Goal: Task Accomplishment & Management: Complete application form

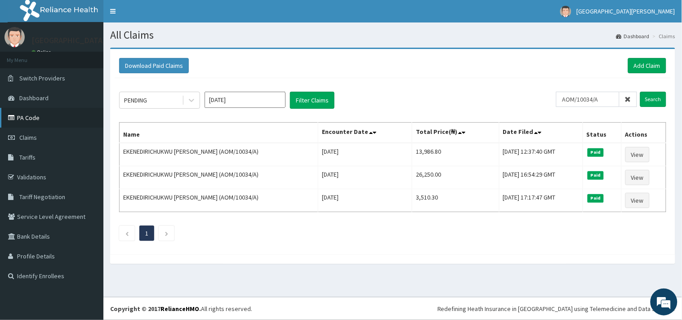
click at [41, 117] on link "PA Code" at bounding box center [51, 118] width 103 height 20
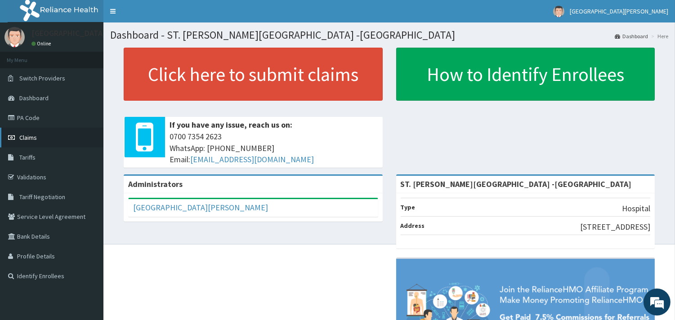
click at [29, 134] on span "Claims" at bounding box center [28, 138] width 18 height 8
click at [33, 139] on span "Claims" at bounding box center [28, 138] width 18 height 8
drag, startPoint x: 41, startPoint y: 117, endPoint x: 188, endPoint y: 36, distance: 167.5
click at [42, 116] on link "PA Code" at bounding box center [51, 118] width 103 height 20
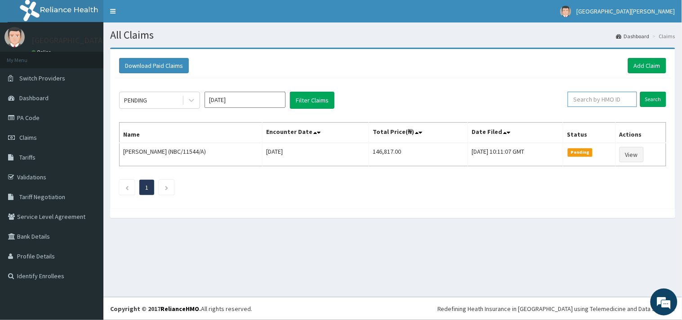
click at [599, 101] on input "text" at bounding box center [602, 99] width 69 height 15
paste input "AOM/10034/A"
click at [568, 99] on input "AOM/10034/A" at bounding box center [587, 99] width 63 height 15
click at [654, 95] on input "Search" at bounding box center [653, 99] width 26 height 15
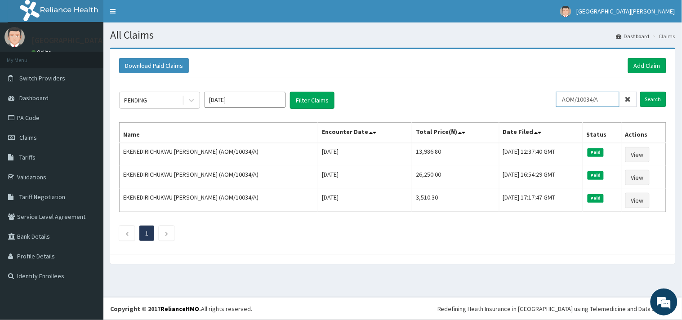
drag, startPoint x: 613, startPoint y: 101, endPoint x: 556, endPoint y: 105, distance: 57.3
click at [556, 105] on div "PENDING Oct 2025 Filter Claims AOM/10034/A Search" at bounding box center [392, 100] width 547 height 17
paste input "PGM/1006"
click at [570, 101] on input "PGM/10064/A" at bounding box center [587, 99] width 63 height 15
click at [568, 100] on input "PGM/10064/A" at bounding box center [587, 99] width 63 height 15
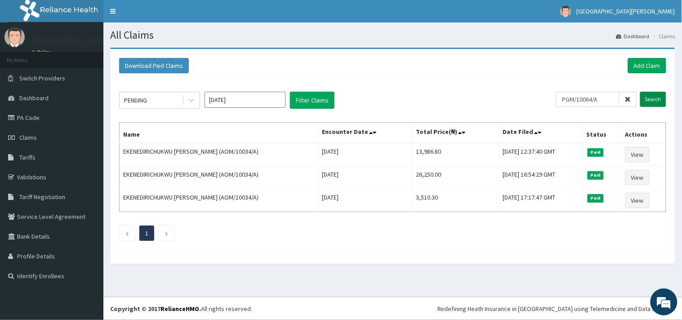
click at [654, 102] on input "Search" at bounding box center [653, 99] width 26 height 15
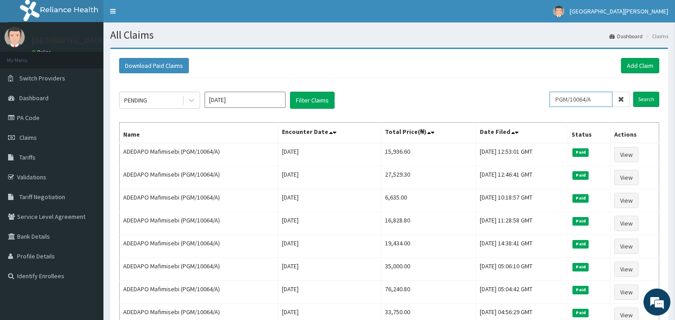
drag, startPoint x: 568, startPoint y: 97, endPoint x: 559, endPoint y: 97, distance: 9.0
click at [559, 97] on input "PGM/10064/A" at bounding box center [581, 99] width 63 height 15
paste input "ALT/10046/B"
click at [559, 97] on input "ALT/10046/B" at bounding box center [581, 99] width 63 height 15
click at [561, 97] on input "ALT/10046/B" at bounding box center [581, 99] width 63 height 15
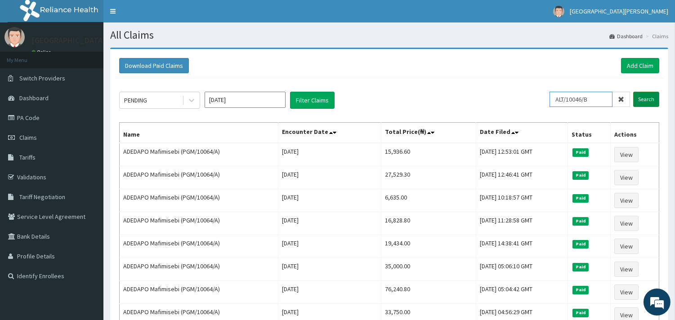
type input "ALT/10046/B"
click at [642, 99] on input "Search" at bounding box center [646, 99] width 26 height 15
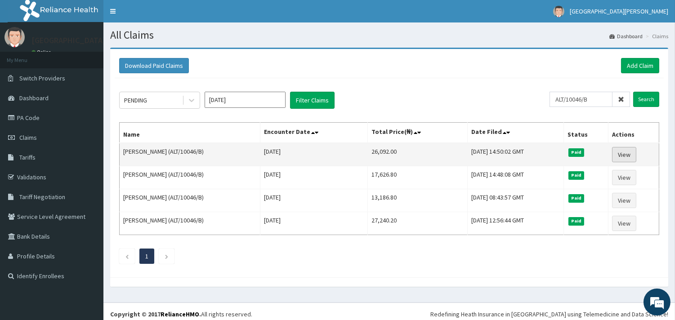
click at [624, 150] on link "View" at bounding box center [624, 154] width 24 height 15
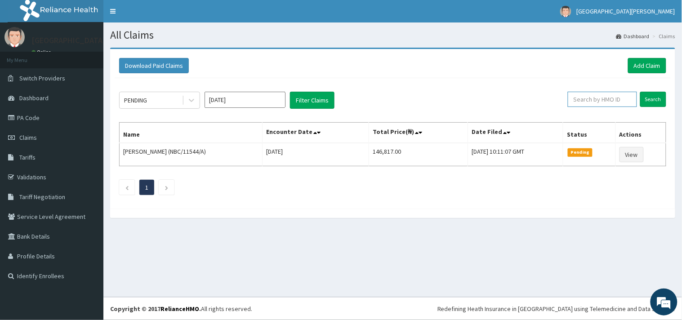
click at [615, 96] on input "text" at bounding box center [602, 99] width 69 height 15
paste input "AOM/10034/A"
click at [567, 99] on input "AOM/10034/A" at bounding box center [587, 99] width 63 height 15
click at [657, 103] on input "Search" at bounding box center [653, 99] width 26 height 15
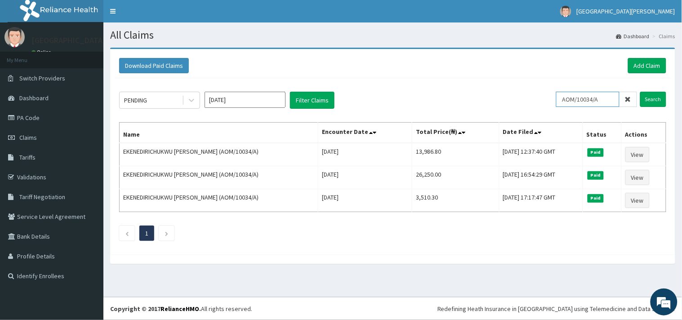
drag, startPoint x: 613, startPoint y: 97, endPoint x: 550, endPoint y: 107, distance: 63.7
click at [550, 107] on div "PENDING Oct 2025 Filter Claims AOM/10034/A Search" at bounding box center [392, 100] width 547 height 17
paste input "ENP/10404/B"
click at [568, 98] on input "ENP/10404/B" at bounding box center [587, 99] width 63 height 15
click at [654, 96] on input "Search" at bounding box center [653, 99] width 26 height 15
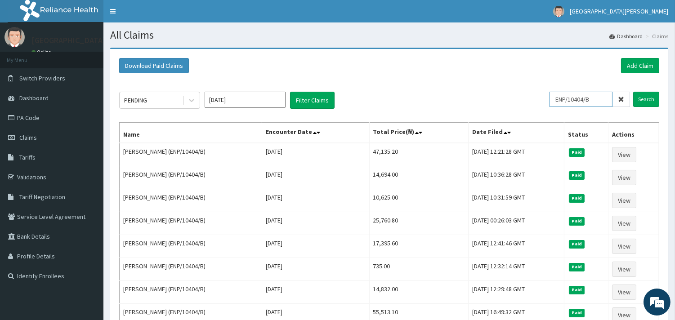
drag, startPoint x: 595, startPoint y: 99, endPoint x: 559, endPoint y: 97, distance: 36.0
click at [559, 97] on input "ENP/10404/B" at bounding box center [581, 99] width 63 height 15
paste input "NBC/10073/C"
click at [559, 99] on input "NBC/10073/C" at bounding box center [581, 99] width 63 height 15
click at [644, 96] on input "Search" at bounding box center [646, 99] width 26 height 15
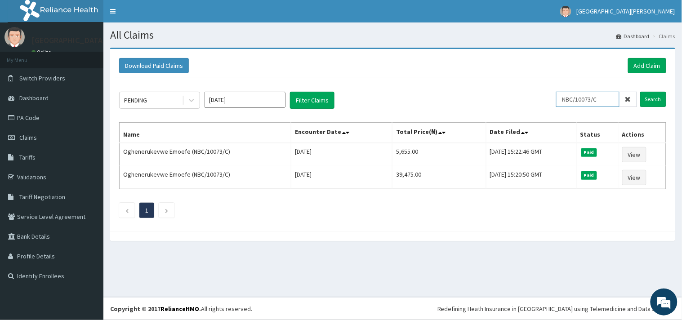
drag, startPoint x: 611, startPoint y: 99, endPoint x: 560, endPoint y: 99, distance: 50.8
click at [560, 99] on div "PENDING Oct 2025 Filter Claims NBC/10073/C Search" at bounding box center [392, 100] width 547 height 17
paste input "IOL/10020/B"
click at [567, 100] on input "IOL/10020/B" at bounding box center [587, 99] width 63 height 15
type input "IOL/10020/B"
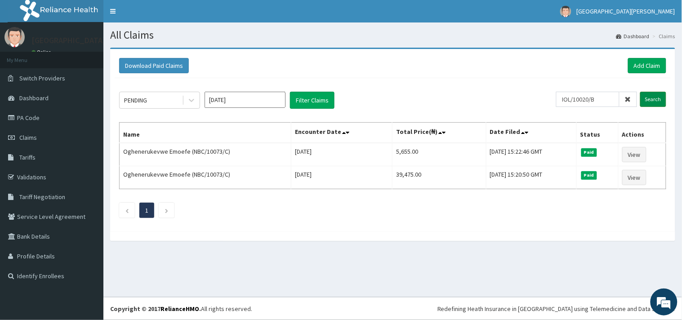
click at [646, 101] on input "Search" at bounding box center [653, 99] width 26 height 15
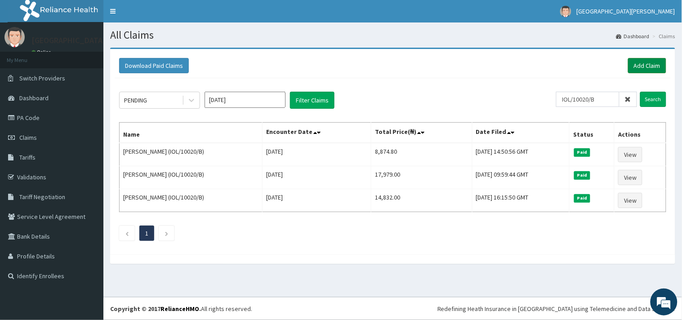
click at [648, 61] on link "Add Claim" at bounding box center [647, 65] width 38 height 15
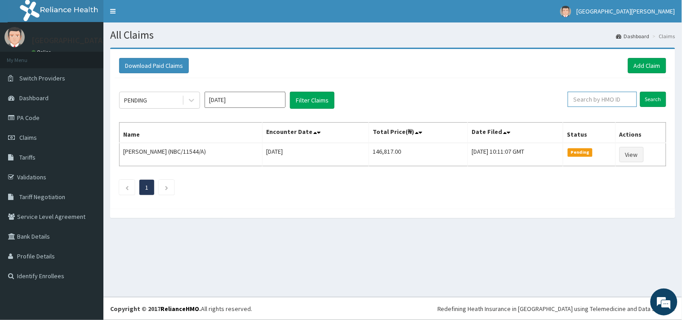
click at [609, 100] on input "text" at bounding box center [602, 99] width 69 height 15
paste input "AOM/10034/A"
click at [566, 100] on input "AOM/10034/A" at bounding box center [587, 99] width 63 height 15
type input "AOM/10034/A"
click at [662, 97] on input "Search" at bounding box center [653, 99] width 26 height 15
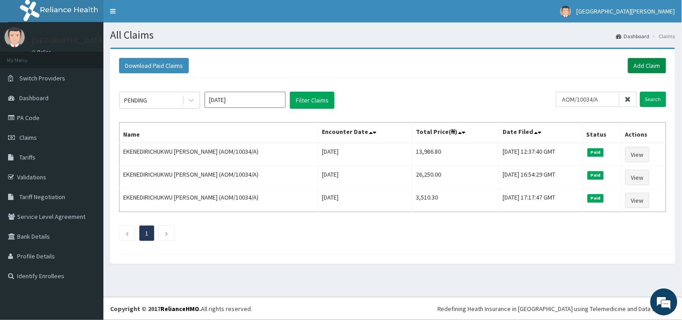
click at [646, 67] on link "Add Claim" at bounding box center [647, 65] width 38 height 15
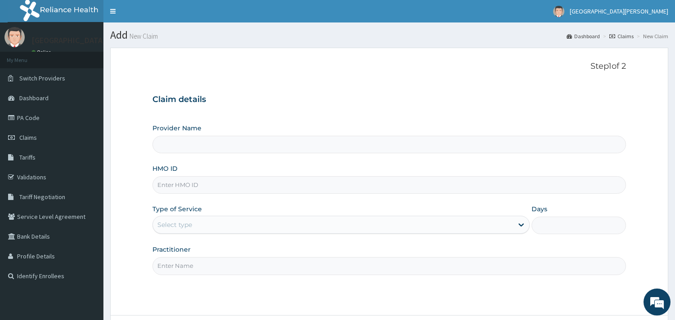
type input "ST. [PERSON_NAME][GEOGRAPHIC_DATA] -[GEOGRAPHIC_DATA]"
click at [213, 185] on input "HMO ID" at bounding box center [389, 185] width 474 height 18
paste input "AOM/10034/A"
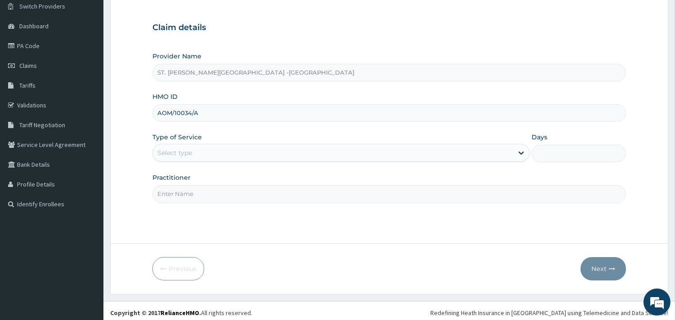
scroll to position [76, 0]
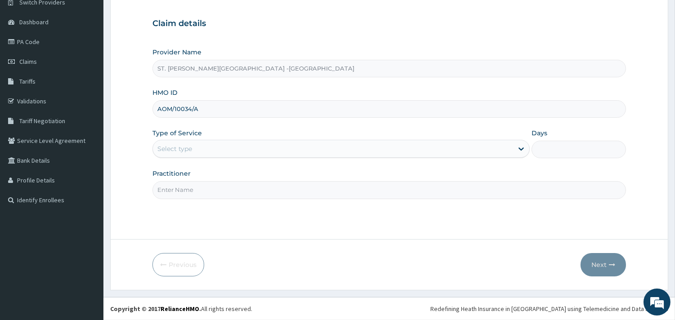
type input "AOM/10034/A"
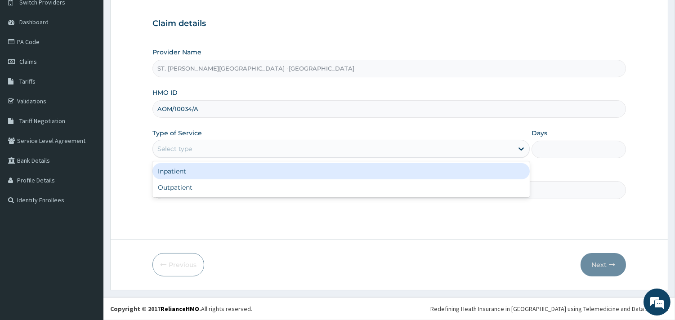
drag, startPoint x: 202, startPoint y: 145, endPoint x: 206, endPoint y: 169, distance: 24.0
click at [203, 147] on div "Select type" at bounding box center [333, 149] width 360 height 14
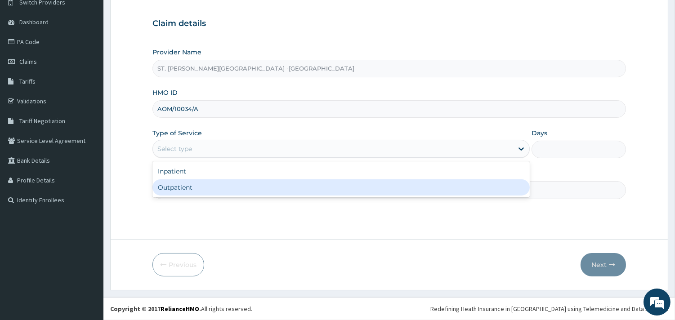
click at [209, 183] on div "Outpatient" at bounding box center [340, 187] width 377 height 16
type input "1"
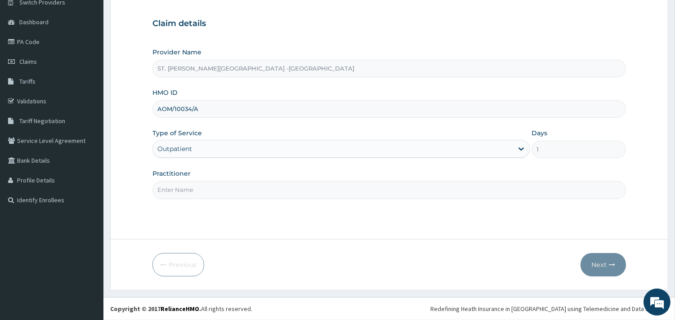
click at [210, 185] on input "Practitioner" at bounding box center [389, 190] width 474 height 18
type input "DORIS"
drag, startPoint x: 603, startPoint y: 266, endPoint x: 608, endPoint y: 262, distance: 5.8
click at [608, 262] on button "Next" at bounding box center [603, 264] width 45 height 23
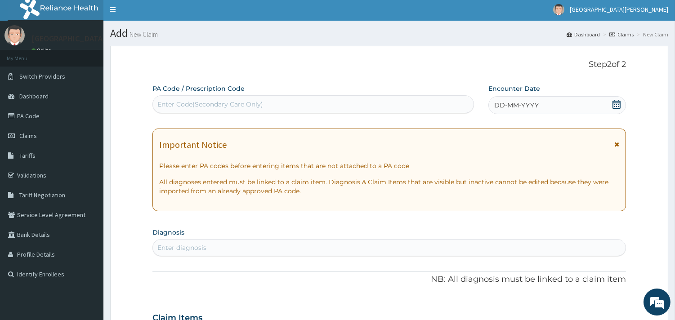
scroll to position [0, 0]
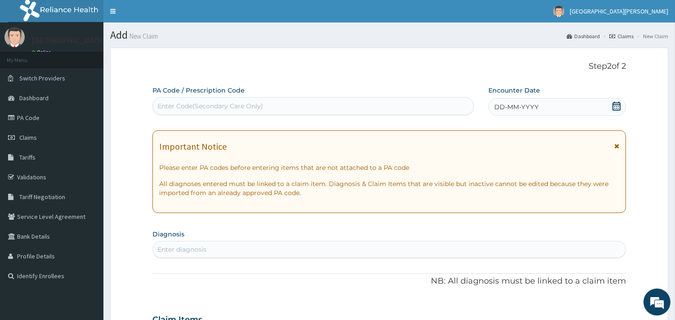
click at [618, 106] on icon at bounding box center [616, 106] width 9 height 9
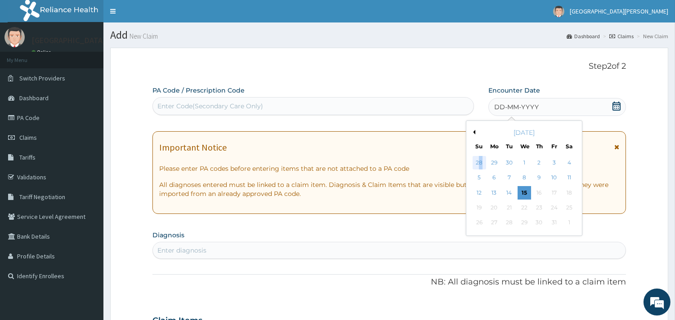
click at [480, 161] on div "28" at bounding box center [478, 162] width 13 height 13
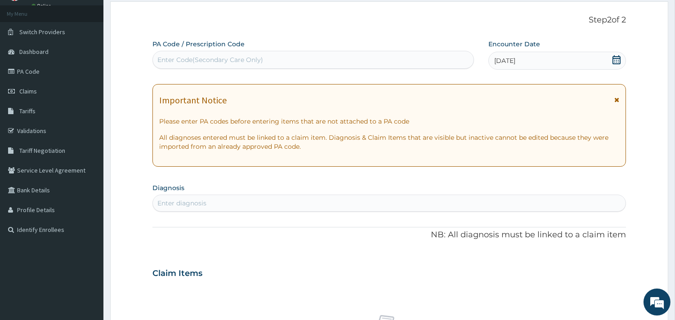
scroll to position [150, 0]
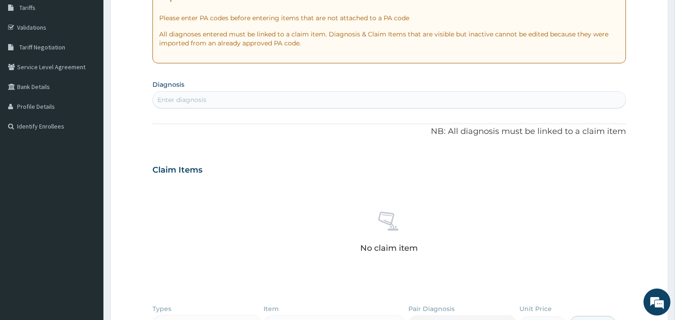
click at [259, 95] on div "Enter diagnosis" at bounding box center [389, 100] width 473 height 14
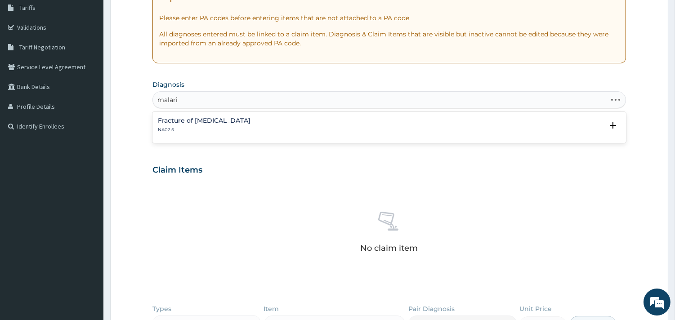
type input "malaria"
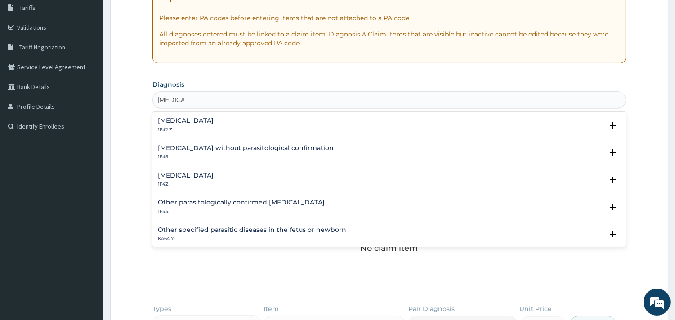
click at [214, 117] on h4 "Plasmodium malariae malaria without complication" at bounding box center [186, 120] width 56 height 7
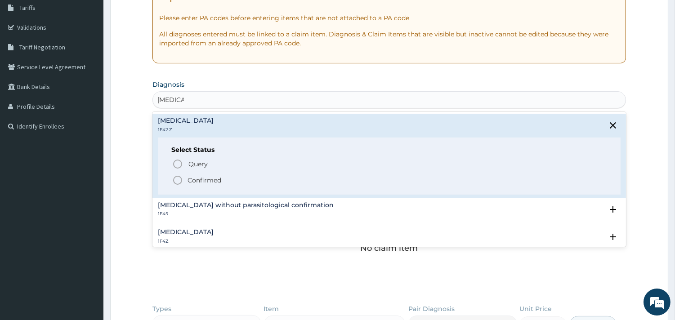
click at [175, 181] on icon "status option filled" at bounding box center [177, 180] width 11 height 11
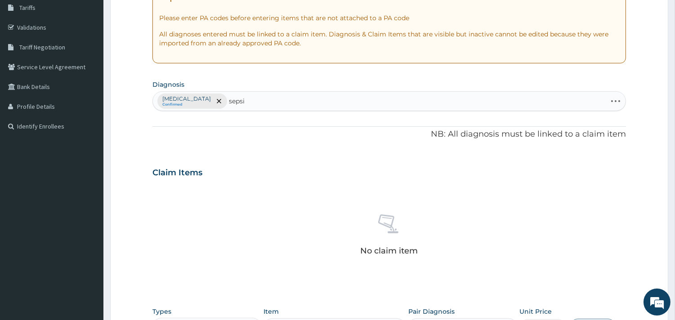
type input "sepsis"
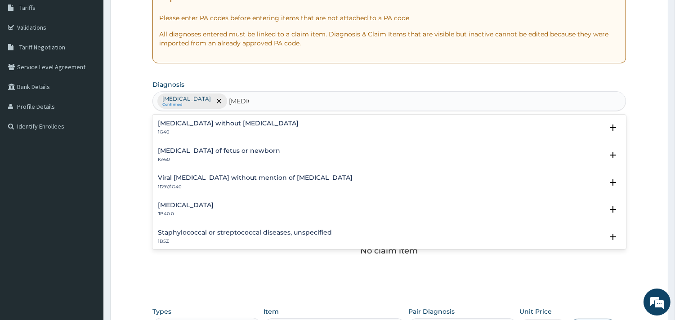
click at [235, 123] on h4 "[MEDICAL_DATA] without [MEDICAL_DATA]" at bounding box center [228, 123] width 141 height 7
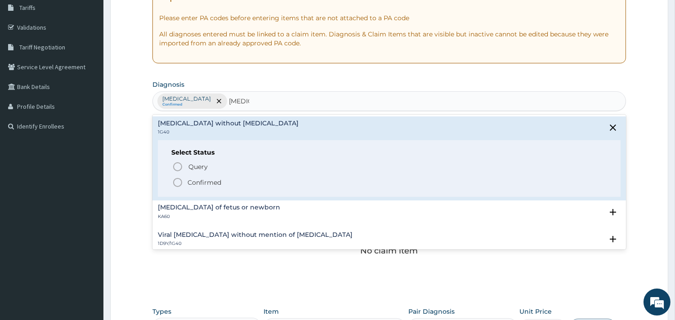
click at [180, 181] on icon "status option filled" at bounding box center [177, 182] width 11 height 11
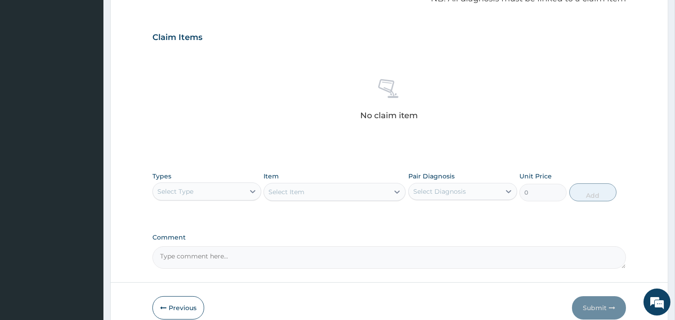
scroll to position [300, 0]
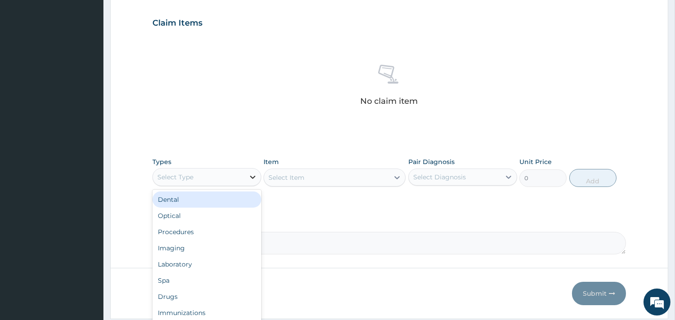
click at [251, 174] on icon at bounding box center [252, 177] width 9 height 9
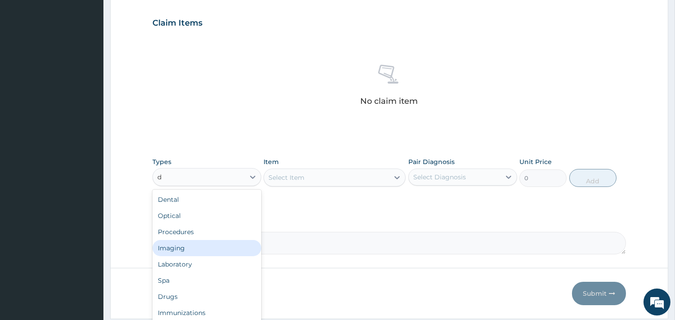
type input "dr"
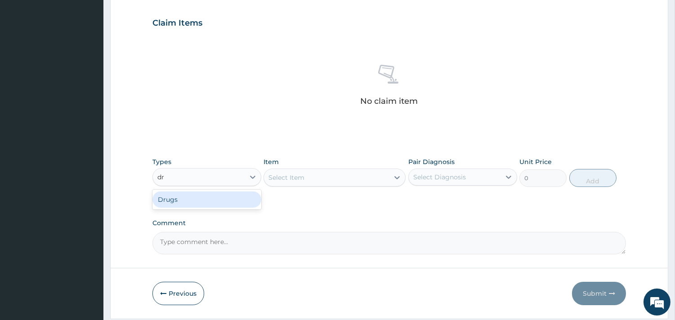
click at [199, 200] on div "Drugs" at bounding box center [206, 200] width 109 height 16
drag, startPoint x: 329, startPoint y: 182, endPoint x: 341, endPoint y: 182, distance: 11.7
click at [330, 182] on div "Select Item" at bounding box center [335, 178] width 142 height 18
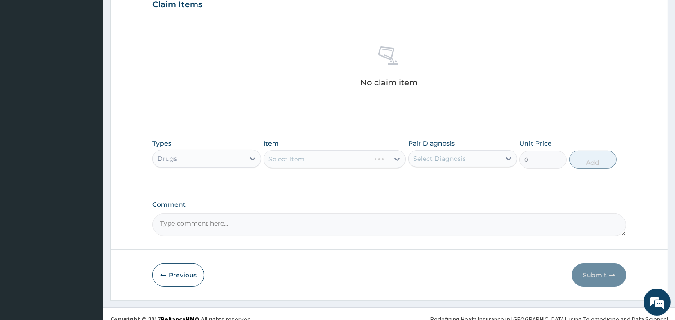
scroll to position [328, 0]
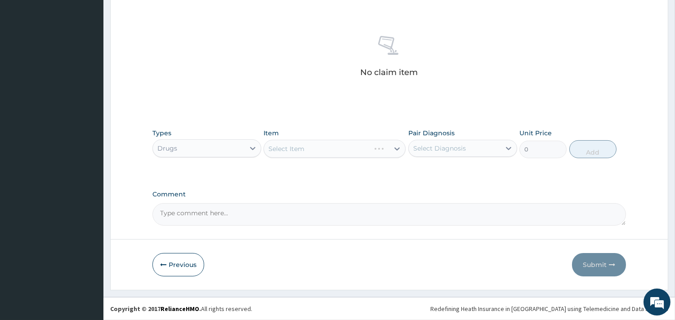
click at [318, 147] on div "Select Item" at bounding box center [335, 149] width 142 height 18
click at [349, 151] on div "Select Item" at bounding box center [335, 149] width 142 height 18
click at [342, 149] on div "Select Item" at bounding box center [335, 149] width 142 height 18
click at [397, 148] on div "Select Item" at bounding box center [335, 149] width 142 height 18
click at [393, 150] on div "Select Item" at bounding box center [335, 149] width 142 height 18
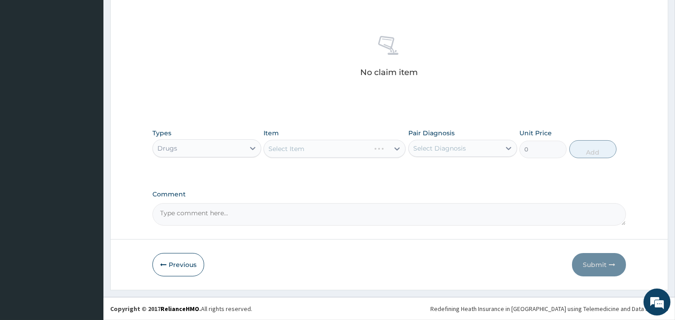
click at [439, 149] on div "Select Diagnosis" at bounding box center [439, 148] width 53 height 9
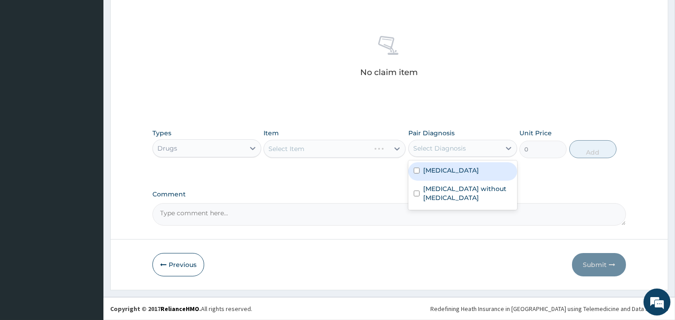
drag, startPoint x: 460, startPoint y: 174, endPoint x: 462, endPoint y: 180, distance: 5.7
click at [461, 175] on label "[MEDICAL_DATA]" at bounding box center [451, 170] width 56 height 9
checkbox input "true"
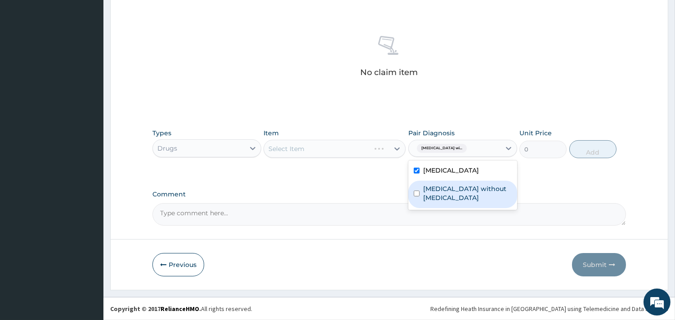
click at [465, 202] on label "[MEDICAL_DATA] without [MEDICAL_DATA]" at bounding box center [467, 193] width 89 height 18
checkbox input "true"
click at [345, 141] on div "Select Item" at bounding box center [335, 149] width 142 height 18
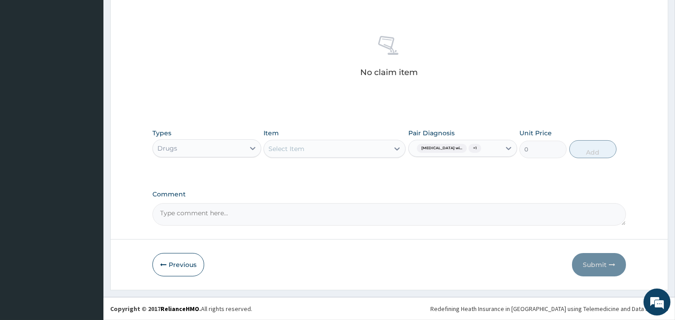
click at [321, 148] on div "Select Item" at bounding box center [326, 149] width 125 height 14
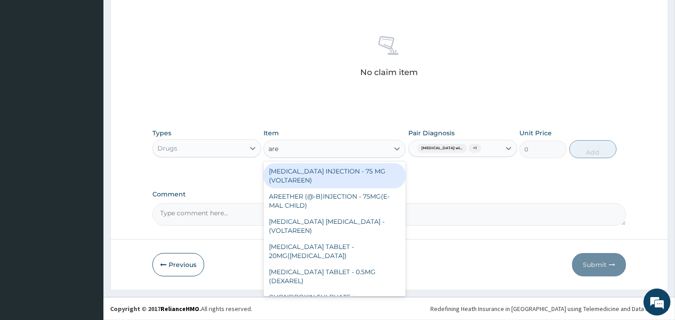
type input "aree"
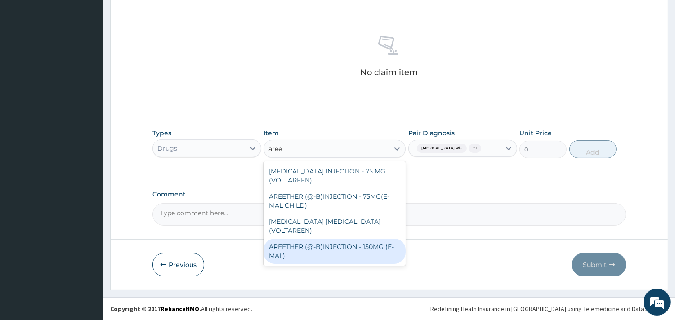
drag, startPoint x: 399, startPoint y: 240, endPoint x: 434, endPoint y: 206, distance: 49.3
click at [398, 240] on div "AREETHER (@-B)INJECTION - 150MG (E-MAL)" at bounding box center [335, 251] width 142 height 25
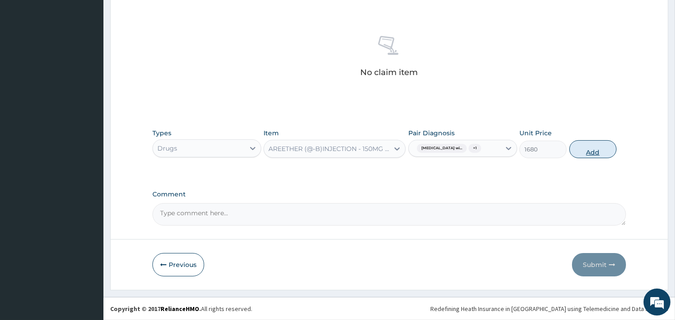
click at [595, 158] on button "Add" at bounding box center [592, 149] width 47 height 18
type input "0"
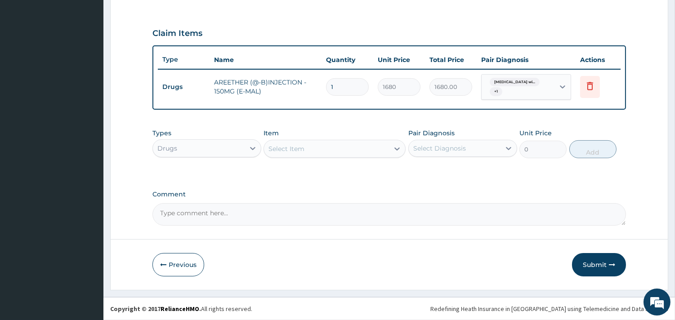
scroll to position [288, 0]
type input "0.00"
type input "3"
type input "5040.00"
type input "3"
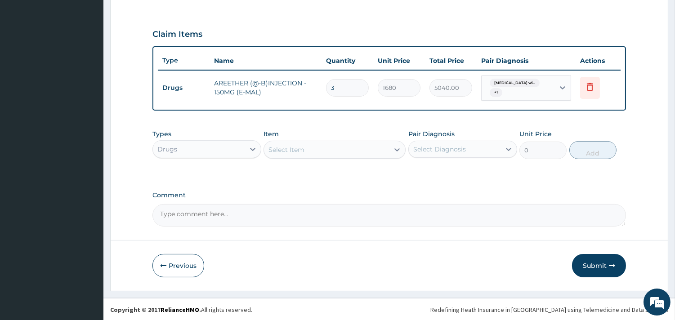
click at [304, 149] on div "Select Item" at bounding box center [286, 149] width 36 height 9
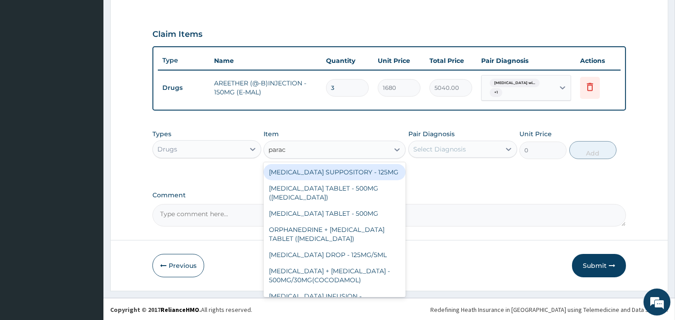
type input "parace"
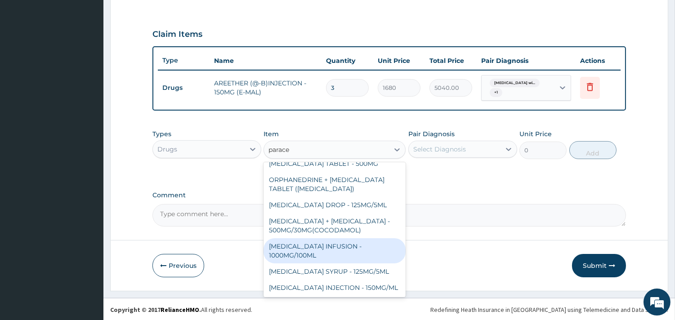
scroll to position [77, 0]
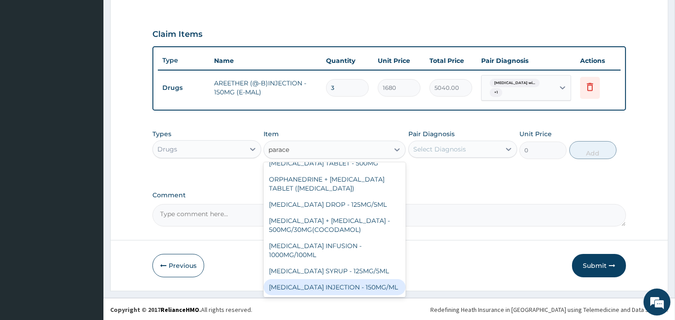
click at [345, 279] on div "[MEDICAL_DATA] INJECTION - 150MG/ML" at bounding box center [335, 287] width 142 height 16
type input "560"
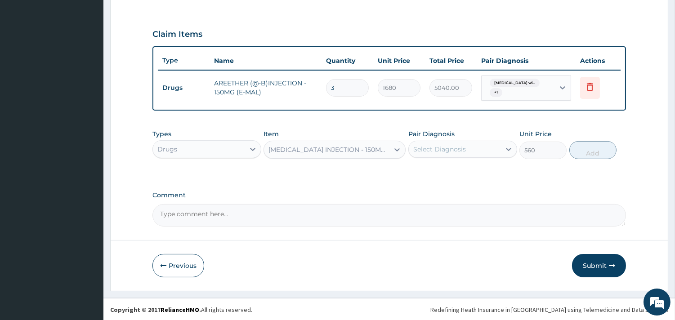
drag, startPoint x: 440, startPoint y: 143, endPoint x: 443, endPoint y: 147, distance: 5.1
click at [442, 144] on div "Select Diagnosis" at bounding box center [455, 149] width 92 height 14
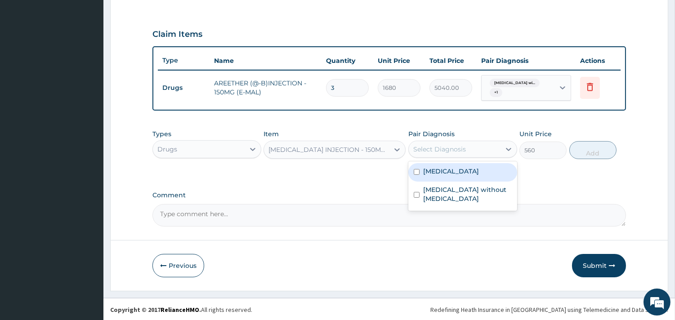
click at [441, 176] on label "[MEDICAL_DATA]" at bounding box center [451, 171] width 56 height 9
checkbox input "true"
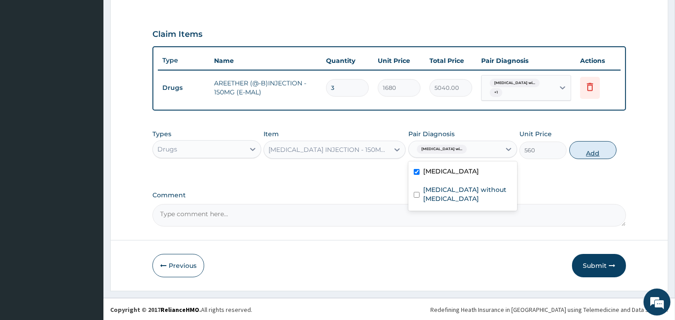
drag, startPoint x: 595, startPoint y: 145, endPoint x: 584, endPoint y: 152, distance: 12.9
click at [595, 146] on button "Add" at bounding box center [592, 150] width 47 height 18
type input "0"
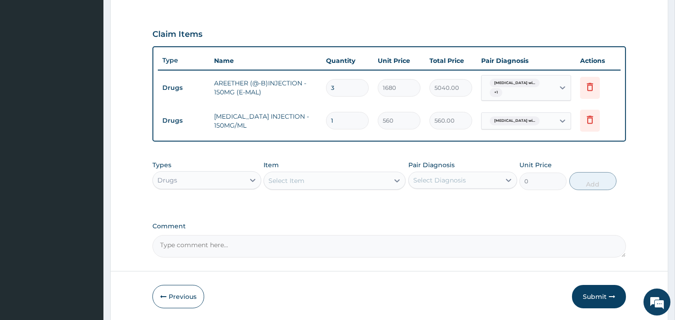
type input "0.00"
type input "4"
type input "2240.00"
type input "4"
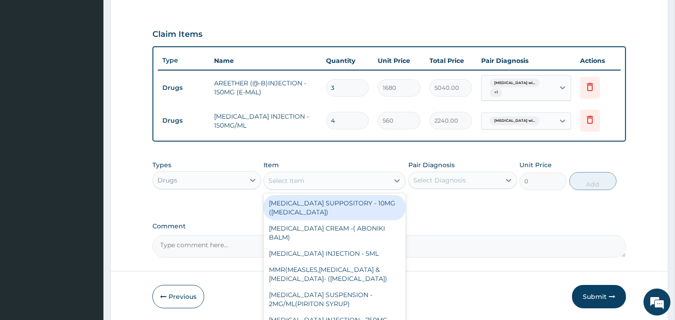
click at [316, 180] on div "Select Item" at bounding box center [326, 181] width 125 height 14
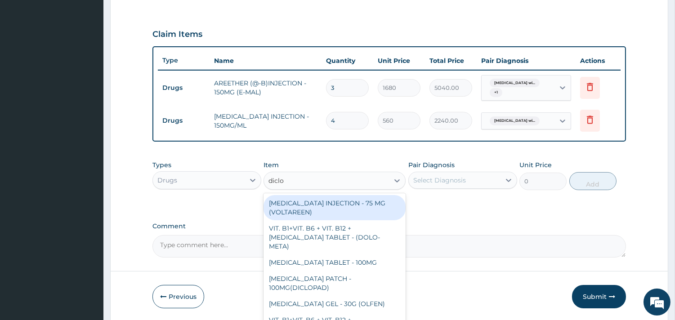
type input "diclof"
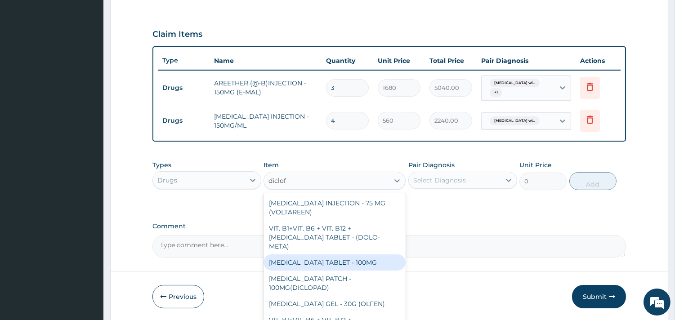
scroll to position [50, 0]
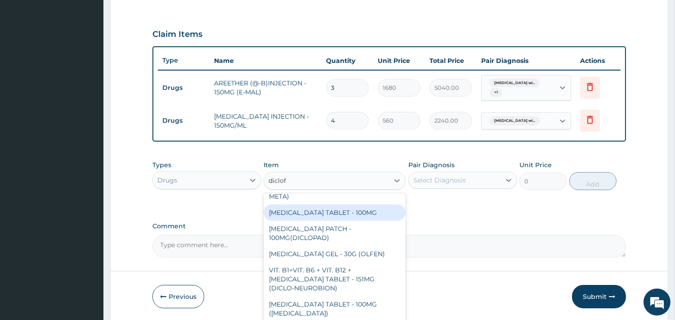
drag, startPoint x: 369, startPoint y: 202, endPoint x: 401, endPoint y: 197, distance: 31.9
click at [375, 205] on div "[MEDICAL_DATA] TABLET - 100MG" at bounding box center [335, 213] width 142 height 16
type input "112"
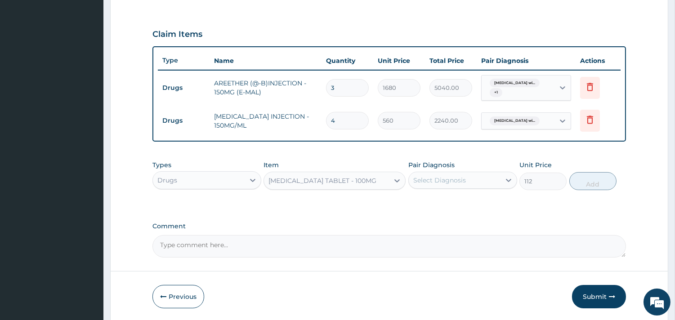
click at [452, 178] on div "Select Diagnosis" at bounding box center [439, 180] width 53 height 9
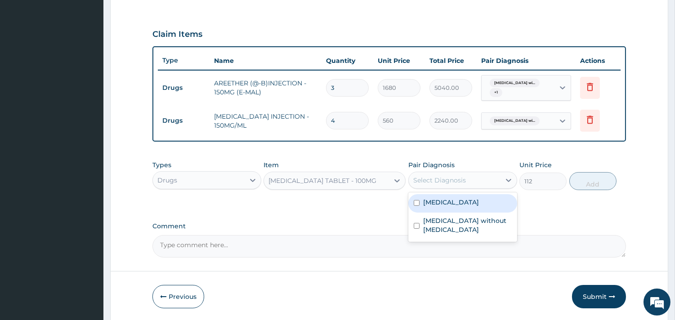
drag, startPoint x: 468, startPoint y: 213, endPoint x: 550, endPoint y: 195, distance: 84.2
click at [469, 207] on label "[MEDICAL_DATA]" at bounding box center [451, 202] width 56 height 9
checkbox input "true"
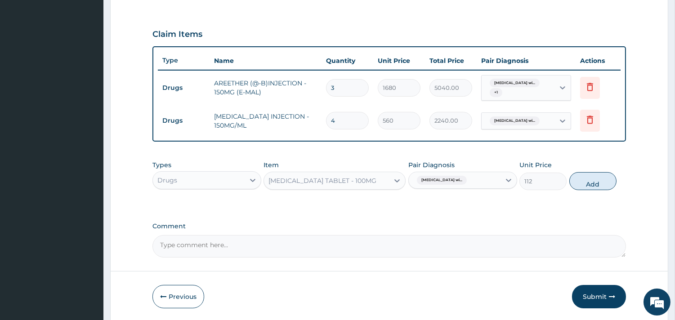
click at [585, 180] on button "Add" at bounding box center [592, 181] width 47 height 18
type input "0"
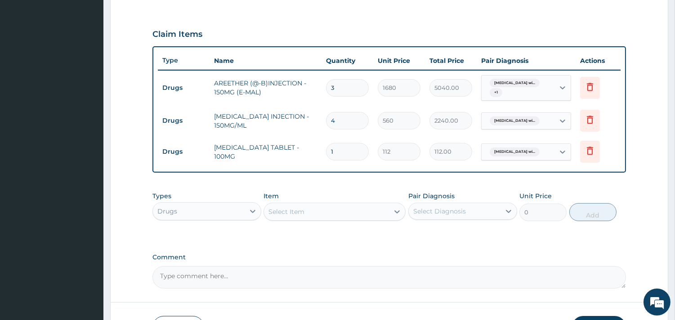
type input "0.00"
type input "6"
type input "672.00"
type input "6"
click at [306, 206] on div "Select Item" at bounding box center [326, 212] width 125 height 14
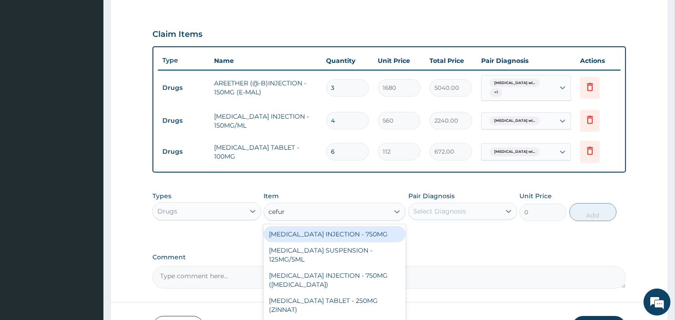
type input "cefuro"
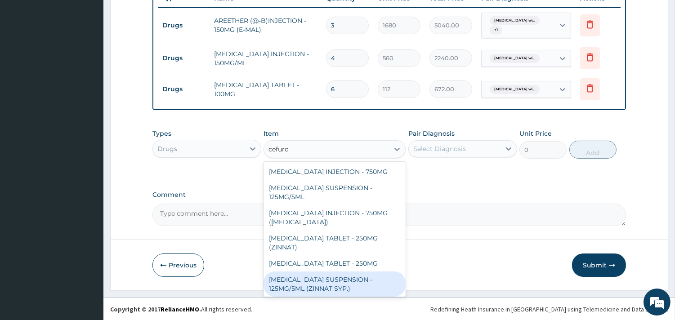
scroll to position [1, 0]
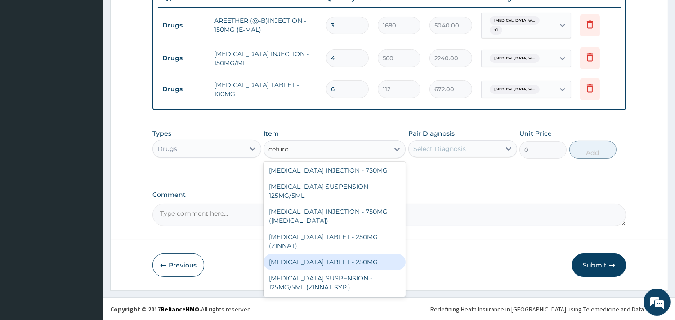
click at [362, 256] on div "[MEDICAL_DATA] TABLET - 250MG" at bounding box center [335, 262] width 142 height 16
type input "420"
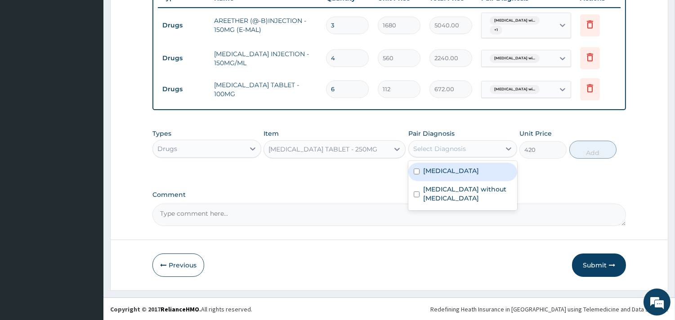
click at [457, 143] on div "Select Diagnosis" at bounding box center [455, 149] width 92 height 14
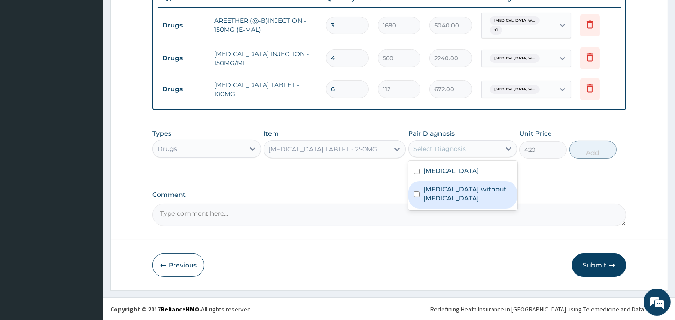
drag, startPoint x: 459, startPoint y: 207, endPoint x: 572, endPoint y: 163, distance: 121.8
click at [459, 203] on label "[MEDICAL_DATA] without [MEDICAL_DATA]" at bounding box center [467, 194] width 89 height 18
checkbox input "true"
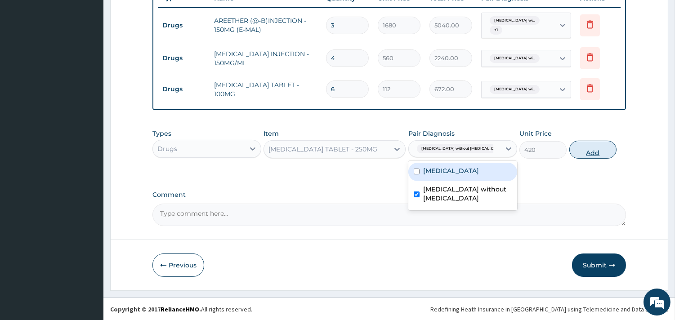
click at [597, 149] on button "Add" at bounding box center [592, 150] width 47 height 18
type input "0"
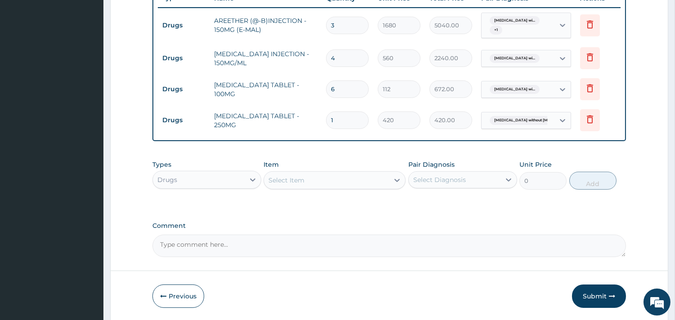
type input "0.00"
type input "6"
type input "2520.00"
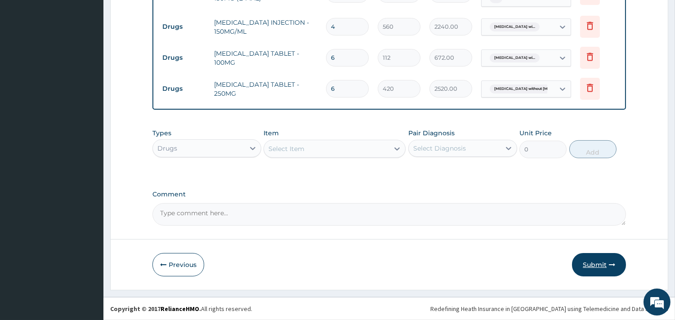
type input "6"
drag, startPoint x: 597, startPoint y: 267, endPoint x: 534, endPoint y: 233, distance: 71.4
click at [597, 266] on button "Submit" at bounding box center [599, 264] width 54 height 23
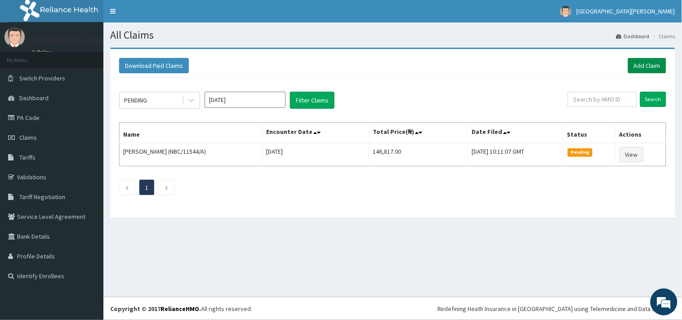
click at [640, 65] on link "Add Claim" at bounding box center [647, 65] width 38 height 15
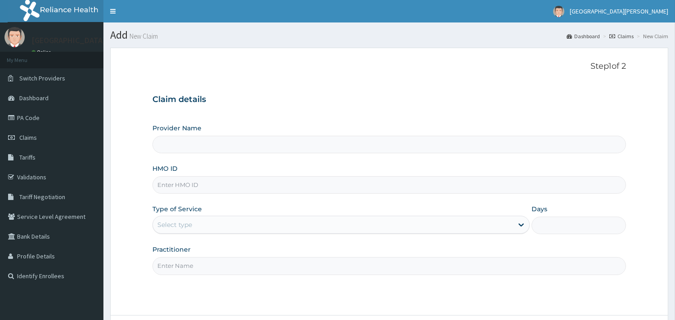
click at [216, 183] on input "HMO ID" at bounding box center [389, 185] width 474 height 18
paste input "AOM/10034/B"
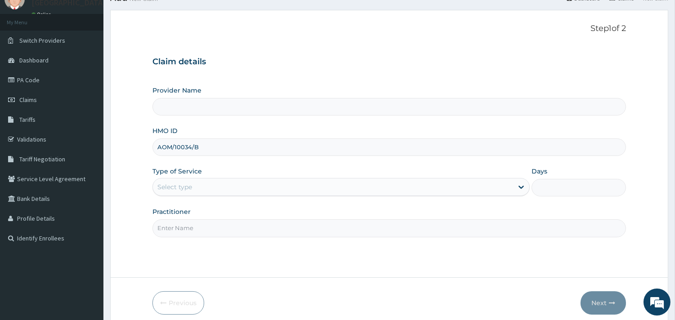
scroll to position [76, 0]
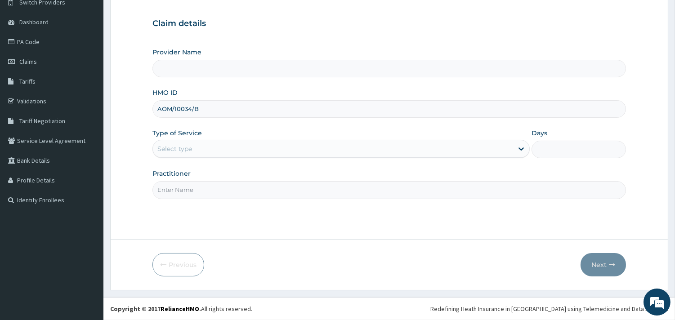
type input "AOM/10034/B"
drag, startPoint x: 219, startPoint y: 146, endPoint x: 219, endPoint y: 157, distance: 11.7
click at [219, 149] on div "Select type" at bounding box center [333, 149] width 360 height 14
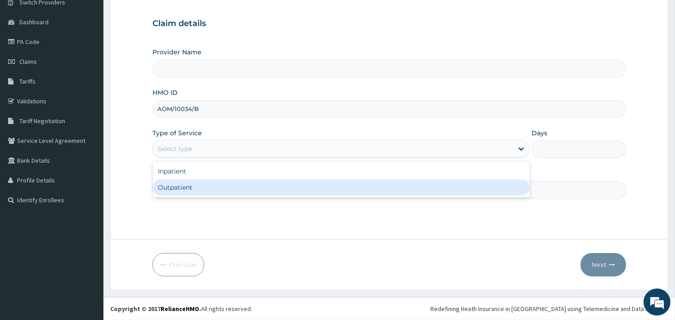
click at [225, 193] on div "Outpatient" at bounding box center [340, 187] width 377 height 16
type input "1"
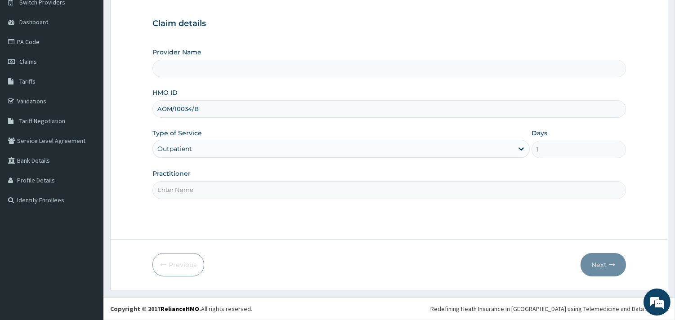
click at [225, 192] on input "Practitioner" at bounding box center [389, 190] width 474 height 18
type input "ONYESOH"
click at [602, 259] on button "Next" at bounding box center [603, 264] width 45 height 23
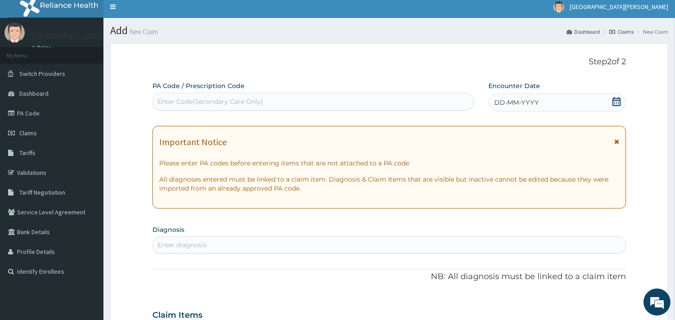
scroll to position [0, 0]
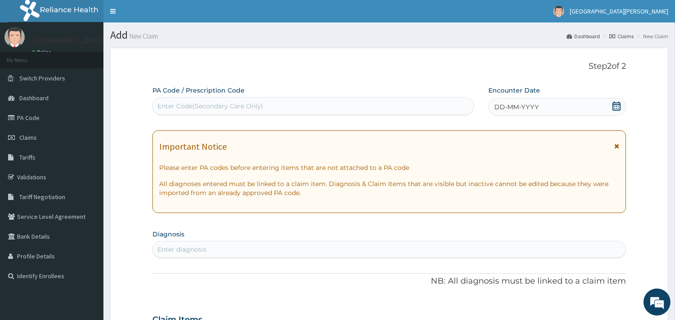
drag, startPoint x: 618, startPoint y: 103, endPoint x: 608, endPoint y: 115, distance: 15.3
click at [618, 104] on icon at bounding box center [616, 106] width 9 height 9
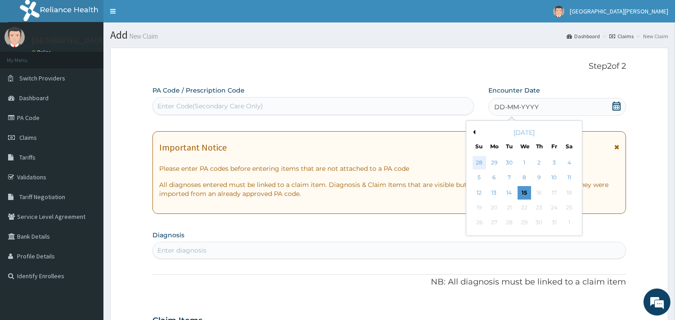
click at [483, 161] on div "28" at bounding box center [478, 162] width 13 height 13
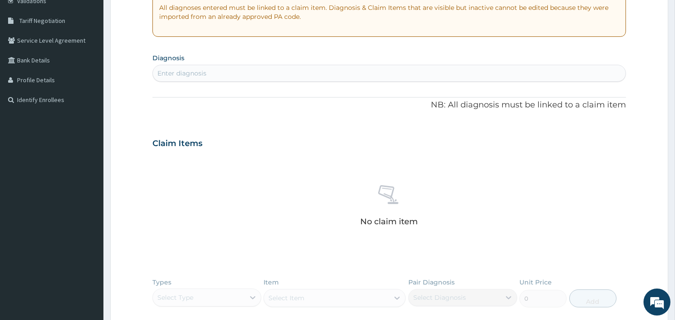
scroll to position [200, 0]
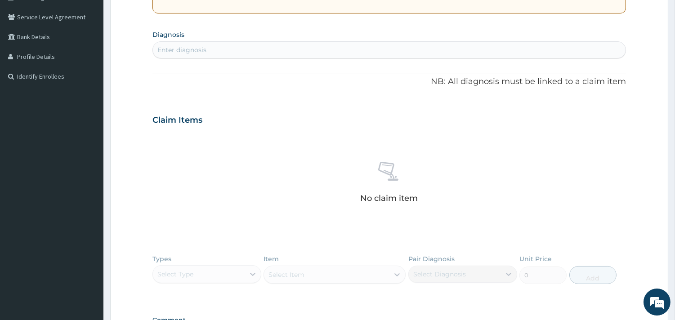
click at [271, 52] on div "Enter diagnosis" at bounding box center [389, 50] width 473 height 14
type input "[MEDICAL_DATA]"
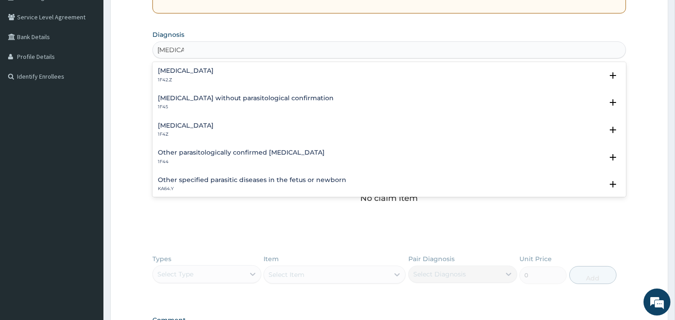
click at [214, 68] on h4 "[MEDICAL_DATA]" at bounding box center [186, 70] width 56 height 7
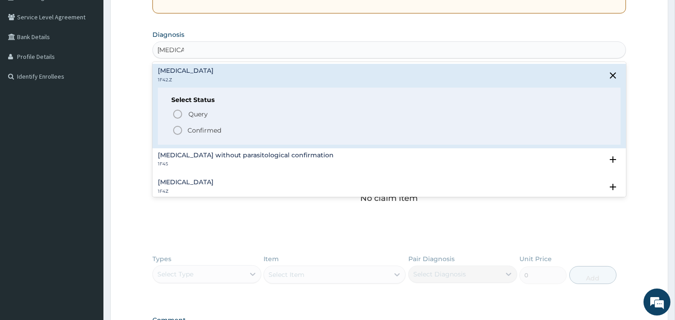
click at [177, 129] on icon "status option filled" at bounding box center [177, 130] width 11 height 11
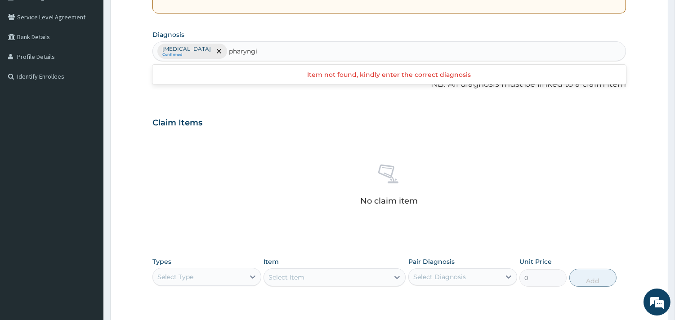
type input "pharyng"
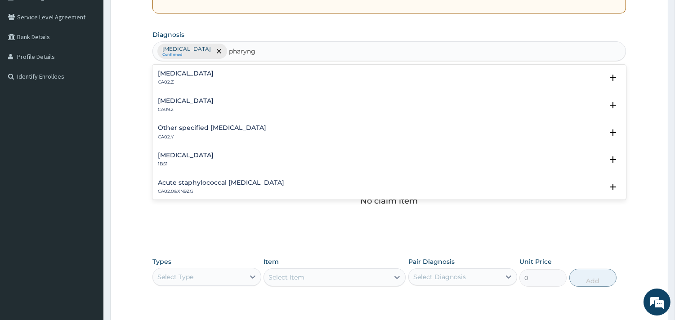
click at [214, 72] on h4 "[MEDICAL_DATA]" at bounding box center [186, 73] width 56 height 7
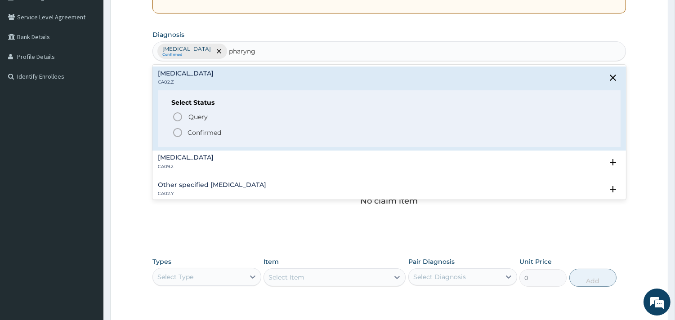
click at [179, 133] on icon "status option filled" at bounding box center [177, 132] width 11 height 11
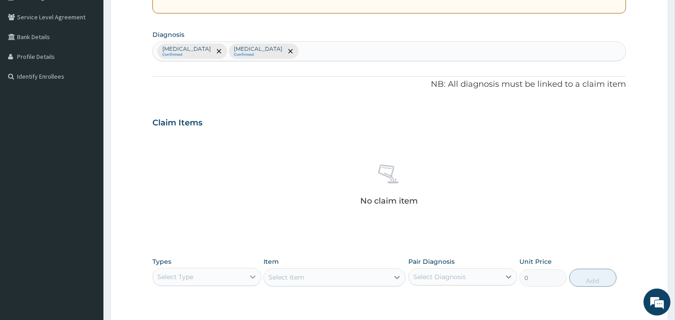
scroll to position [328, 0]
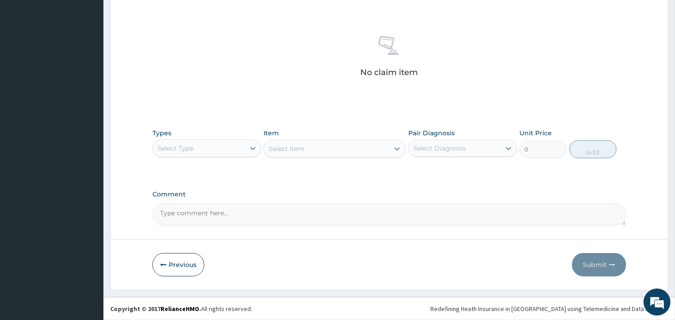
click at [232, 146] on div "Select Type" at bounding box center [199, 148] width 92 height 14
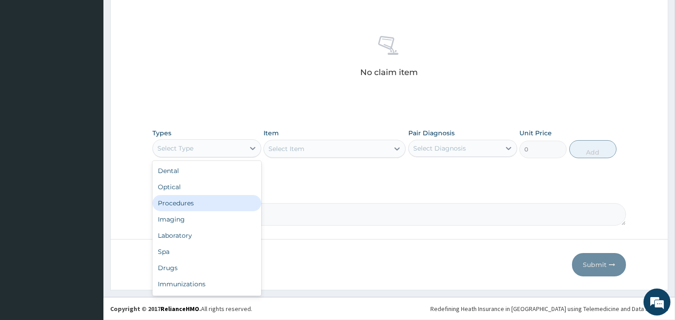
drag, startPoint x: 226, startPoint y: 200, endPoint x: 290, endPoint y: 156, distance: 77.1
click at [228, 197] on div "Procedures" at bounding box center [206, 203] width 109 height 16
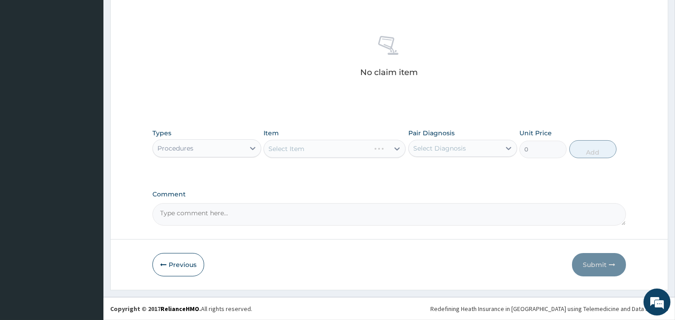
click at [302, 148] on div "Select Item" at bounding box center [335, 149] width 142 height 18
drag, startPoint x: 480, startPoint y: 143, endPoint x: 483, endPoint y: 152, distance: 8.8
click at [482, 144] on div "Select Diagnosis" at bounding box center [455, 148] width 92 height 14
drag, startPoint x: 477, startPoint y: 177, endPoint x: 471, endPoint y: 191, distance: 15.1
click at [477, 175] on label "Plasmodium malariae malaria without complication" at bounding box center [451, 170] width 56 height 9
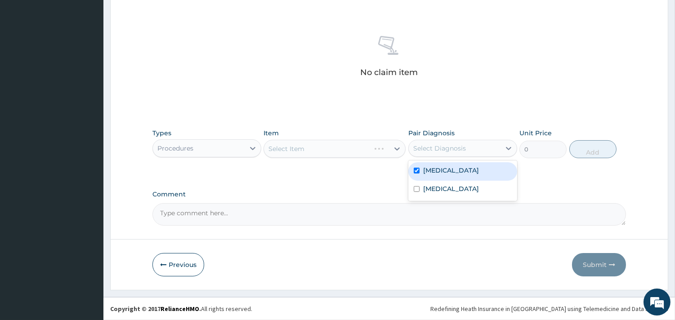
checkbox input "true"
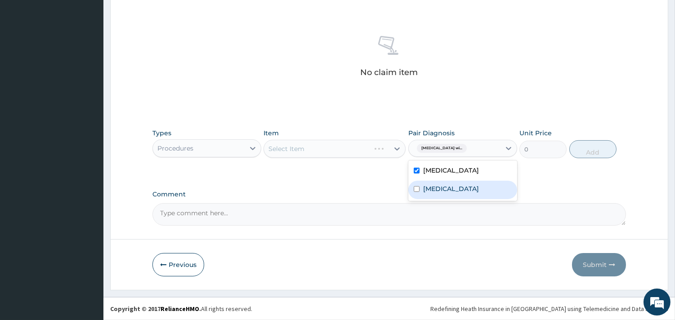
drag, startPoint x: 455, startPoint y: 217, endPoint x: 439, endPoint y: 205, distance: 19.6
click at [456, 193] on label "Acute pharyngitis, unspecified" at bounding box center [451, 188] width 56 height 9
checkbox input "true"
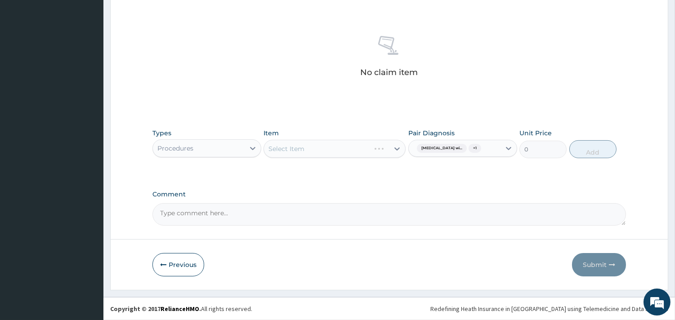
click at [398, 145] on div "Select Item" at bounding box center [335, 149] width 142 height 18
click at [397, 147] on div "Select Item" at bounding box center [335, 149] width 142 height 18
click at [396, 150] on div "Select Item" at bounding box center [335, 149] width 142 height 18
click at [366, 146] on div "Select Item" at bounding box center [335, 149] width 142 height 18
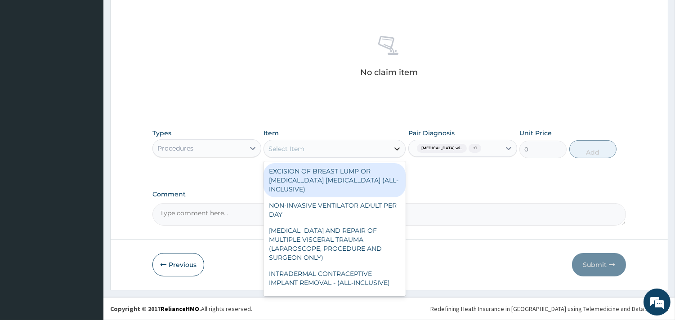
click at [393, 153] on div at bounding box center [397, 149] width 16 height 16
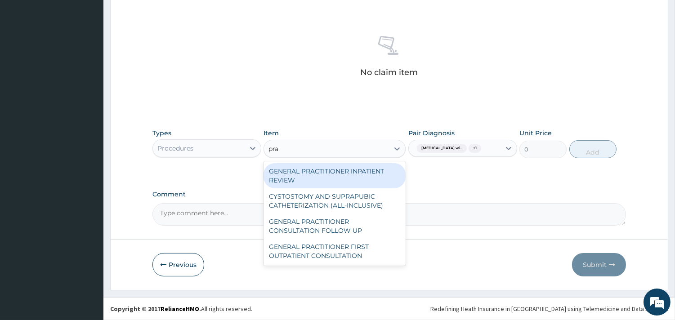
type input "prac"
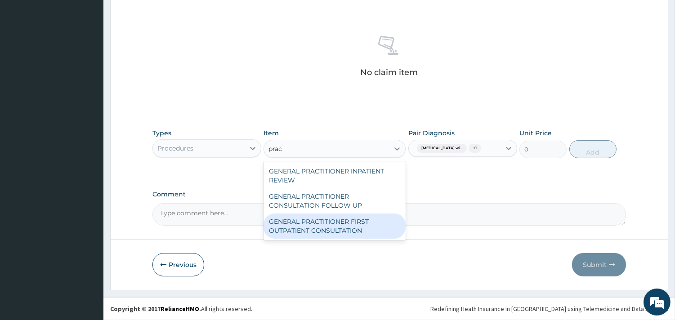
drag, startPoint x: 317, startPoint y: 223, endPoint x: 347, endPoint y: 214, distance: 31.0
click at [317, 223] on div "GENERAL PRACTITIONER FIRST OUTPATIENT CONSULTATION" at bounding box center [335, 226] width 142 height 25
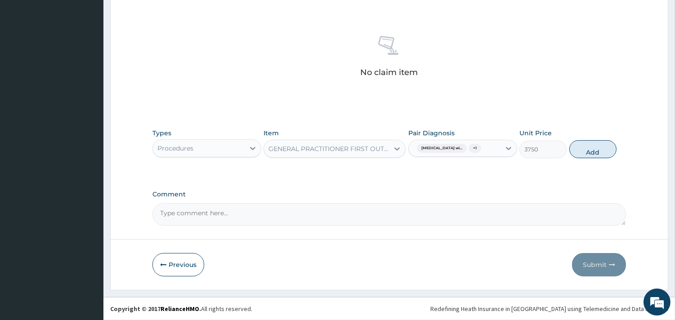
drag, startPoint x: 591, startPoint y: 152, endPoint x: 501, endPoint y: 168, distance: 91.8
click at [588, 153] on button "Add" at bounding box center [592, 149] width 47 height 18
type input "0"
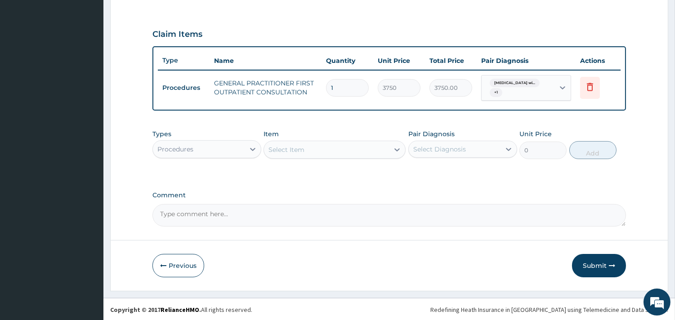
click at [237, 147] on div "Procedures" at bounding box center [199, 149] width 92 height 14
type input "lab"
drag, startPoint x: 201, startPoint y: 175, endPoint x: 209, endPoint y: 171, distance: 9.1
click at [201, 174] on div "Laboratory" at bounding box center [206, 172] width 109 height 16
drag, startPoint x: 313, startPoint y: 148, endPoint x: 136, endPoint y: 150, distance: 177.2
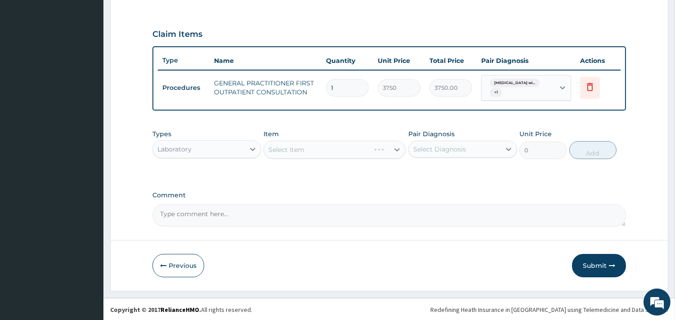
click at [314, 149] on div "Select Item" at bounding box center [335, 150] width 142 height 18
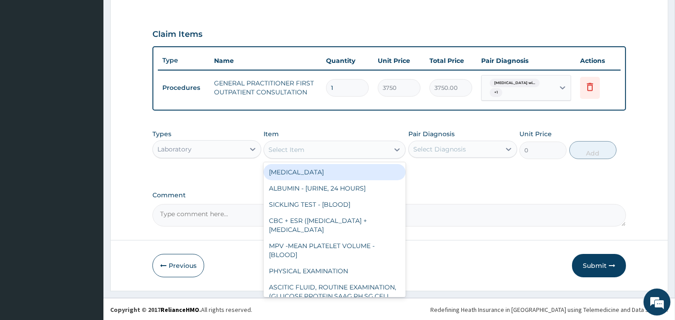
click at [340, 141] on div "Select Item" at bounding box center [335, 150] width 142 height 18
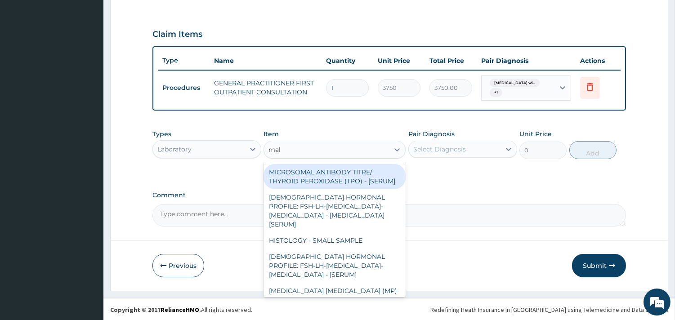
type input "mala"
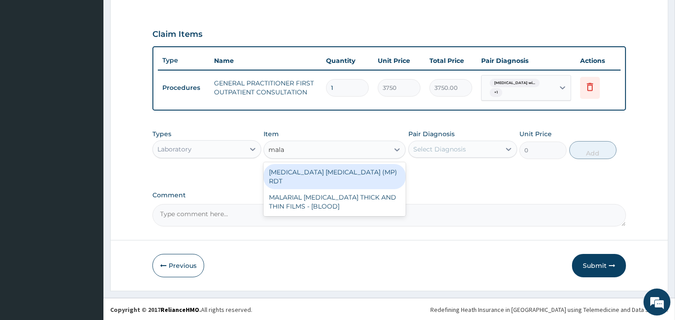
click at [345, 173] on div "MALARIA PARASITE (MP) RDT" at bounding box center [335, 176] width 142 height 25
type input "2000"
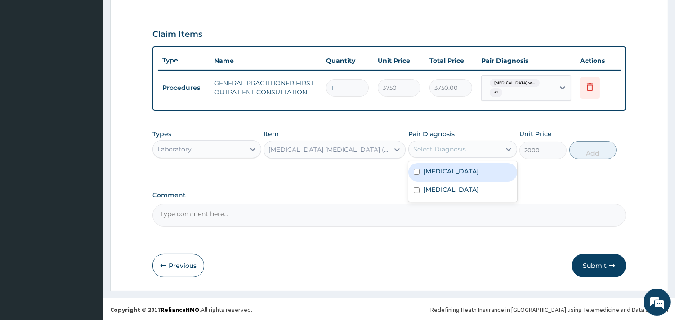
drag, startPoint x: 441, startPoint y: 146, endPoint x: 436, endPoint y: 153, distance: 8.7
click at [441, 147] on div "Select Diagnosis" at bounding box center [439, 149] width 53 height 9
drag, startPoint x: 492, startPoint y: 173, endPoint x: 506, endPoint y: 169, distance: 14.5
click at [479, 172] on label "Plasmodium malariae malaria without complication" at bounding box center [451, 171] width 56 height 9
checkbox input "true"
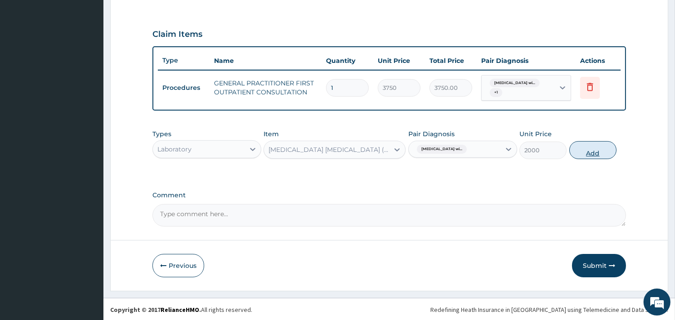
click at [594, 149] on button "Add" at bounding box center [592, 150] width 47 height 18
type input "0"
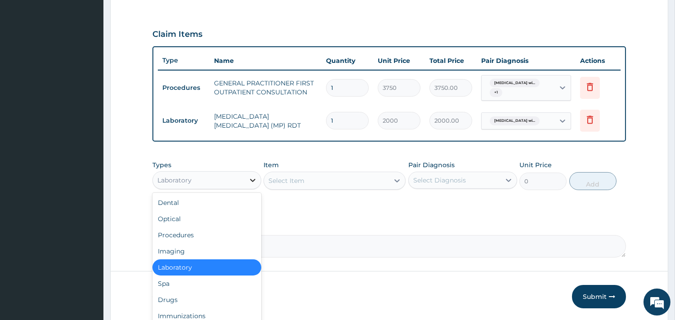
click at [245, 173] on div at bounding box center [253, 180] width 16 height 16
type input "dr"
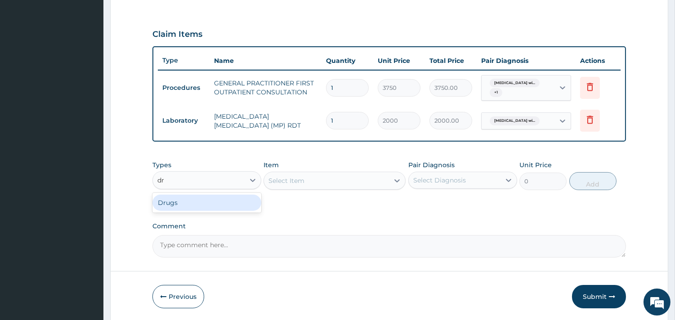
click at [218, 206] on div "Drugs" at bounding box center [206, 203] width 109 height 16
click at [298, 181] on div "Select Item" at bounding box center [335, 181] width 142 height 18
click at [316, 178] on div "Select Item" at bounding box center [335, 181] width 142 height 18
click at [371, 183] on div "Select Item" at bounding box center [335, 181] width 142 height 18
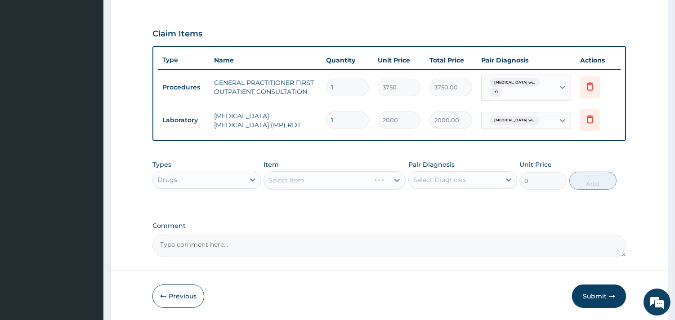
scroll to position [320, 0]
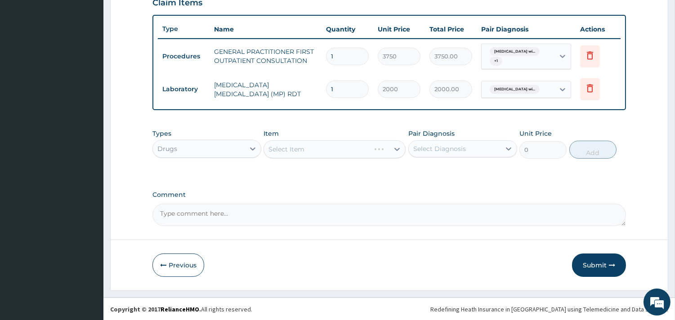
click at [389, 146] on div "Select Item" at bounding box center [335, 149] width 142 height 18
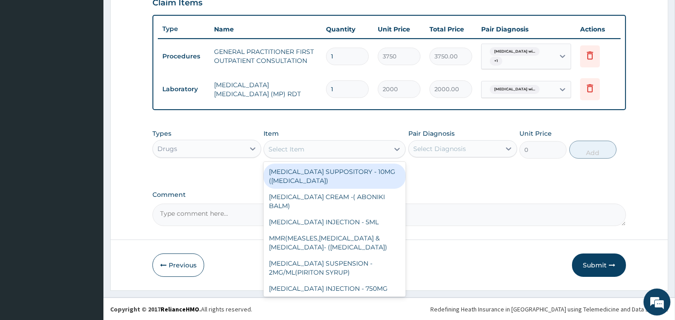
click at [321, 140] on div "Select Item" at bounding box center [335, 149] width 142 height 18
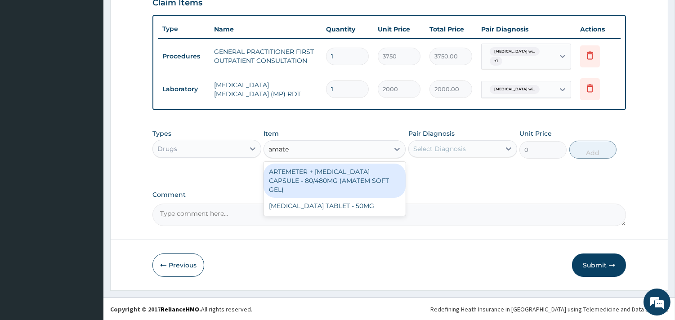
type input "amatem"
drag, startPoint x: 342, startPoint y: 181, endPoint x: 369, endPoint y: 173, distance: 28.0
click at [346, 179] on div "ARTEMETER + LUMEFANTRINE CAPSULE - 80/480MG (AMATEM SOFT GEL)" at bounding box center [335, 181] width 142 height 34
type input "420"
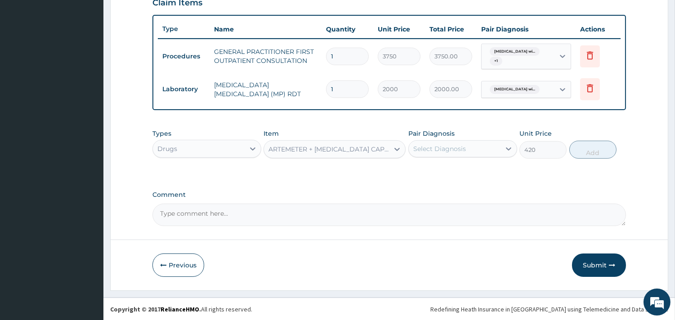
click at [461, 144] on div "Select Diagnosis" at bounding box center [439, 148] width 53 height 9
click at [471, 175] on label "Plasmodium malariae malaria without complication" at bounding box center [451, 170] width 56 height 9
checkbox input "true"
click at [596, 152] on button "Add" at bounding box center [592, 150] width 47 height 18
type input "0"
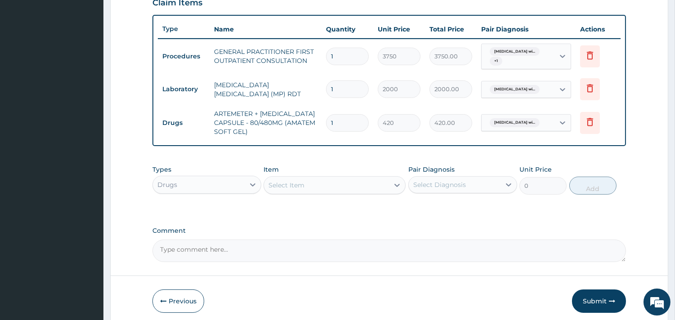
type input "0.00"
type input "6"
type input "2520.00"
type input "6"
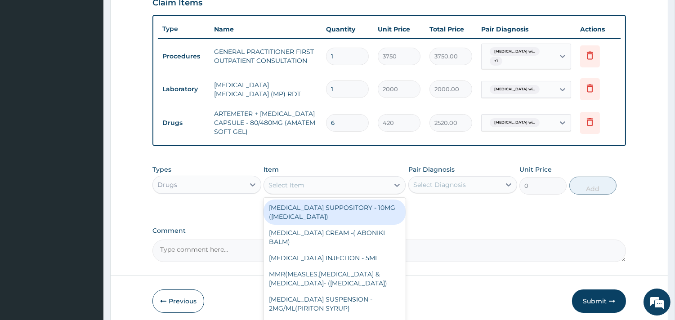
click at [338, 185] on div "Select Item" at bounding box center [326, 185] width 125 height 14
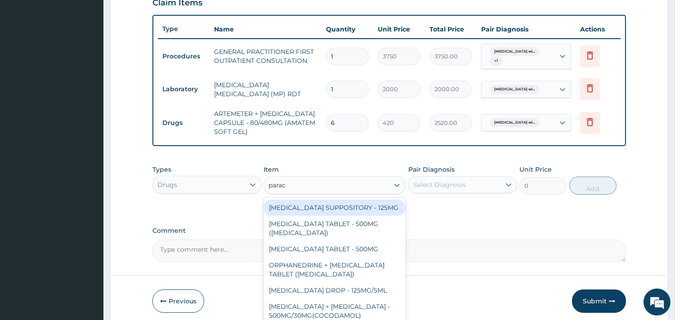
type input "parace"
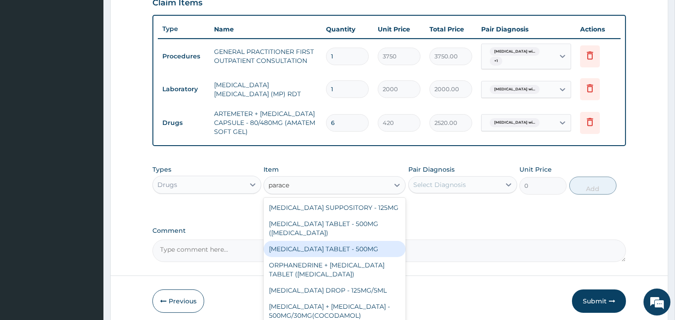
click at [363, 257] on div "[MEDICAL_DATA] TABLET - 500MG" at bounding box center [335, 249] width 142 height 16
type input "33.599999999999994"
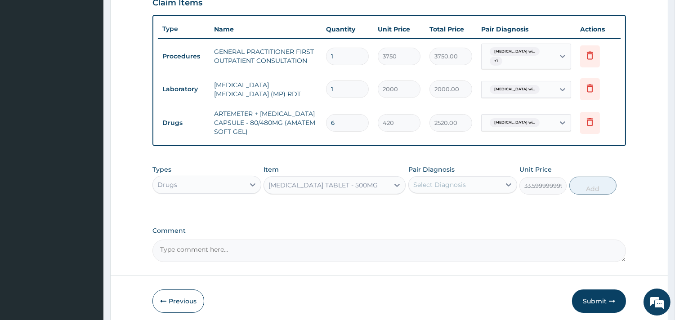
click at [434, 184] on div "Select Diagnosis" at bounding box center [439, 184] width 53 height 9
click at [461, 211] on label "Plasmodium malariae malaria without complication" at bounding box center [451, 206] width 56 height 9
checkbox input "true"
click at [592, 189] on button "Add" at bounding box center [592, 186] width 47 height 18
type input "0"
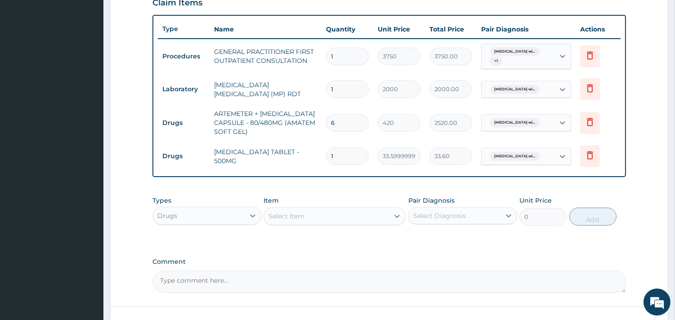
type input "18"
type input "604.80"
type input "18"
click at [313, 213] on div "Select Item" at bounding box center [326, 216] width 125 height 14
type input "lorat"
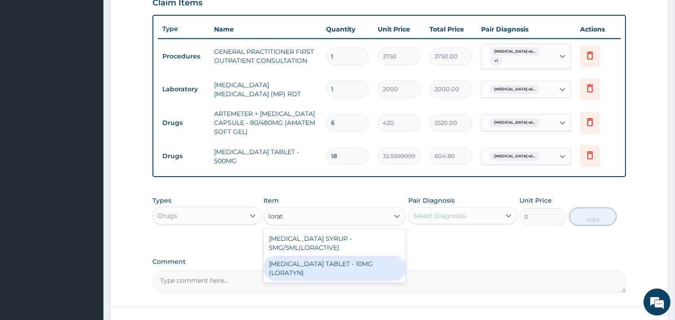
drag, startPoint x: 351, startPoint y: 260, endPoint x: 421, endPoint y: 244, distance: 72.0
click at [353, 259] on div "LORATADINE TABLET - 10MG (LORATYN)" at bounding box center [335, 268] width 142 height 25
type input "98"
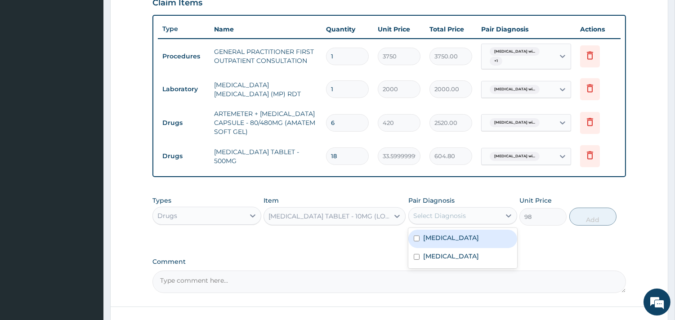
click at [468, 210] on div "Select Diagnosis" at bounding box center [455, 216] width 92 height 14
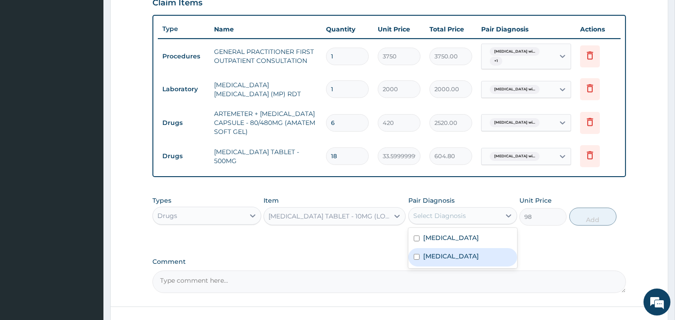
click at [464, 261] on label "Acute pharyngitis, unspecified" at bounding box center [451, 256] width 56 height 9
checkbox input "true"
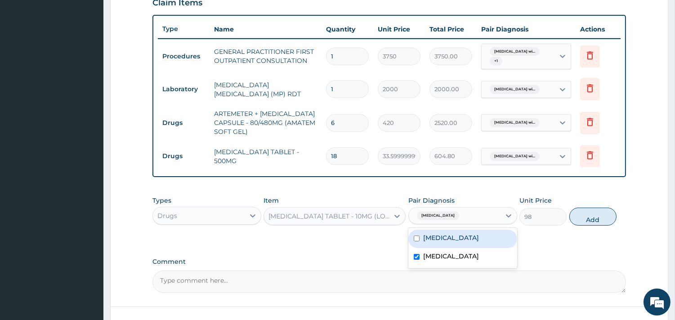
click at [591, 218] on button "Add" at bounding box center [592, 217] width 47 height 18
type input "0"
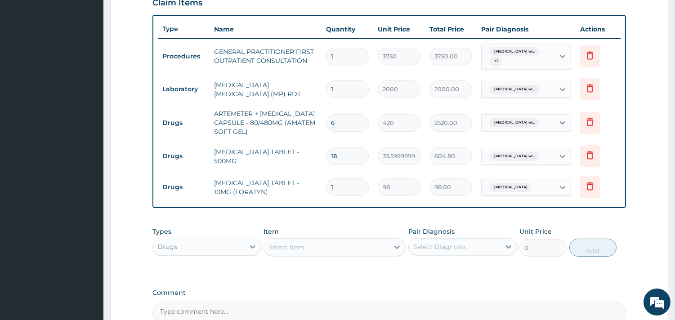
type input "0.00"
type input "5"
type input "490.00"
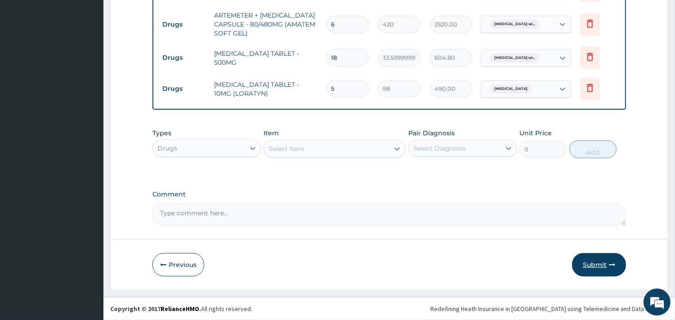
type input "5"
click at [595, 268] on button "Submit" at bounding box center [599, 264] width 54 height 23
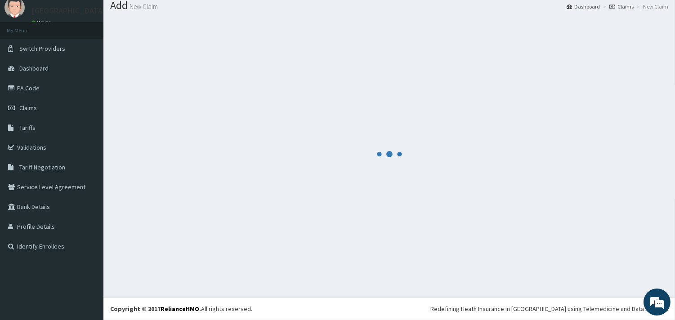
scroll to position [29, 0]
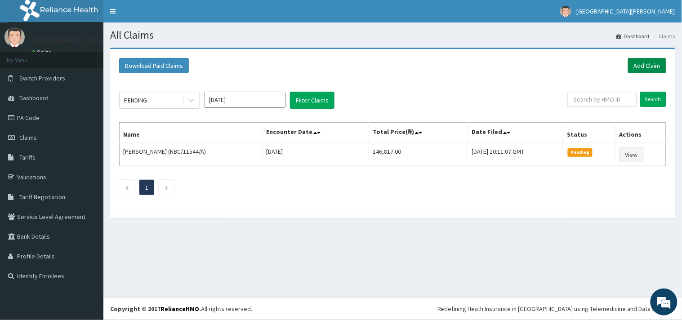
click at [639, 63] on link "Add Claim" at bounding box center [647, 65] width 38 height 15
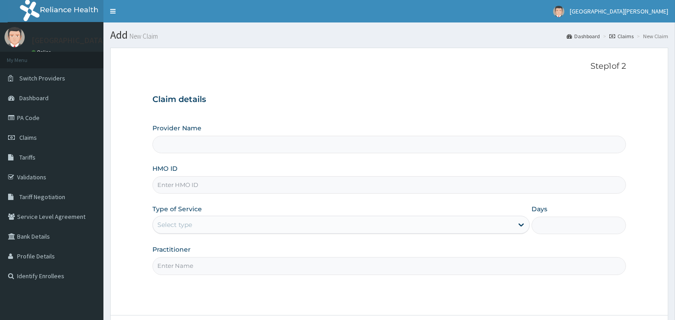
click at [226, 183] on input "HMO ID" at bounding box center [389, 185] width 474 height 18
paste input "AOM/10034/E"
type input "AOM/10034/E"
type input "ST. [PERSON_NAME][GEOGRAPHIC_DATA] -[GEOGRAPHIC_DATA]"
type input "AOM/10034/E"
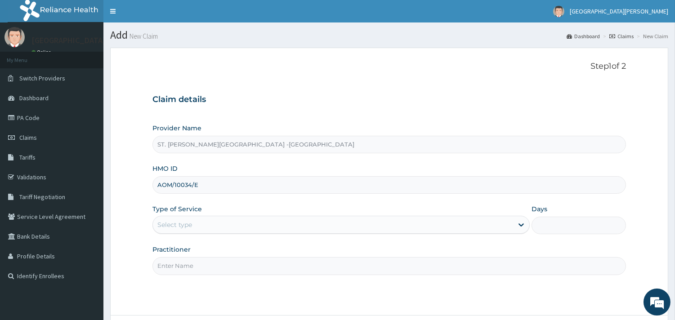
click at [219, 223] on div "Select type" at bounding box center [333, 225] width 360 height 14
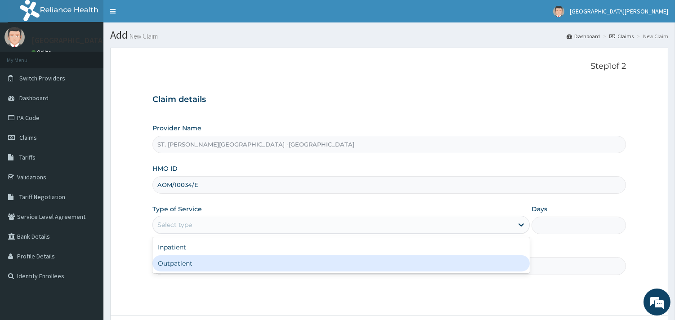
click at [191, 267] on div "Outpatient" at bounding box center [340, 263] width 377 height 16
type input "1"
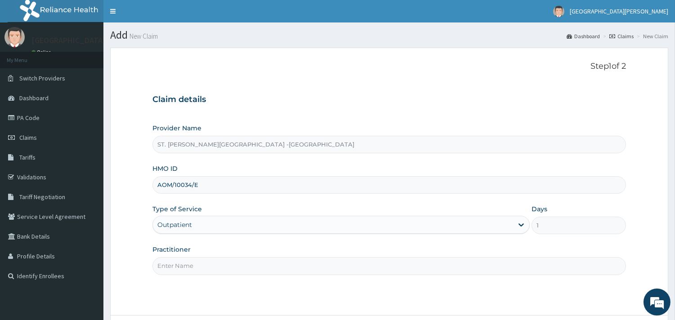
scroll to position [76, 0]
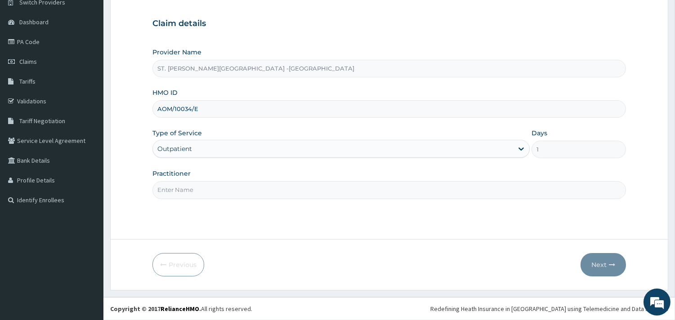
click at [235, 192] on input "Practitioner" at bounding box center [389, 190] width 474 height 18
type input "ONYESOH"
click at [601, 263] on button "Next" at bounding box center [603, 264] width 45 height 23
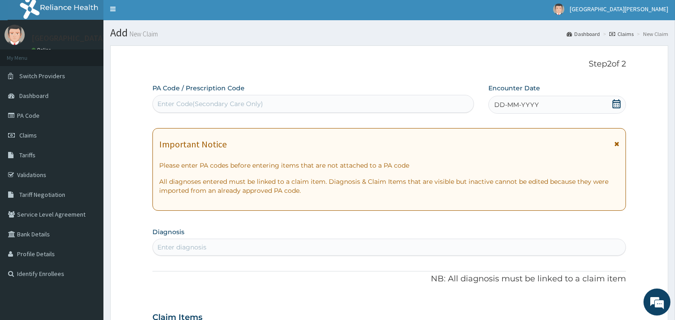
scroll to position [0, 0]
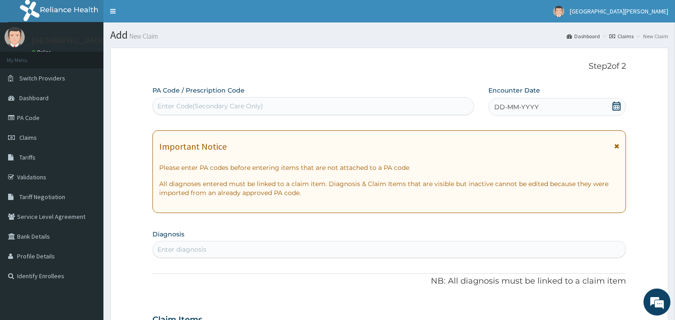
click at [614, 109] on icon at bounding box center [616, 106] width 9 height 9
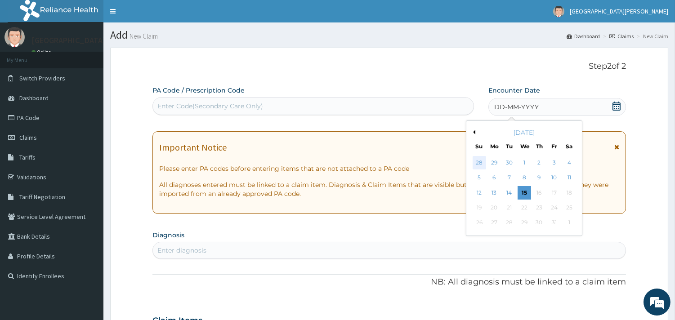
click at [474, 161] on div "28" at bounding box center [478, 162] width 13 height 13
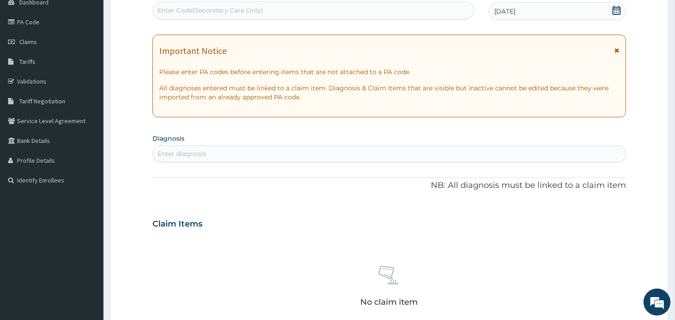
scroll to position [100, 0]
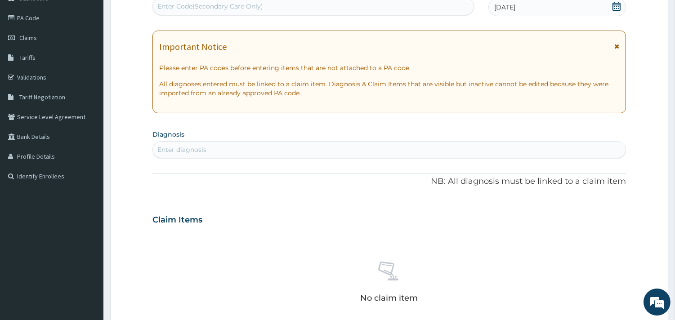
click at [237, 149] on div "Enter diagnosis" at bounding box center [389, 150] width 473 height 14
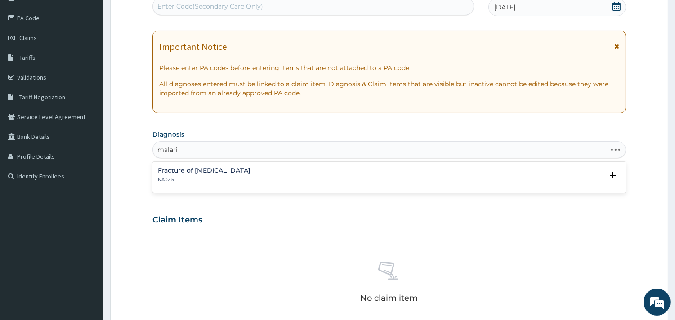
type input "malaria"
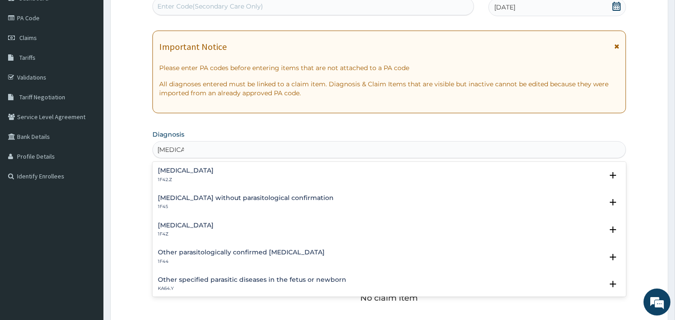
click at [209, 227] on h4 "Malaria, unspecified" at bounding box center [186, 225] width 56 height 7
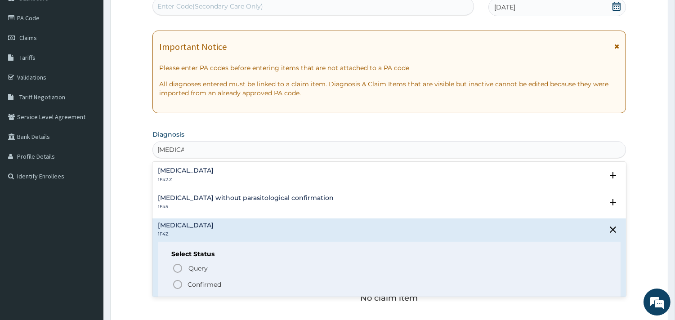
click at [182, 285] on circle "status option filled" at bounding box center [178, 285] width 8 height 8
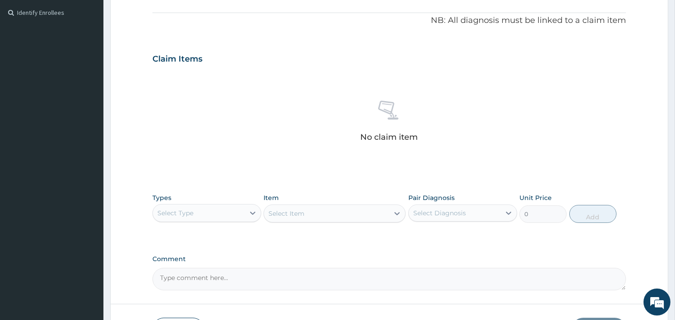
scroll to position [300, 0]
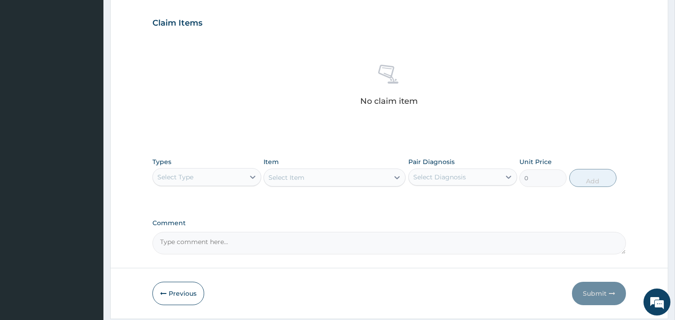
click at [239, 166] on div "Types Select Type" at bounding box center [206, 172] width 109 height 30
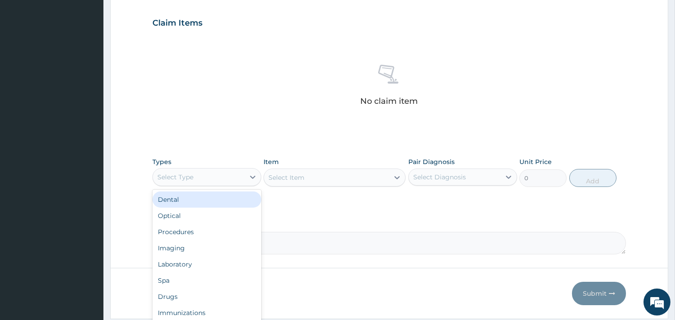
click at [239, 171] on div "Select Type" at bounding box center [199, 177] width 92 height 14
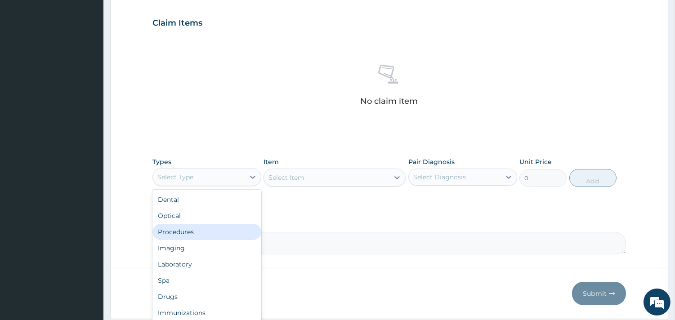
drag, startPoint x: 207, startPoint y: 232, endPoint x: 215, endPoint y: 225, distance: 9.9
click at [207, 231] on div "Procedures" at bounding box center [206, 232] width 109 height 16
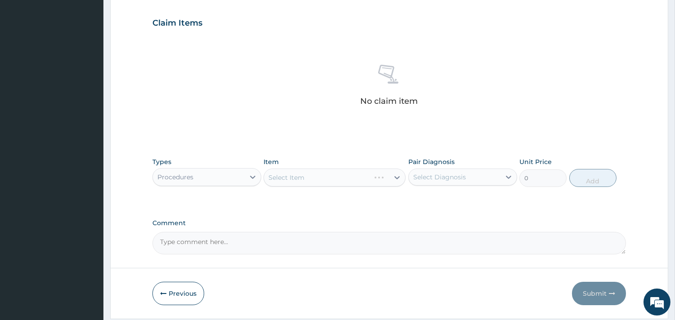
click at [307, 175] on div "Select Item" at bounding box center [335, 178] width 142 height 18
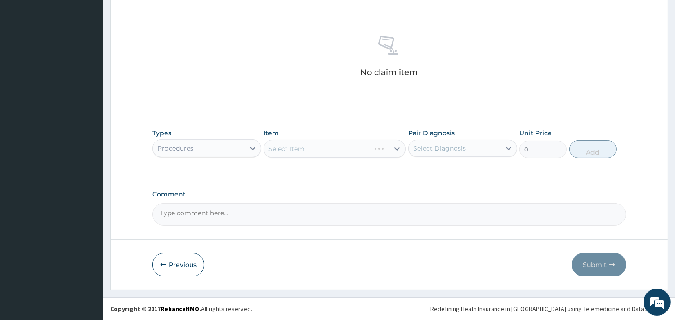
click at [395, 144] on div "Select Item" at bounding box center [335, 149] width 142 height 18
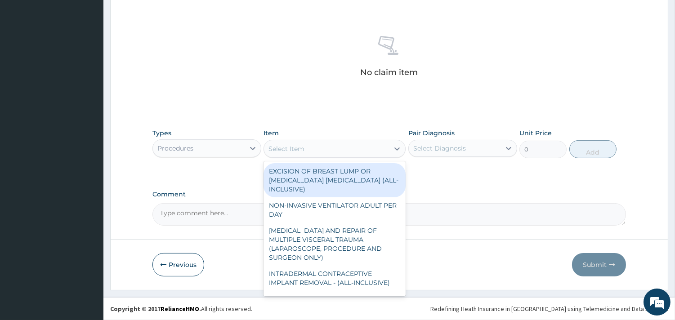
click at [348, 147] on div "Select Item" at bounding box center [326, 149] width 125 height 14
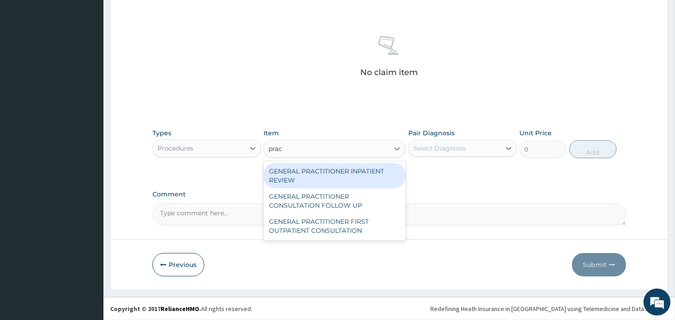
type input "pract"
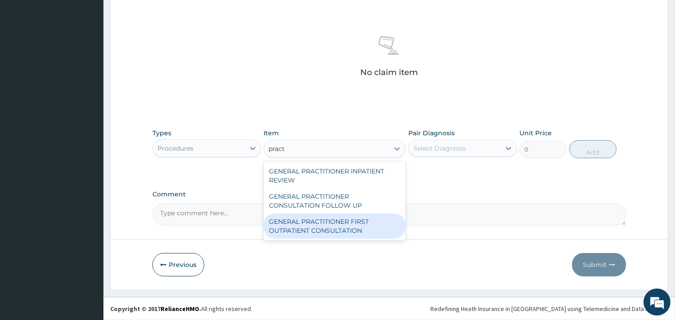
click at [382, 232] on div "GENERAL PRACTITIONER FIRST OUTPATIENT CONSULTATION" at bounding box center [335, 226] width 142 height 25
type input "3750"
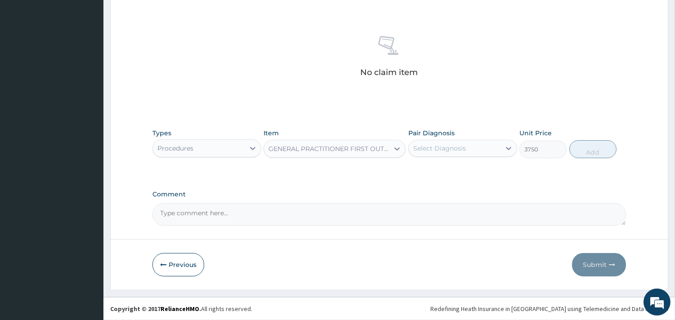
click at [452, 146] on div "Select Diagnosis" at bounding box center [439, 148] width 53 height 9
drag, startPoint x: 459, startPoint y: 172, endPoint x: 507, endPoint y: 161, distance: 49.1
click at [460, 172] on label "Malaria, unspecified" at bounding box center [451, 170] width 56 height 9
checkbox input "true"
click at [596, 141] on button "Add" at bounding box center [592, 149] width 47 height 18
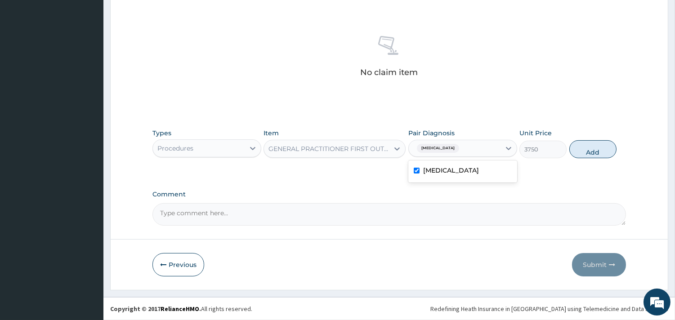
type input "0"
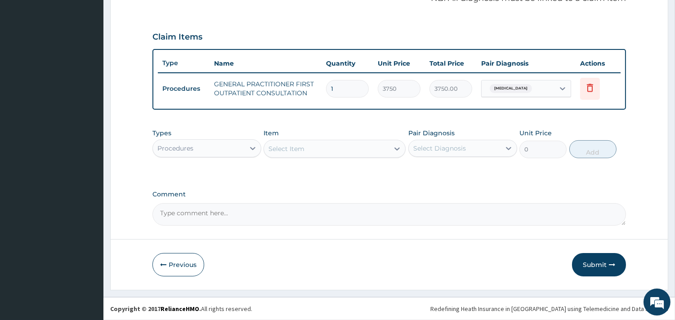
scroll to position [285, 0]
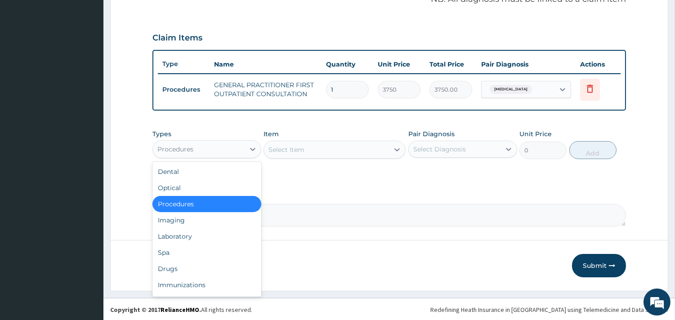
click at [228, 151] on div "Procedures" at bounding box center [199, 149] width 92 height 14
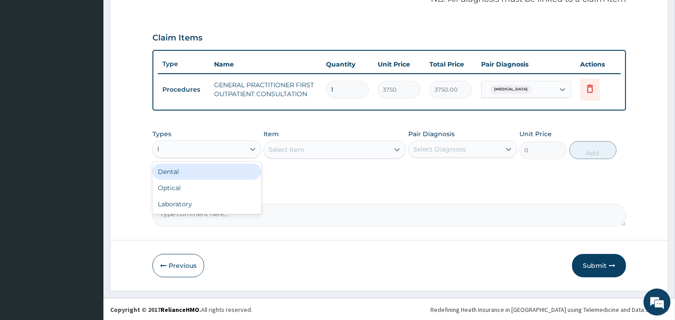
type input "la"
click at [231, 166] on div "Laboratory" at bounding box center [206, 172] width 109 height 16
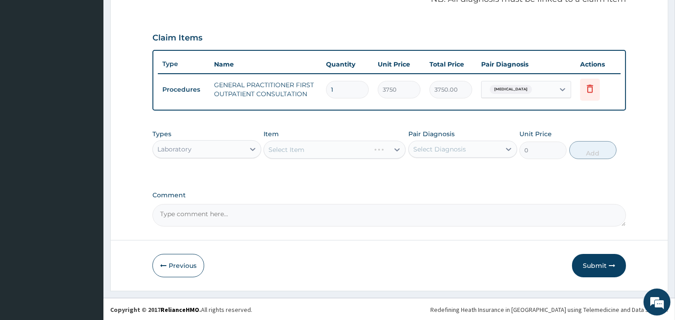
click at [304, 144] on div "Select Item" at bounding box center [335, 150] width 142 height 18
click at [397, 148] on div "Select Item" at bounding box center [335, 150] width 142 height 18
click at [397, 147] on div "Select Item" at bounding box center [335, 150] width 142 height 18
click at [389, 147] on div "Select Item" at bounding box center [335, 150] width 142 height 18
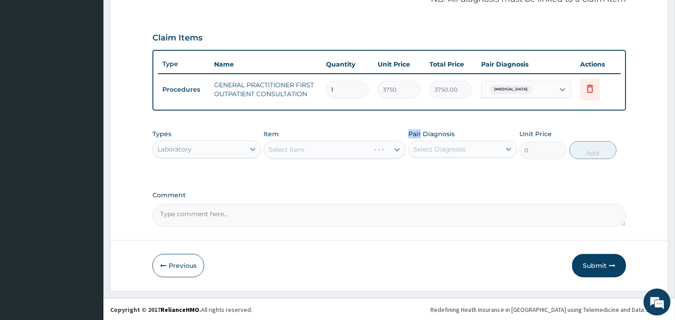
click at [389, 146] on div "Select Item" at bounding box center [335, 150] width 142 height 18
drag, startPoint x: 389, startPoint y: 146, endPoint x: 389, endPoint y: 172, distance: 26.1
click at [391, 147] on div "Select Item" at bounding box center [335, 150] width 142 height 18
click at [389, 182] on div "PA Code / Prescription Code Enter Code(Secondary Care Only) Encounter Date 28-0…" at bounding box center [389, 13] width 474 height 425
click at [384, 148] on div "Select Item" at bounding box center [335, 150] width 142 height 18
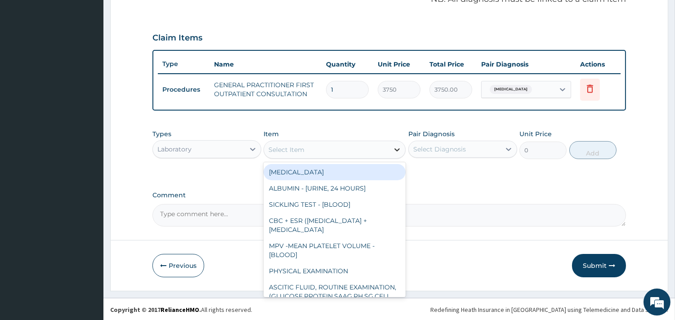
click at [390, 147] on div at bounding box center [397, 150] width 16 height 16
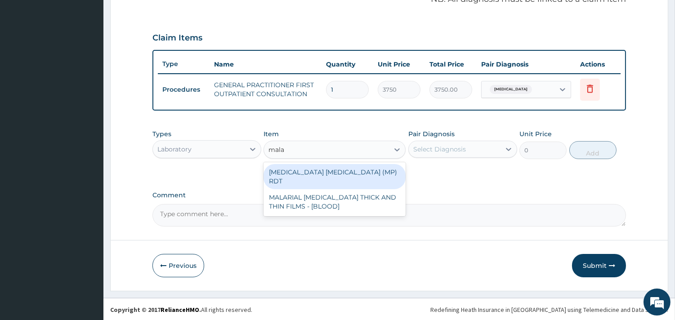
type input "malar"
click at [369, 174] on div "MALARIA PARASITE (MP) RDT" at bounding box center [335, 176] width 142 height 25
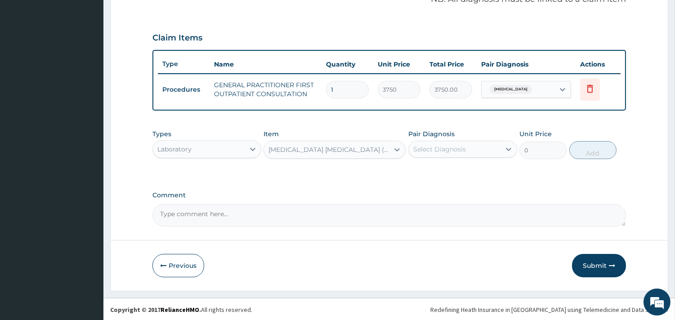
type input "2000"
click at [435, 143] on div "Select Diagnosis" at bounding box center [455, 149] width 92 height 14
drag, startPoint x: 460, startPoint y: 171, endPoint x: 469, endPoint y: 169, distance: 8.8
click at [461, 171] on label "Malaria, unspecified" at bounding box center [451, 171] width 56 height 9
checkbox input "true"
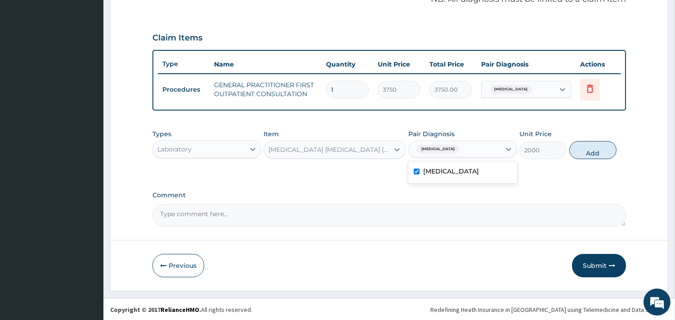
drag, startPoint x: 590, startPoint y: 143, endPoint x: 514, endPoint y: 147, distance: 75.2
click at [590, 143] on button "Add" at bounding box center [592, 150] width 47 height 18
type input "0"
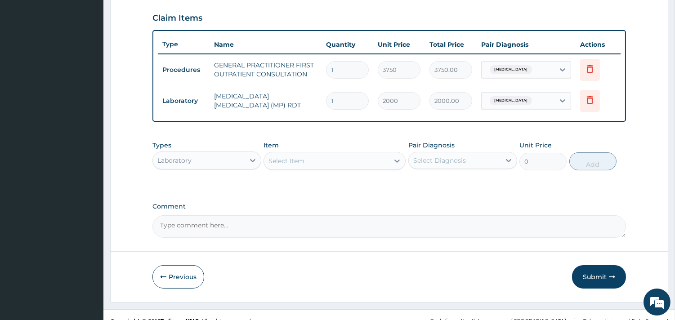
scroll to position [316, 0]
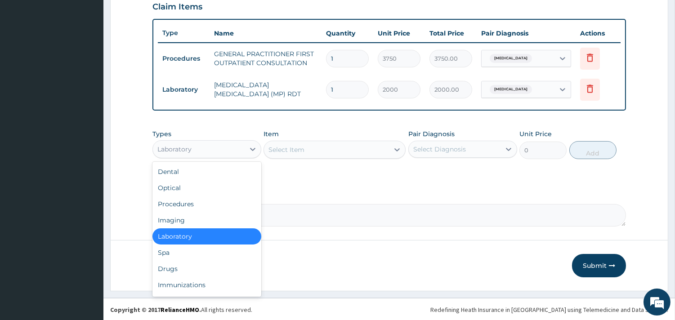
click at [237, 150] on div "Laboratory" at bounding box center [199, 149] width 92 height 14
type input "dr"
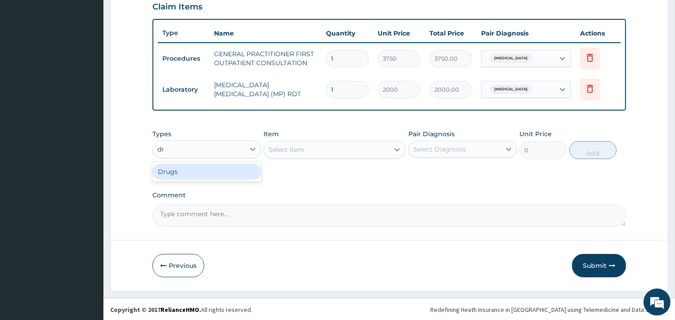
click at [188, 174] on div "Drugs" at bounding box center [206, 172] width 109 height 16
click at [309, 149] on div "Select Item" at bounding box center [335, 150] width 142 height 18
click at [290, 148] on div "Select Item" at bounding box center [335, 150] width 142 height 18
click at [326, 147] on div "Select Item" at bounding box center [335, 150] width 142 height 18
click at [381, 147] on div "Select Item" at bounding box center [335, 150] width 142 height 18
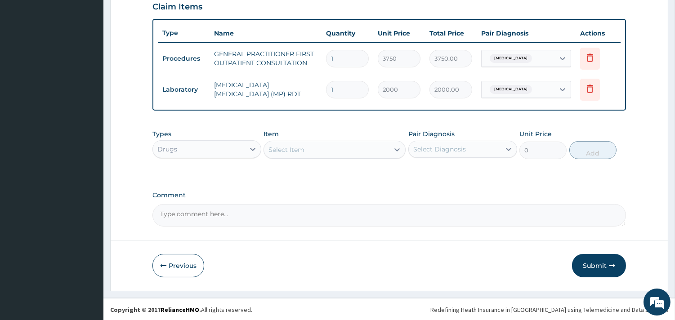
click at [356, 146] on div "Select Item" at bounding box center [326, 150] width 125 height 14
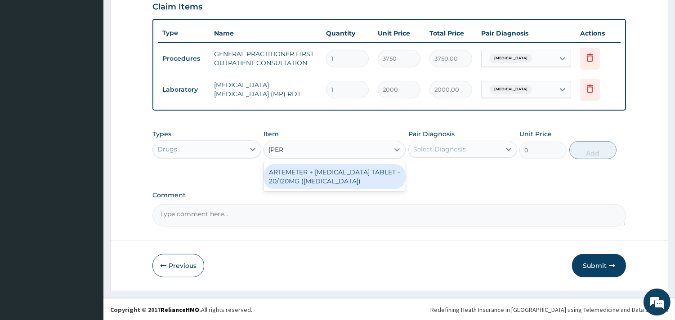
type input "coart"
click at [357, 173] on div "ARTEMETER + LUMEFANTRINE TABLET - 20/120MG (COARTEM)" at bounding box center [335, 176] width 142 height 25
type input "210"
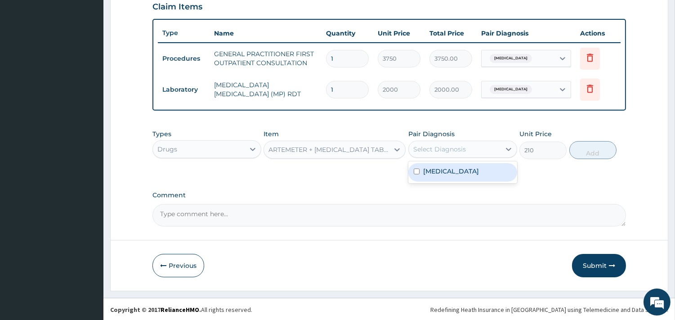
click at [454, 147] on div "Select Diagnosis" at bounding box center [439, 149] width 53 height 9
click at [441, 172] on label "Malaria, unspecified" at bounding box center [451, 171] width 56 height 9
checkbox input "true"
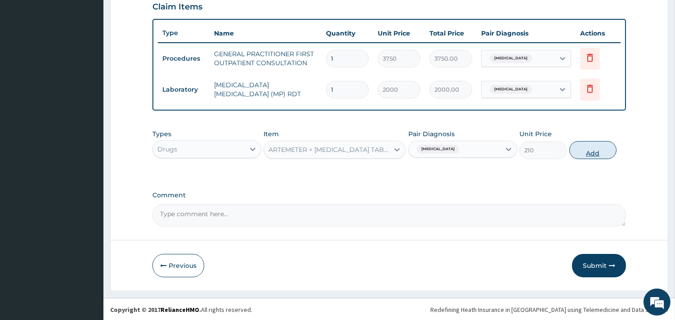
click at [596, 149] on button "Add" at bounding box center [592, 150] width 47 height 18
type input "0"
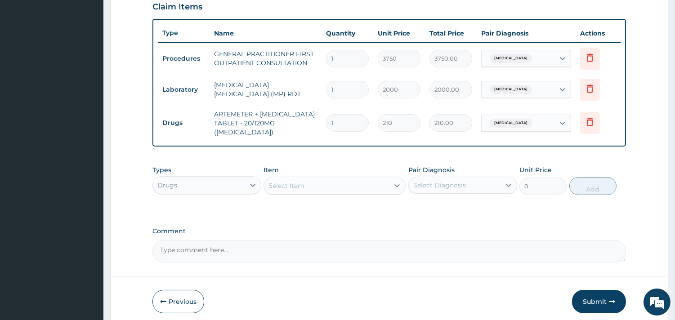
type input "12"
type input "2520.00"
type input "12"
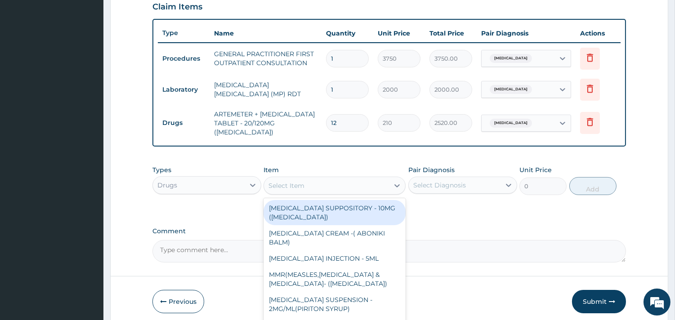
click at [354, 179] on div "Select Item" at bounding box center [326, 186] width 125 height 14
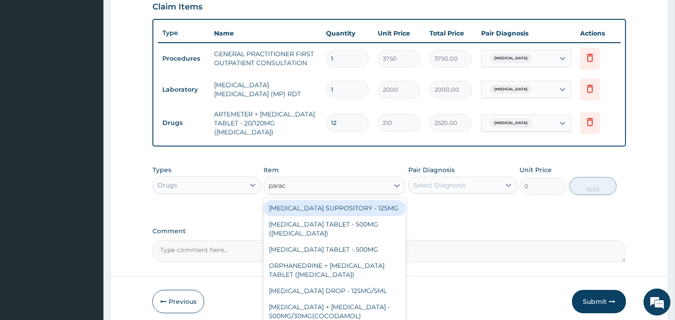
type input "parace"
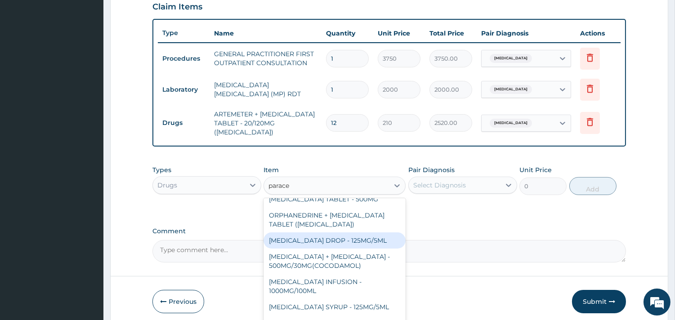
scroll to position [27, 0]
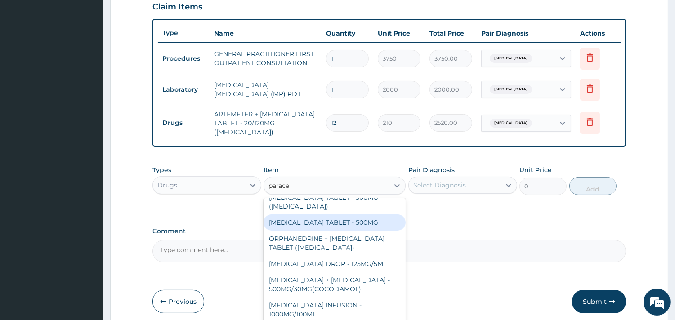
click at [377, 230] on div "PARACETAMOL TABLET - 500MG" at bounding box center [335, 223] width 142 height 16
type input "33.599999999999994"
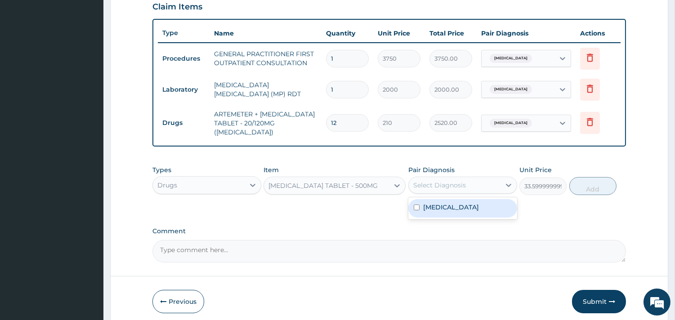
click at [462, 181] on div "Select Diagnosis" at bounding box center [439, 185] width 53 height 9
click at [465, 203] on label "Malaria, unspecified" at bounding box center [451, 207] width 56 height 9
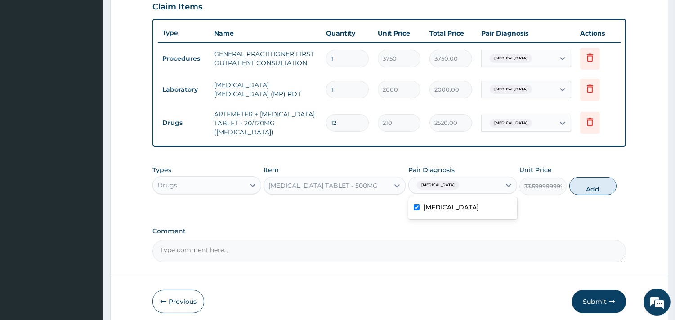
checkbox input "true"
click at [590, 177] on button "Add" at bounding box center [592, 186] width 47 height 18
type input "0"
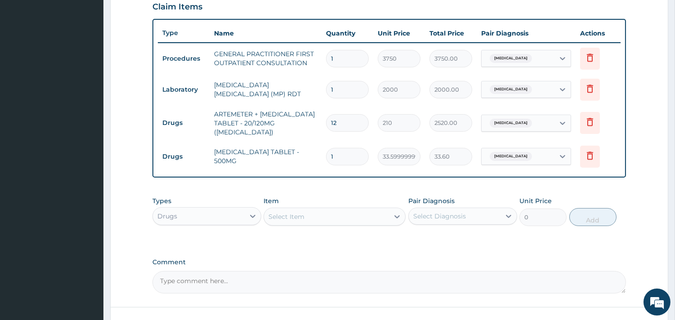
type input "18"
type input "604.80"
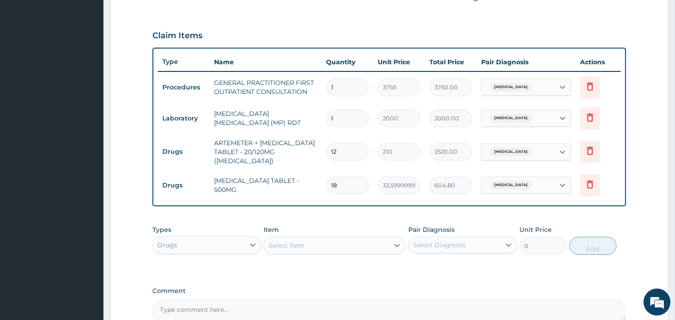
scroll to position [266, 0]
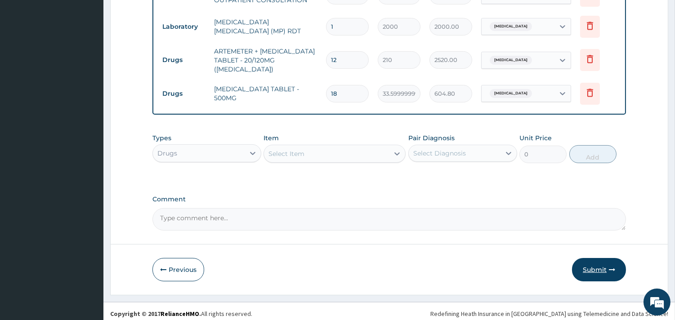
type input "18"
drag, startPoint x: 614, startPoint y: 259, endPoint x: 549, endPoint y: 233, distance: 70.1
click at [614, 259] on button "Submit" at bounding box center [599, 269] width 54 height 23
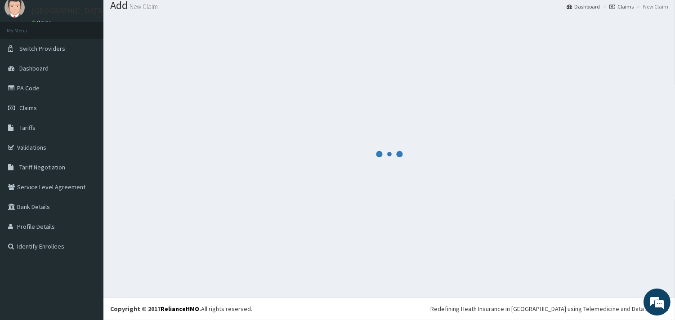
scroll to position [29, 0]
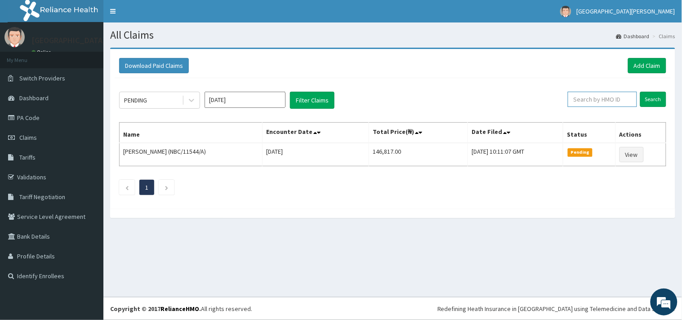
click at [634, 101] on input "text" at bounding box center [602, 99] width 69 height 15
paste input "AEN/10273/D"
click at [568, 101] on input "AEN/10273/D" at bounding box center [587, 99] width 63 height 15
type input "AEN/10273/D"
click at [648, 95] on input "Search" at bounding box center [653, 99] width 26 height 15
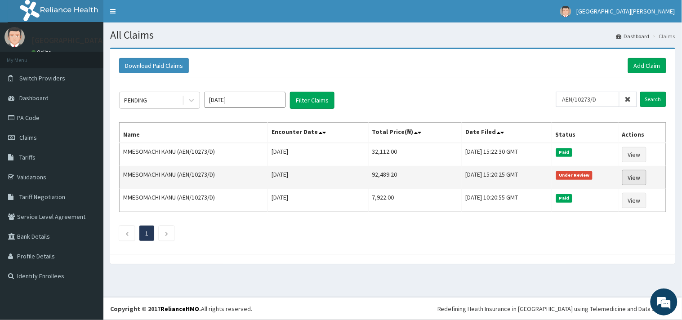
click at [642, 175] on link "View" at bounding box center [634, 177] width 24 height 15
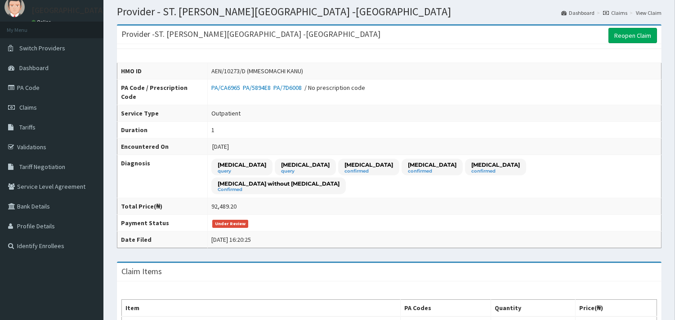
scroll to position [29, 0]
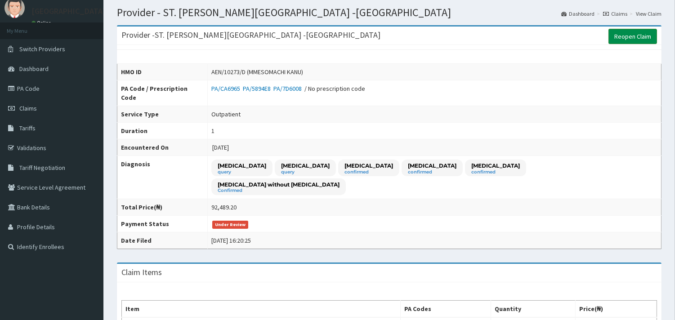
drag, startPoint x: 639, startPoint y: 35, endPoint x: 613, endPoint y: 49, distance: 28.6
click at [638, 35] on link "Reopen Claim" at bounding box center [632, 36] width 49 height 15
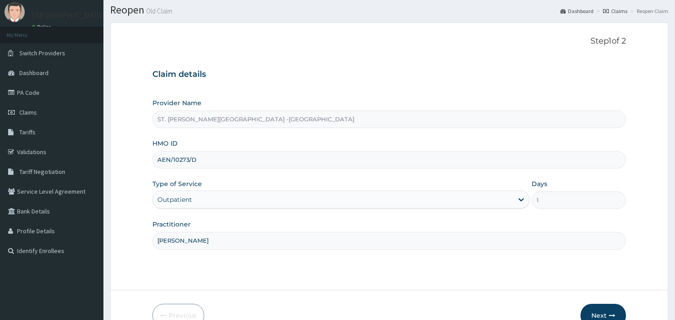
scroll to position [76, 0]
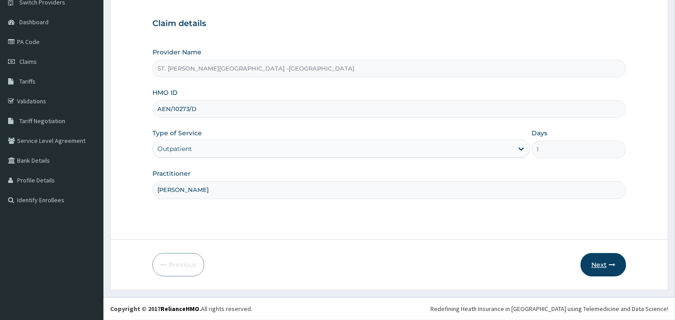
click at [593, 264] on button "Next" at bounding box center [603, 264] width 45 height 23
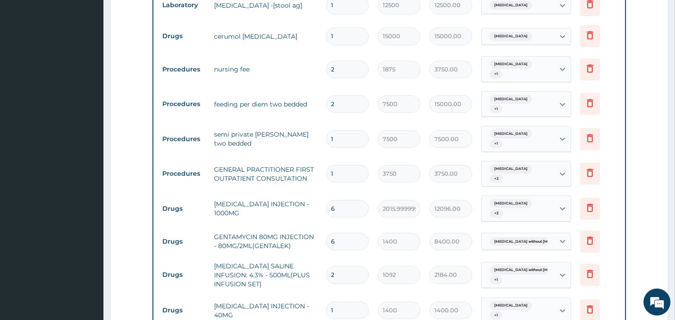
scroll to position [426, 0]
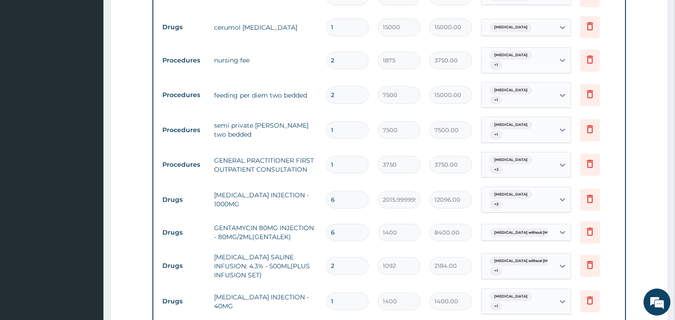
click at [338, 191] on input "6" at bounding box center [347, 200] width 43 height 18
type input "0.00"
type input "6"
type input "12096.00"
click at [340, 224] on input "6" at bounding box center [347, 233] width 43 height 18
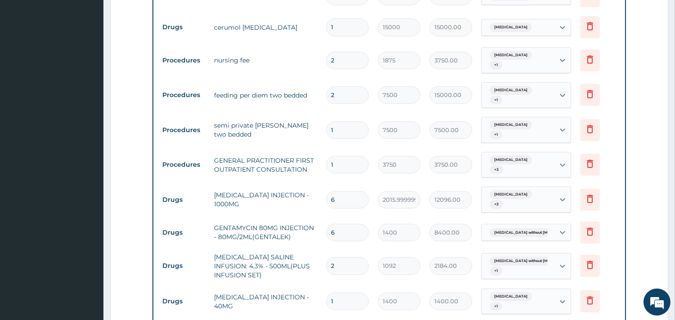
type input "0.00"
type input "6"
type input "8400.00"
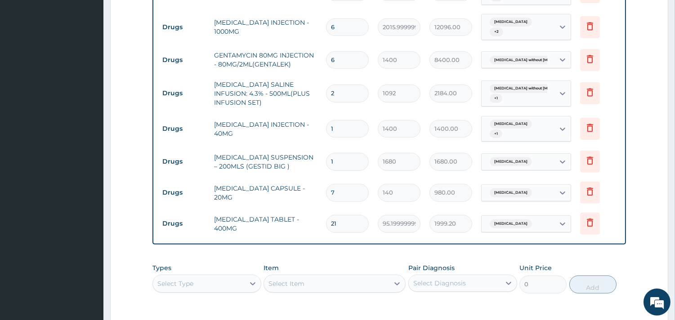
scroll to position [576, 0]
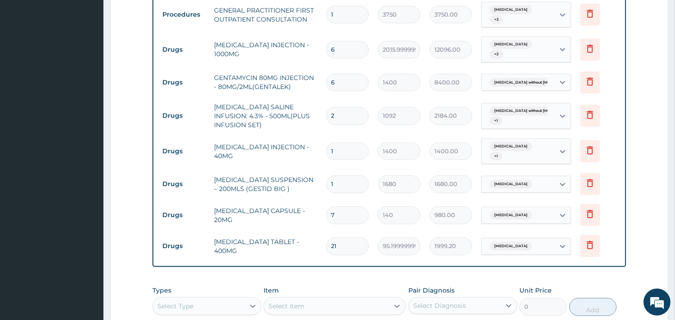
click at [342, 237] on input "21" at bounding box center [347, 246] width 43 height 18
type input "2"
type input "190.40"
type input "21"
type input "1999.20"
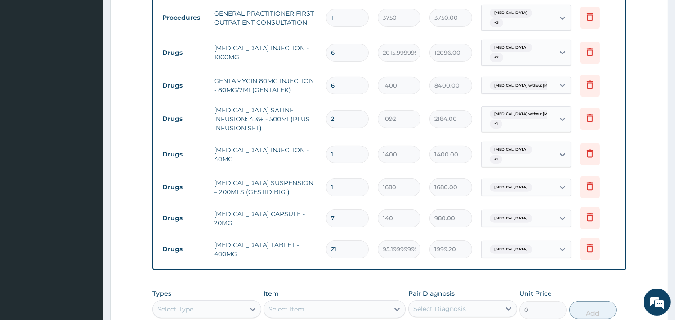
scroll to position [646, 0]
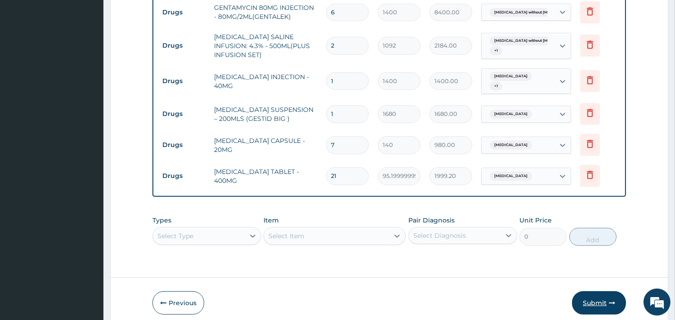
click at [601, 291] on button "Submit" at bounding box center [599, 302] width 54 height 23
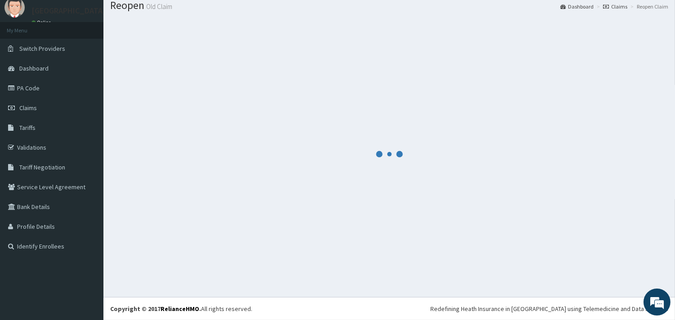
scroll to position [29, 0]
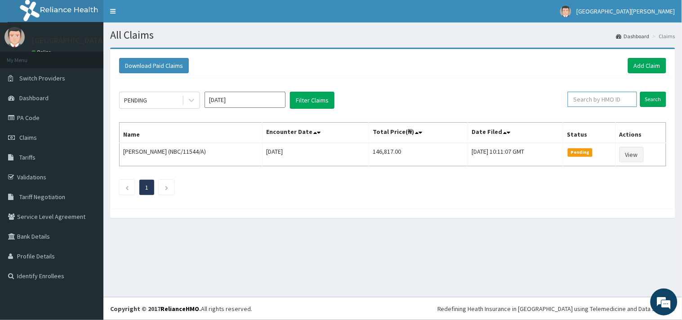
click at [595, 96] on input "text" at bounding box center [602, 99] width 69 height 15
paste input "HYI/10002/B"
click at [567, 99] on input "HYI/10002/B" at bounding box center [587, 99] width 63 height 15
type input "HYI/10002/B"
click at [646, 98] on input "Search" at bounding box center [653, 99] width 26 height 15
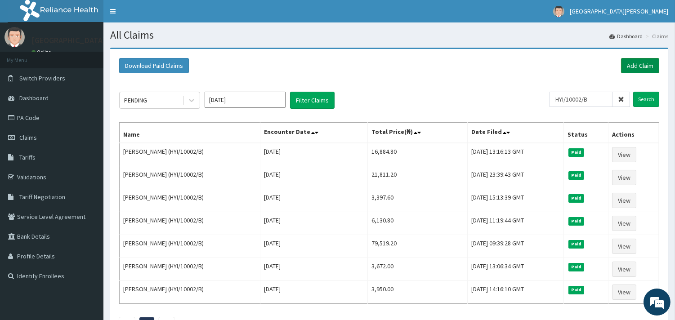
click at [648, 65] on link "Add Claim" at bounding box center [640, 65] width 38 height 15
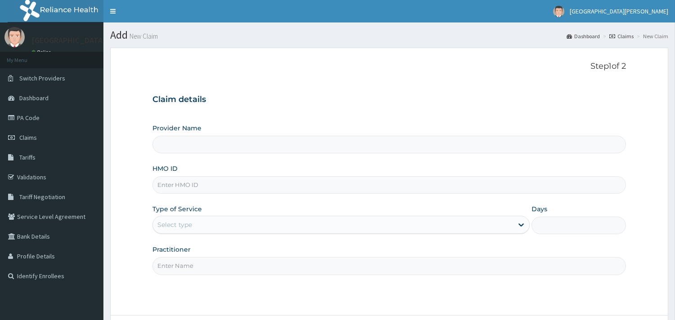
click at [170, 185] on input "HMO ID" at bounding box center [389, 185] width 474 height 18
paste input "HYI/10002/B"
type input "HYI/10002/B"
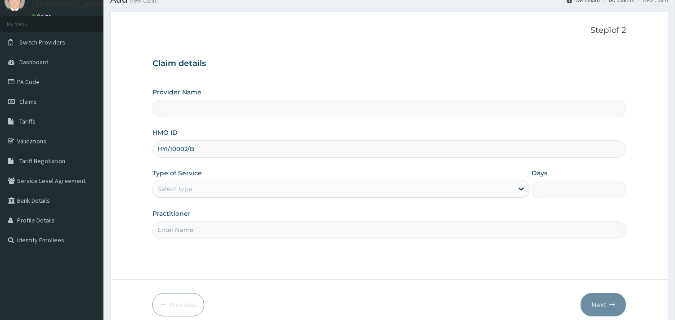
scroll to position [76, 0]
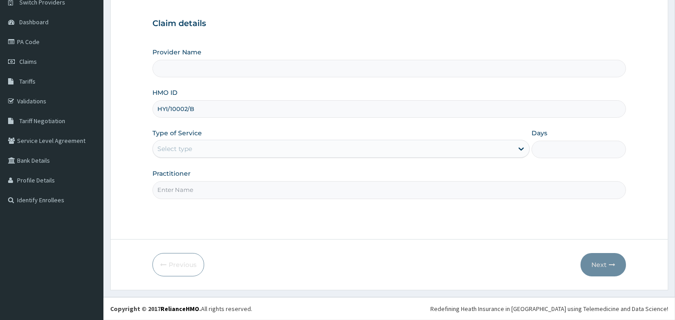
type input "ST. [PERSON_NAME][GEOGRAPHIC_DATA] -[GEOGRAPHIC_DATA]"
type input "HYI/10002/B"
click at [192, 149] on div "Select type" at bounding box center [174, 148] width 35 height 9
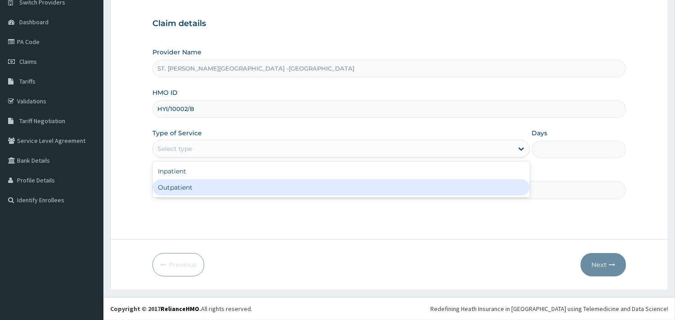
click at [190, 182] on div "Outpatient" at bounding box center [340, 187] width 377 height 16
type input "1"
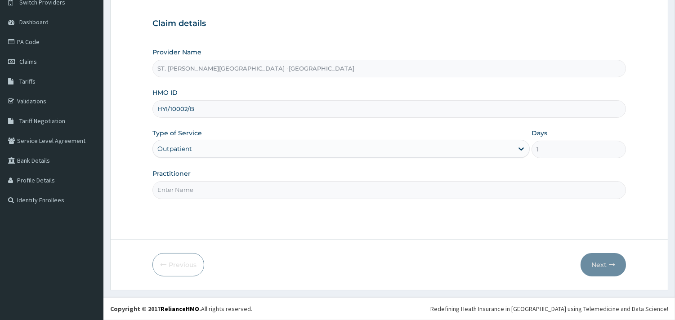
drag, startPoint x: 197, startPoint y: 182, endPoint x: 205, endPoint y: 192, distance: 12.7
click at [198, 182] on input "Practitioner" at bounding box center [389, 190] width 474 height 18
type input "[PERSON_NAME]"
click at [605, 266] on button "Next" at bounding box center [603, 264] width 45 height 23
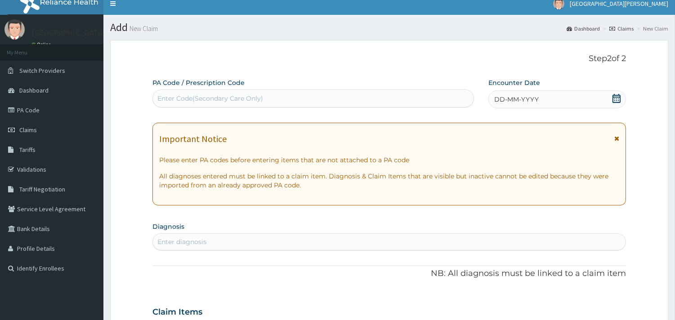
scroll to position [0, 0]
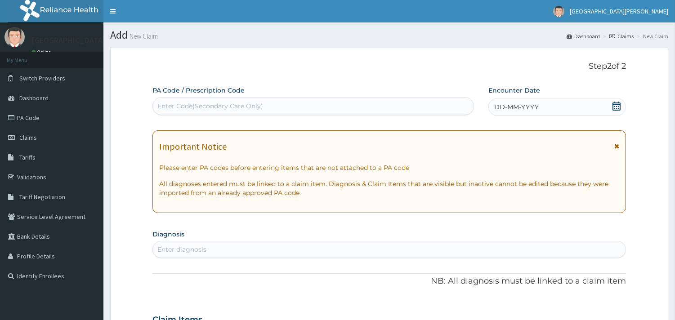
click at [613, 110] on icon at bounding box center [617, 106] width 8 height 9
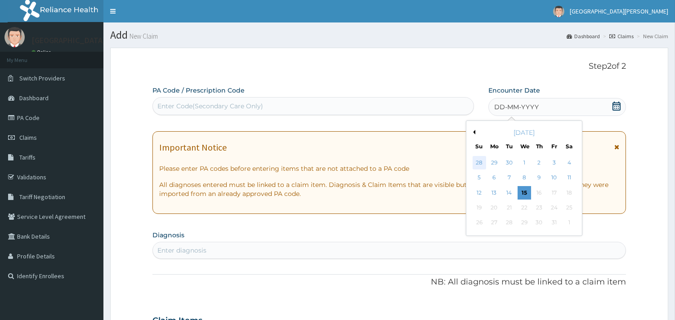
click at [479, 165] on div "28" at bounding box center [478, 162] width 13 height 13
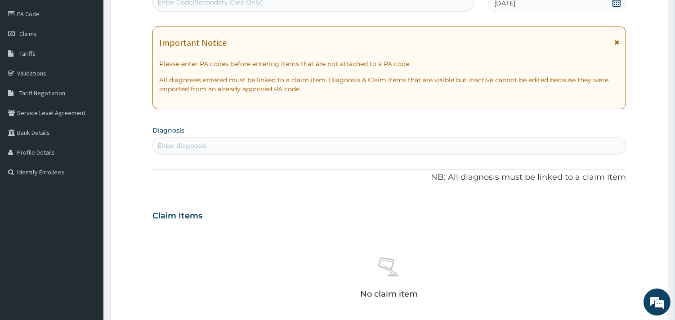
scroll to position [150, 0]
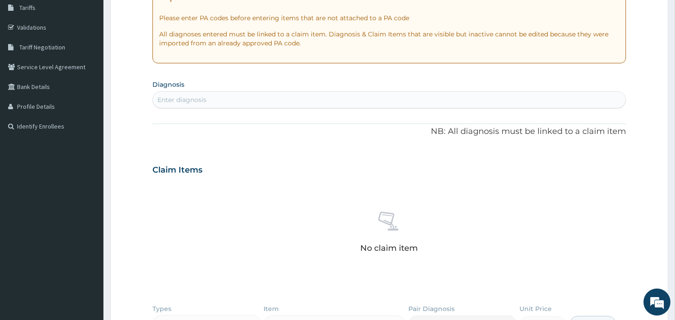
click at [252, 101] on div "Enter diagnosis" at bounding box center [389, 100] width 473 height 14
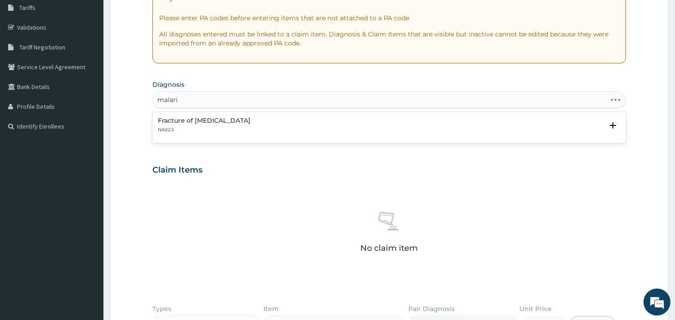
type input "[MEDICAL_DATA]"
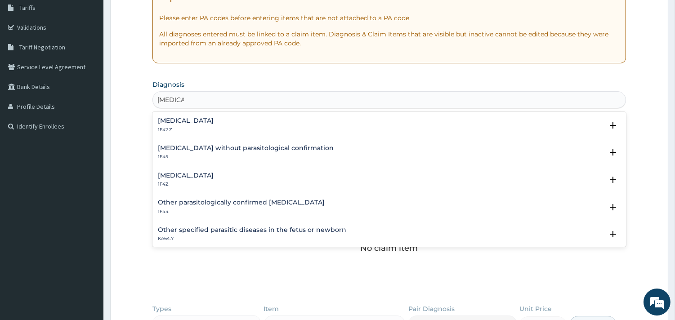
click at [213, 121] on h4 "[MEDICAL_DATA]" at bounding box center [186, 120] width 56 height 7
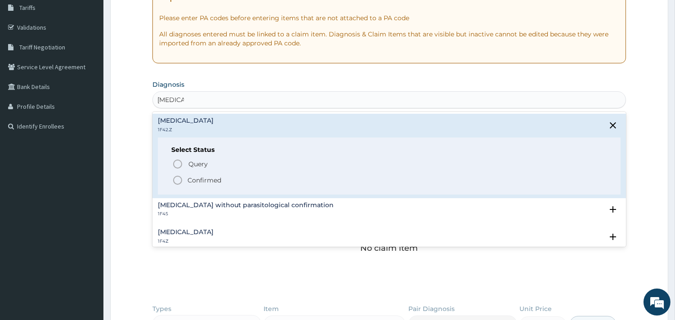
click at [174, 179] on icon "status option filled" at bounding box center [177, 180] width 11 height 11
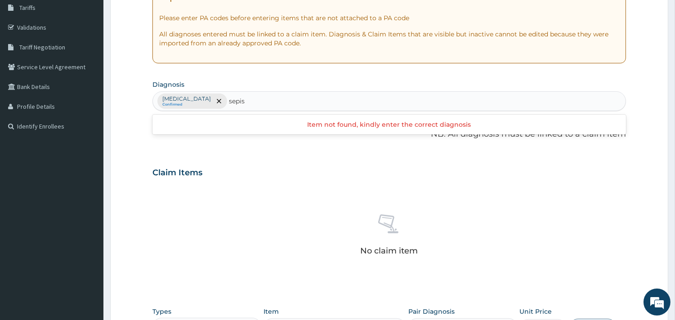
scroll to position [0, 0]
type input "[MEDICAL_DATA]"
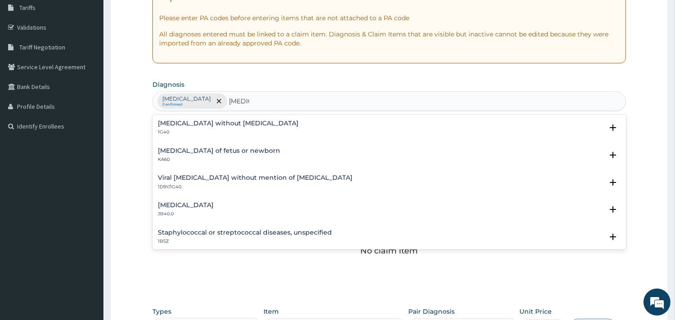
click at [196, 123] on h4 "[MEDICAL_DATA] without [MEDICAL_DATA]" at bounding box center [228, 123] width 141 height 7
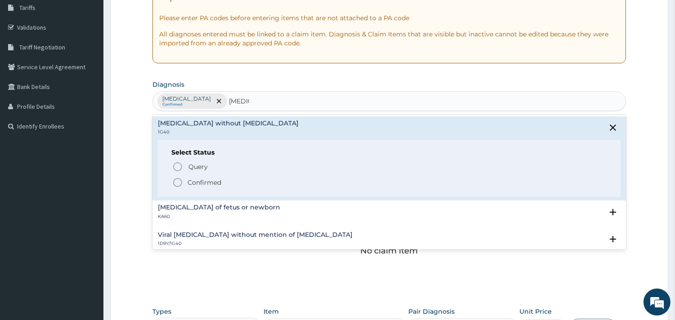
click at [176, 179] on circle "status option filled" at bounding box center [178, 183] width 8 height 8
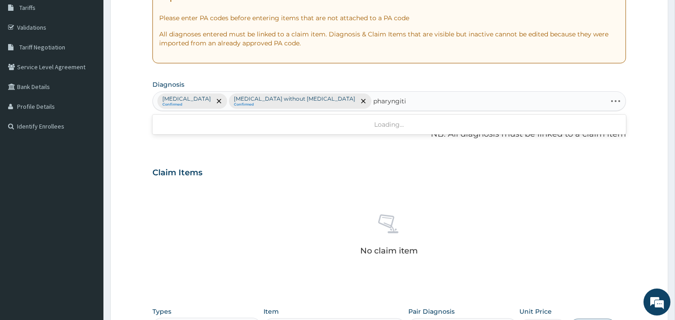
type input "[MEDICAL_DATA]"
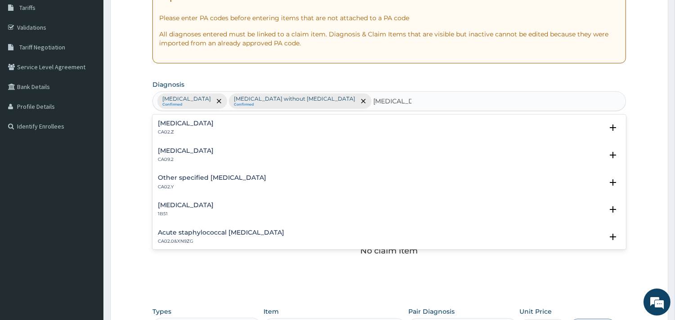
click at [206, 121] on h4 "[MEDICAL_DATA]" at bounding box center [186, 123] width 56 height 7
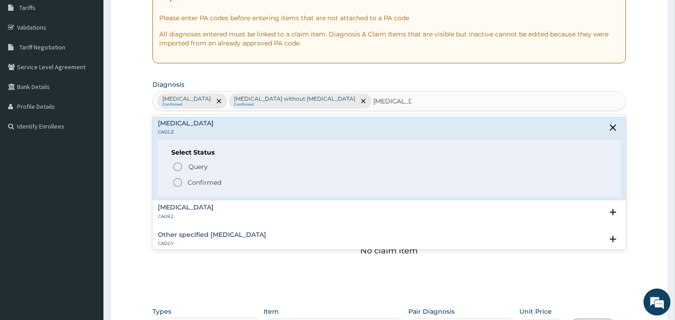
drag, startPoint x: 181, startPoint y: 181, endPoint x: 203, endPoint y: 165, distance: 28.0
click at [180, 181] on icon "status option filled" at bounding box center [177, 182] width 11 height 11
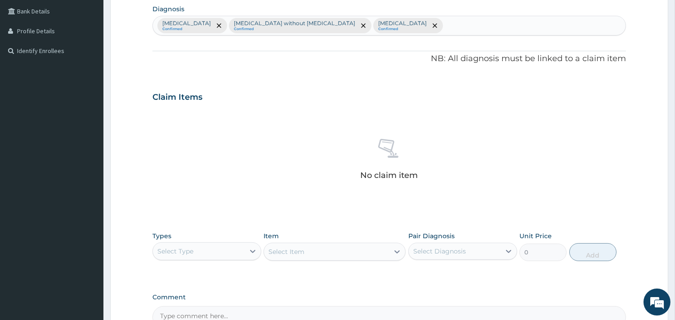
scroll to position [328, 0]
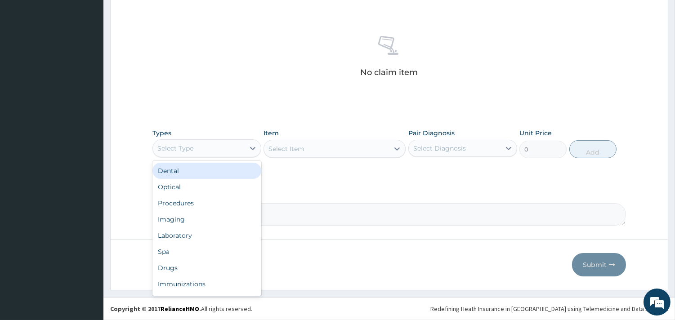
click at [238, 143] on div "Select Type" at bounding box center [199, 148] width 92 height 14
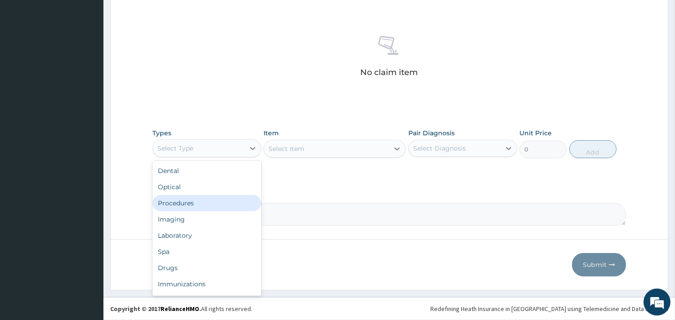
drag, startPoint x: 216, startPoint y: 207, endPoint x: 221, endPoint y: 208, distance: 5.0
click at [217, 208] on div "Procedures" at bounding box center [206, 203] width 109 height 16
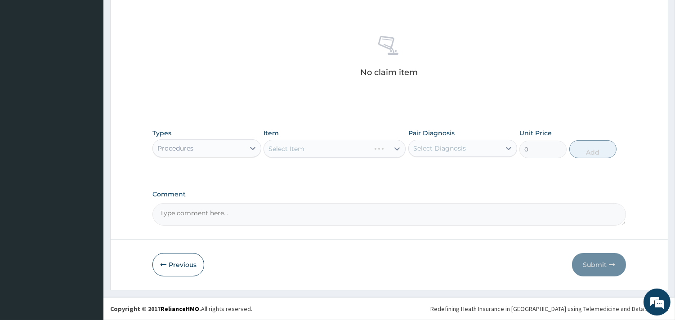
click at [373, 149] on div "Select Item" at bounding box center [335, 149] width 142 height 18
click at [398, 147] on div "Select Item" at bounding box center [335, 149] width 142 height 18
click at [398, 149] on div "Select Item" at bounding box center [335, 149] width 142 height 18
click at [397, 148] on div "Select Item" at bounding box center [335, 149] width 142 height 18
click at [394, 149] on div "Select Item" at bounding box center [335, 149] width 142 height 18
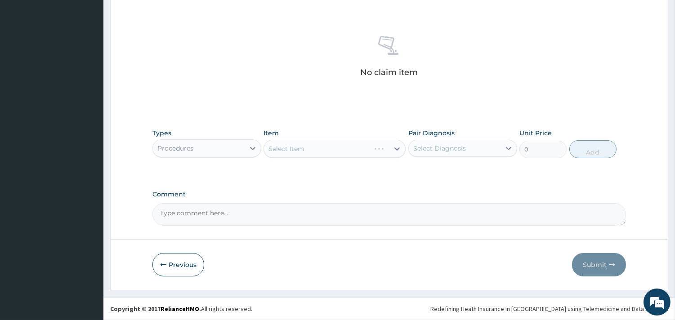
click at [396, 148] on div "Select Item" at bounding box center [335, 149] width 142 height 18
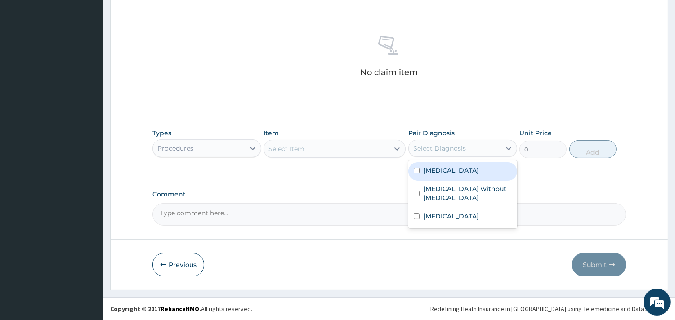
drag, startPoint x: 452, startPoint y: 145, endPoint x: 449, endPoint y: 168, distance: 23.2
click at [452, 148] on div "Select Diagnosis" at bounding box center [439, 148] width 53 height 9
drag, startPoint x: 451, startPoint y: 178, endPoint x: 449, endPoint y: 192, distance: 14.6
click at [452, 175] on label "[MEDICAL_DATA]" at bounding box center [451, 170] width 56 height 9
checkbox input "true"
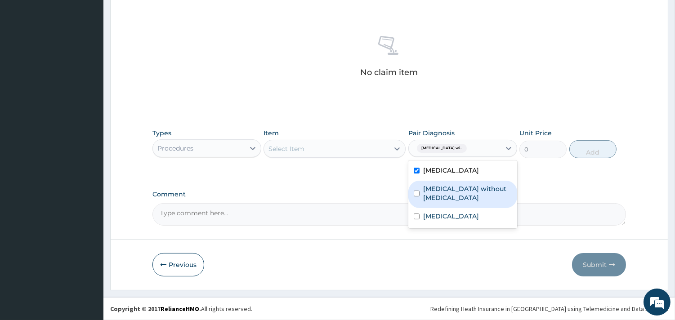
drag, startPoint x: 451, startPoint y: 206, endPoint x: 452, endPoint y: 221, distance: 14.9
click at [452, 202] on label "[MEDICAL_DATA] without [MEDICAL_DATA]" at bounding box center [467, 193] width 89 height 18
checkbox input "true"
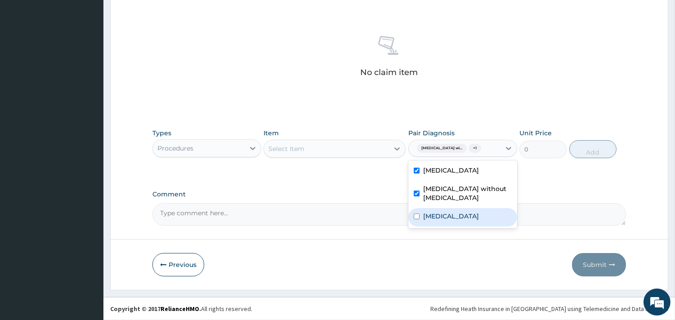
click at [450, 221] on label "[MEDICAL_DATA]" at bounding box center [451, 216] width 56 height 9
checkbox input "true"
click at [399, 147] on icon at bounding box center [397, 148] width 9 height 9
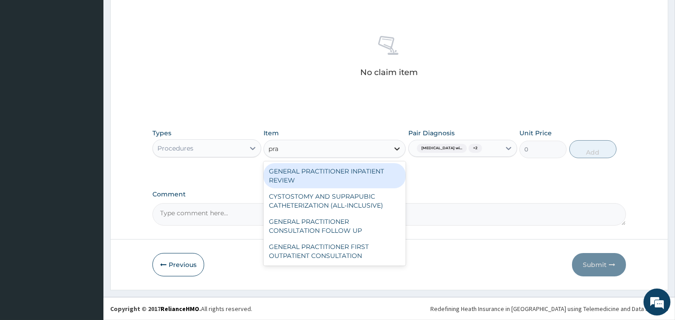
type input "prac"
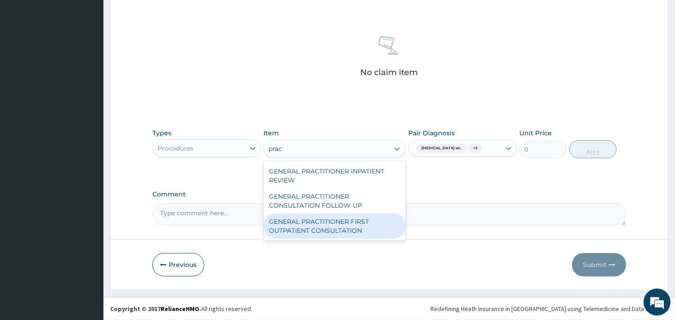
click at [366, 230] on div "GENERAL PRACTITIONER FIRST OUTPATIENT CONSULTATION" at bounding box center [335, 226] width 142 height 25
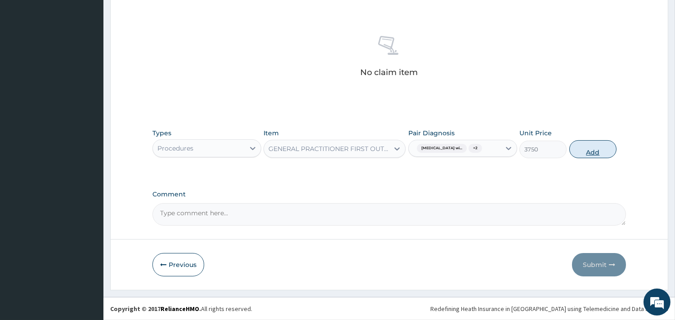
click at [605, 158] on button "Add" at bounding box center [592, 149] width 47 height 18
type input "0"
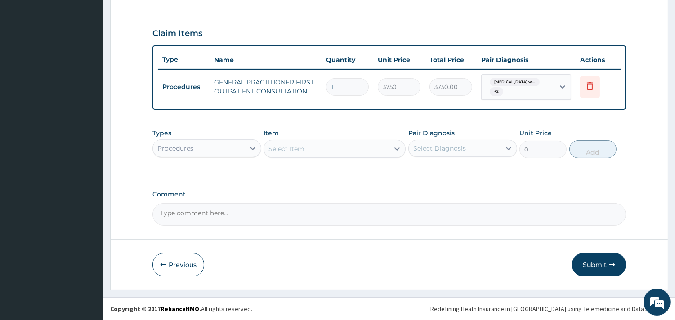
scroll to position [288, 0]
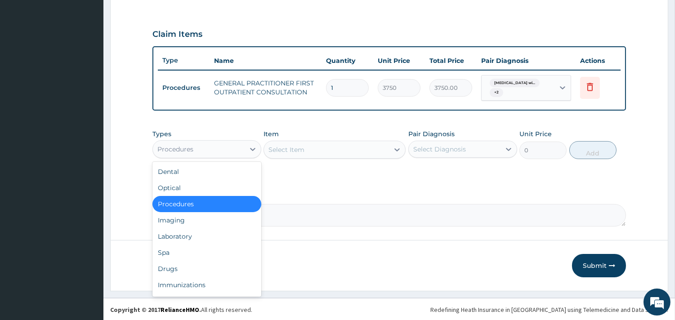
click at [235, 143] on div "Procedures" at bounding box center [199, 149] width 92 height 14
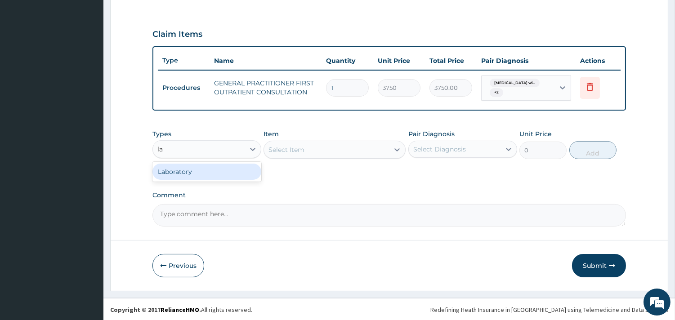
type input "lab"
click at [219, 173] on div "Laboratory" at bounding box center [206, 172] width 109 height 16
click at [348, 146] on div "Select Item" at bounding box center [335, 150] width 142 height 18
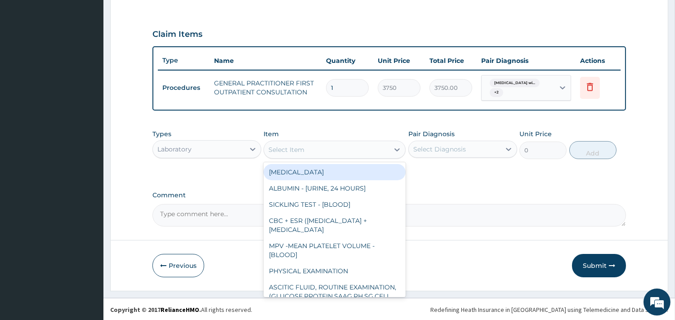
click at [312, 149] on div "Select Item" at bounding box center [326, 150] width 125 height 14
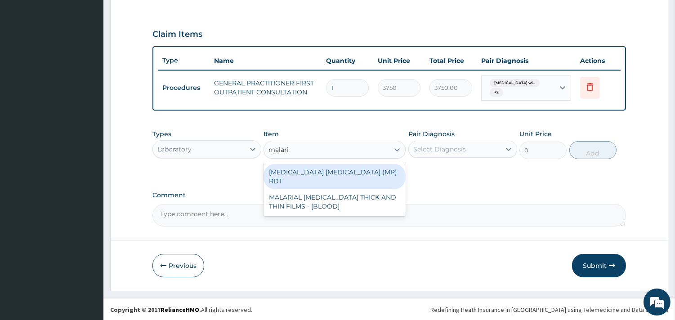
type input "[MEDICAL_DATA]"
drag, startPoint x: 349, startPoint y: 173, endPoint x: 428, endPoint y: 155, distance: 81.7
click at [351, 172] on div "[MEDICAL_DATA] [MEDICAL_DATA] (MP) RDT" at bounding box center [335, 176] width 142 height 25
type input "2000"
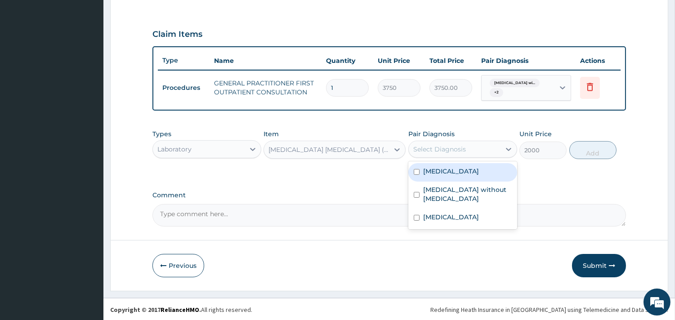
drag, startPoint x: 443, startPoint y: 147, endPoint x: 443, endPoint y: 170, distance: 22.9
click at [443, 150] on div "Select Diagnosis" at bounding box center [439, 149] width 53 height 9
click at [449, 176] on label "[MEDICAL_DATA]" at bounding box center [451, 171] width 56 height 9
checkbox input "true"
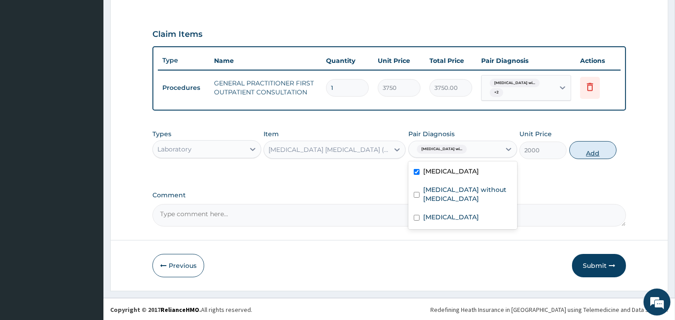
click at [608, 150] on button "Add" at bounding box center [592, 150] width 47 height 18
type input "0"
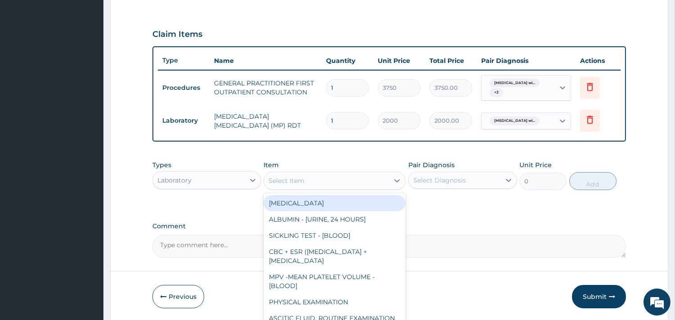
click at [297, 182] on div "Select Item" at bounding box center [286, 180] width 36 height 9
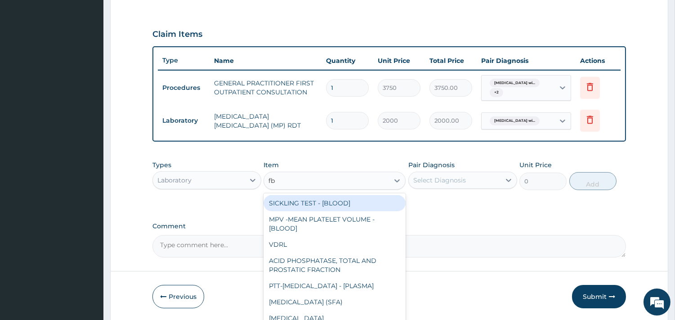
type input "fbc"
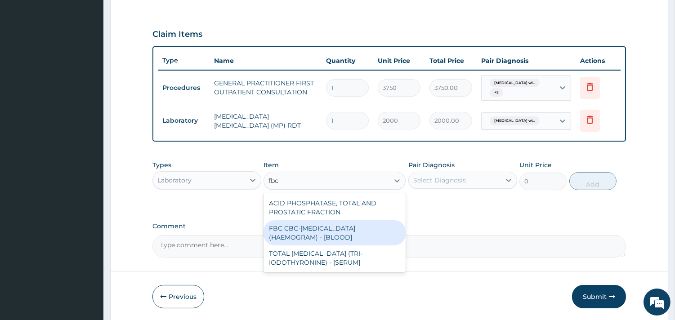
drag, startPoint x: 322, startPoint y: 227, endPoint x: 351, endPoint y: 219, distance: 30.2
click at [322, 228] on div "FBC CBC-[MEDICAL_DATA] (HAEMOGRAM) - [BLOOD]" at bounding box center [335, 232] width 142 height 25
type input "5000"
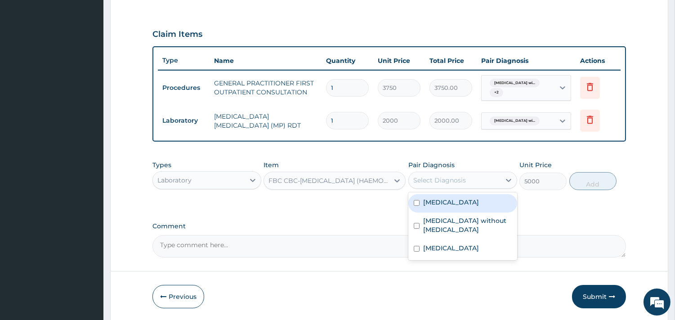
click at [483, 173] on div "Select Diagnosis" at bounding box center [455, 180] width 92 height 14
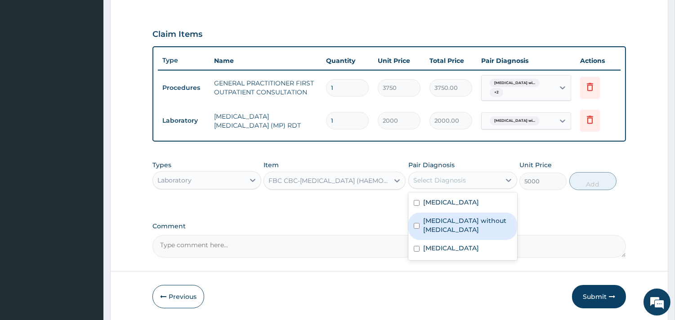
drag, startPoint x: 462, startPoint y: 240, endPoint x: 552, endPoint y: 199, distance: 99.2
click at [465, 234] on label "[MEDICAL_DATA] without [MEDICAL_DATA]" at bounding box center [467, 225] width 89 height 18
checkbox input "true"
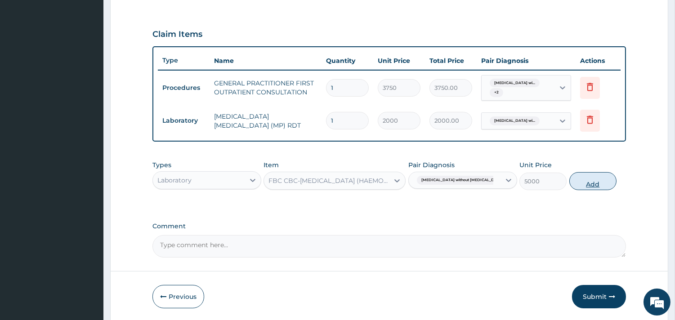
click at [600, 176] on button "Add" at bounding box center [592, 181] width 47 height 18
type input "0"
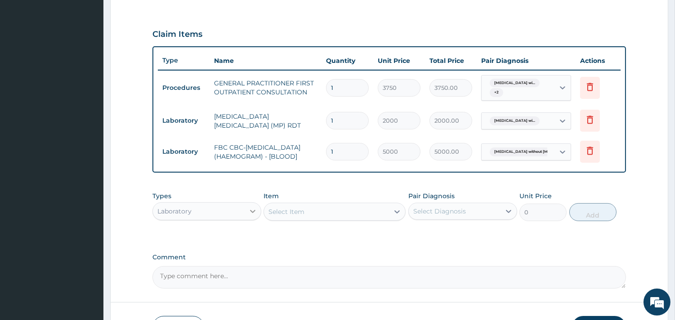
click at [248, 216] on icon at bounding box center [252, 211] width 9 height 9
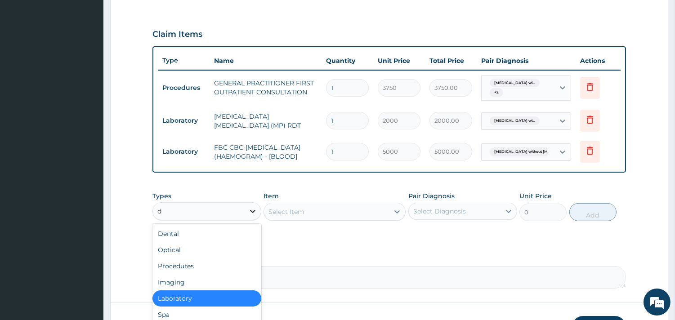
type input "dr"
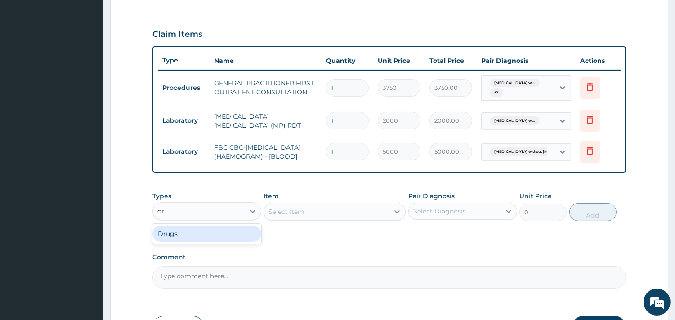
click at [222, 236] on div "Drugs" at bounding box center [206, 234] width 109 height 16
drag, startPoint x: 306, startPoint y: 217, endPoint x: 307, endPoint y: 207, distance: 10.4
click at [307, 217] on div "Select Item" at bounding box center [335, 212] width 142 height 18
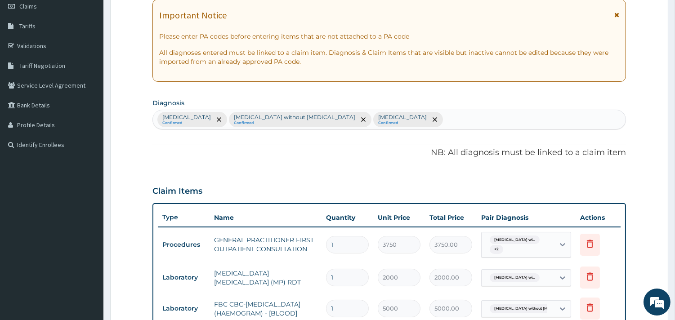
scroll to position [106, 0]
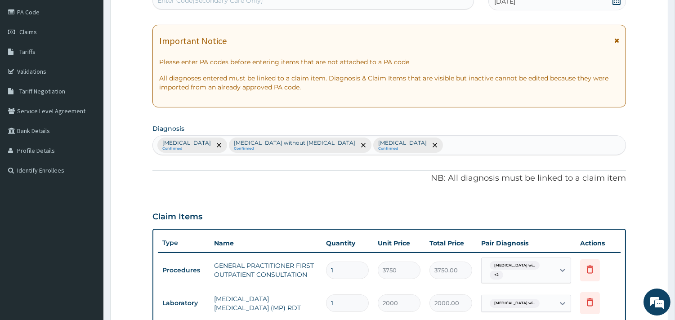
click at [532, 147] on div "[MEDICAL_DATA] Confirmed [MEDICAL_DATA] without [MEDICAL_DATA] Confirmed [MEDIC…" at bounding box center [389, 145] width 473 height 19
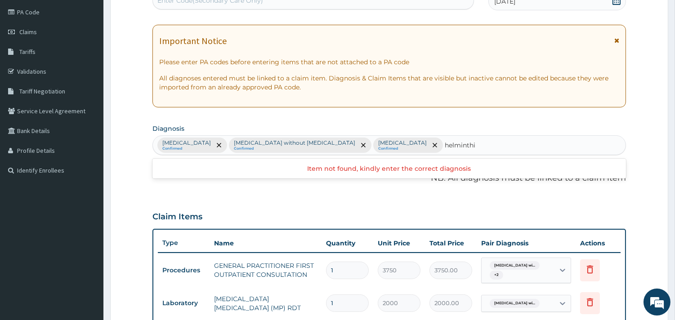
type input "[MEDICAL_DATA]"
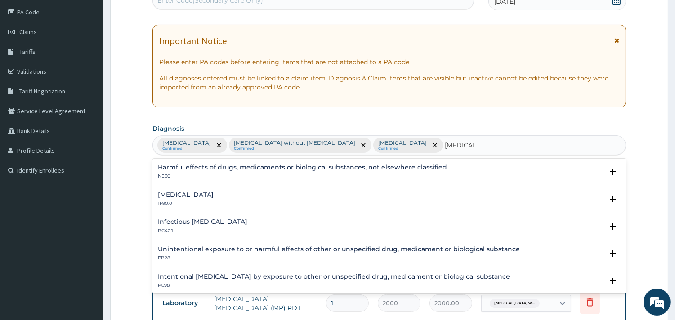
click at [211, 193] on h4 "[MEDICAL_DATA]" at bounding box center [186, 195] width 56 height 7
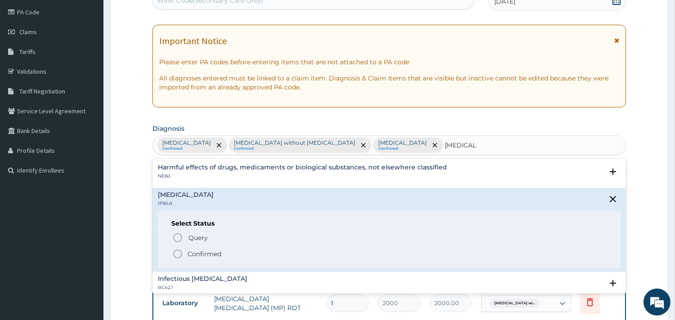
click at [177, 253] on icon "status option filled" at bounding box center [177, 254] width 11 height 11
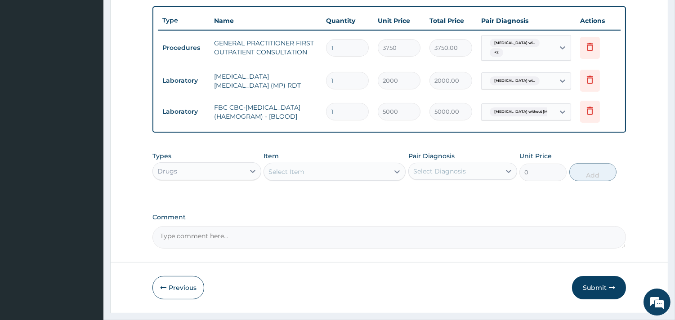
scroll to position [356, 0]
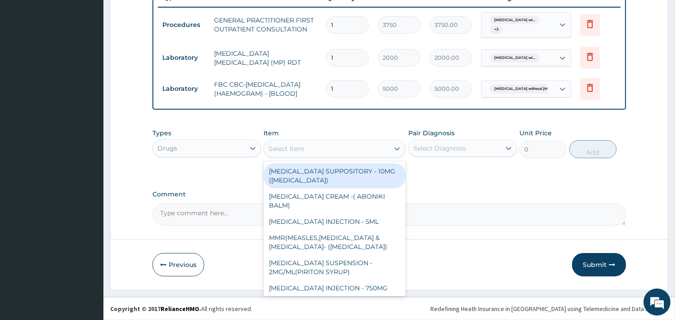
click at [295, 153] on div "Select Item" at bounding box center [286, 148] width 36 height 9
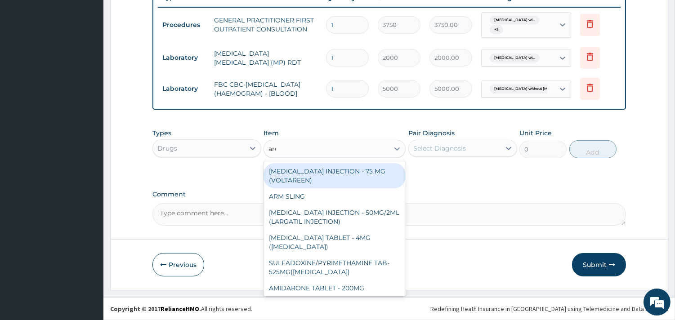
type input "aree"
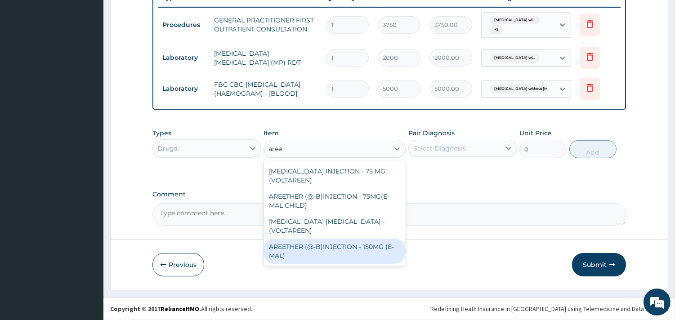
click at [340, 259] on div "AREETHER (@-B)INJECTION - 150MG (E-MAL)" at bounding box center [335, 251] width 142 height 25
type input "1680"
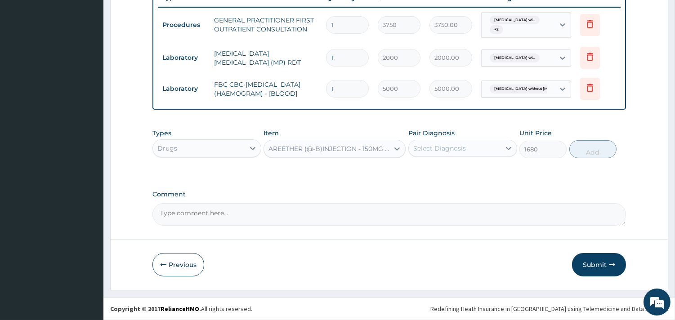
click at [446, 153] on div "Select Diagnosis" at bounding box center [439, 148] width 53 height 9
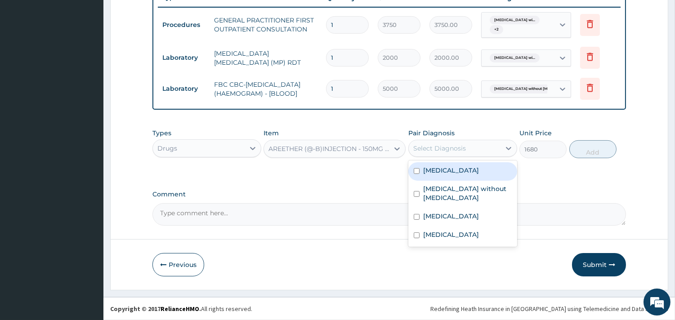
click at [455, 175] on label "[MEDICAL_DATA]" at bounding box center [451, 170] width 56 height 9
checkbox input "true"
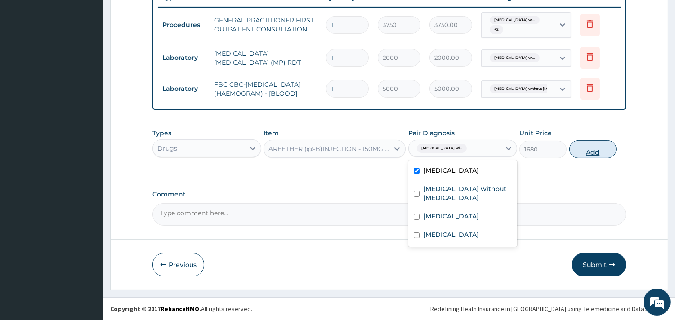
click at [585, 158] on button "Add" at bounding box center [592, 149] width 47 height 18
type input "0"
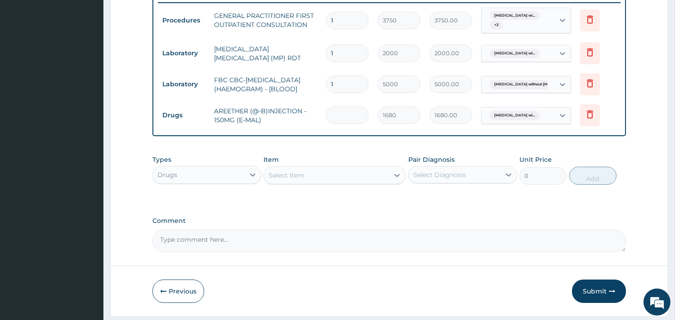
type input "0.00"
type input "3"
type input "5040.00"
type input "3"
click at [324, 183] on div "Select Item" at bounding box center [326, 175] width 125 height 14
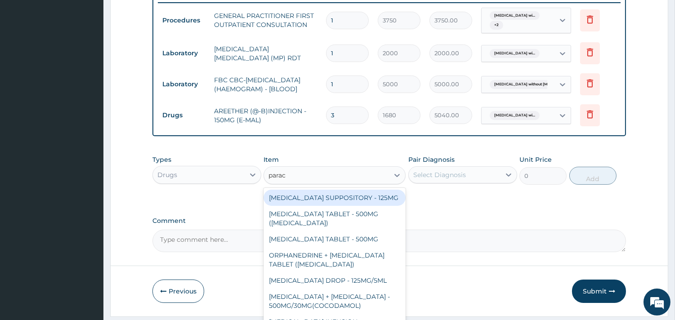
type input "parace"
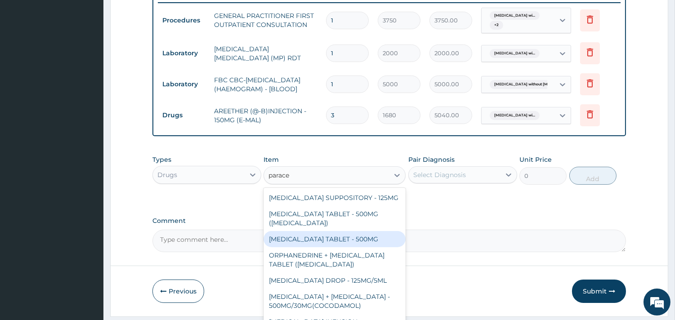
click at [324, 247] on div "[MEDICAL_DATA] TABLET - 500MG" at bounding box center [335, 239] width 142 height 16
type input "33.599999999999994"
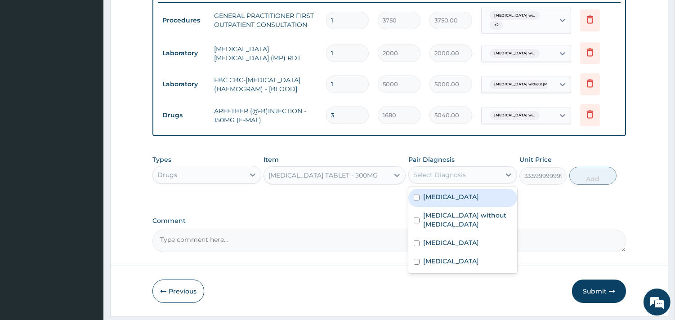
click at [450, 179] on div "Select Diagnosis" at bounding box center [439, 174] width 53 height 9
drag, startPoint x: 464, startPoint y: 227, endPoint x: 498, endPoint y: 212, distance: 37.4
click at [464, 201] on label "[MEDICAL_DATA]" at bounding box center [451, 196] width 56 height 9
checkbox input "true"
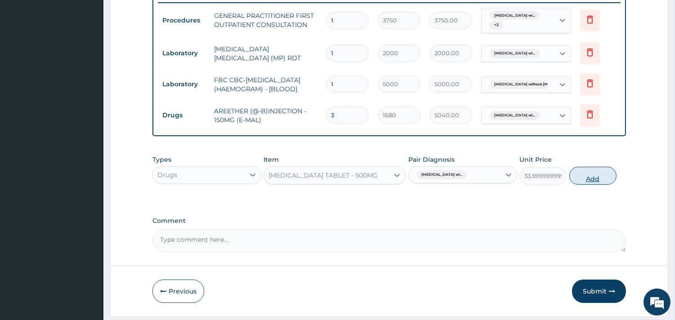
click at [587, 185] on button "Add" at bounding box center [592, 176] width 47 height 18
type input "0"
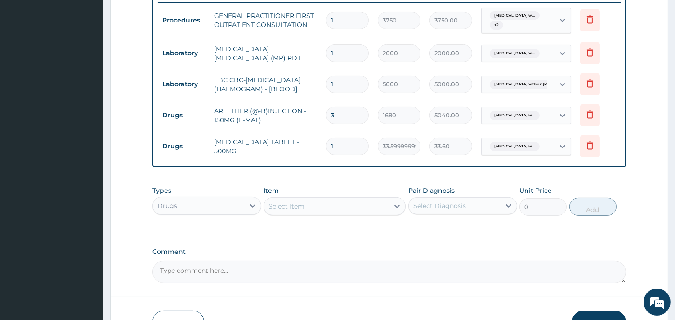
type input "18"
type input "604.80"
type input "17"
type input "571.20"
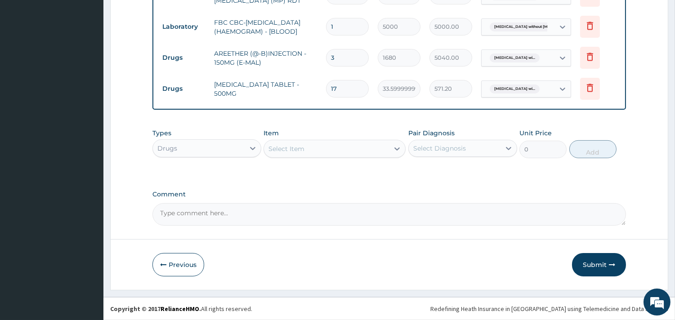
type input "17"
click at [309, 142] on div "Select Item" at bounding box center [326, 149] width 125 height 14
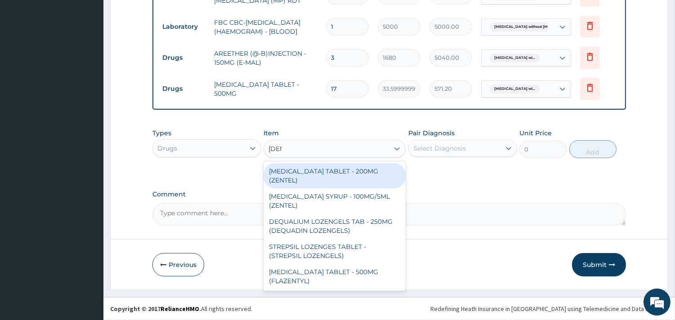
type input "[PERSON_NAME]"
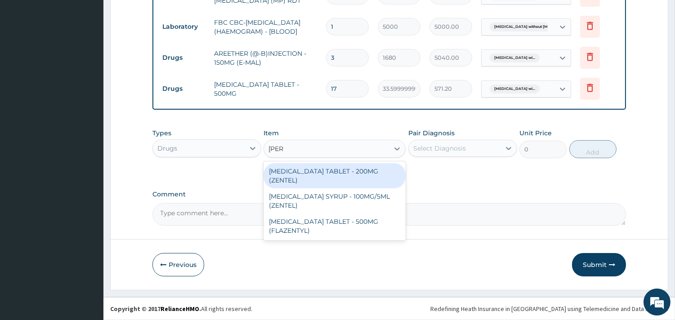
click at [340, 178] on div "[MEDICAL_DATA] TABLET - 200MG (ZENTEL)" at bounding box center [335, 175] width 142 height 25
type input "560"
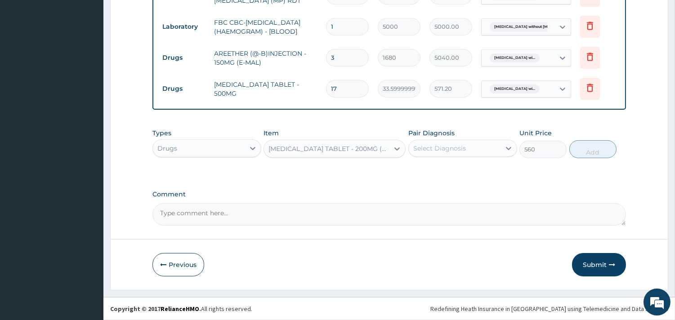
click at [477, 143] on div "Select Diagnosis" at bounding box center [455, 148] width 92 height 14
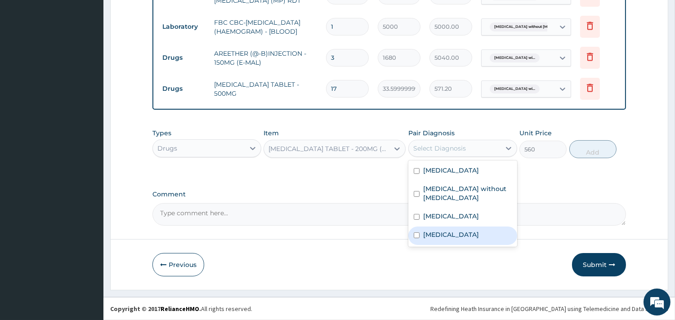
click at [468, 239] on label "[MEDICAL_DATA]" at bounding box center [451, 234] width 56 height 9
checkbox input "true"
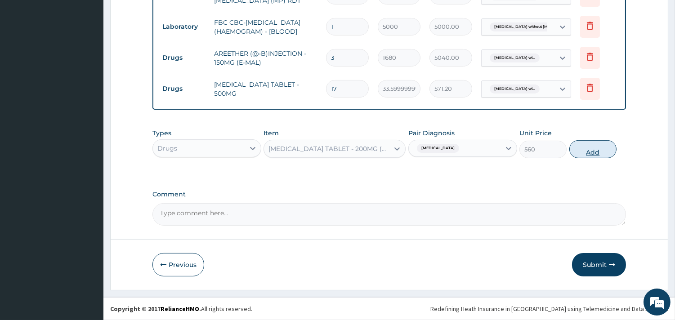
click at [590, 152] on button "Add" at bounding box center [592, 149] width 47 height 18
type input "0"
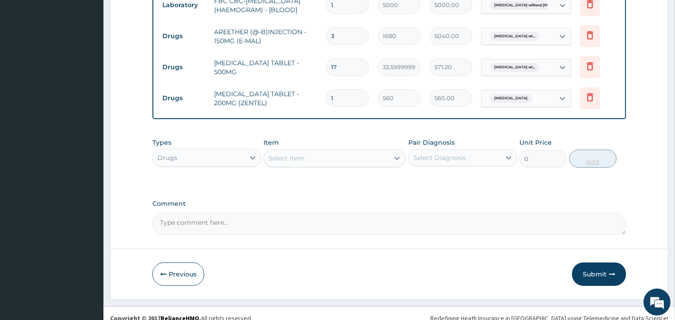
type input "0.00"
type input "2"
type input "1120.00"
type input "2"
click at [326, 165] on div "Select Item" at bounding box center [326, 158] width 125 height 14
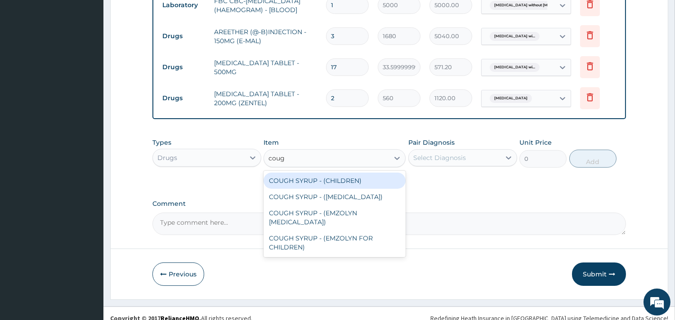
type input "cough"
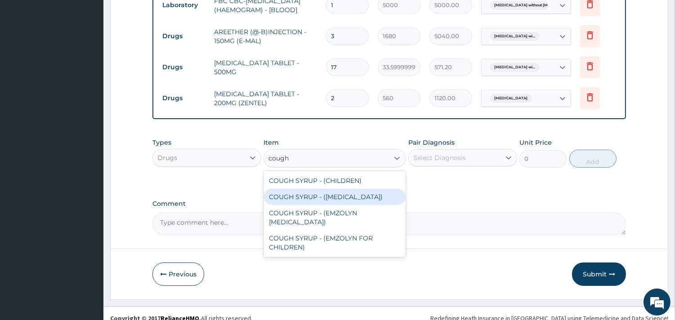
drag, startPoint x: 362, startPoint y: 215, endPoint x: 374, endPoint y: 215, distance: 11.7
click at [367, 205] on div "COUGH SYRUP - ([MEDICAL_DATA])" at bounding box center [335, 197] width 142 height 16
type input "1120"
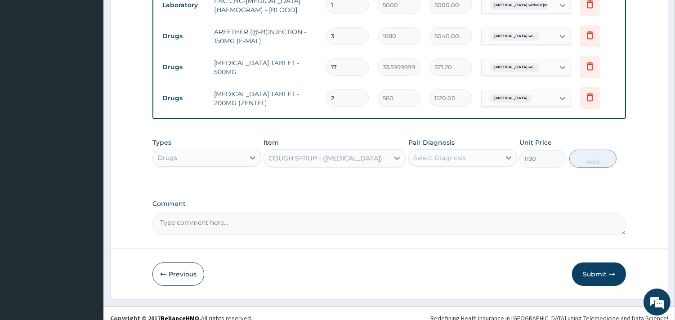
click at [440, 165] on div "Select Diagnosis" at bounding box center [455, 158] width 92 height 14
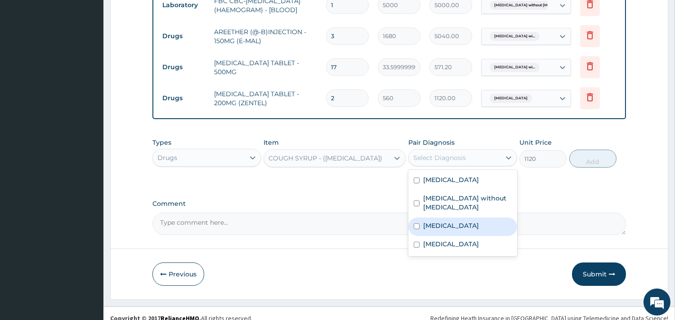
drag, startPoint x: 457, startPoint y: 264, endPoint x: 558, endPoint y: 202, distance: 117.8
click at [458, 230] on label "[MEDICAL_DATA]" at bounding box center [451, 225] width 56 height 9
checkbox input "true"
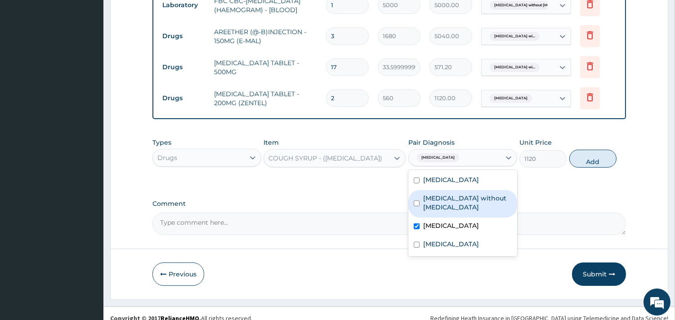
drag, startPoint x: 590, startPoint y: 177, endPoint x: 554, endPoint y: 187, distance: 37.7
click at [590, 168] on button "Add" at bounding box center [592, 159] width 47 height 18
type input "0"
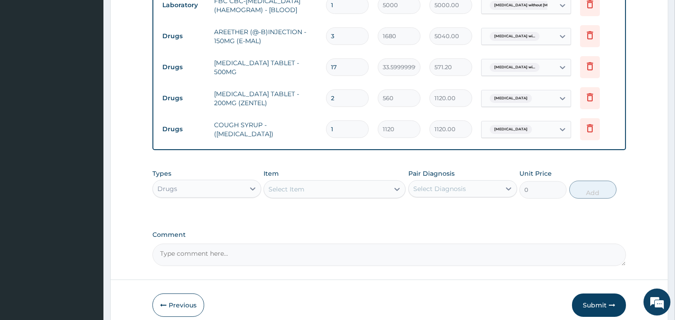
click at [351, 197] on div "Select Item" at bounding box center [326, 189] width 125 height 14
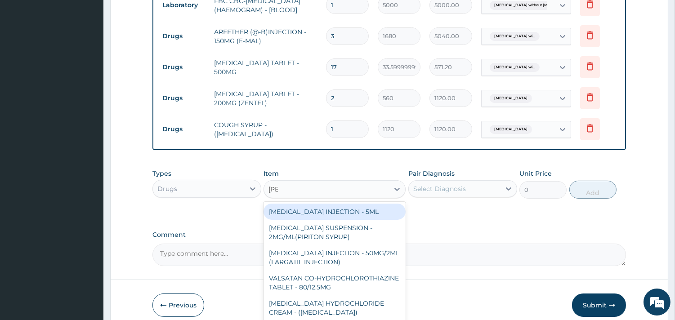
type input "lorat"
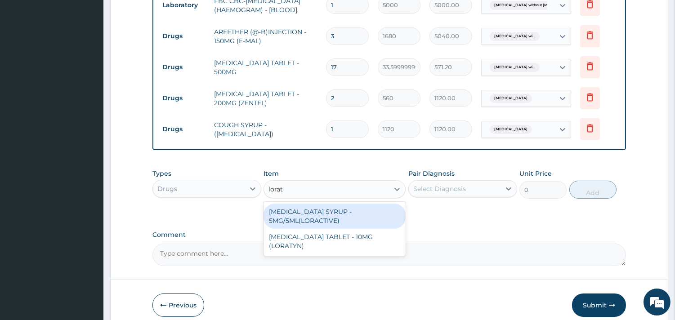
click at [362, 226] on div "LORATADINE SYRUP - 5MG/5ML(LORACTIVE)" at bounding box center [335, 216] width 142 height 25
type input "1232"
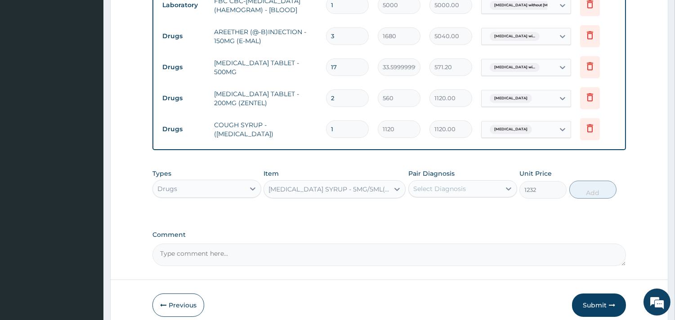
click at [433, 199] on div "Pair Diagnosis Select Diagnosis" at bounding box center [462, 184] width 109 height 30
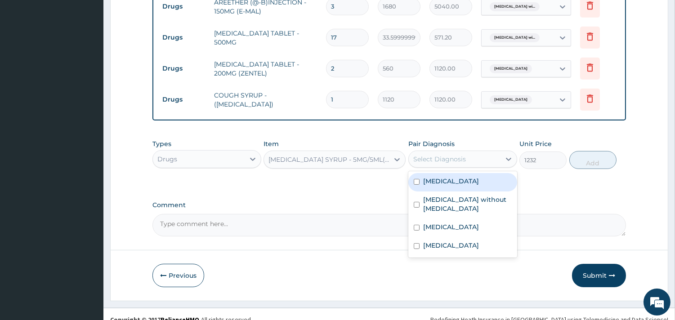
scroll to position [497, 0]
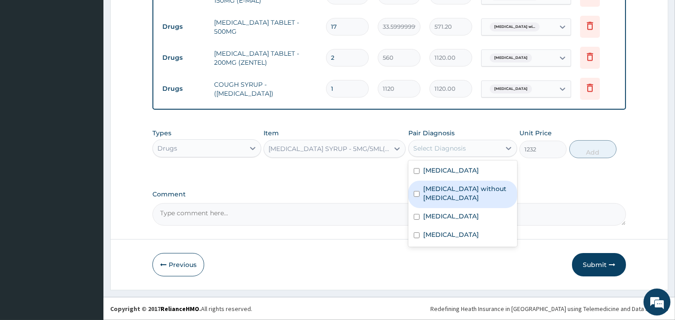
click at [457, 202] on label "Sepsis without septic shock" at bounding box center [467, 193] width 89 height 18
checkbox input "true"
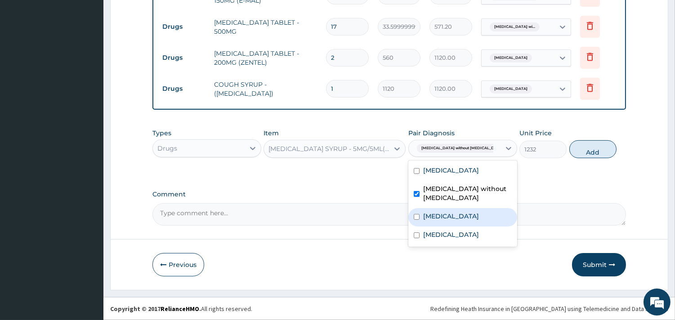
drag, startPoint x: 471, startPoint y: 234, endPoint x: 488, endPoint y: 215, distance: 25.8
click at [471, 221] on label "Acute pharyngitis, unspecified" at bounding box center [451, 216] width 56 height 9
checkbox input "true"
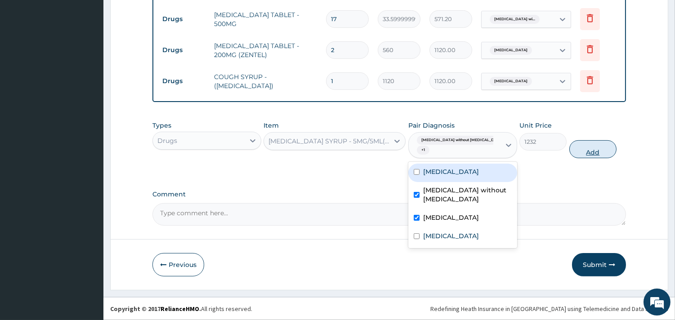
click at [593, 151] on button "Add" at bounding box center [592, 149] width 47 height 18
type input "0"
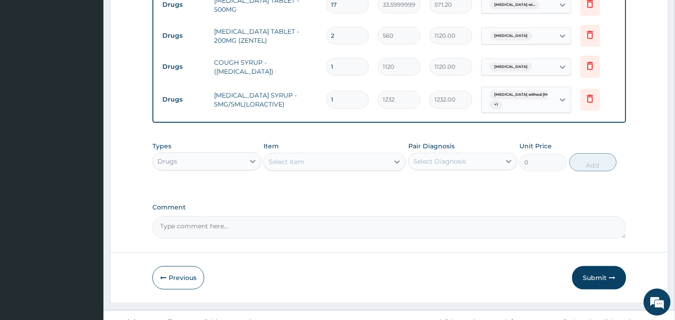
click at [324, 169] on div "Select Item" at bounding box center [326, 162] width 125 height 14
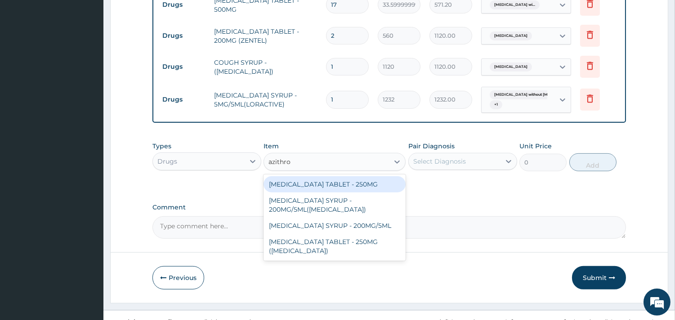
type input "azithrom"
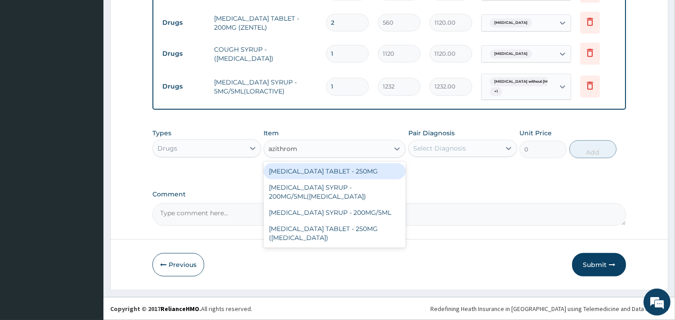
scroll to position [532, 0]
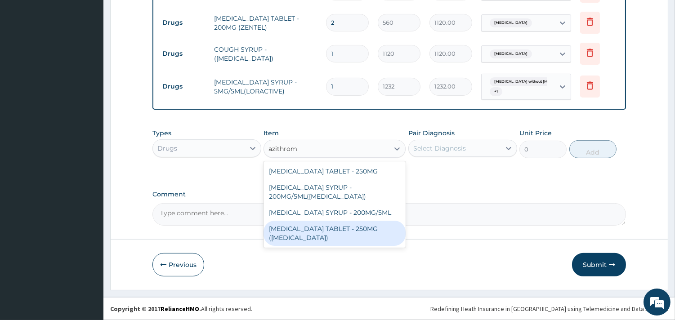
click at [366, 230] on div "[MEDICAL_DATA] TABLET - 250MG ([MEDICAL_DATA])" at bounding box center [335, 233] width 142 height 25
type input "1959.9999999999998"
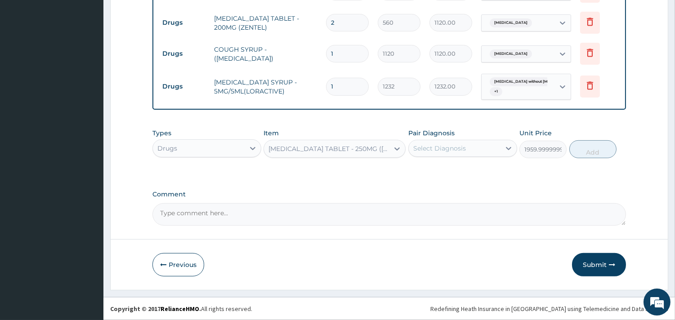
click at [461, 147] on div "Select Diagnosis" at bounding box center [439, 148] width 53 height 9
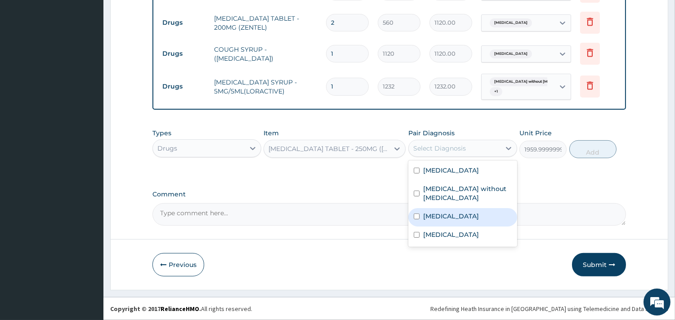
click at [470, 221] on label "Acute pharyngitis, unspecified" at bounding box center [451, 216] width 56 height 9
checkbox input "true"
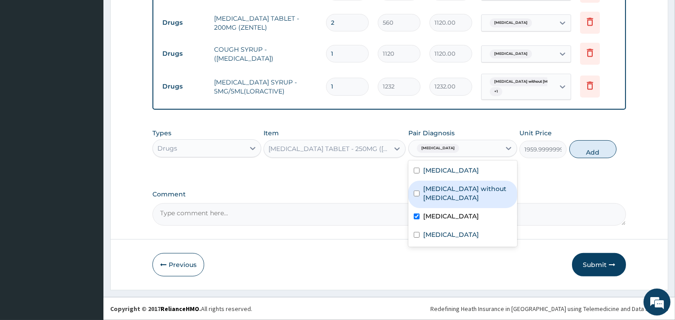
click at [446, 202] on label "[MEDICAL_DATA] without [MEDICAL_DATA]" at bounding box center [467, 193] width 89 height 18
checkbox input "true"
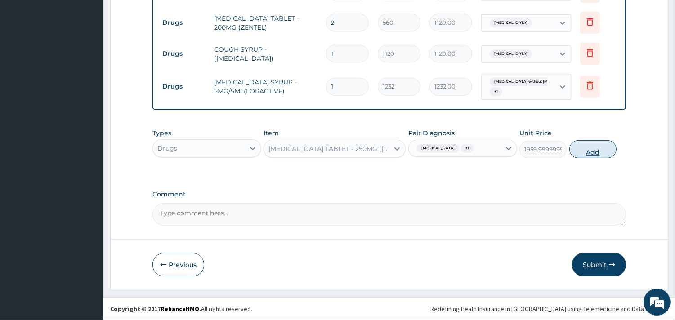
click at [586, 156] on button "Add" at bounding box center [592, 149] width 47 height 18
type input "0"
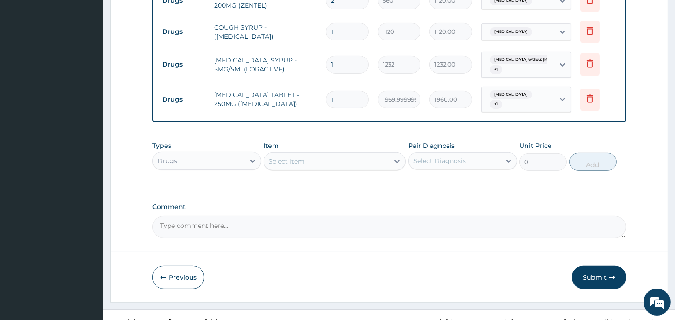
type input "0.00"
type input "5"
type input "9800.00"
type input "5"
click at [599, 288] on button "Submit" at bounding box center [599, 277] width 54 height 23
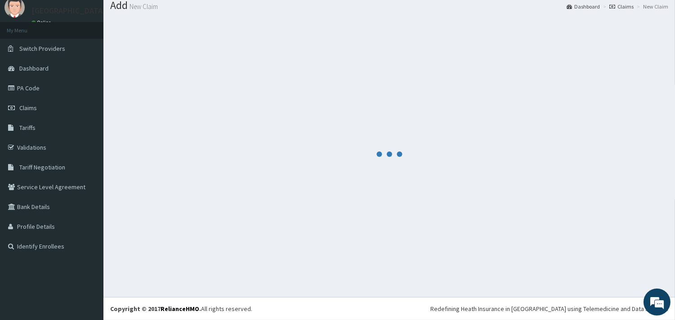
scroll to position [29, 0]
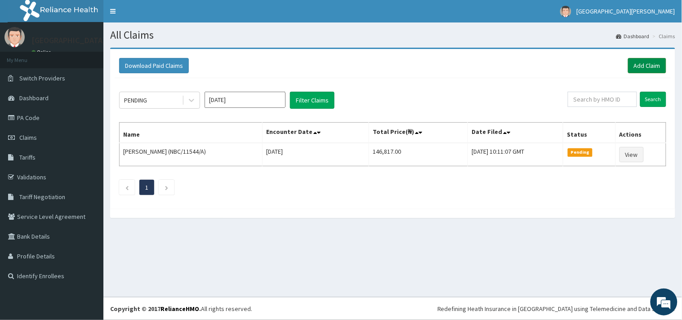
click at [649, 62] on link "Add Claim" at bounding box center [647, 65] width 38 height 15
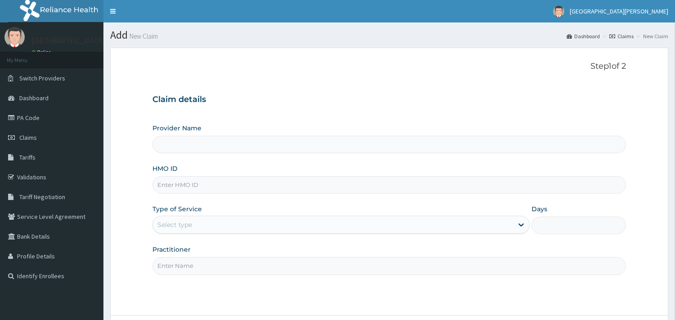
click at [272, 184] on input "HMO ID" at bounding box center [389, 185] width 474 height 18
paste input "HYI/10002/C"
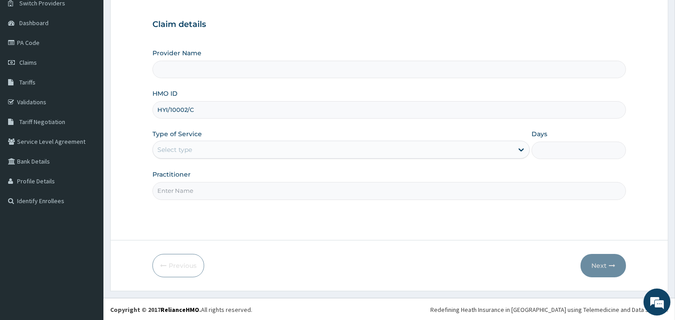
scroll to position [76, 0]
type input "HYI/10002/C"
drag, startPoint x: 237, startPoint y: 153, endPoint x: 237, endPoint y: 158, distance: 5.4
click at [237, 154] on div "Select type" at bounding box center [333, 149] width 360 height 14
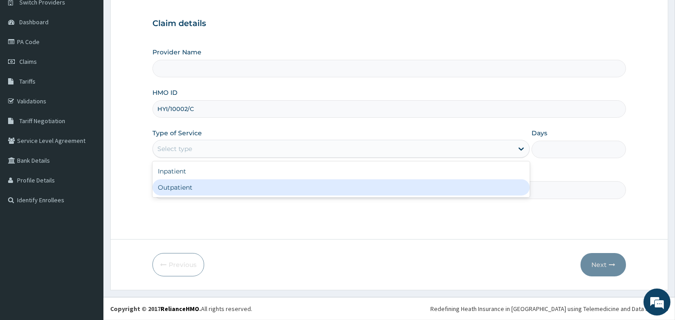
click at [211, 191] on div "Outpatient" at bounding box center [340, 187] width 377 height 16
type input "1"
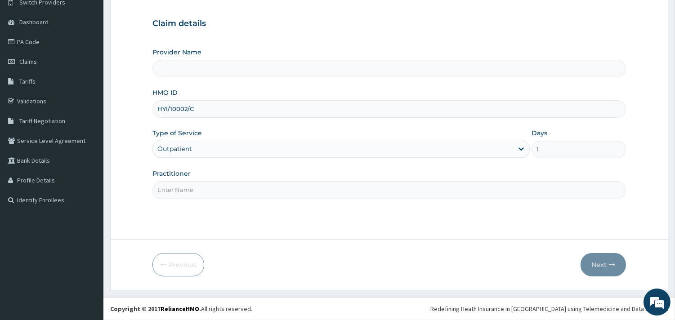
click at [210, 195] on input "Practitioner" at bounding box center [389, 190] width 474 height 18
type input "ONYESOH"
click at [607, 262] on button "Next" at bounding box center [603, 264] width 45 height 23
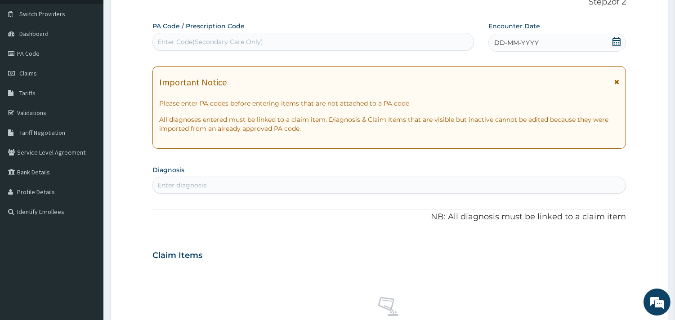
scroll to position [0, 0]
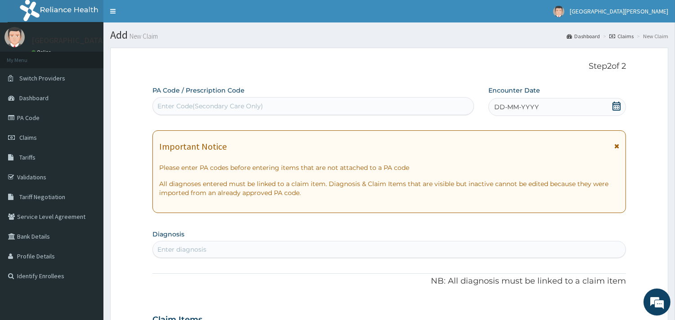
click at [617, 106] on icon at bounding box center [616, 106] width 9 height 9
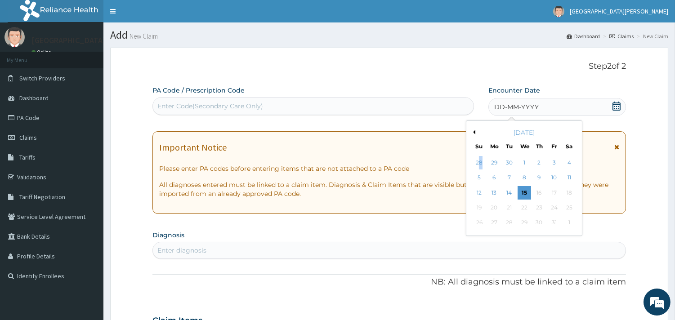
click at [480, 158] on div "28" at bounding box center [478, 162] width 13 height 13
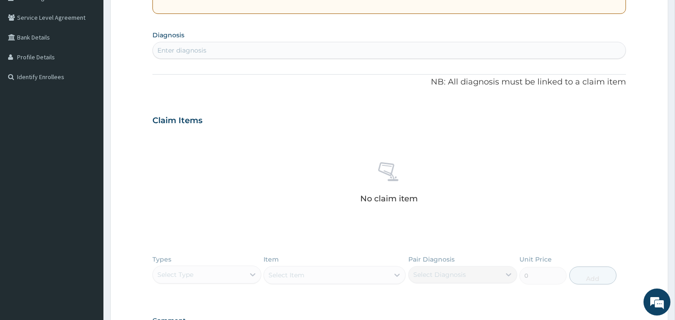
scroll to position [200, 0]
click at [235, 52] on div "Enter diagnosis" at bounding box center [389, 50] width 473 height 14
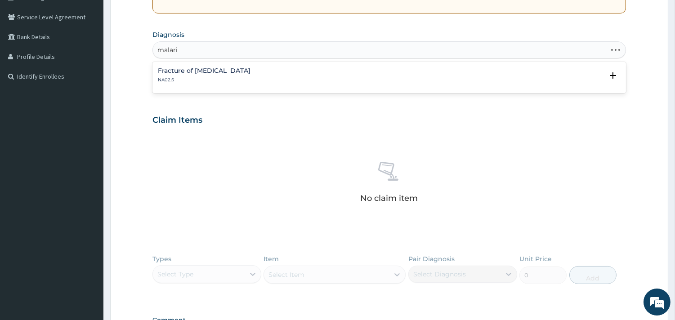
type input "malaria"
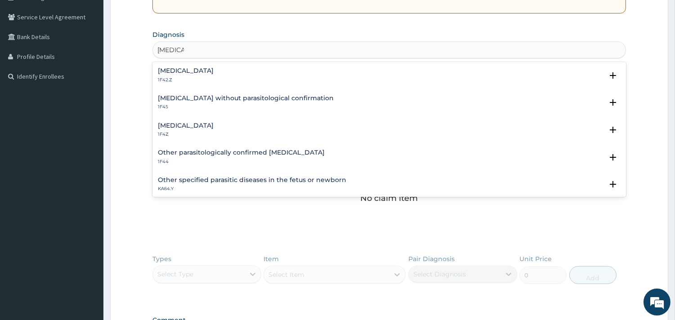
click at [204, 126] on h4 "Malaria, unspecified" at bounding box center [186, 125] width 56 height 7
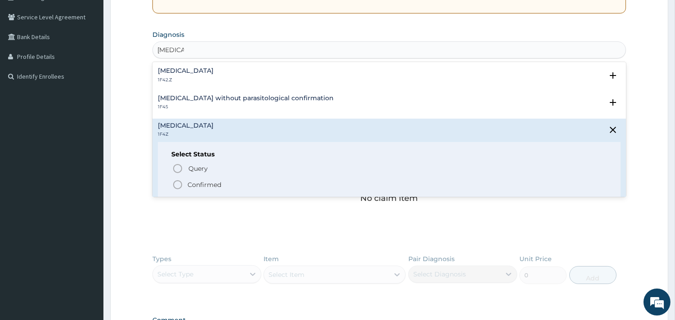
click at [177, 185] on icon "status option filled" at bounding box center [177, 184] width 11 height 11
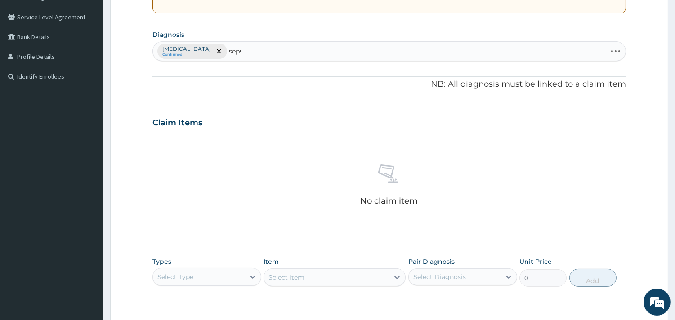
type input "sepsis"
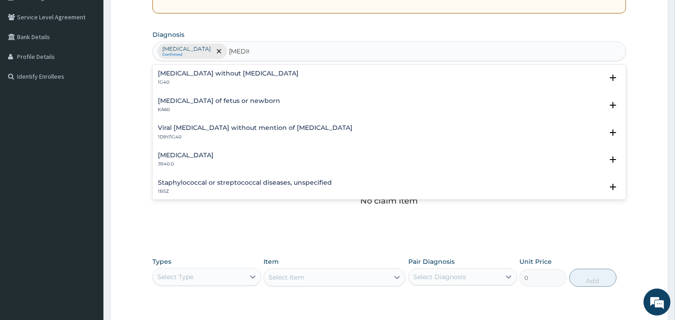
click at [197, 73] on h4 "Sepsis without septic shock" at bounding box center [228, 73] width 141 height 7
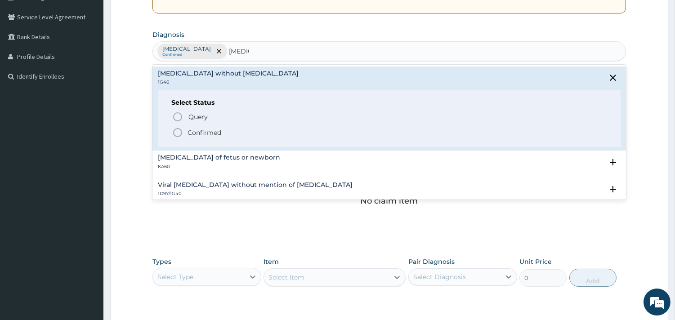
click at [174, 133] on icon "status option filled" at bounding box center [177, 132] width 11 height 11
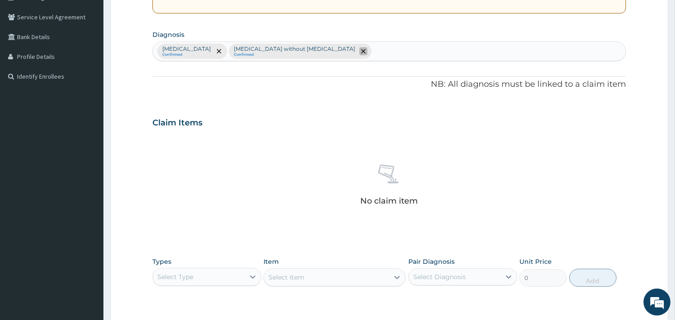
click at [361, 51] on icon "remove selection option" at bounding box center [363, 51] width 4 height 4
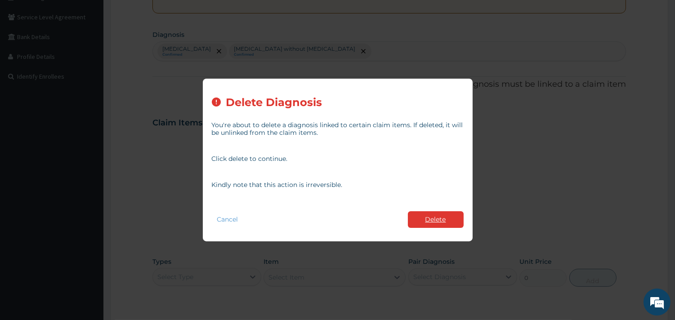
click at [425, 217] on button "Delete" at bounding box center [436, 219] width 56 height 17
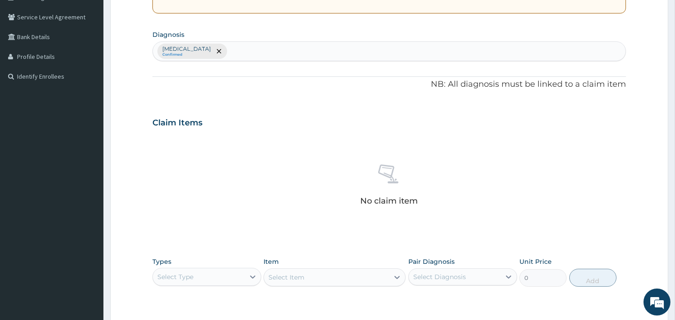
click at [261, 55] on div "Malaria, unspecified Confirmed" at bounding box center [389, 51] width 473 height 19
type input "helminth"
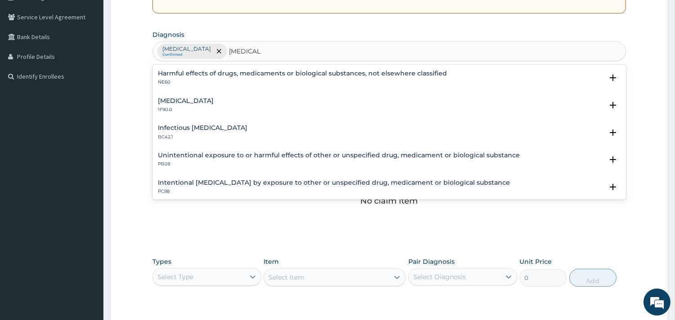
click at [203, 102] on h4 "Mixed intestinal helminthiases" at bounding box center [186, 101] width 56 height 7
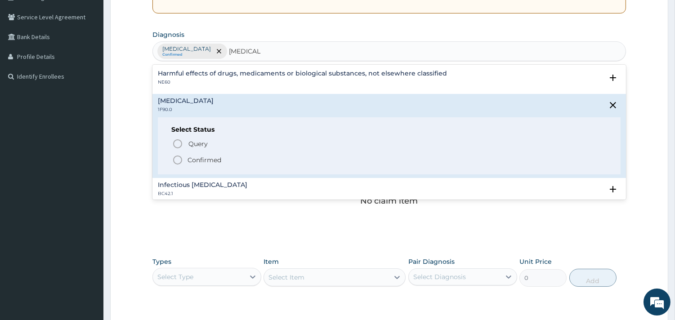
click at [177, 156] on circle "status option filled" at bounding box center [178, 160] width 8 height 8
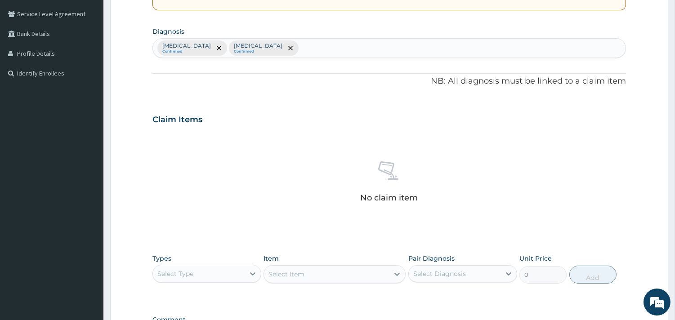
scroll to position [328, 0]
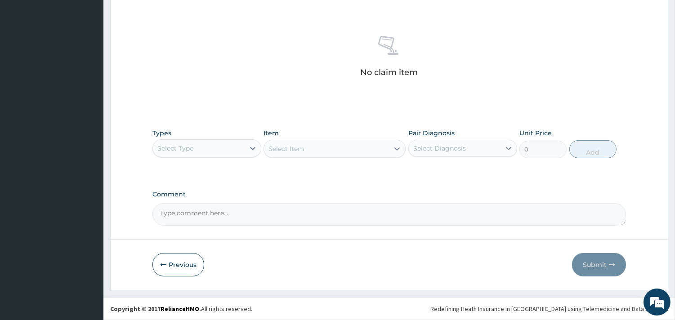
click at [236, 148] on div "Select Type" at bounding box center [199, 148] width 92 height 14
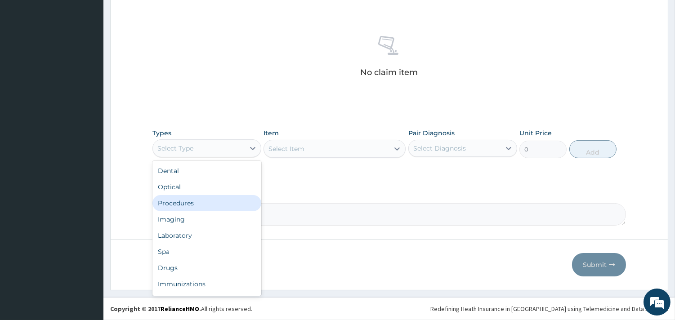
click at [210, 203] on div "Procedures" at bounding box center [206, 203] width 109 height 16
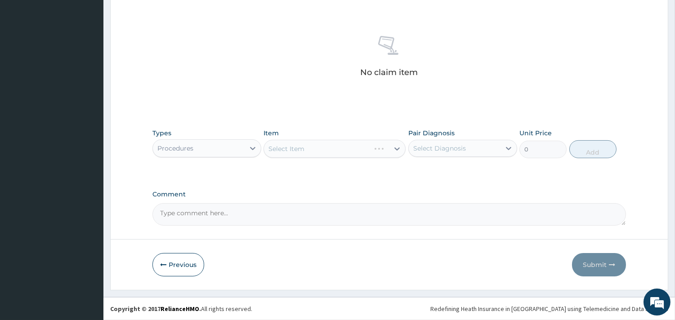
click at [325, 149] on div "Select Item" at bounding box center [335, 149] width 142 height 18
click at [296, 149] on div "Select Item" at bounding box center [335, 149] width 142 height 18
drag, startPoint x: 437, startPoint y: 148, endPoint x: 447, endPoint y: 170, distance: 23.9
click at [438, 149] on div "Select Diagnosis" at bounding box center [439, 148] width 53 height 9
drag, startPoint x: 450, startPoint y: 170, endPoint x: 449, endPoint y: 176, distance: 6.4
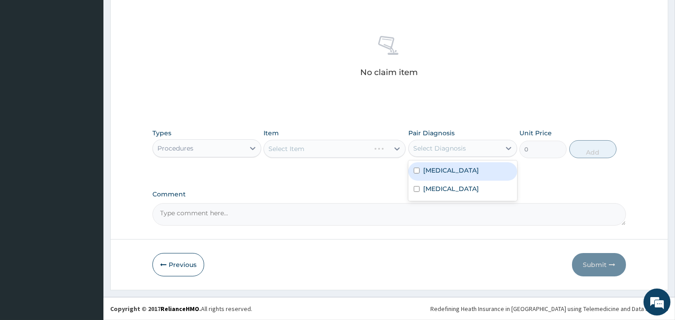
click at [450, 171] on label "Malaria, unspecified" at bounding box center [451, 170] width 56 height 9
checkbox input "true"
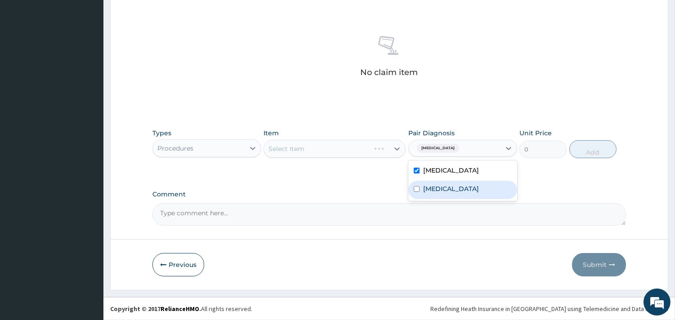
click at [453, 193] on label "Mixed intestinal helminthiases" at bounding box center [451, 188] width 56 height 9
checkbox input "true"
click at [396, 147] on icon at bounding box center [397, 148] width 9 height 9
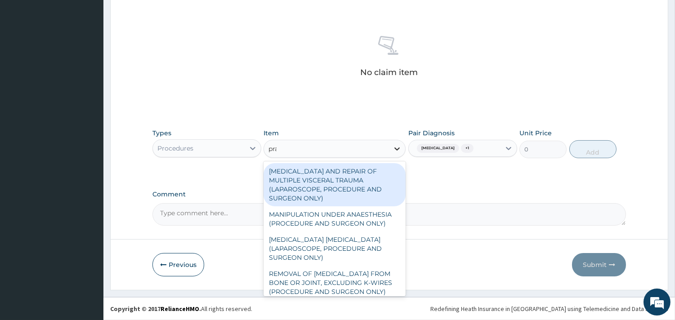
type input "prac"
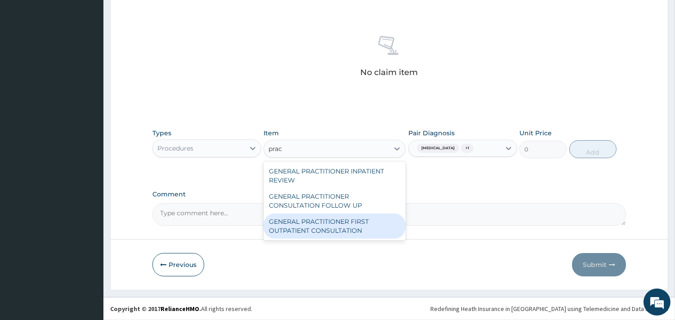
drag, startPoint x: 379, startPoint y: 219, endPoint x: 424, endPoint y: 192, distance: 52.1
click at [380, 219] on div "GENERAL PRACTITIONER FIRST OUTPATIENT CONSULTATION" at bounding box center [335, 226] width 142 height 25
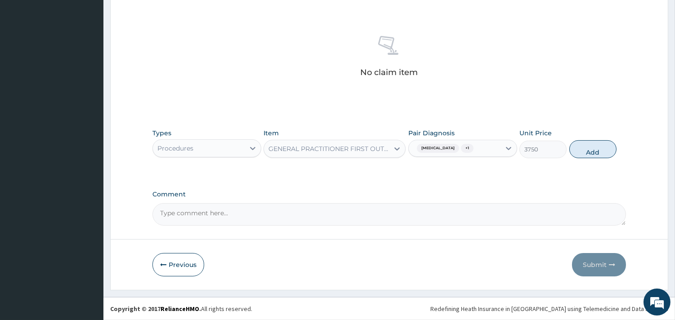
drag, startPoint x: 597, startPoint y: 152, endPoint x: 353, endPoint y: 153, distance: 244.6
click at [595, 152] on button "Add" at bounding box center [592, 149] width 47 height 18
type input "0"
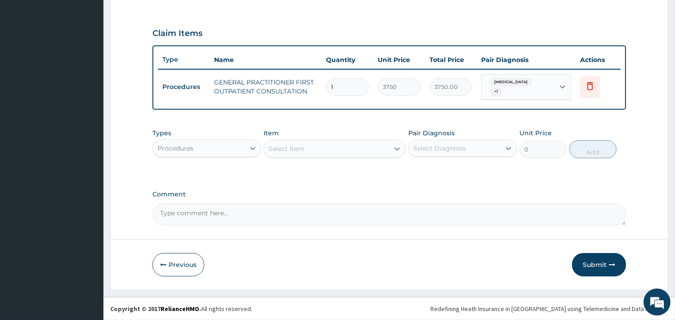
scroll to position [288, 0]
click at [233, 148] on div "Procedures" at bounding box center [199, 149] width 92 height 14
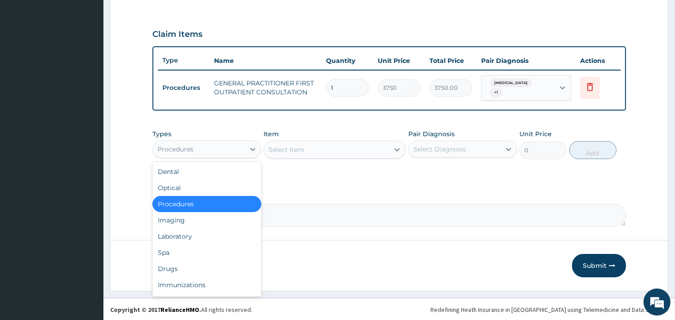
type input "l"
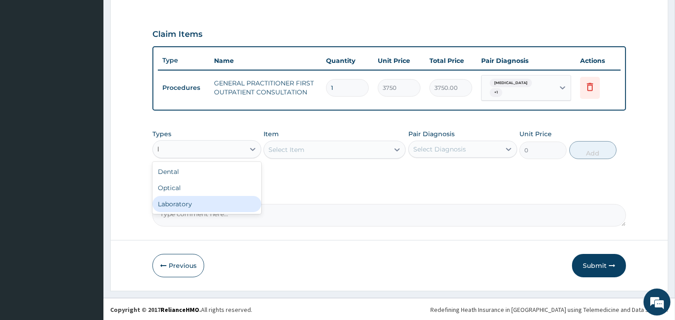
click at [218, 208] on div "Laboratory" at bounding box center [206, 204] width 109 height 16
drag, startPoint x: 324, startPoint y: 151, endPoint x: 260, endPoint y: 213, distance: 89.4
click at [324, 152] on div "Select Item" at bounding box center [335, 150] width 142 height 18
click at [385, 150] on div "Select Item" at bounding box center [335, 150] width 142 height 18
click at [398, 146] on div "Select Item" at bounding box center [335, 150] width 142 height 18
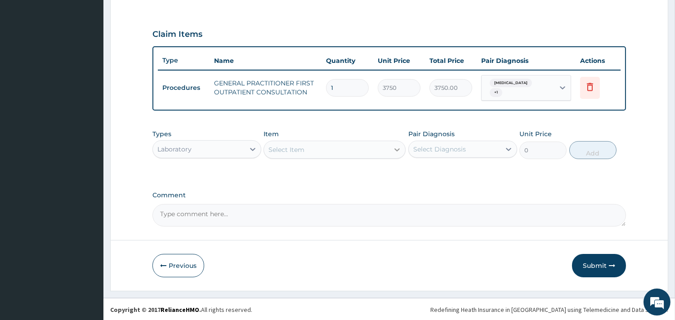
click at [397, 148] on icon at bounding box center [397, 149] width 9 height 9
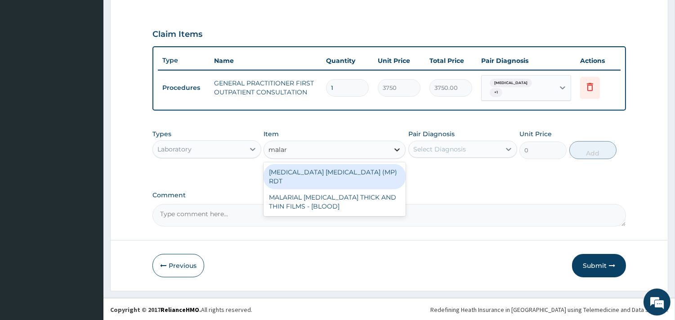
type input "malari"
click at [365, 176] on div "[MEDICAL_DATA] [MEDICAL_DATA] (MP) RDT" at bounding box center [335, 176] width 142 height 25
type input "2000"
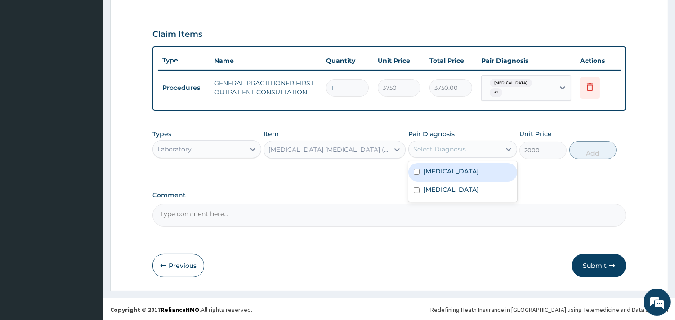
click at [436, 147] on div "Select Diagnosis" at bounding box center [439, 149] width 53 height 9
drag, startPoint x: 462, startPoint y: 173, endPoint x: 528, endPoint y: 163, distance: 66.8
click at [469, 173] on label "Malaria, unspecified" at bounding box center [451, 171] width 56 height 9
checkbox input "true"
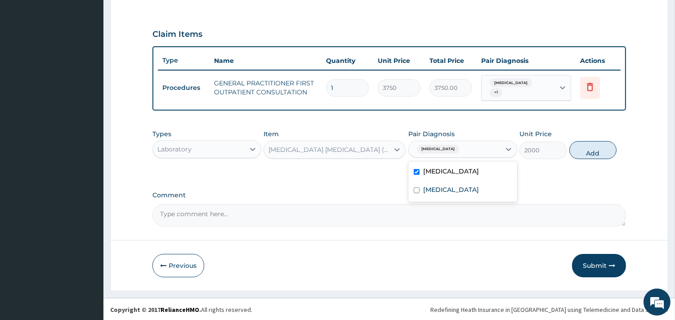
drag, startPoint x: 596, startPoint y: 151, endPoint x: 487, endPoint y: 151, distance: 109.3
click at [597, 151] on button "Add" at bounding box center [592, 150] width 47 height 18
type input "0"
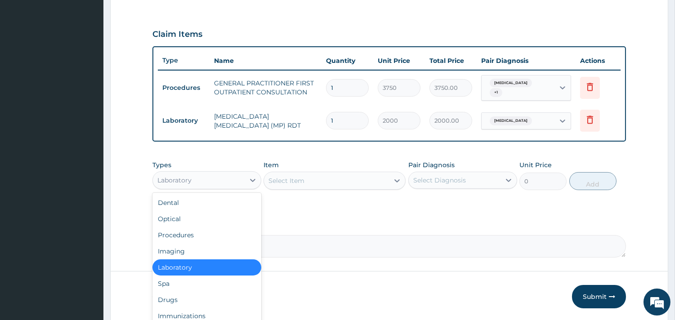
click at [237, 177] on div "Laboratory" at bounding box center [199, 180] width 92 height 14
type input "dr"
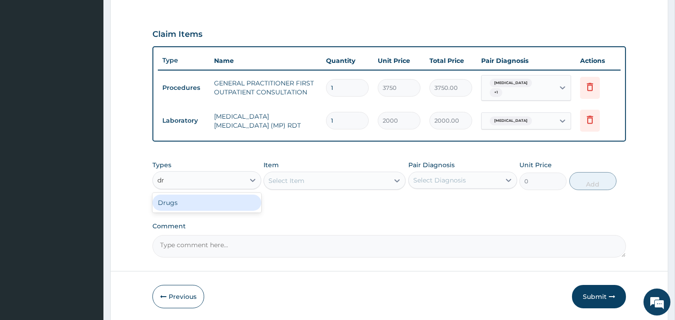
click at [203, 204] on div "Drugs" at bounding box center [206, 203] width 109 height 16
click at [313, 178] on div "Select Item" at bounding box center [335, 181] width 142 height 18
click at [321, 179] on div "Select Item" at bounding box center [335, 181] width 142 height 18
drag, startPoint x: 393, startPoint y: 174, endPoint x: 392, endPoint y: 185, distance: 10.8
click at [393, 175] on div "Select Item" at bounding box center [335, 181] width 142 height 18
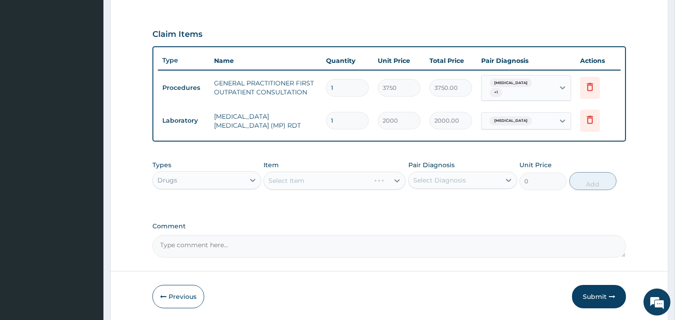
click at [394, 179] on div "Select Item" at bounding box center [335, 181] width 142 height 18
click at [398, 180] on div "Select Item" at bounding box center [335, 181] width 142 height 18
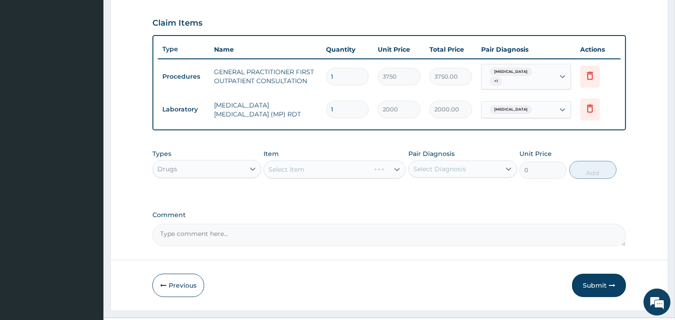
scroll to position [320, 0]
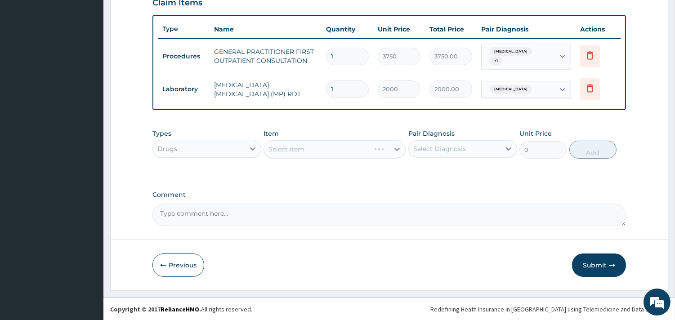
click at [398, 147] on div "Select Item" at bounding box center [335, 149] width 142 height 18
click at [398, 148] on icon at bounding box center [397, 149] width 9 height 9
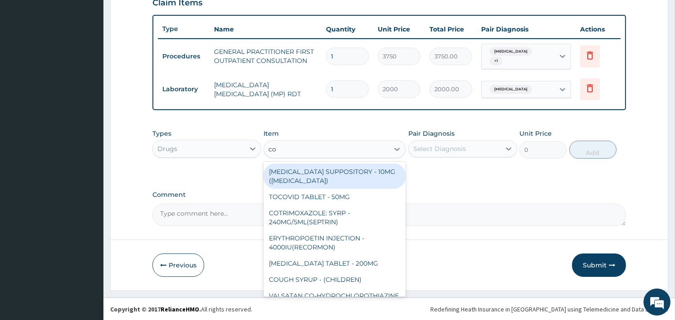
type input "coa"
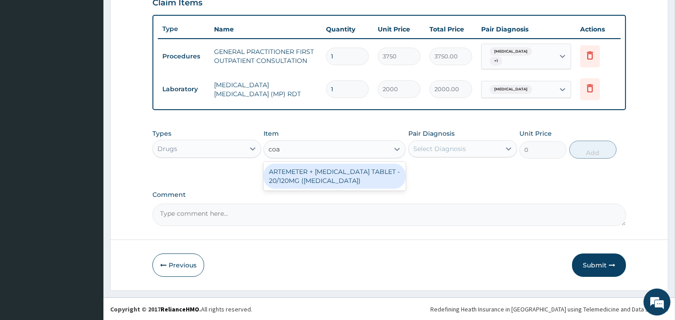
drag, startPoint x: 362, startPoint y: 176, endPoint x: 376, endPoint y: 173, distance: 14.7
click at [366, 176] on div "ARTEMETER + [MEDICAL_DATA] TABLET - 20/120MG ([MEDICAL_DATA])" at bounding box center [335, 176] width 142 height 25
type input "210"
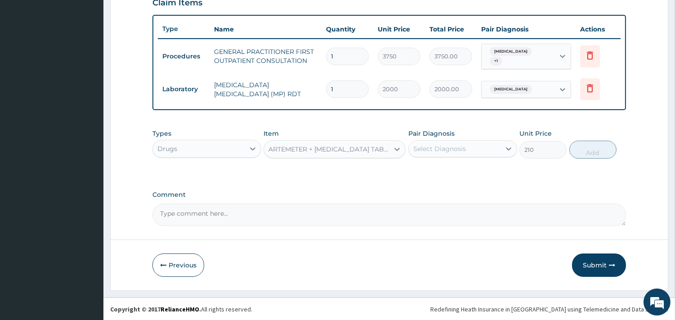
click at [453, 148] on div "Select Diagnosis" at bounding box center [439, 148] width 53 height 9
drag, startPoint x: 455, startPoint y: 168, endPoint x: 556, endPoint y: 152, distance: 102.1
click at [457, 169] on label "Malaria, unspecified" at bounding box center [451, 170] width 56 height 9
checkbox input "true"
click at [606, 145] on button "Add" at bounding box center [592, 150] width 47 height 18
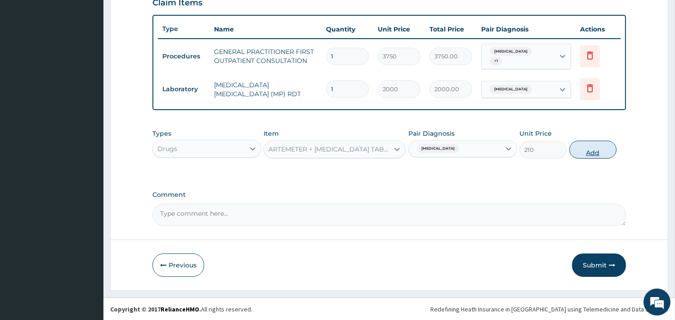
type input "0"
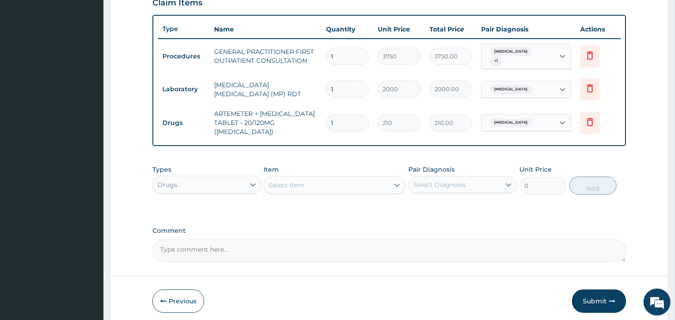
type input "12"
type input "2520.00"
type input "12"
click at [330, 178] on div "Select Item" at bounding box center [326, 185] width 125 height 14
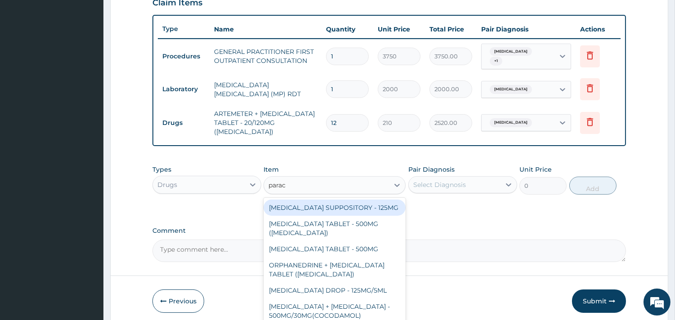
type input "parace"
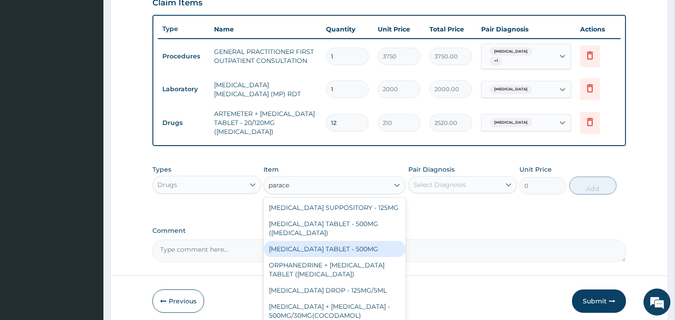
click at [349, 257] on div "[MEDICAL_DATA] TABLET - 500MG" at bounding box center [335, 249] width 142 height 16
type input "33.599999999999994"
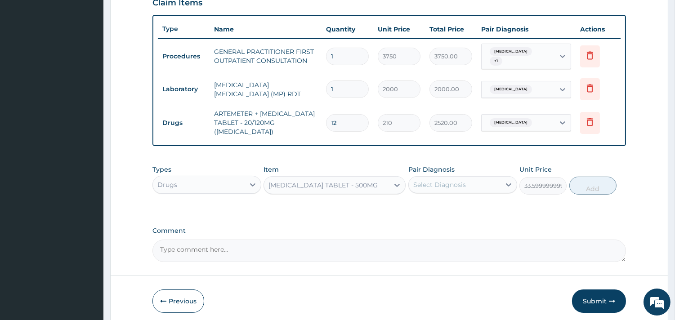
click at [460, 180] on div "Select Diagnosis" at bounding box center [439, 184] width 53 height 9
click at [468, 202] on label "Malaria, unspecified" at bounding box center [451, 206] width 56 height 9
checkbox input "true"
drag, startPoint x: 599, startPoint y: 181, endPoint x: 594, endPoint y: 180, distance: 5.4
click at [599, 180] on button "Add" at bounding box center [592, 186] width 47 height 18
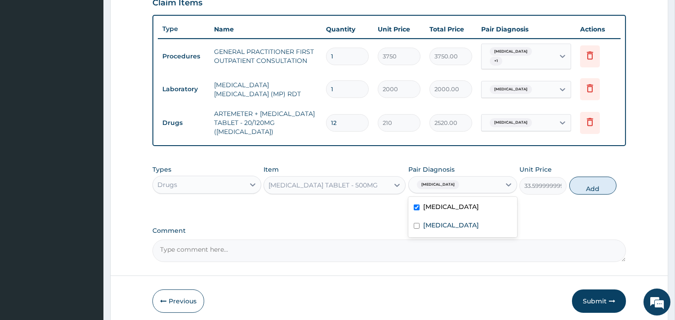
type input "0"
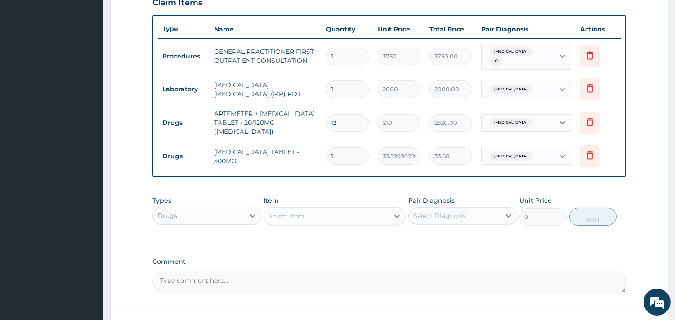
type input "18"
type input "604.80"
type input "18"
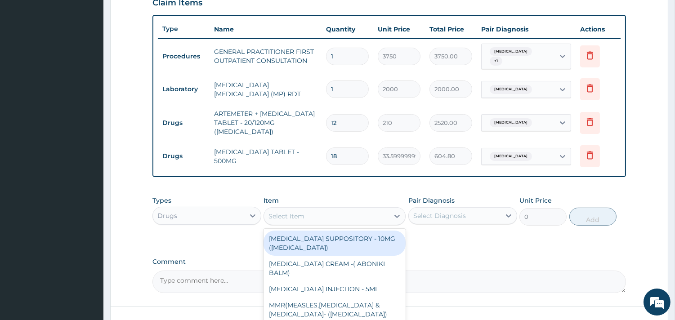
click at [339, 212] on div "Select Item" at bounding box center [326, 216] width 125 height 14
type input "zen"
drag, startPoint x: 335, startPoint y: 237, endPoint x: 380, endPoint y: 222, distance: 47.4
click at [337, 237] on div "ALBENDAZOLE TABLET - 200MG (ZENTEL)" at bounding box center [335, 243] width 142 height 25
type input "560"
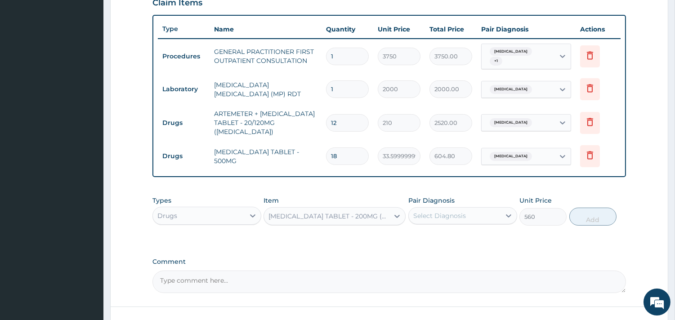
click at [456, 209] on div "Select Diagnosis" at bounding box center [455, 216] width 92 height 14
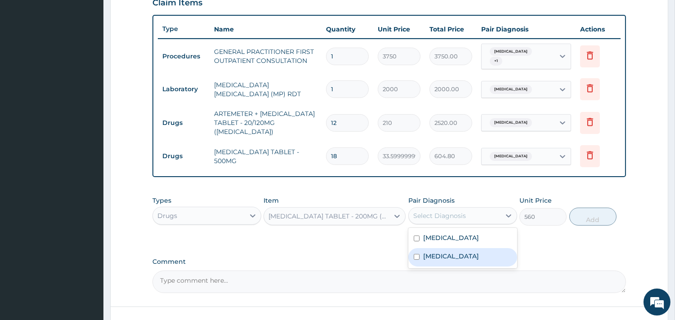
drag, startPoint x: 439, startPoint y: 253, endPoint x: 489, endPoint y: 242, distance: 50.6
click at [443, 253] on label "Mixed intestinal helminthiases" at bounding box center [451, 256] width 56 height 9
checkbox input "true"
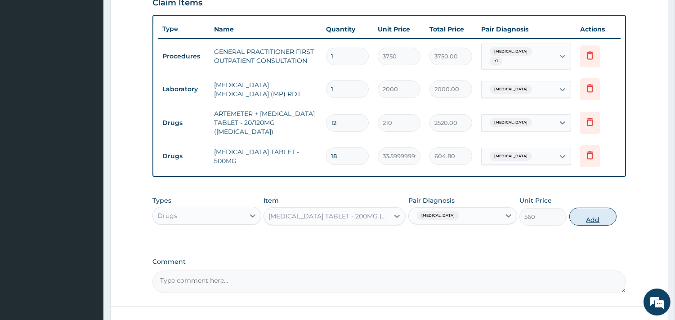
click at [598, 210] on button "Add" at bounding box center [592, 217] width 47 height 18
type input "0"
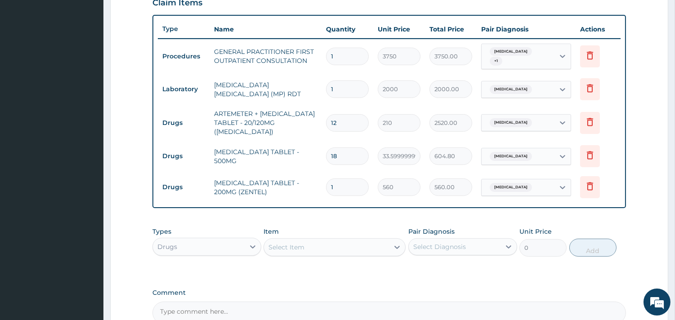
type input "0.00"
type input "2"
type input "1120.00"
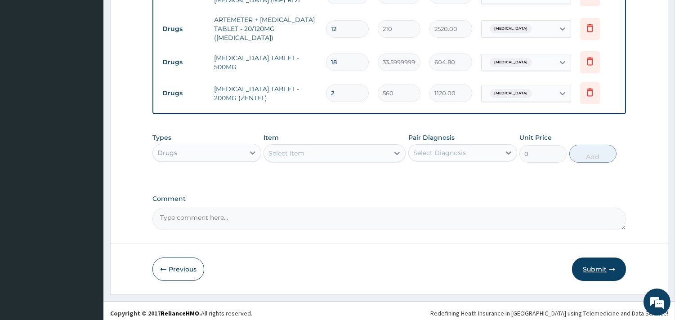
type input "2"
click at [588, 271] on button "Submit" at bounding box center [599, 269] width 54 height 23
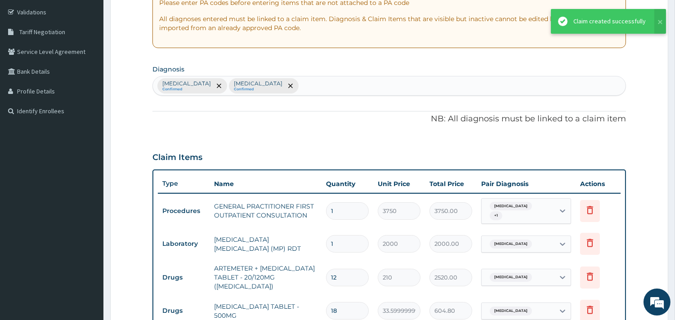
scroll to position [164, 0]
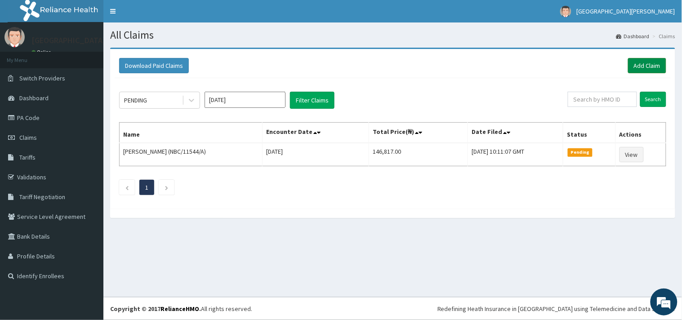
click at [648, 60] on link "Add Claim" at bounding box center [647, 65] width 38 height 15
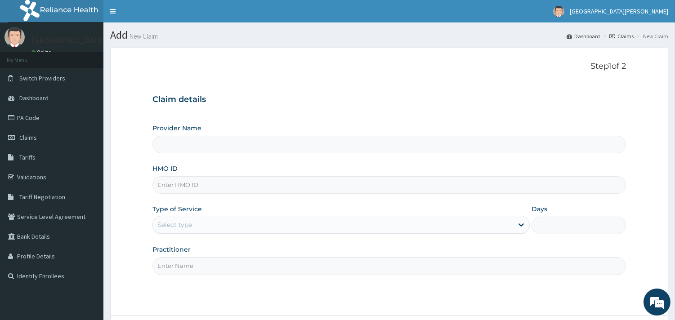
click at [222, 184] on input "HMO ID" at bounding box center [389, 185] width 474 height 18
paste input "HYI/10002/D"
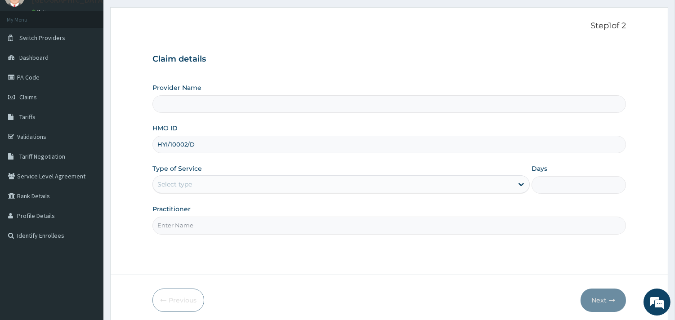
scroll to position [76, 0]
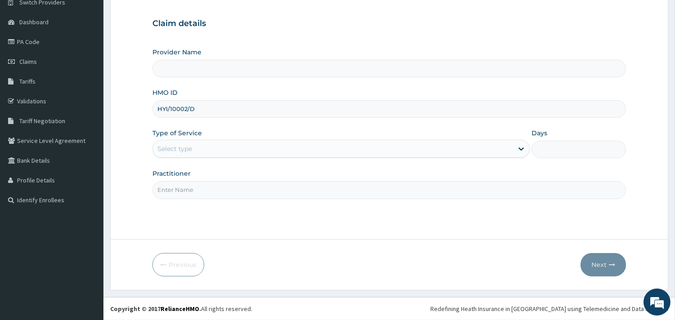
type input "HYI/10002/D"
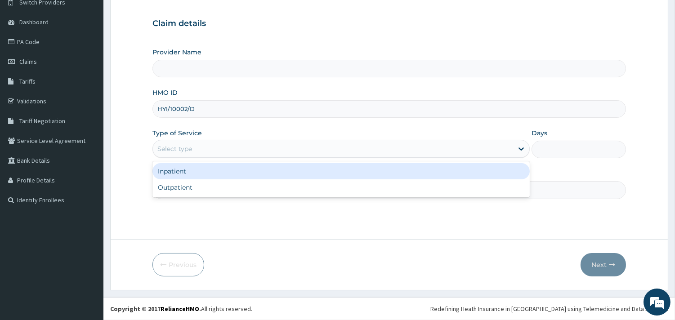
click at [210, 149] on div "Select type" at bounding box center [333, 149] width 360 height 14
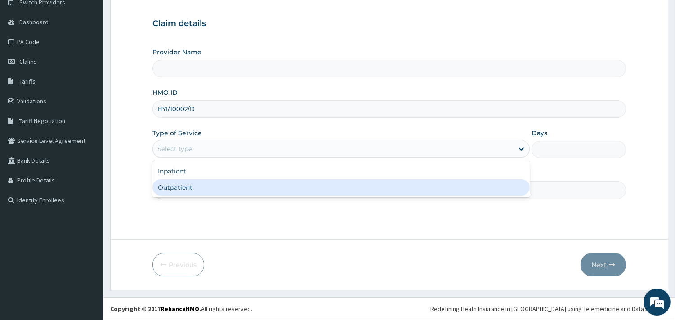
type input "ST. [PERSON_NAME][GEOGRAPHIC_DATA] -[GEOGRAPHIC_DATA]"
click at [203, 190] on div "Outpatient" at bounding box center [340, 187] width 377 height 16
type input "1"
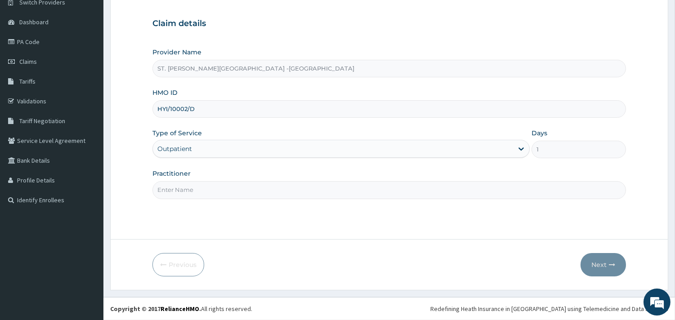
click at [204, 191] on input "Practitioner" at bounding box center [389, 190] width 474 height 18
type input "ONYESOH"
click at [614, 260] on button "Next" at bounding box center [603, 264] width 45 height 23
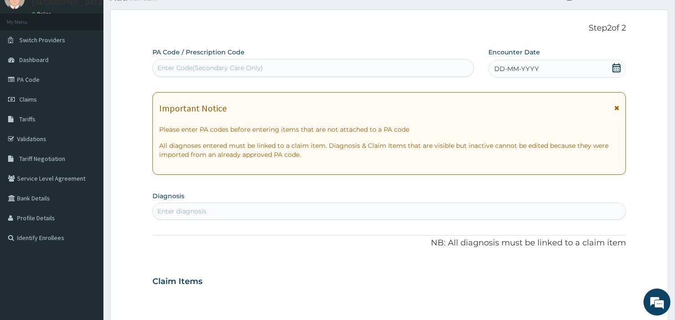
scroll to position [0, 0]
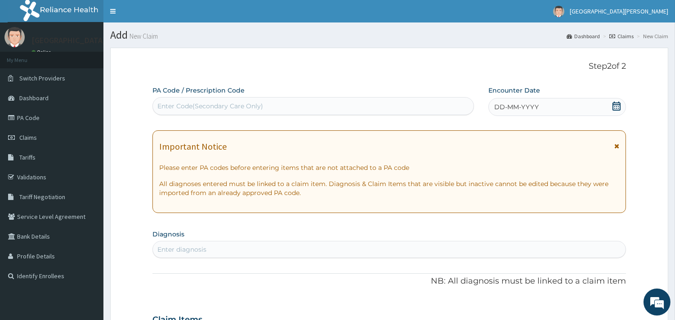
click at [615, 107] on icon at bounding box center [616, 106] width 9 height 9
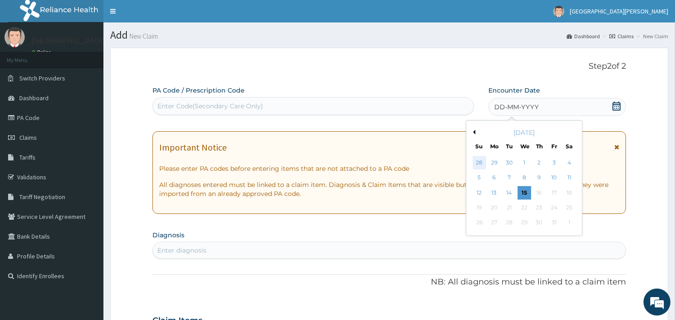
click at [480, 160] on div "28" at bounding box center [478, 162] width 13 height 13
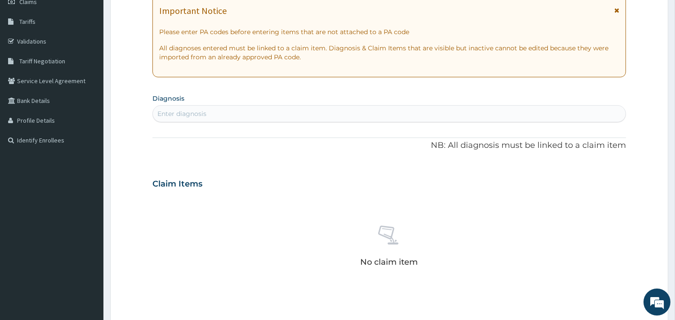
scroll to position [150, 0]
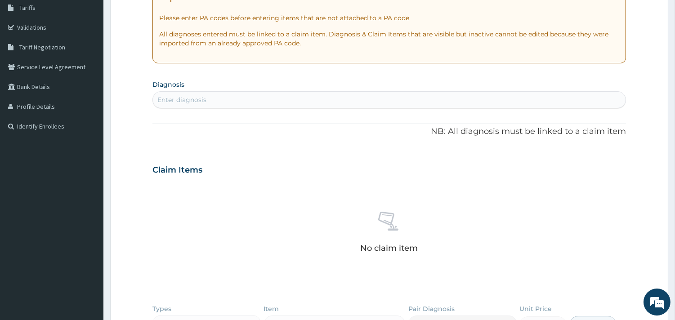
click at [272, 101] on div "Enter diagnosis" at bounding box center [389, 100] width 473 height 14
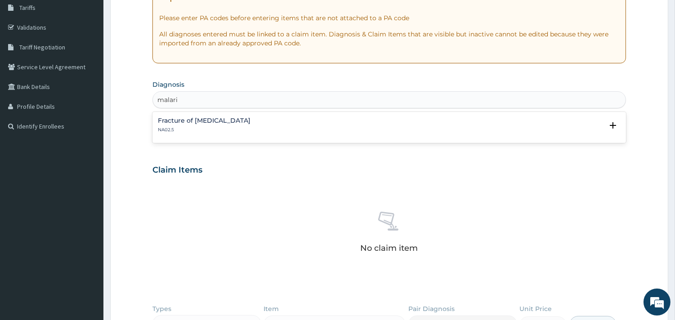
type input "malaria"
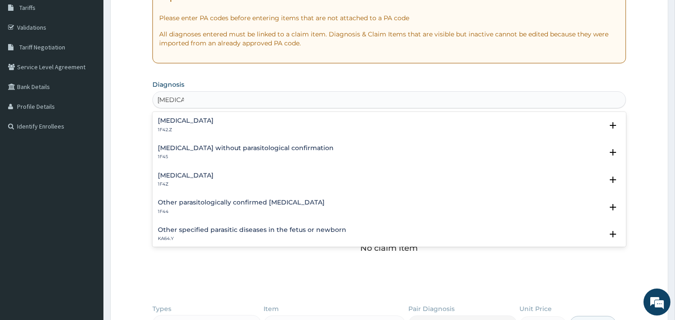
click at [214, 121] on h4 "Plasmodium malariae malaria without complication" at bounding box center [186, 120] width 56 height 7
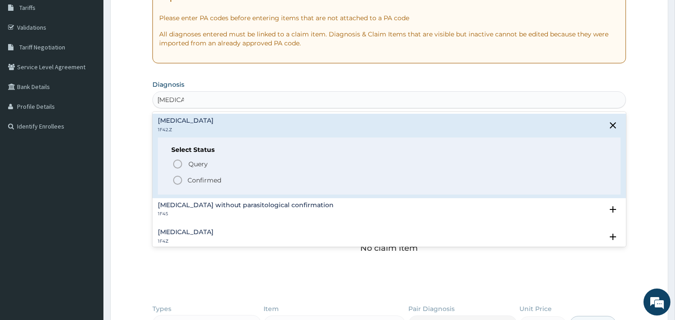
click at [178, 179] on icon "status option filled" at bounding box center [177, 180] width 11 height 11
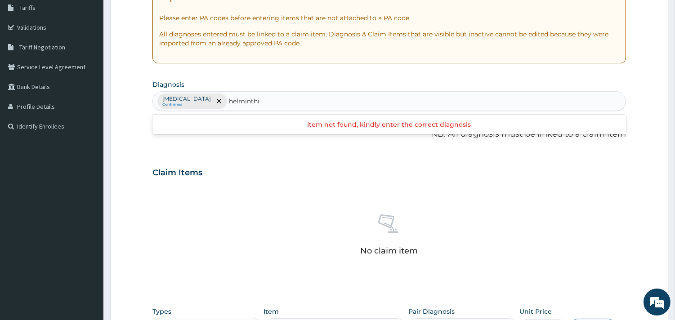
type input "helminth"
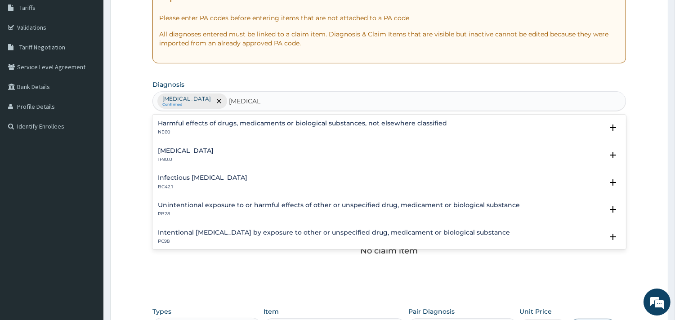
click at [214, 152] on h4 "Mixed intestinal helminthiases" at bounding box center [186, 151] width 56 height 7
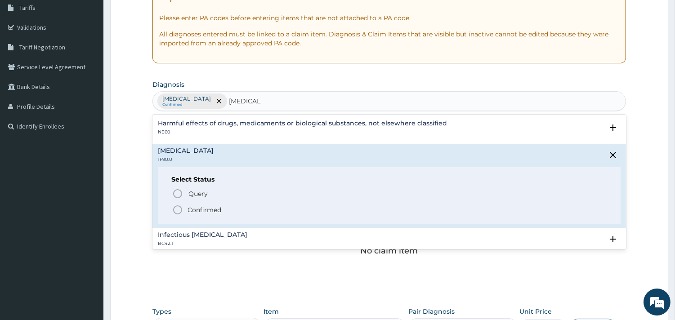
click at [181, 210] on icon "status option filled" at bounding box center [177, 210] width 11 height 11
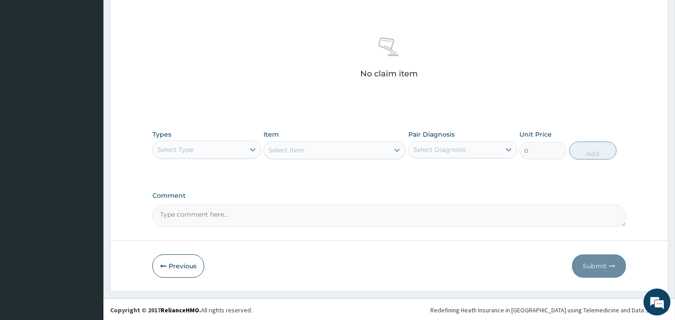
scroll to position [328, 0]
click at [255, 140] on div at bounding box center [253, 148] width 16 height 16
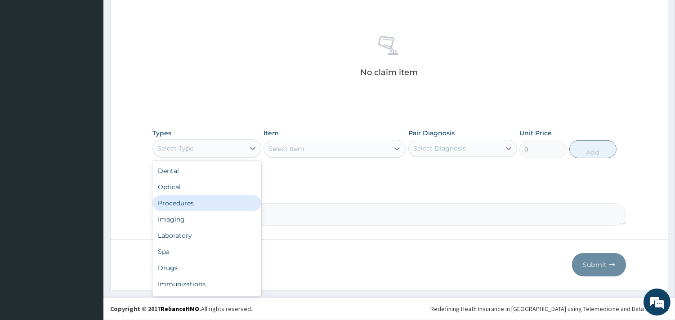
drag, startPoint x: 241, startPoint y: 195, endPoint x: 253, endPoint y: 191, distance: 12.9
click at [243, 195] on div "Procedures" at bounding box center [206, 203] width 109 height 16
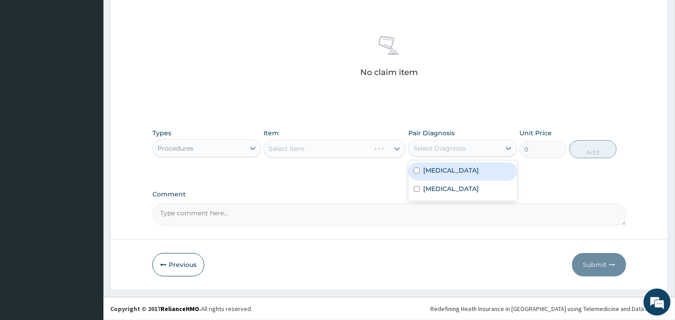
click at [459, 152] on div "Select Diagnosis" at bounding box center [439, 148] width 53 height 9
click at [456, 175] on label "Plasmodium malariae malaria without complication" at bounding box center [451, 170] width 56 height 9
checkbox input "true"
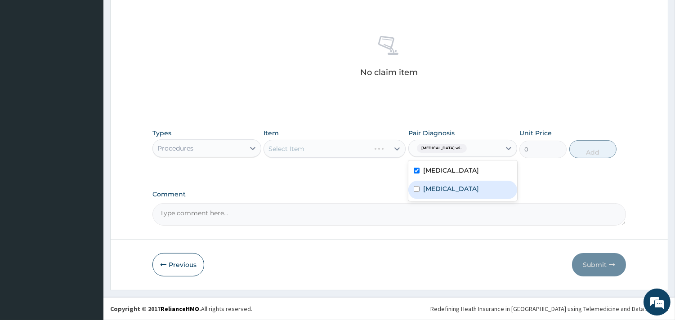
click at [455, 193] on label "Mixed intestinal helminthiases" at bounding box center [451, 188] width 56 height 9
checkbox input "true"
click at [396, 146] on div "Select Item" at bounding box center [335, 149] width 142 height 18
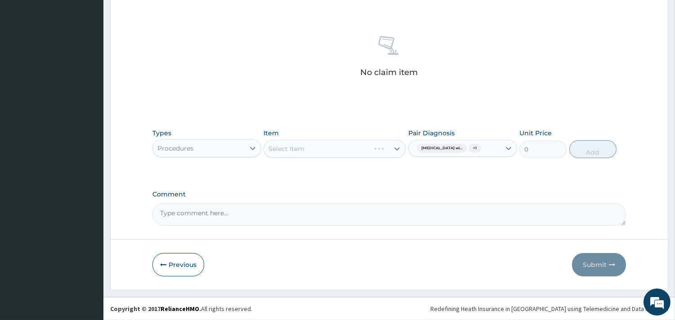
click at [396, 149] on div "Select Item" at bounding box center [335, 149] width 142 height 18
click at [397, 148] on div "Select Item" at bounding box center [335, 149] width 142 height 18
click at [396, 149] on div "Select Item" at bounding box center [335, 149] width 142 height 18
click at [396, 146] on div "Select Item" at bounding box center [335, 149] width 142 height 18
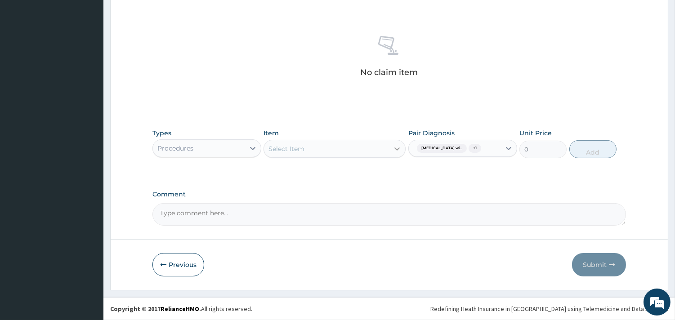
click at [397, 147] on icon at bounding box center [397, 148] width 9 height 9
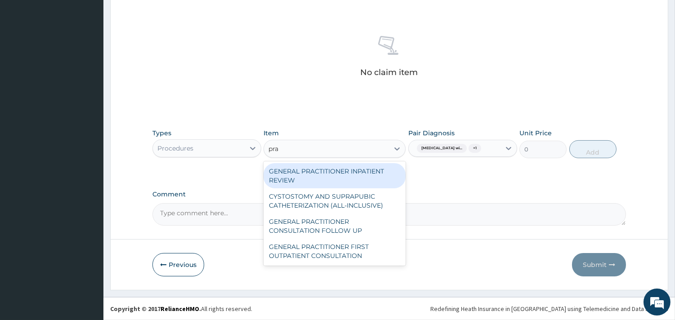
type input "prac"
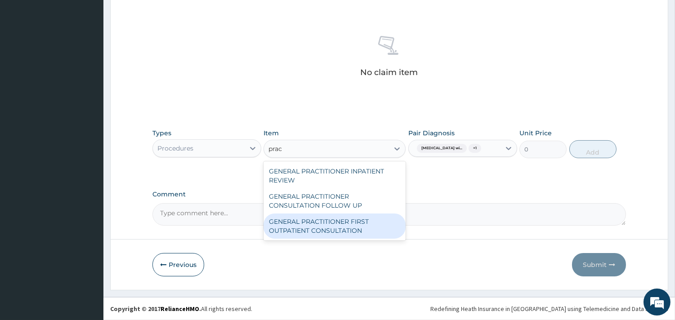
drag, startPoint x: 360, startPoint y: 223, endPoint x: 452, endPoint y: 183, distance: 100.3
click at [361, 223] on div "GENERAL PRACTITIONER FIRST OUTPATIENT CONSULTATION" at bounding box center [335, 226] width 142 height 25
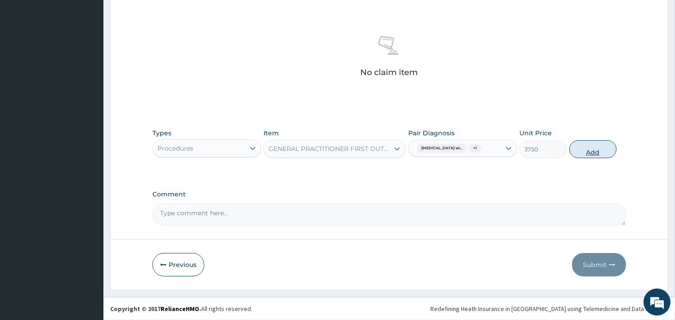
drag, startPoint x: 578, startPoint y: 159, endPoint x: 327, endPoint y: 176, distance: 251.5
click at [578, 158] on button "Add" at bounding box center [592, 149] width 47 height 18
type input "0"
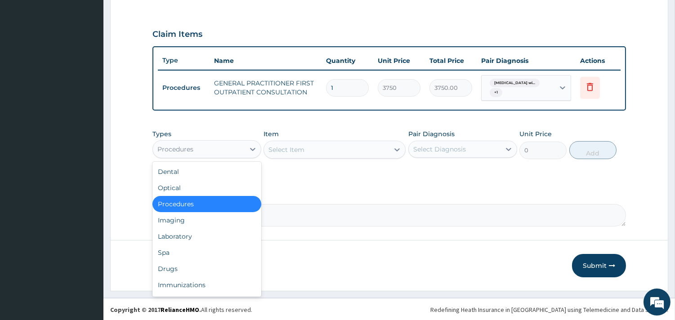
click at [235, 144] on div "Procedures" at bounding box center [199, 149] width 92 height 14
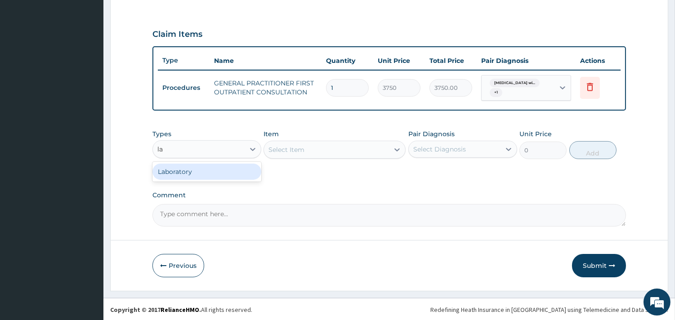
type input "lab"
click at [220, 168] on div "Laboratory" at bounding box center [206, 172] width 109 height 16
click at [312, 147] on div "Select Item" at bounding box center [335, 150] width 142 height 18
click at [397, 148] on div "Select Item" at bounding box center [335, 150] width 142 height 18
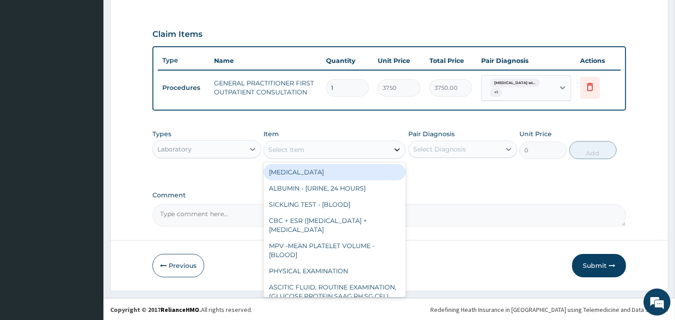
click at [397, 149] on icon at bounding box center [397, 149] width 5 height 3
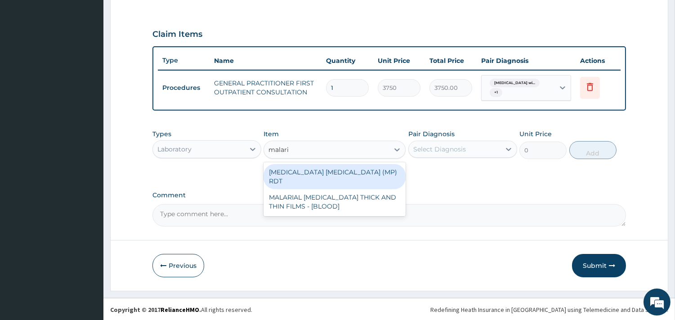
type input "[MEDICAL_DATA]"
click at [379, 173] on div "[MEDICAL_DATA] [MEDICAL_DATA] (MP) RDT" at bounding box center [335, 176] width 142 height 25
type input "2000"
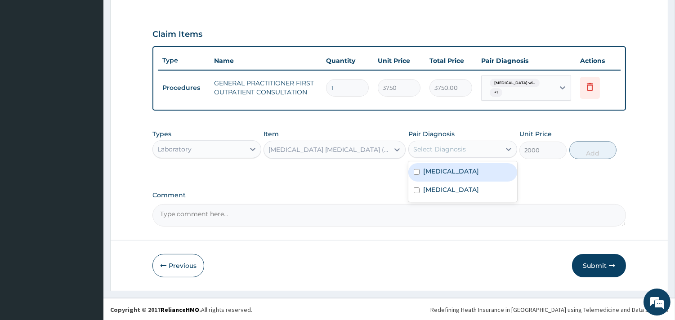
click at [446, 148] on div "Select Diagnosis" at bounding box center [439, 149] width 53 height 9
click at [453, 176] on label "[MEDICAL_DATA]" at bounding box center [451, 171] width 56 height 9
checkbox input "true"
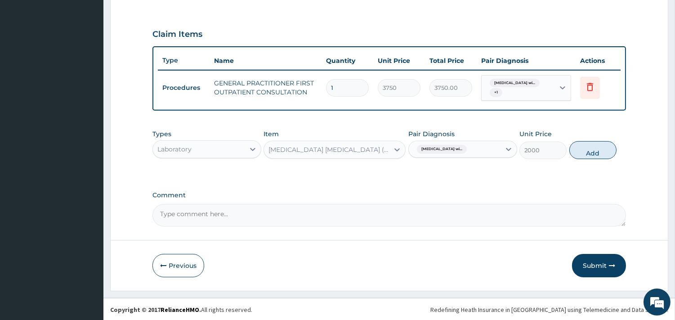
drag, startPoint x: 590, startPoint y: 150, endPoint x: 376, endPoint y: 173, distance: 215.7
click at [588, 150] on button "Add" at bounding box center [592, 150] width 47 height 18
type input "0"
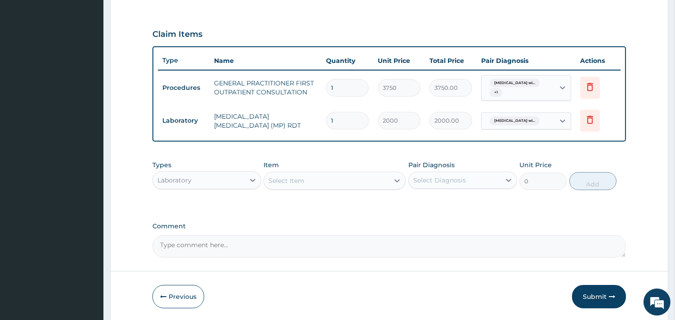
click at [226, 173] on div "Laboratory" at bounding box center [199, 180] width 92 height 14
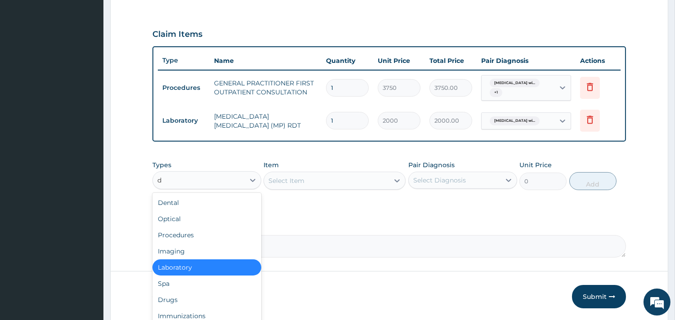
type input "dr"
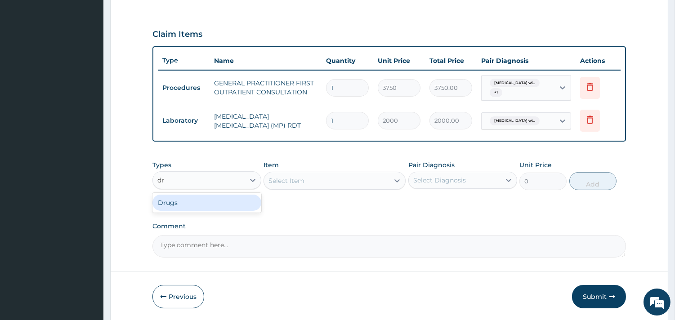
click at [204, 203] on div "Drugs" at bounding box center [206, 203] width 109 height 16
click at [317, 183] on div "Select Item" at bounding box center [335, 181] width 142 height 18
click at [294, 180] on div "Select Item" at bounding box center [335, 181] width 142 height 18
click at [321, 178] on div "Select Item" at bounding box center [335, 181] width 142 height 18
drag, startPoint x: 345, startPoint y: 178, endPoint x: 407, endPoint y: 179, distance: 61.6
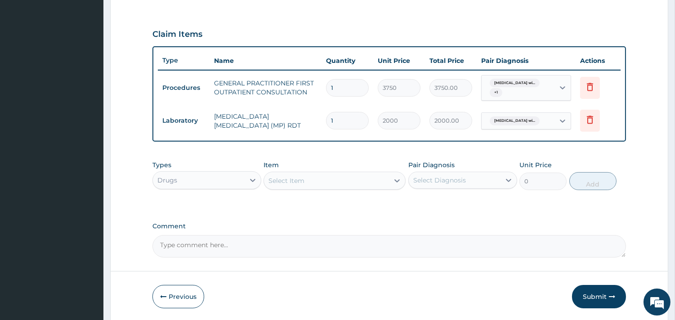
click at [360, 180] on div "Select Item" at bounding box center [335, 181] width 142 height 18
click at [396, 176] on icon at bounding box center [397, 180] width 9 height 9
click at [396, 177] on icon at bounding box center [397, 180] width 9 height 9
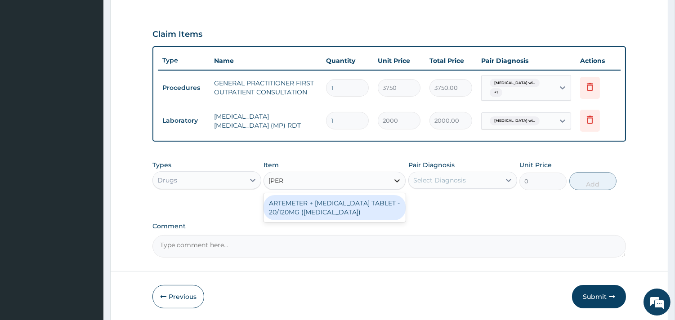
type input "coart"
drag, startPoint x: 303, startPoint y: 208, endPoint x: 362, endPoint y: 192, distance: 61.0
click at [316, 207] on div "ARTEMETER + [MEDICAL_DATA] TABLET - 20/120MG ([MEDICAL_DATA])" at bounding box center [335, 207] width 142 height 25
type input "210"
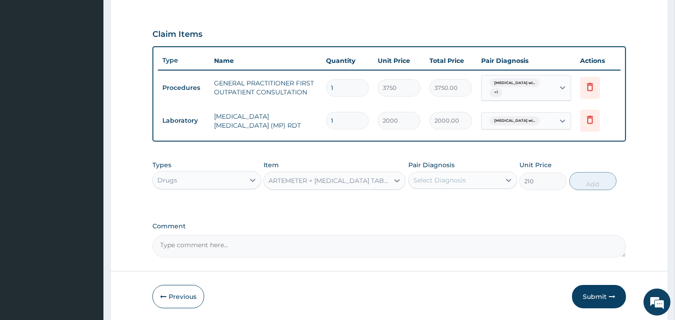
click at [471, 176] on div "Select Diagnosis" at bounding box center [455, 180] width 92 height 14
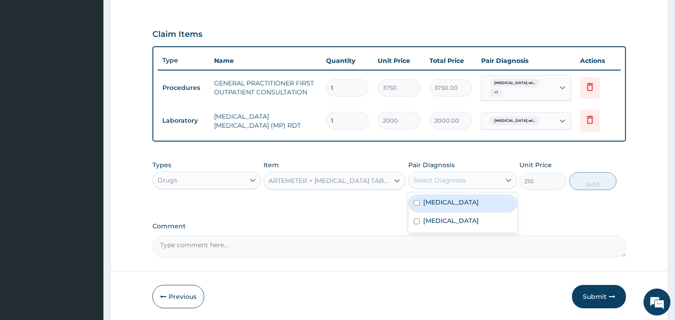
drag, startPoint x: 458, startPoint y: 209, endPoint x: 627, endPoint y: 160, distance: 176.2
click at [458, 207] on label "[MEDICAL_DATA]" at bounding box center [451, 202] width 56 height 9
checkbox input "true"
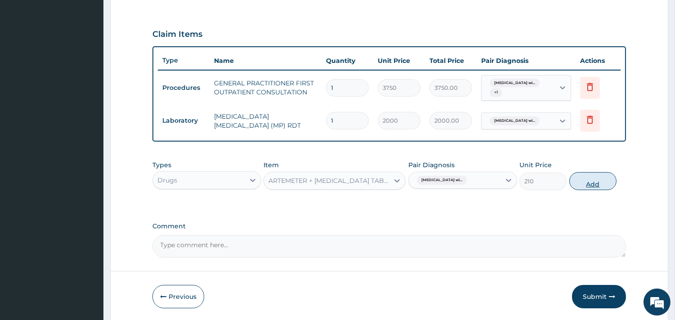
click at [608, 177] on button "Add" at bounding box center [592, 181] width 47 height 18
type input "0"
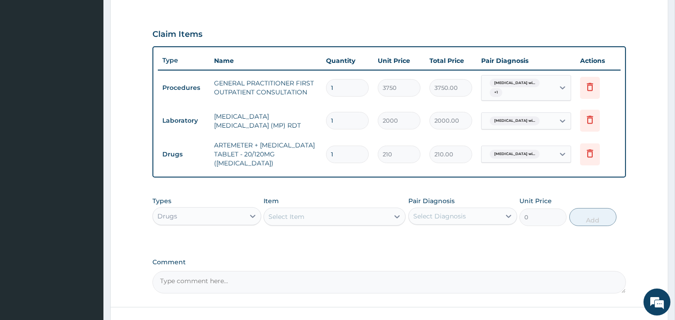
type input "12"
type input "2520.00"
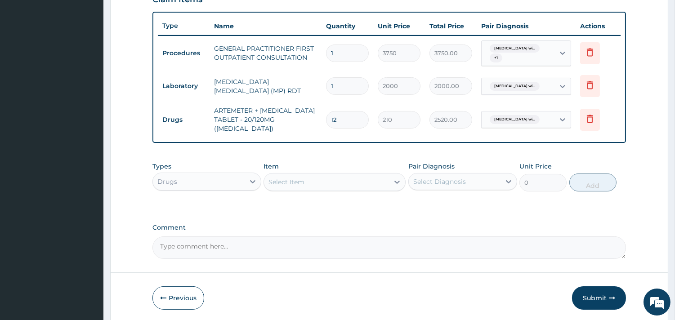
scroll to position [351, 0]
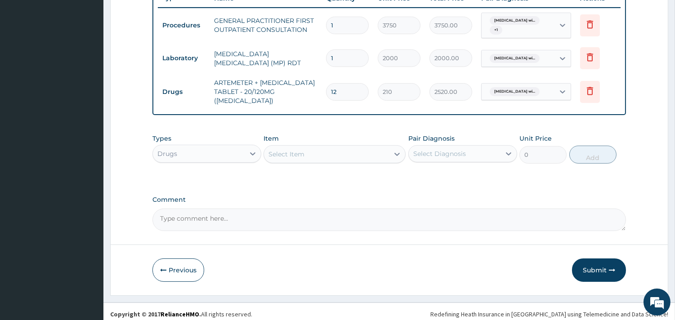
type input "12"
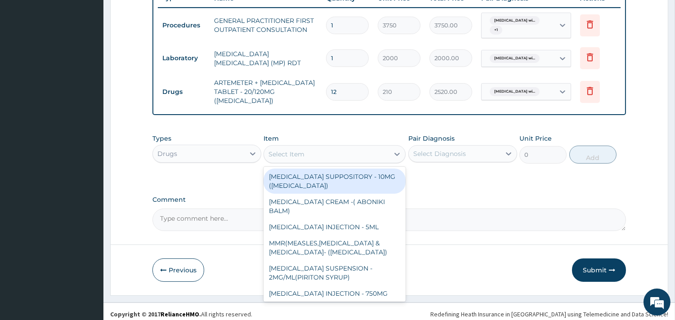
click at [311, 147] on div "Select Item" at bounding box center [326, 154] width 125 height 14
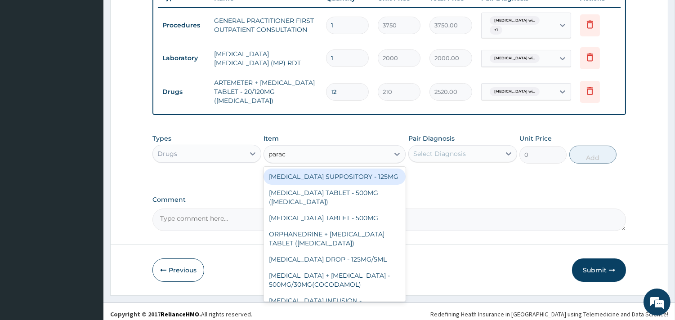
type input "parace"
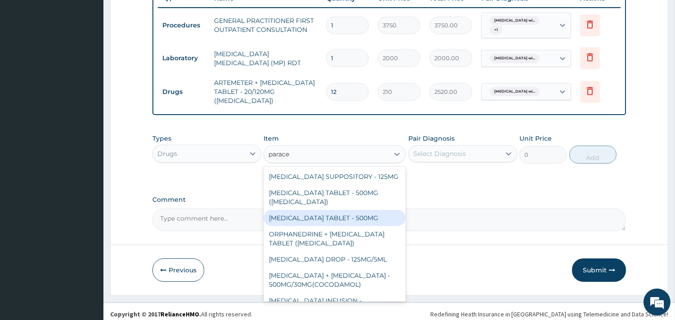
click at [365, 222] on div "PARACETAMOL TABLET - 500MG" at bounding box center [335, 218] width 142 height 16
type input "33.599999999999994"
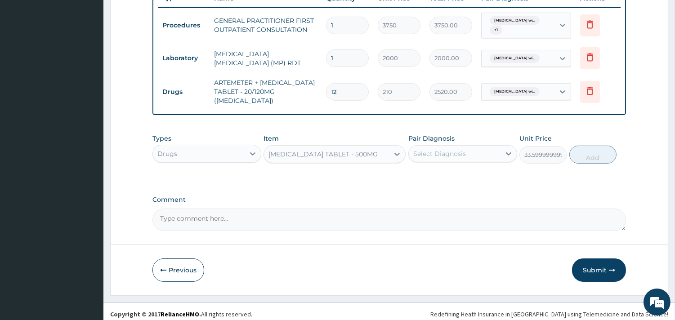
click at [451, 149] on div "Select Diagnosis" at bounding box center [439, 153] width 53 height 9
drag, startPoint x: 460, startPoint y: 180, endPoint x: 537, endPoint y: 165, distance: 78.2
click at [461, 180] on label "Plasmodium malariae malaria without complication" at bounding box center [451, 175] width 56 height 9
checkbox input "true"
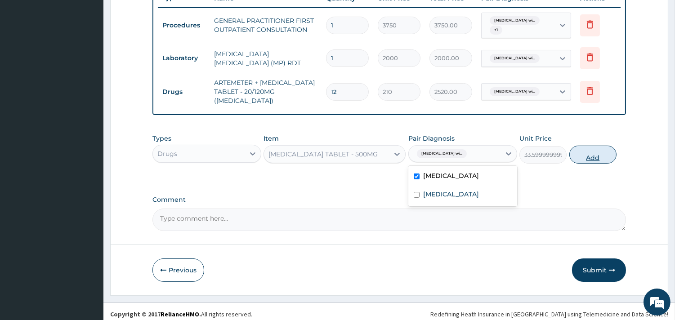
click at [606, 149] on button "Add" at bounding box center [592, 155] width 47 height 18
type input "0"
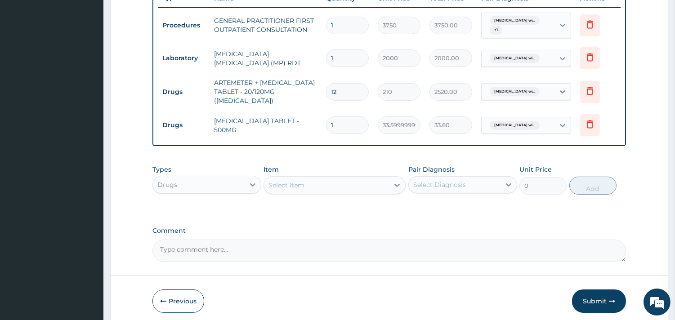
type input "0.00"
type input "9"
type input "302.40"
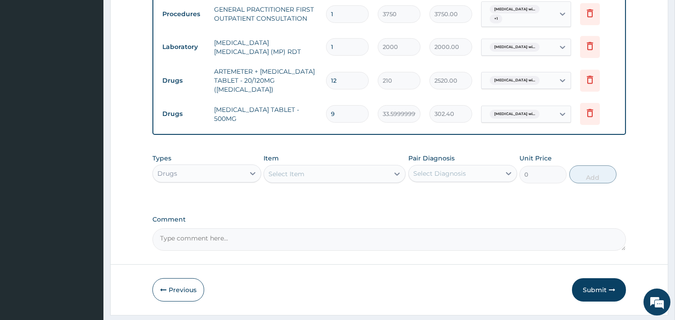
scroll to position [382, 0]
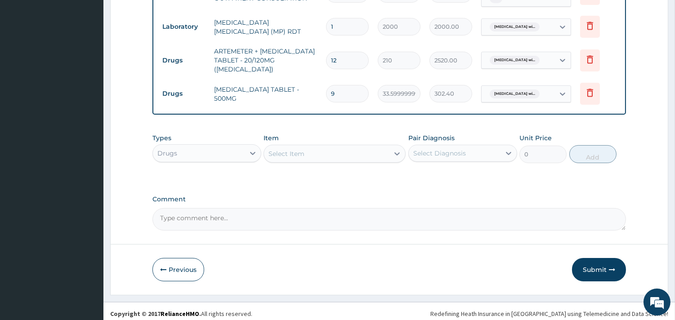
type input "9"
click at [313, 149] on div "Select Item" at bounding box center [326, 154] width 125 height 14
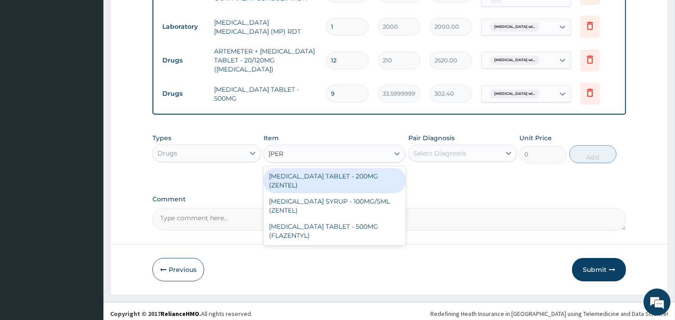
type input "zente"
drag, startPoint x: 360, startPoint y: 174, endPoint x: 444, endPoint y: 156, distance: 86.1
click at [362, 174] on div "ALBENDAZOLE TABLET - 200MG (ZENTEL)" at bounding box center [335, 180] width 142 height 25
type input "560"
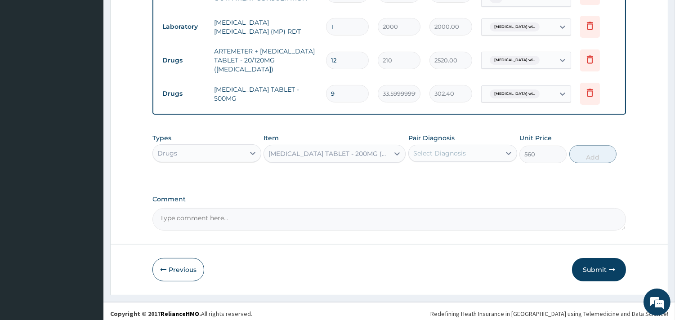
click at [455, 149] on div "Select Diagnosis" at bounding box center [439, 153] width 53 height 9
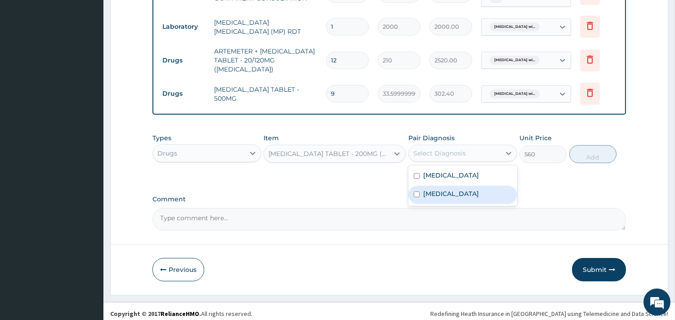
drag, startPoint x: 452, startPoint y: 217, endPoint x: 457, endPoint y: 216, distance: 4.6
click at [453, 198] on label "Mixed intestinal helminthiases" at bounding box center [451, 193] width 56 height 9
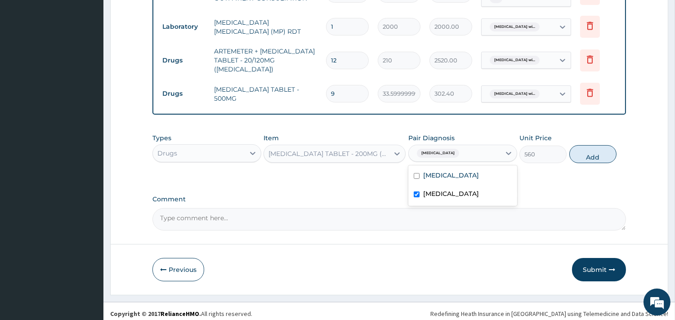
checkbox input "true"
click at [585, 150] on button "Add" at bounding box center [592, 154] width 47 height 18
type input "0"
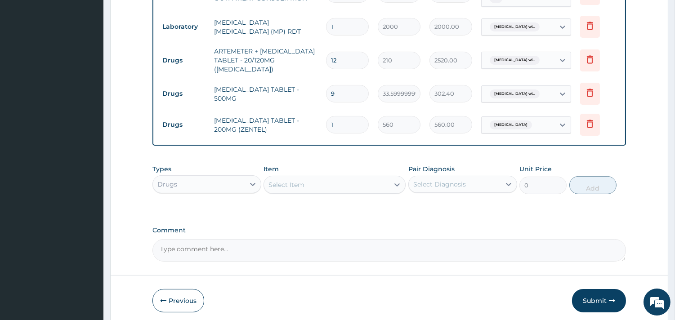
type input "0.00"
type input "2"
type input "1120.00"
type input "2"
click at [603, 295] on button "Submit" at bounding box center [599, 300] width 54 height 23
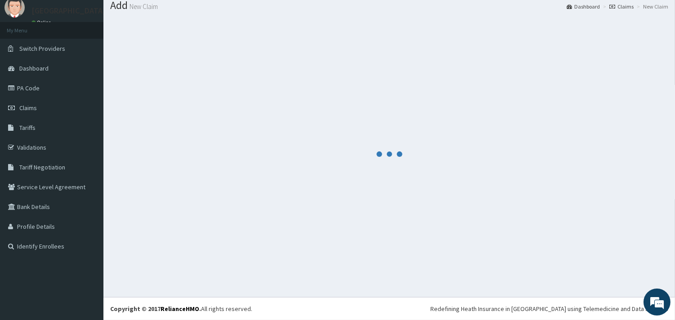
scroll to position [29, 0]
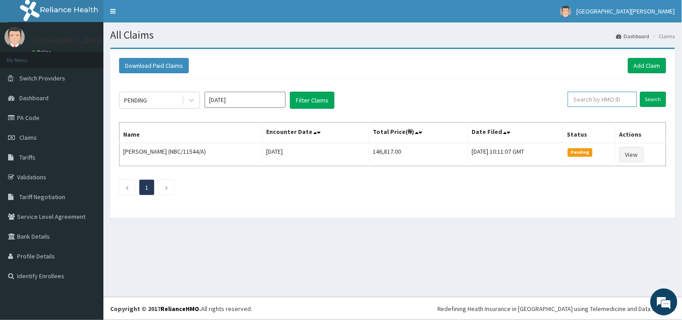
click at [610, 105] on input "text" at bounding box center [602, 99] width 69 height 15
paste input "CYS/10092/A"
click at [566, 101] on input "CYS/10092/A" at bounding box center [587, 99] width 63 height 15
type input "CYS/10092/A"
click at [649, 97] on input "Search" at bounding box center [653, 99] width 26 height 15
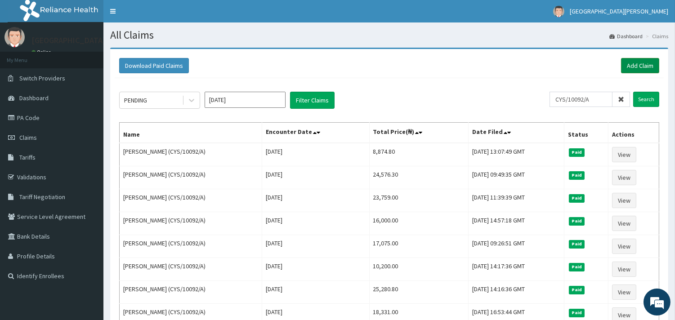
click at [635, 60] on link "Add Claim" at bounding box center [640, 65] width 38 height 15
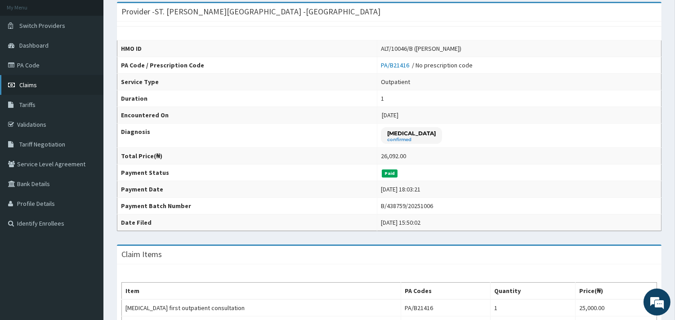
scroll to position [50, 0]
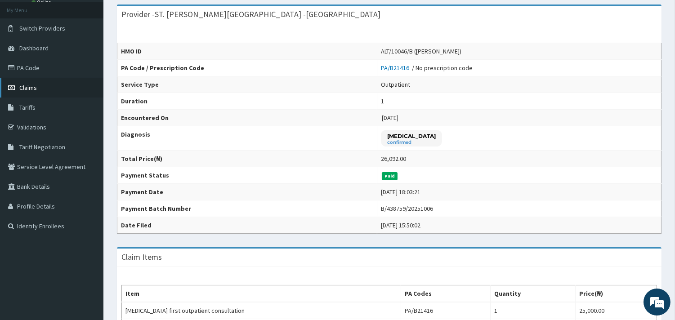
click at [41, 85] on link "Claims" at bounding box center [51, 88] width 103 height 20
click at [39, 86] on link "Claims" at bounding box center [51, 88] width 103 height 20
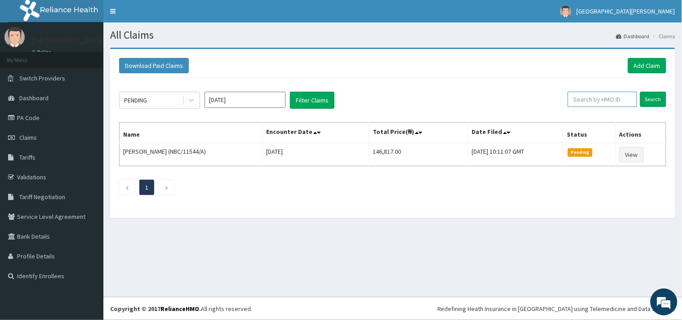
click at [623, 98] on input "text" at bounding box center [602, 99] width 69 height 15
paste input "RPO/10007/A"
click at [567, 101] on input "RPO/10007/A" at bounding box center [587, 99] width 63 height 15
click at [654, 99] on input "Search" at bounding box center [653, 99] width 26 height 15
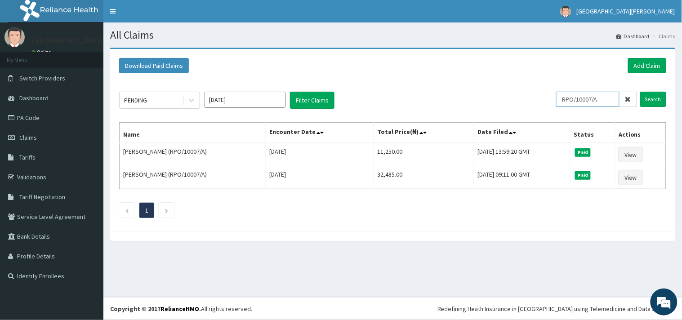
drag, startPoint x: 598, startPoint y: 99, endPoint x: 558, endPoint y: 100, distance: 40.0
click at [558, 100] on div "PENDING [DATE] Filter Claims RPO/10007/A Search" at bounding box center [392, 100] width 547 height 17
paste input "FMC/10115"
type input "FMC/10115/A"
click at [657, 93] on input "Search" at bounding box center [653, 99] width 26 height 15
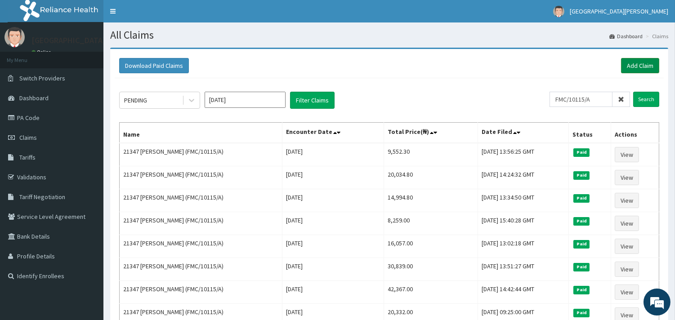
click at [636, 61] on link "Add Claim" at bounding box center [640, 65] width 38 height 15
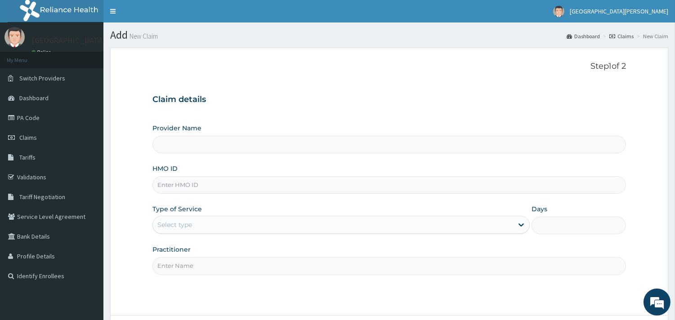
type input "ST. [PERSON_NAME][GEOGRAPHIC_DATA] -[GEOGRAPHIC_DATA]"
click at [243, 180] on input "HMO ID" at bounding box center [389, 185] width 474 height 18
paste input "FMC/10115/A"
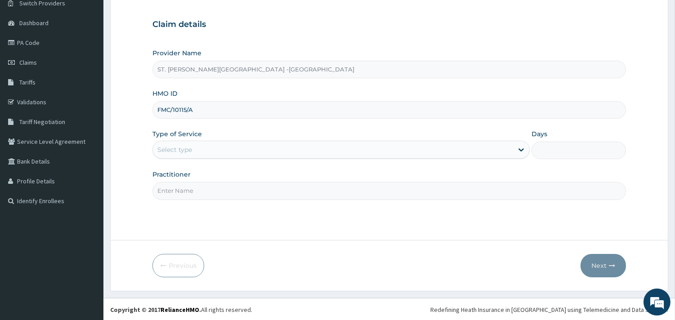
scroll to position [76, 0]
type input "FMC/10115/A"
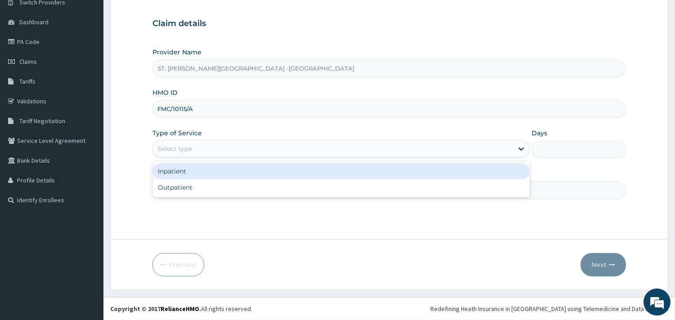
click at [221, 146] on div "Select type" at bounding box center [333, 149] width 360 height 14
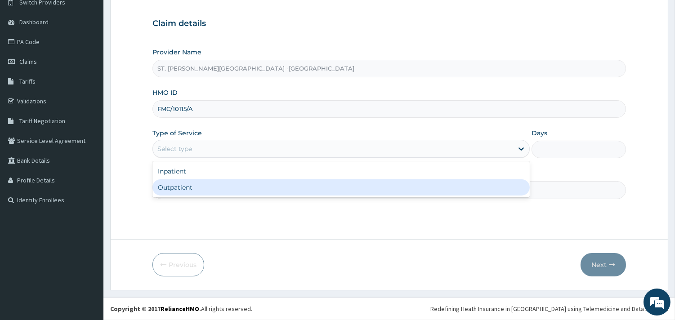
click at [213, 187] on div "Outpatient" at bounding box center [340, 187] width 377 height 16
type input "1"
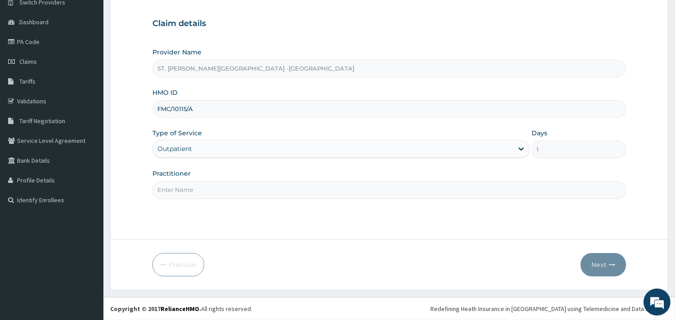
click at [213, 187] on input "Practitioner" at bounding box center [389, 190] width 474 height 18
type input "[PERSON_NAME]"
click at [604, 260] on button "Next" at bounding box center [603, 264] width 45 height 23
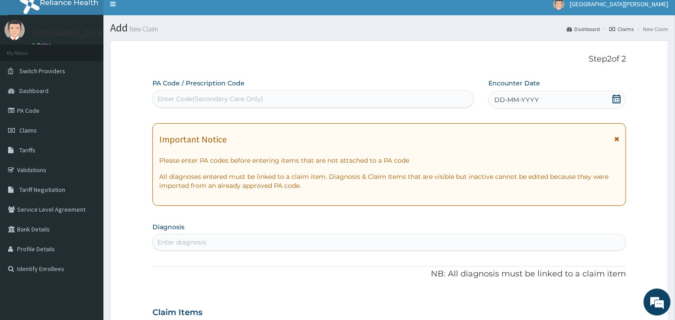
scroll to position [0, 0]
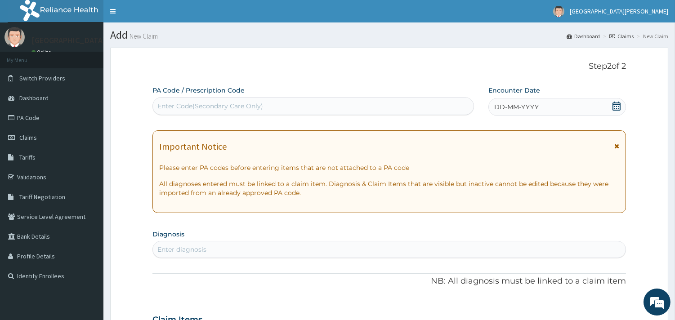
click at [618, 102] on icon at bounding box center [616, 106] width 9 height 9
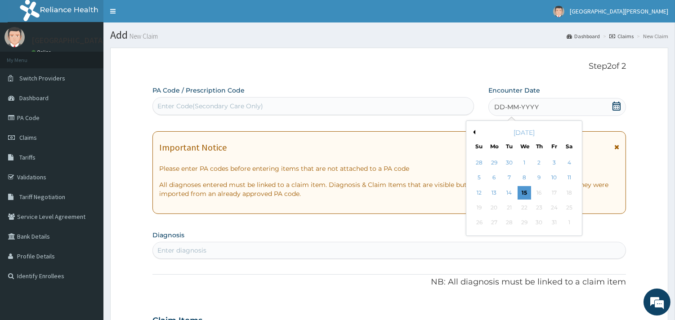
click at [482, 161] on div "28" at bounding box center [478, 162] width 13 height 13
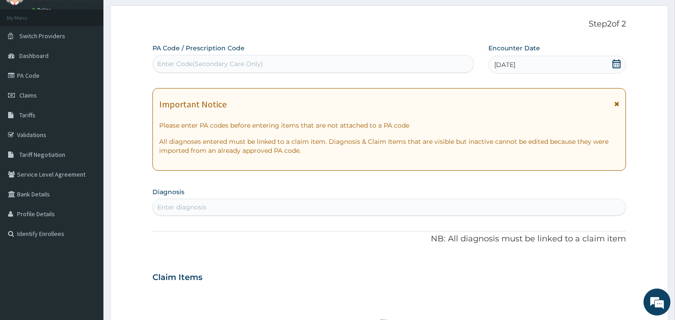
scroll to position [100, 0]
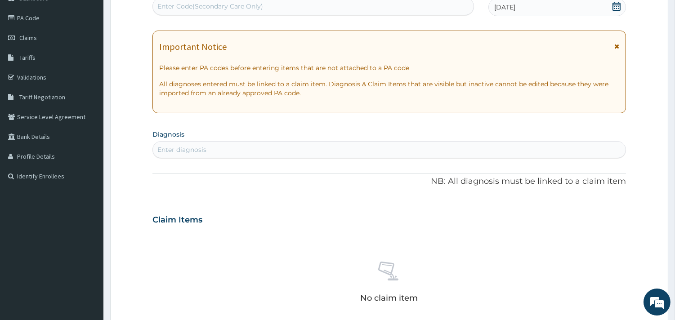
click at [257, 148] on div "Enter diagnosis" at bounding box center [389, 150] width 473 height 14
type input "musculos"
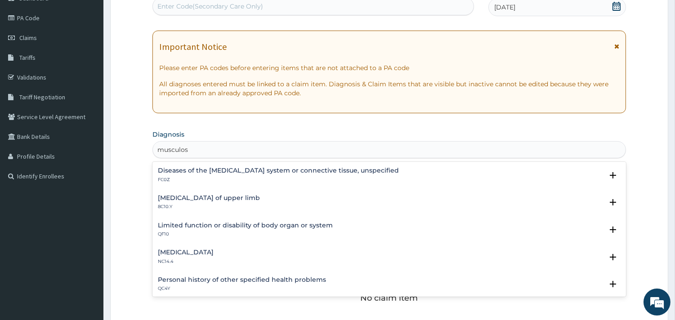
click at [247, 173] on h4 "Diseases of the [MEDICAL_DATA] system or connective tissue, unspecified" at bounding box center [278, 170] width 241 height 7
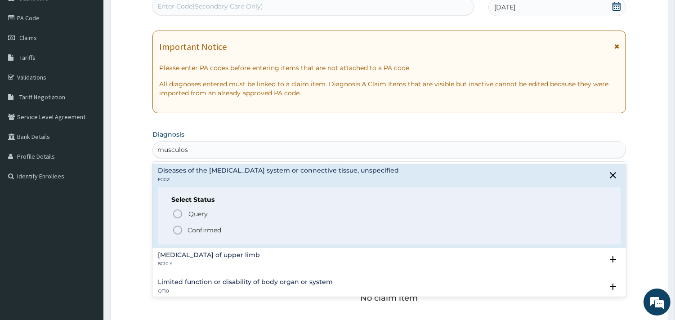
click at [176, 230] on icon "status option filled" at bounding box center [177, 230] width 11 height 11
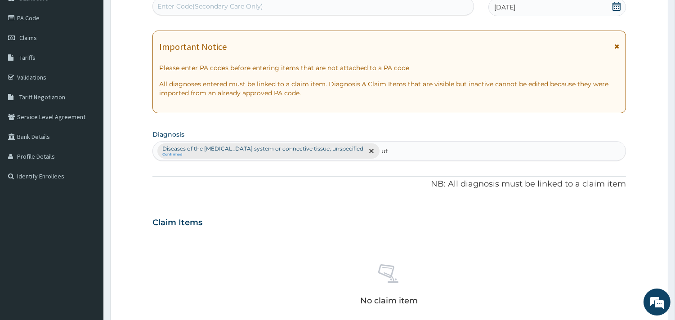
type input "uti"
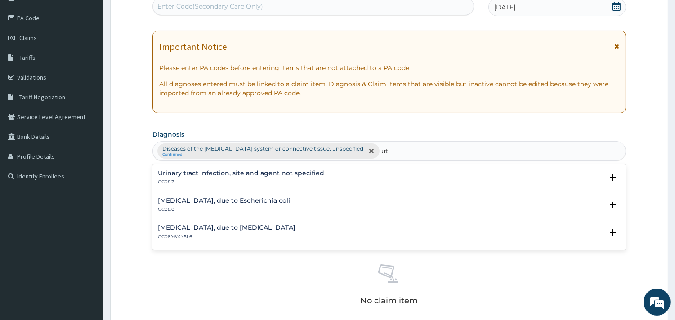
click at [200, 174] on h4 "Urinary tract infection, site and agent not specified" at bounding box center [241, 173] width 166 height 7
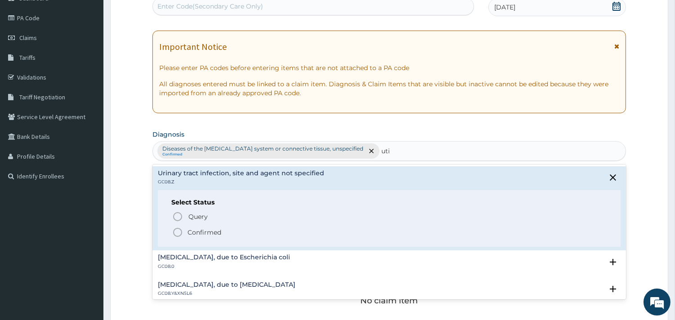
click at [179, 232] on icon "status option filled" at bounding box center [177, 232] width 11 height 11
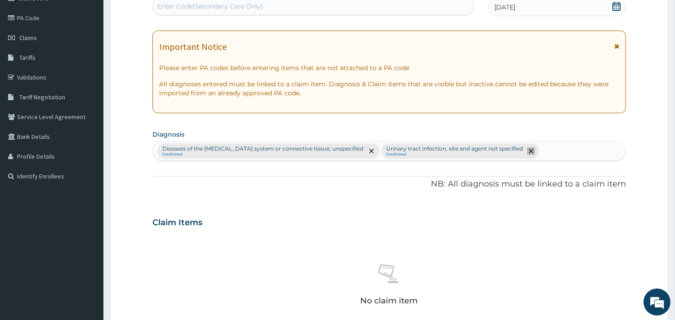
click at [528, 150] on span "remove selection option" at bounding box center [531, 151] width 8 height 8
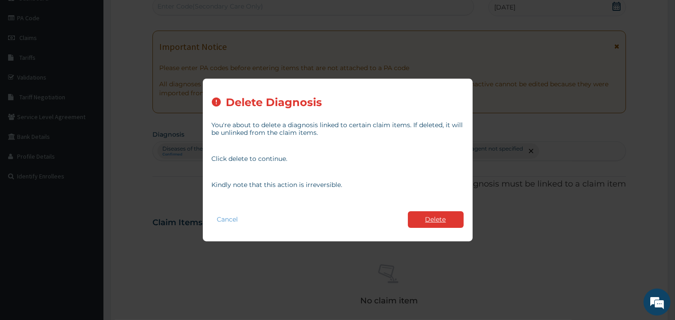
click at [428, 219] on button "Delete" at bounding box center [436, 219] width 56 height 17
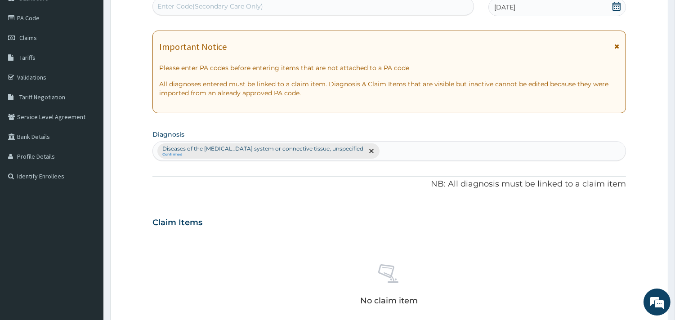
click at [423, 144] on div "Diseases of the [MEDICAL_DATA] system or connective tissue, unspecified Confirm…" at bounding box center [389, 151] width 473 height 19
type input "uti"
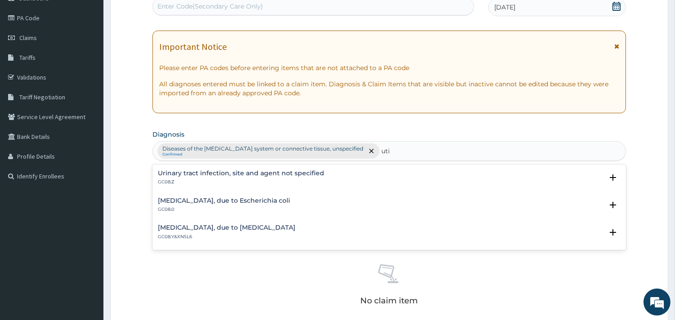
click at [294, 175] on h4 "Urinary tract infection, site and agent not specified" at bounding box center [241, 173] width 166 height 7
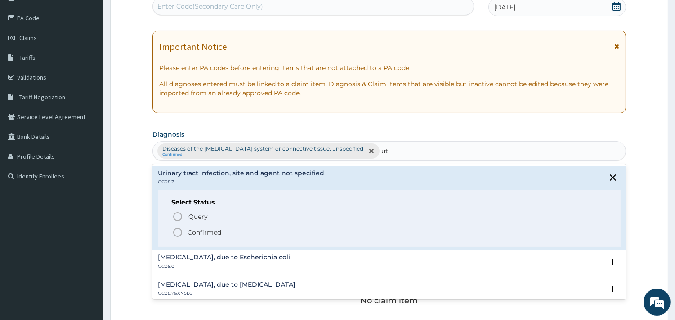
click at [180, 232] on icon "status option filled" at bounding box center [177, 232] width 11 height 11
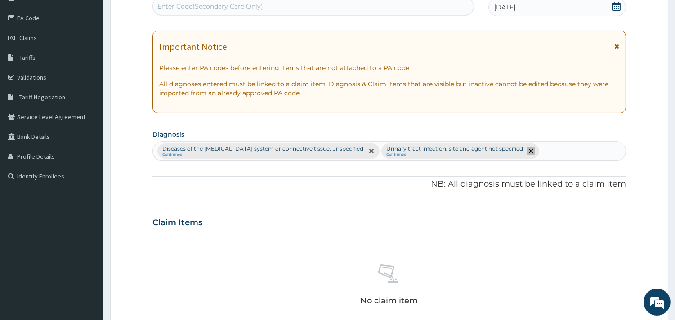
click at [529, 152] on icon "remove selection option" at bounding box center [531, 151] width 4 height 4
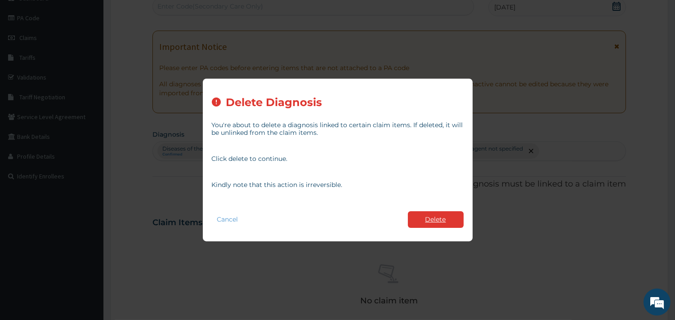
click at [438, 217] on button "Delete" at bounding box center [436, 219] width 56 height 17
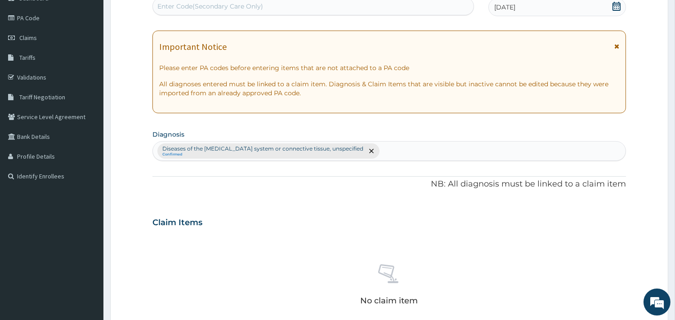
click at [461, 144] on div "Diseases of the [MEDICAL_DATA] system or connective tissue, unspecified Confirm…" at bounding box center [389, 151] width 473 height 19
type input "uti"
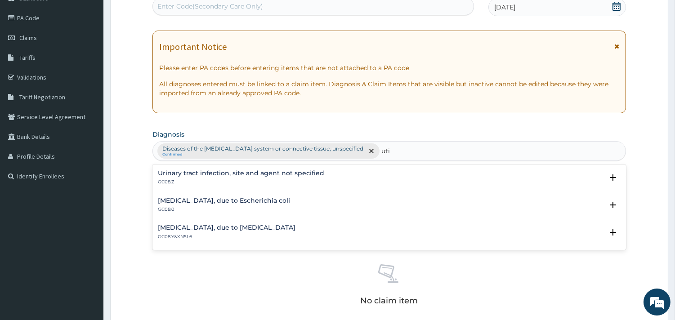
click at [227, 171] on h4 "Urinary tract infection, site and agent not specified" at bounding box center [241, 173] width 166 height 7
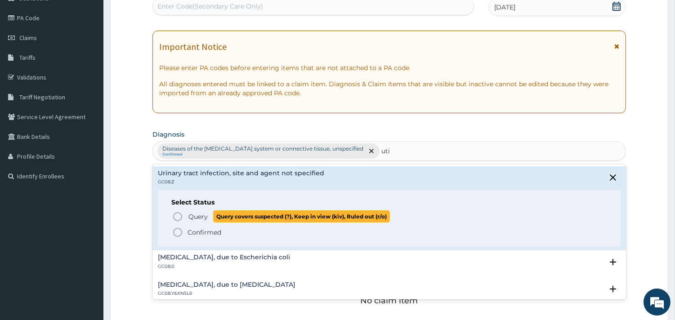
click at [177, 218] on icon "status option query" at bounding box center [177, 216] width 11 height 11
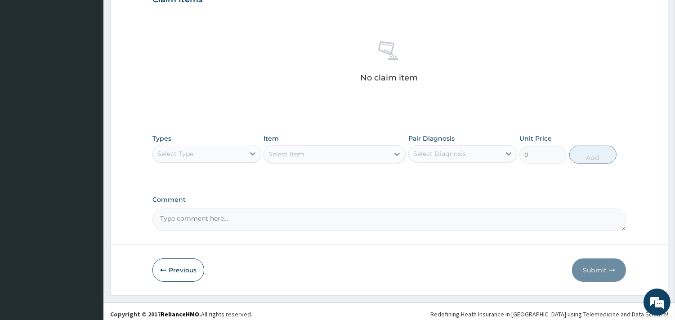
scroll to position [328, 0]
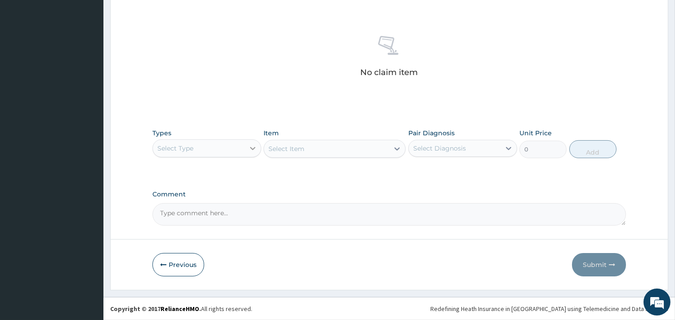
click at [246, 147] on div at bounding box center [253, 148] width 16 height 16
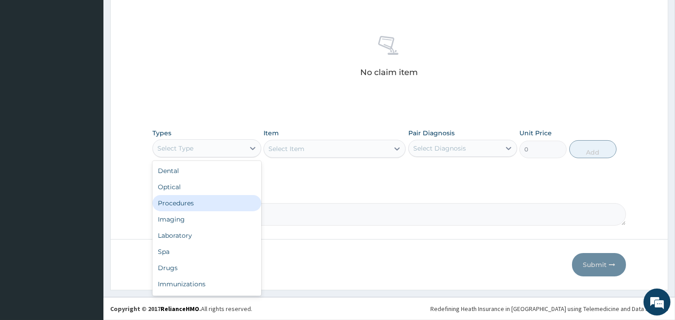
click at [219, 204] on div "Procedures" at bounding box center [206, 203] width 109 height 16
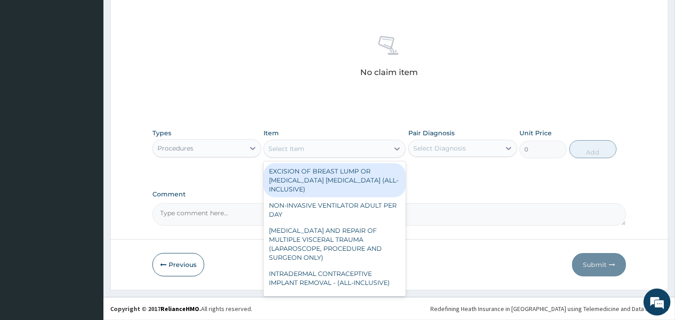
click at [324, 144] on div "Select Item" at bounding box center [326, 149] width 125 height 14
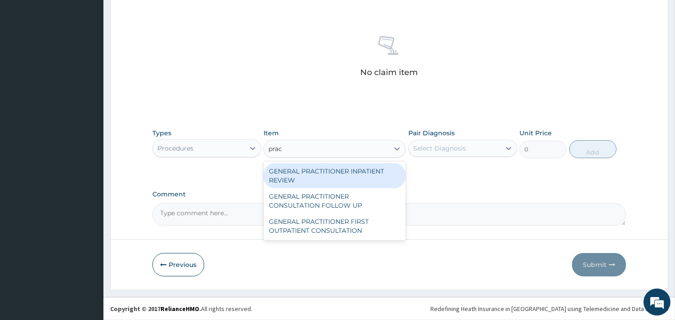
type input "pract"
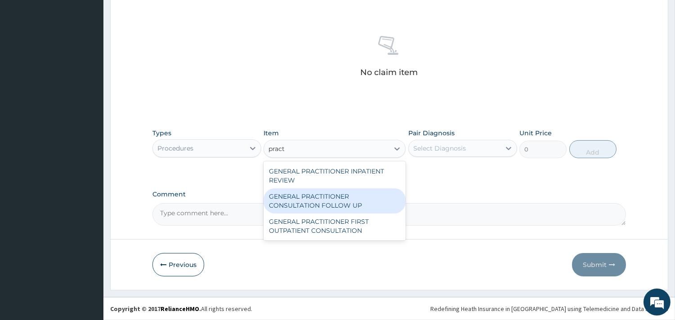
drag, startPoint x: 352, startPoint y: 199, endPoint x: 459, endPoint y: 160, distance: 114.2
click at [352, 199] on div "GENERAL PRACTITIONER CONSULTATION FOLLOW UP" at bounding box center [335, 200] width 142 height 25
type input "1875"
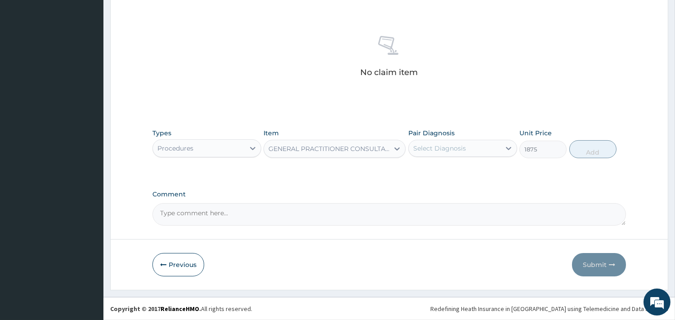
click at [459, 145] on div "Select Diagnosis" at bounding box center [439, 148] width 53 height 9
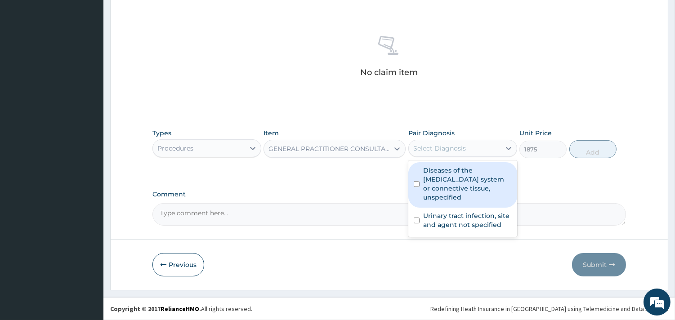
click at [459, 180] on label "Diseases of the [MEDICAL_DATA] system or connective tissue, unspecified" at bounding box center [467, 184] width 89 height 36
checkbox input "true"
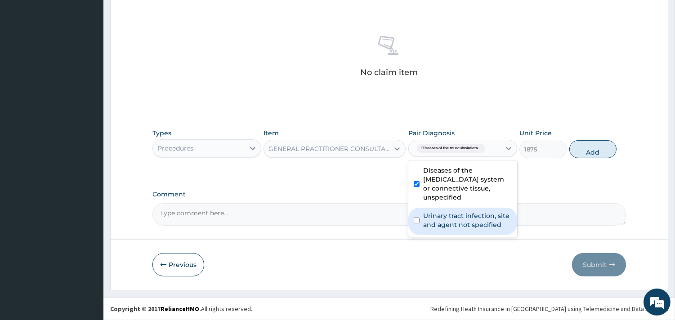
click at [465, 224] on label "Urinary tract infection, site and agent not specified" at bounding box center [467, 220] width 89 height 18
checkbox input "true"
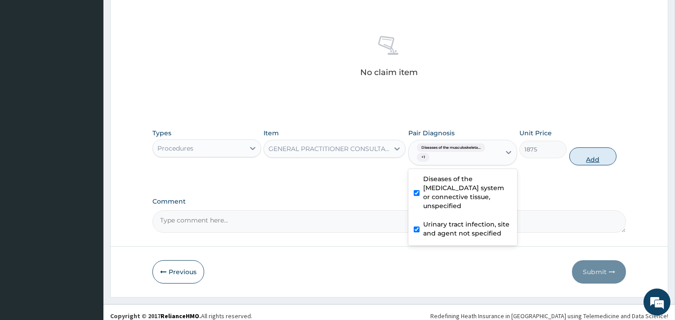
click at [586, 154] on button "Add" at bounding box center [592, 157] width 47 height 18
type input "0"
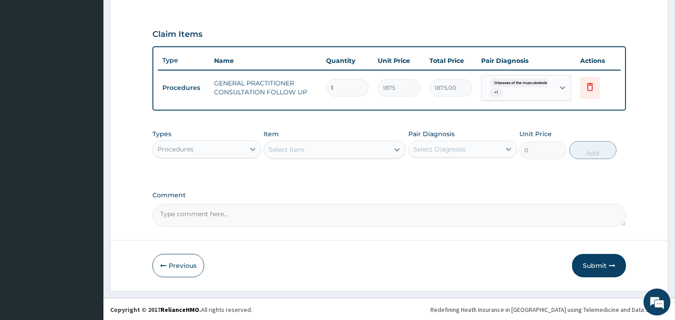
click at [238, 144] on div "Procedures" at bounding box center [199, 149] width 92 height 14
type input "lab"
drag, startPoint x: 227, startPoint y: 155, endPoint x: 228, endPoint y: 162, distance: 7.2
click at [228, 156] on div "Procedures" at bounding box center [206, 149] width 109 height 18
click at [228, 151] on div "Procedures" at bounding box center [199, 149] width 92 height 14
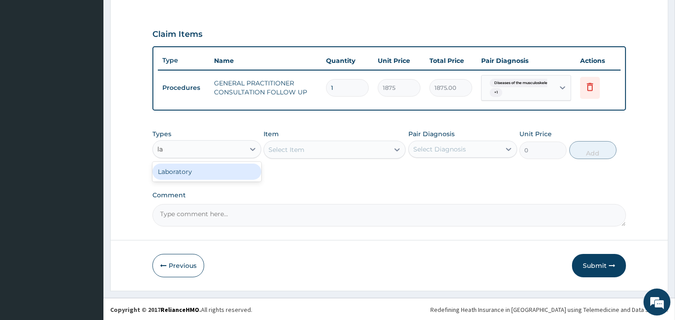
type input "lab"
click at [222, 177] on div "Laboratory" at bounding box center [206, 172] width 109 height 16
click at [295, 150] on div "Select Item" at bounding box center [335, 150] width 142 height 18
click at [318, 142] on div "Select Item" at bounding box center [335, 150] width 142 height 18
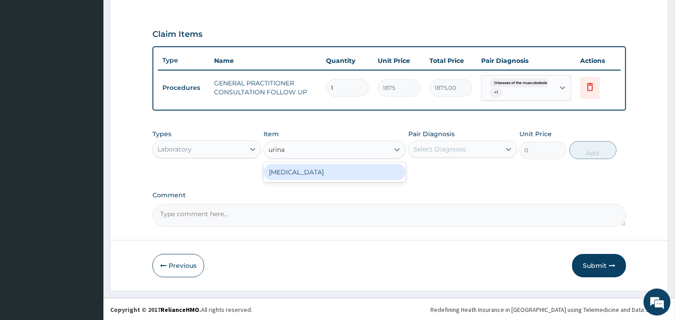
type input "urinal"
click at [347, 172] on div "[MEDICAL_DATA]" at bounding box center [335, 172] width 142 height 16
type input "2187.5"
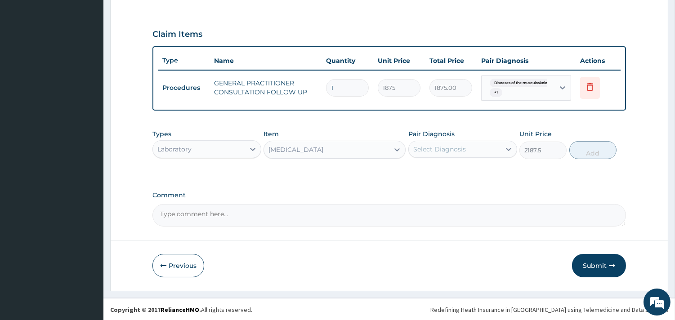
click at [463, 145] on div "Select Diagnosis" at bounding box center [439, 149] width 53 height 9
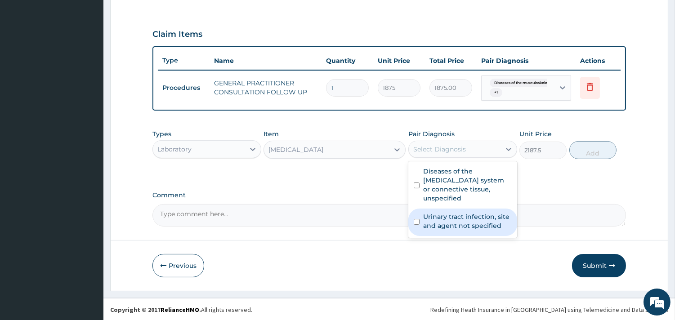
click at [459, 219] on label "Urinary tract infection, site and agent not specified" at bounding box center [467, 221] width 89 height 18
checkbox input "true"
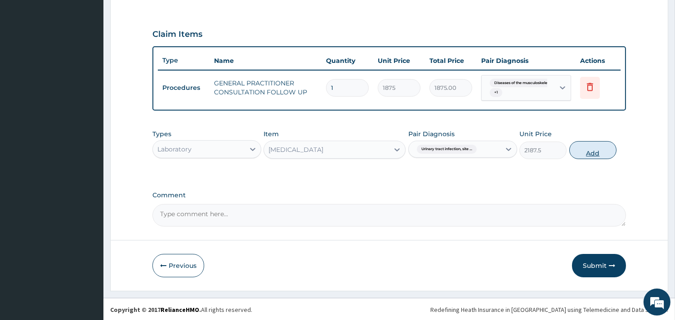
click at [596, 150] on button "Add" at bounding box center [592, 150] width 47 height 18
type input "0"
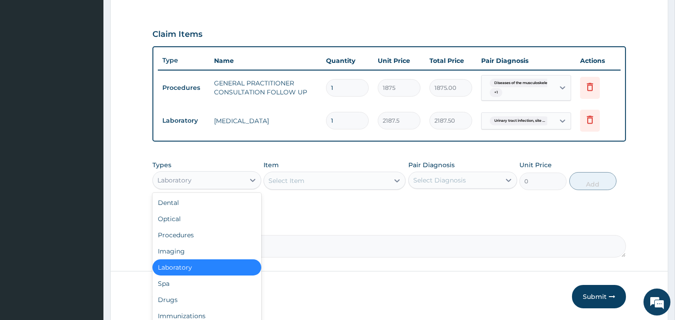
click at [228, 182] on div "Laboratory" at bounding box center [199, 180] width 92 height 14
type input "dr"
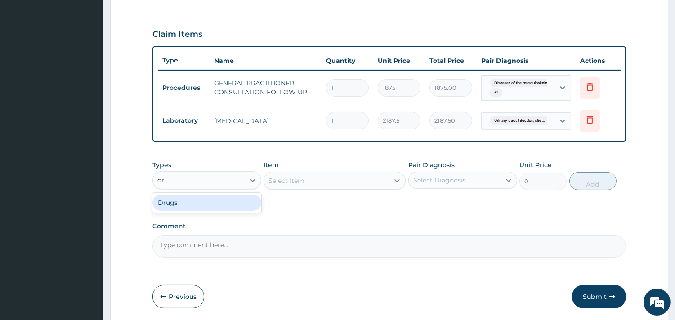
click at [215, 197] on div "Drugs" at bounding box center [206, 203] width 109 height 16
click at [300, 185] on div "Select Item" at bounding box center [335, 181] width 142 height 18
click at [332, 176] on div "Select Item" at bounding box center [335, 181] width 142 height 18
click at [340, 181] on div "Select Item" at bounding box center [335, 181] width 142 height 18
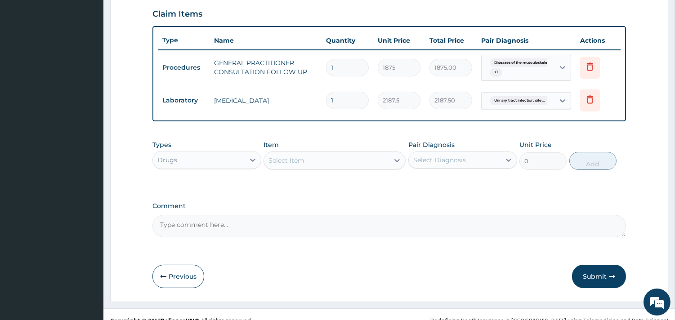
scroll to position [320, 0]
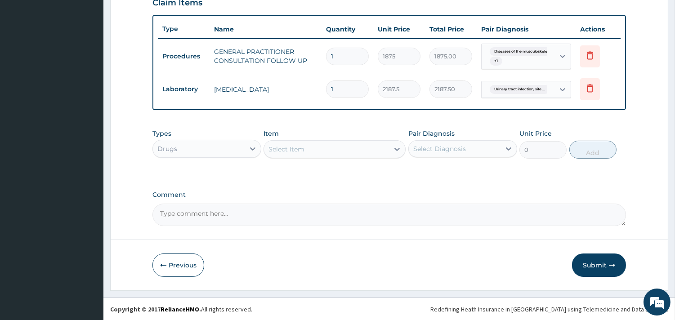
click at [329, 147] on div "Select Item" at bounding box center [326, 149] width 125 height 14
type input "norf"
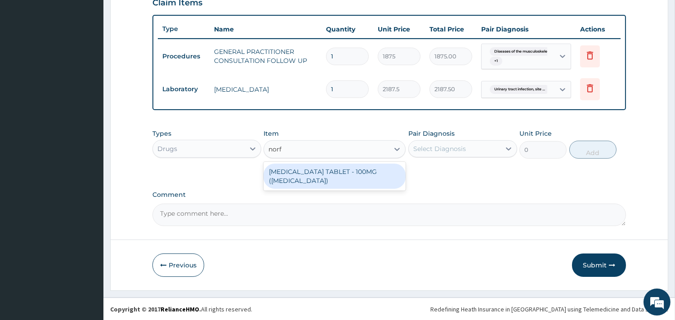
click at [336, 181] on div "[MEDICAL_DATA] TABLET - 100MG ([MEDICAL_DATA])" at bounding box center [335, 176] width 142 height 25
type input "168"
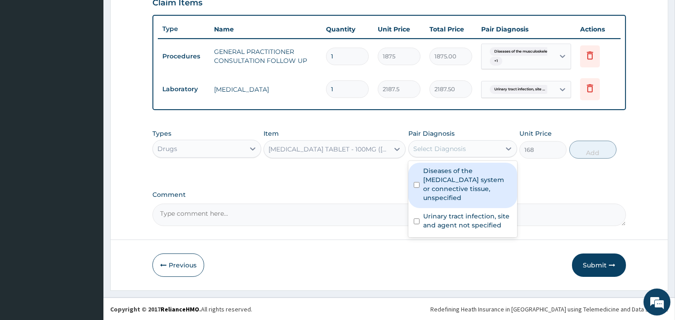
click at [451, 146] on div "Select Diagnosis" at bounding box center [439, 148] width 53 height 9
click at [460, 183] on label "Diseases of the [MEDICAL_DATA] system or connective tissue, unspecified" at bounding box center [467, 184] width 89 height 36
checkbox input "true"
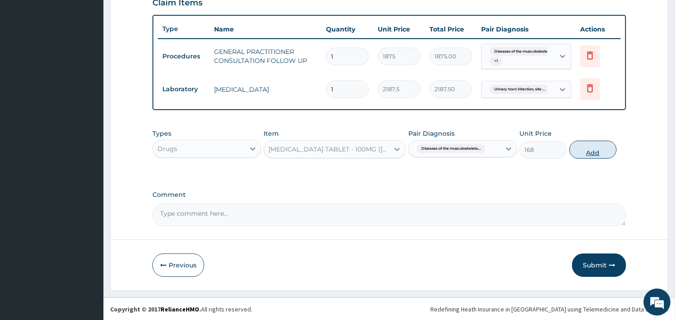
click at [596, 149] on button "Add" at bounding box center [592, 150] width 47 height 18
type input "0"
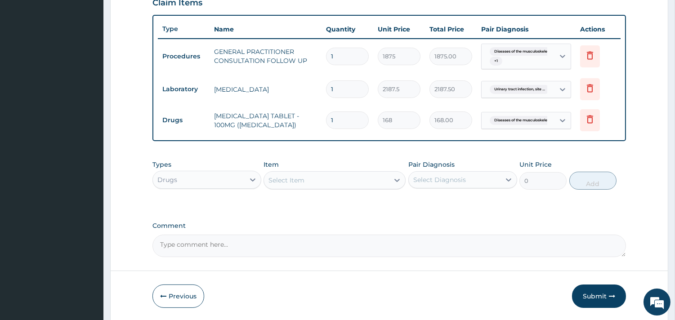
type input "10"
type input "1680.00"
type input "10"
click at [321, 178] on div "Select Item" at bounding box center [326, 180] width 125 height 14
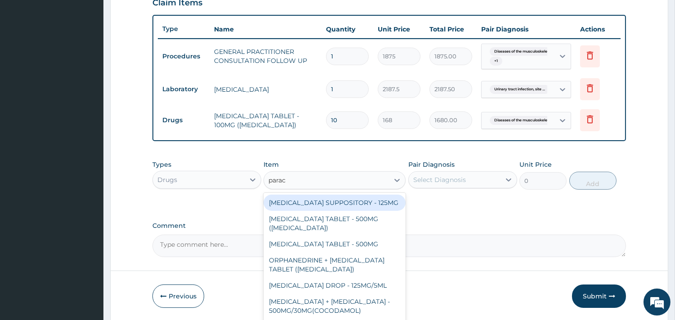
type input "parace"
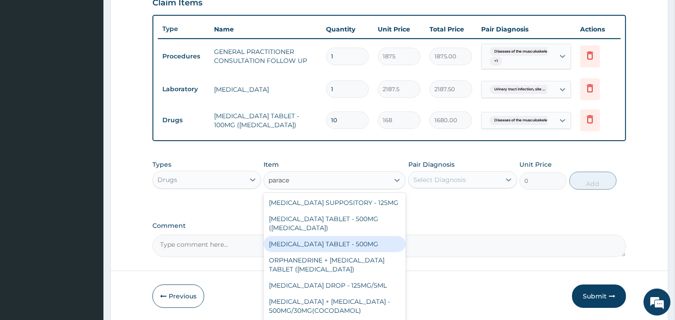
click at [361, 251] on div "[MEDICAL_DATA] TABLET - 500MG" at bounding box center [335, 244] width 142 height 16
type input "33.599999999999994"
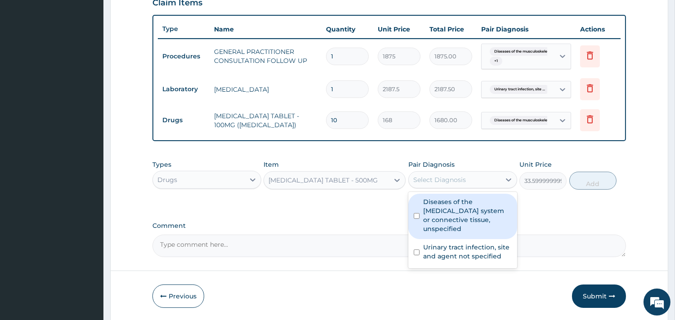
click at [446, 180] on div "Select Diagnosis" at bounding box center [439, 179] width 53 height 9
click at [466, 215] on label "Diseases of the [MEDICAL_DATA] system or connective tissue, unspecified" at bounding box center [467, 215] width 89 height 36
checkbox input "true"
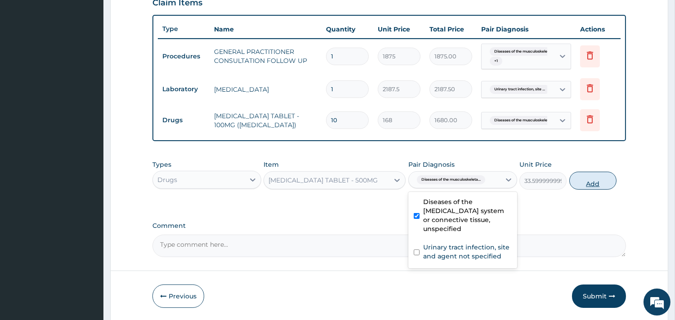
click at [606, 177] on button "Add" at bounding box center [592, 181] width 47 height 18
type input "0"
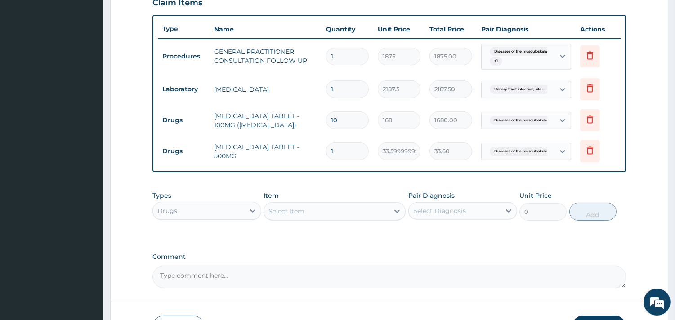
type input "18"
type input "604.80"
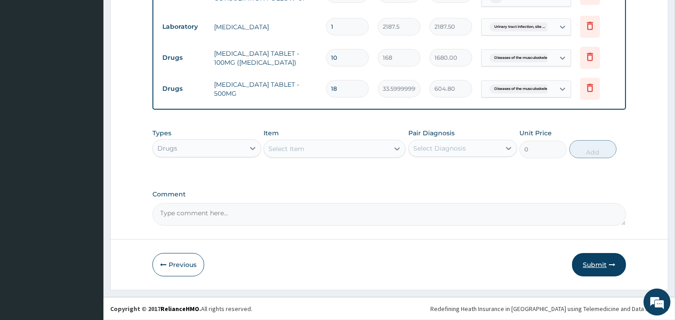
type input "18"
click at [587, 261] on button "Submit" at bounding box center [599, 264] width 54 height 23
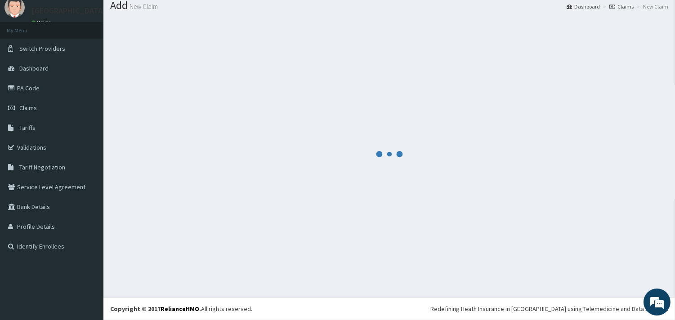
scroll to position [29, 0]
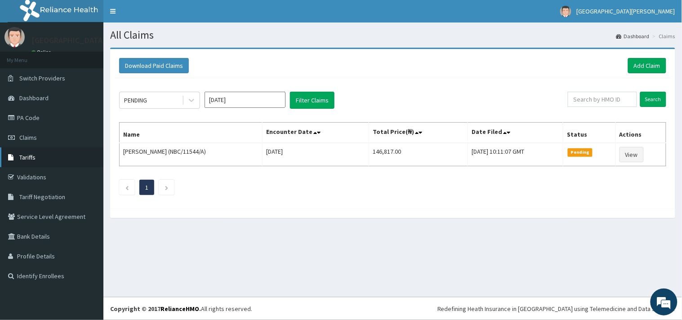
click at [46, 157] on link "Tariffs" at bounding box center [51, 158] width 103 height 20
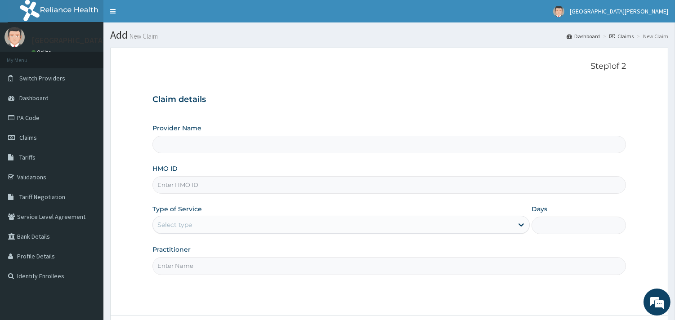
click at [226, 183] on input "HMO ID" at bounding box center [389, 185] width 474 height 18
paste input "CYS/10092/A"
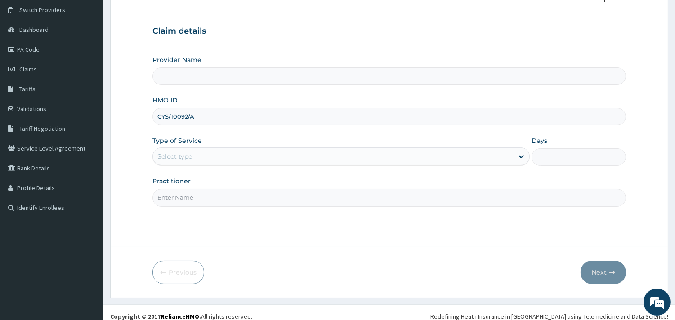
scroll to position [76, 0]
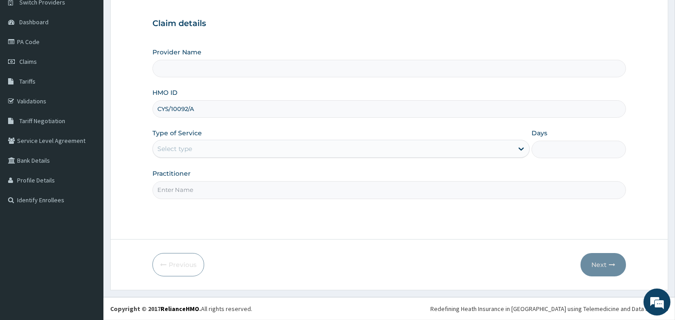
type input "CYS/10092/A"
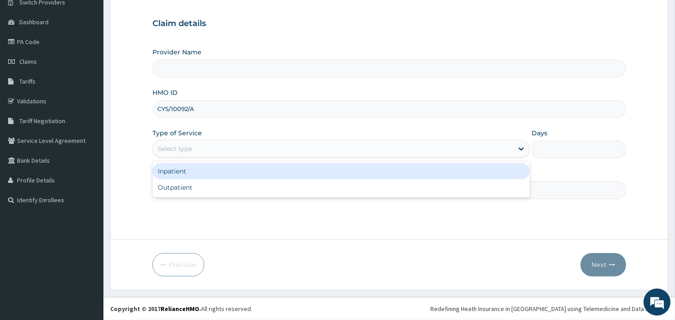
click at [206, 148] on div "Select type" at bounding box center [333, 149] width 360 height 14
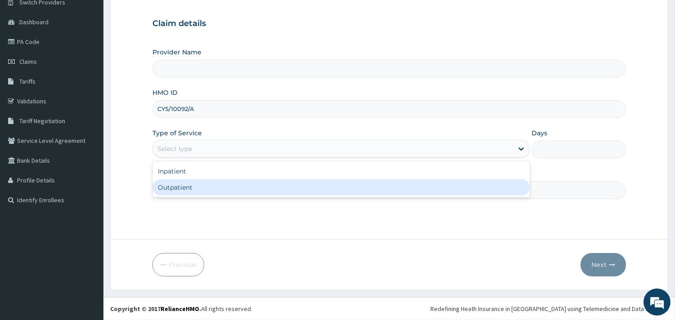
click at [205, 189] on div "Outpatient" at bounding box center [340, 187] width 377 height 16
type input "1"
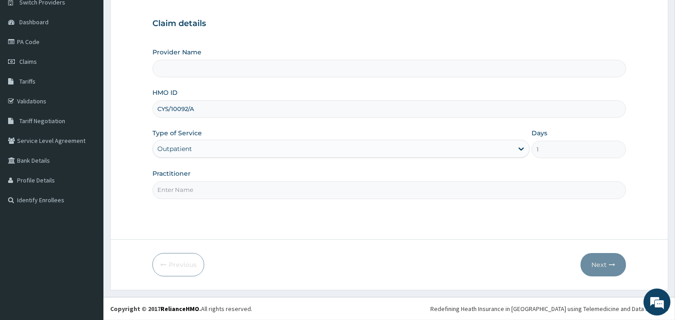
scroll to position [0, 0]
click at [195, 196] on input "Practitioner" at bounding box center [389, 190] width 474 height 18
type input "ONYESOH"
click at [595, 263] on button "Next" at bounding box center [603, 264] width 45 height 23
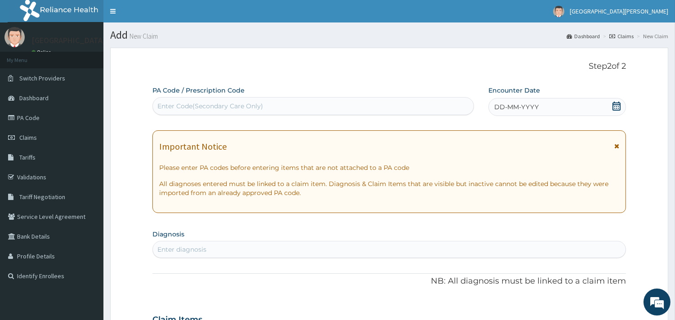
click at [618, 107] on icon at bounding box center [616, 106] width 9 height 9
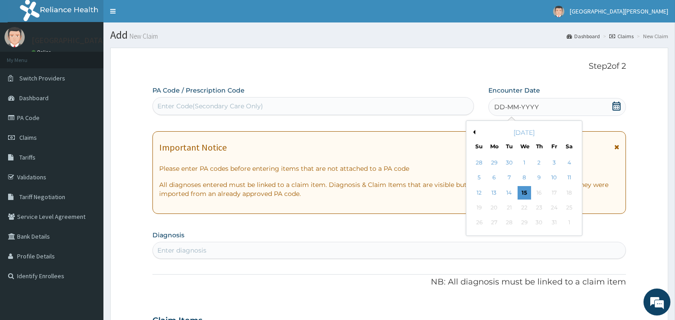
drag, startPoint x: 484, startPoint y: 161, endPoint x: 479, endPoint y: 161, distance: 5.4
click at [483, 161] on div "28" at bounding box center [478, 162] width 13 height 13
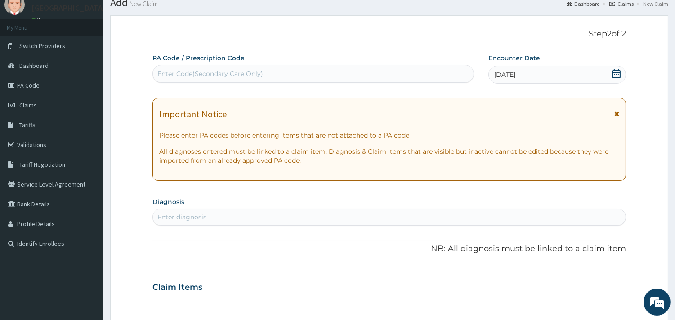
scroll to position [50, 0]
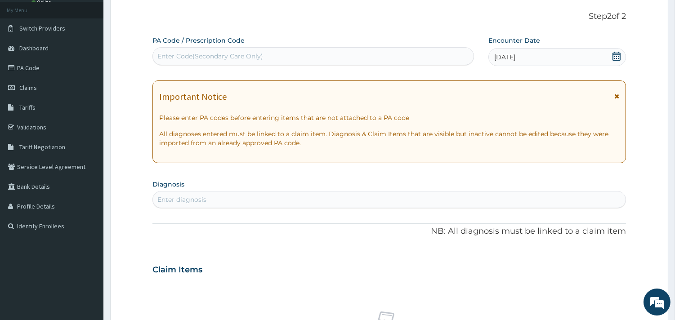
click at [218, 205] on div "Enter diagnosis" at bounding box center [389, 199] width 473 height 14
type input "n"
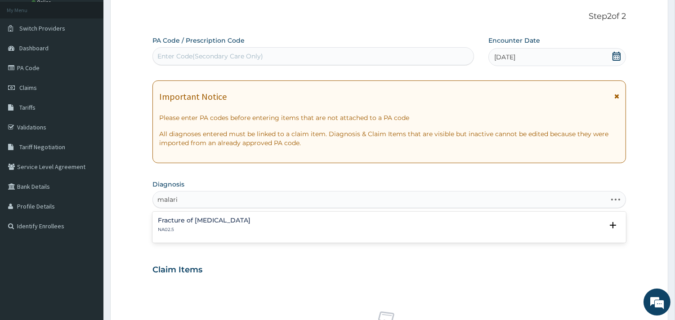
type input "[MEDICAL_DATA]"
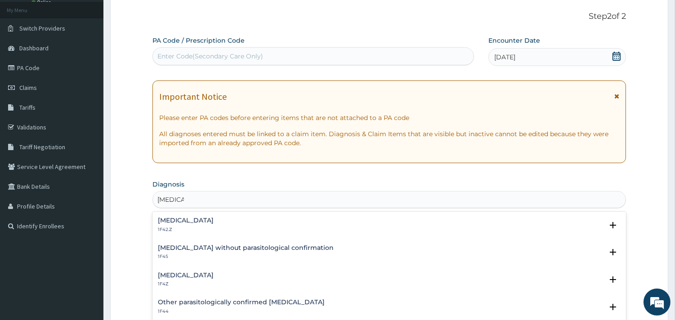
click at [214, 227] on p "1F42.Z" at bounding box center [186, 230] width 56 height 6
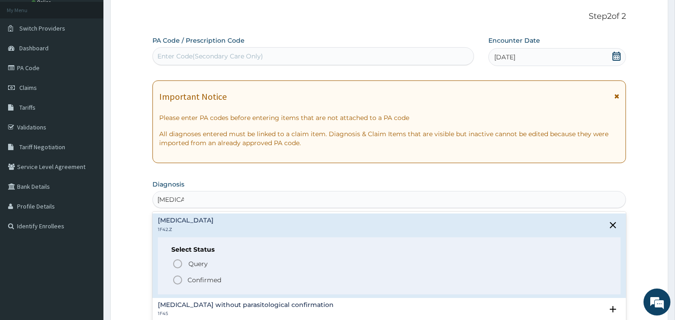
click at [178, 280] on icon "status option filled" at bounding box center [177, 280] width 11 height 11
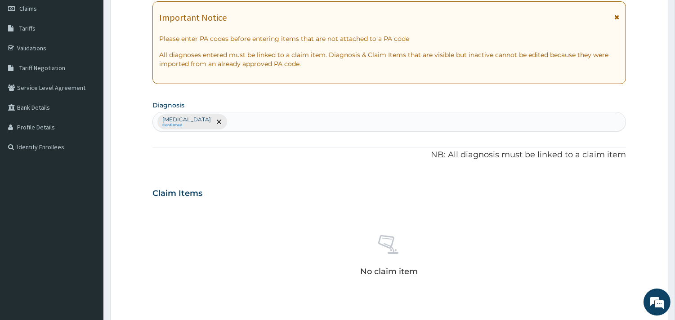
scroll to position [250, 0]
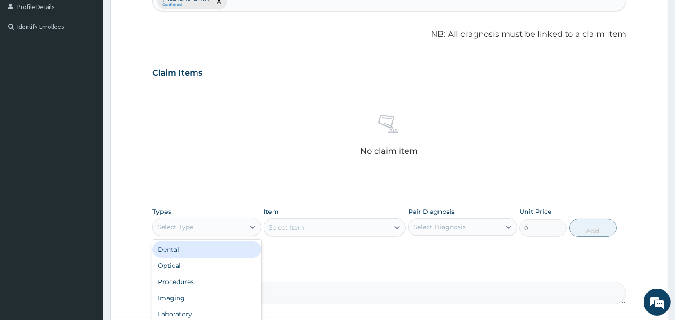
click at [242, 224] on div "Select Type" at bounding box center [199, 227] width 92 height 14
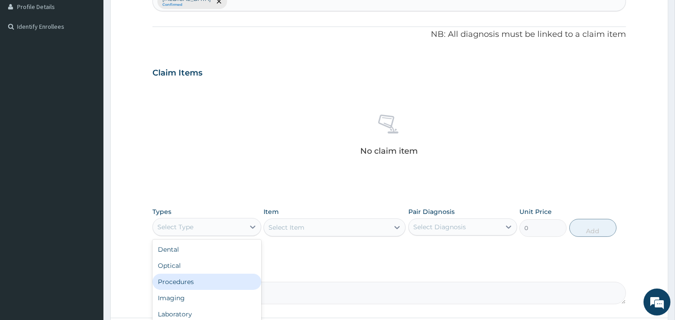
click at [196, 281] on div "Procedures" at bounding box center [206, 282] width 109 height 16
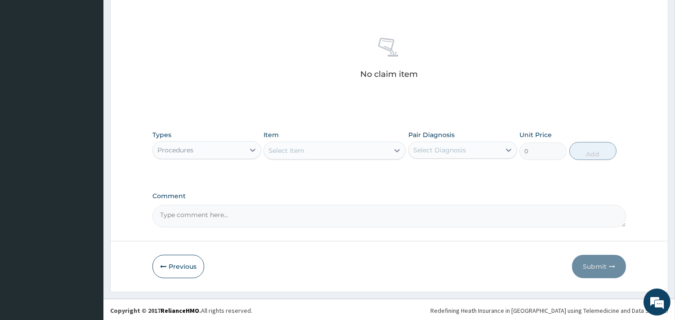
scroll to position [328, 0]
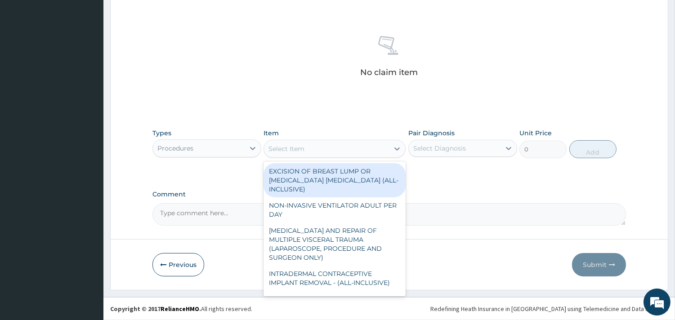
click at [336, 146] on div "Select Item" at bounding box center [326, 149] width 125 height 14
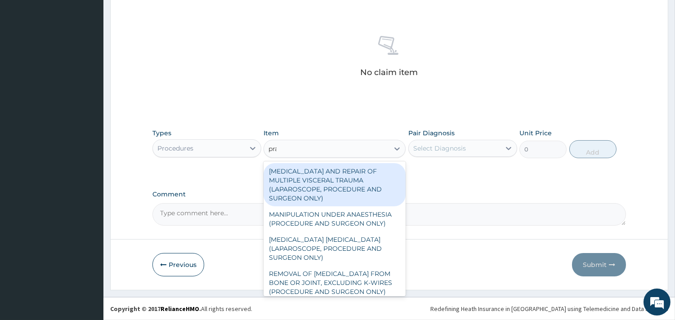
type input "prac"
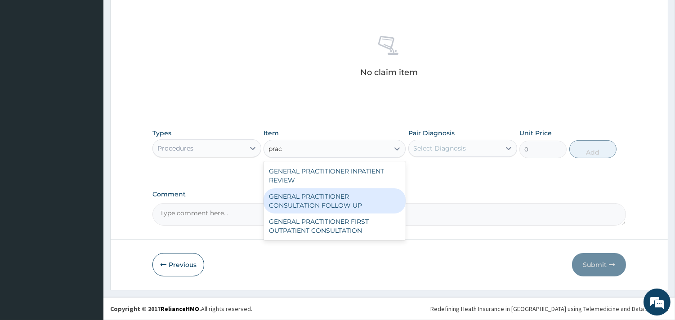
click at [371, 201] on div "GENERAL PRACTITIONER CONSULTATION FOLLOW UP" at bounding box center [335, 200] width 142 height 25
type input "1875"
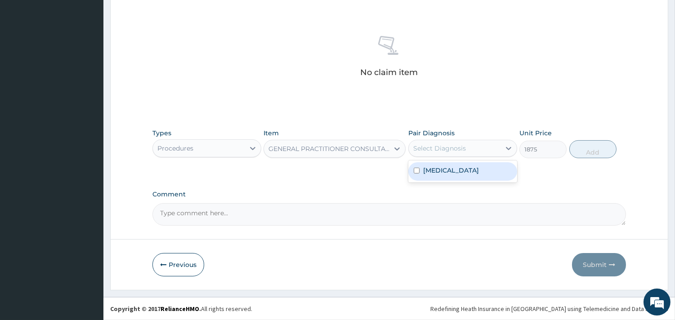
click at [471, 147] on div "Select Diagnosis" at bounding box center [455, 148] width 92 height 14
click at [465, 175] on label "Plasmodium malariae malaria without complication" at bounding box center [451, 170] width 56 height 9
checkbox input "true"
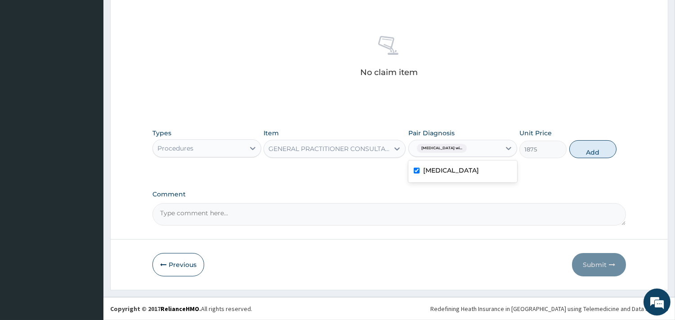
drag, startPoint x: 587, startPoint y: 152, endPoint x: 497, endPoint y: 163, distance: 90.3
click at [586, 152] on button "Add" at bounding box center [592, 149] width 47 height 18
type input "0"
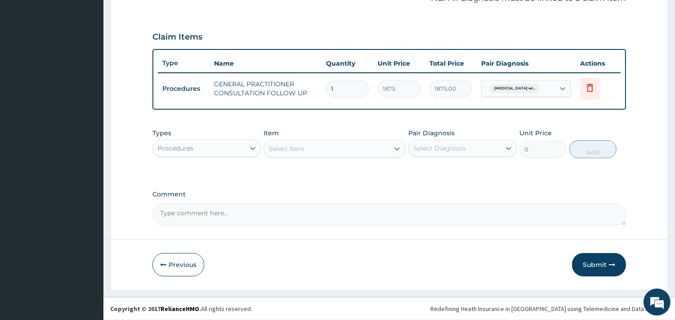
scroll to position [285, 0]
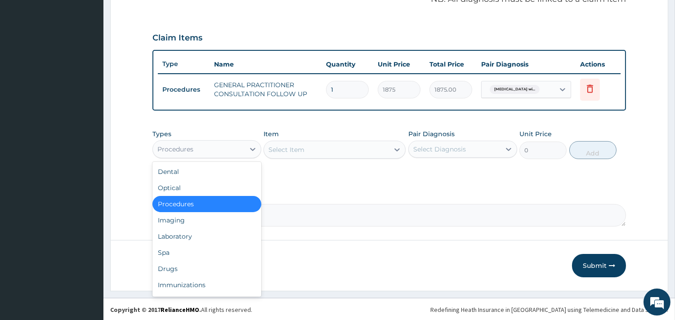
click at [237, 145] on div "Procedures" at bounding box center [199, 149] width 92 height 14
type input "l"
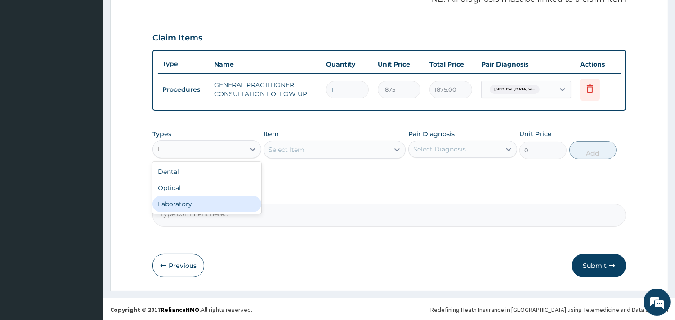
click at [196, 204] on div "Laboratory" at bounding box center [206, 204] width 109 height 16
click at [311, 149] on div "Select Item" at bounding box center [326, 150] width 125 height 14
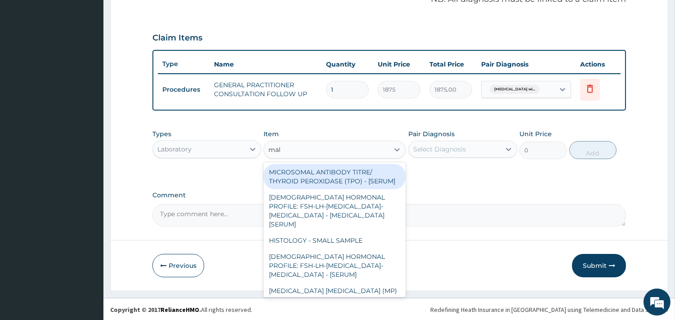
type input "mala"
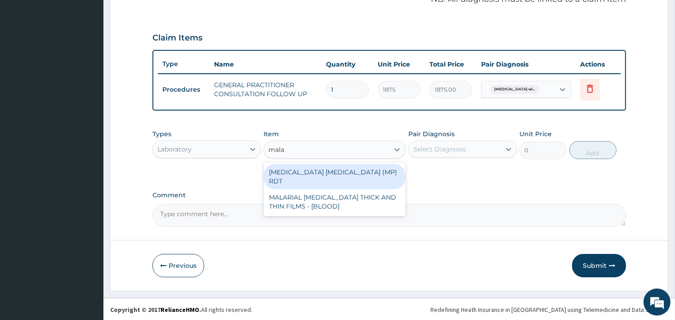
click at [324, 167] on div "MALARIA PARASITE (MP) RDT" at bounding box center [335, 176] width 142 height 25
type input "2000"
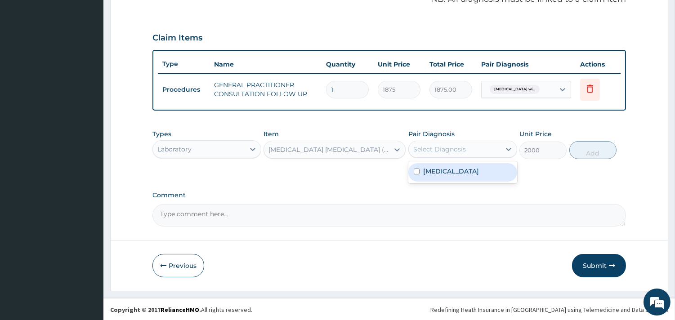
click at [462, 147] on div "Select Diagnosis" at bounding box center [439, 149] width 53 height 9
click at [466, 176] on label "Plasmodium malariae malaria without complication" at bounding box center [451, 171] width 56 height 9
checkbox input "true"
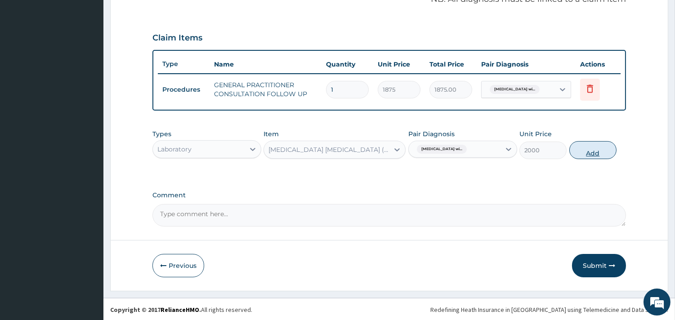
click at [607, 145] on button "Add" at bounding box center [592, 150] width 47 height 18
type input "0"
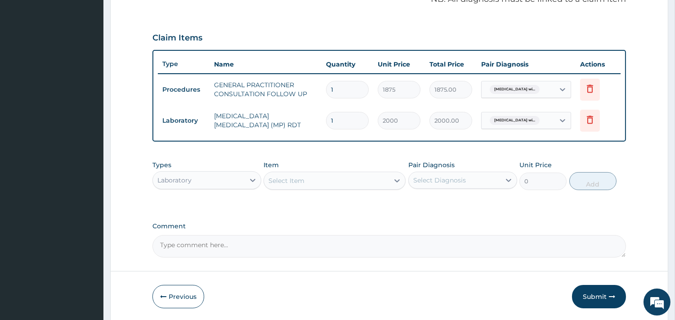
click at [190, 176] on div "Laboratory" at bounding box center [174, 180] width 34 height 9
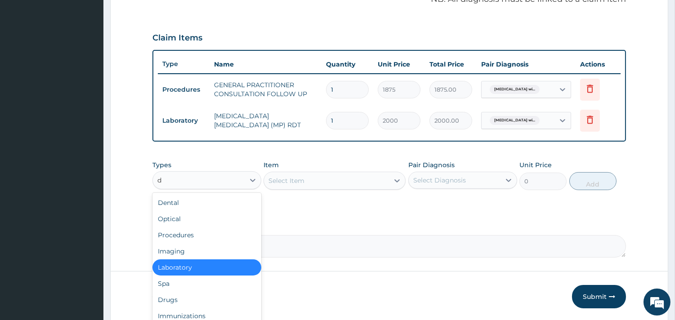
type input "dr"
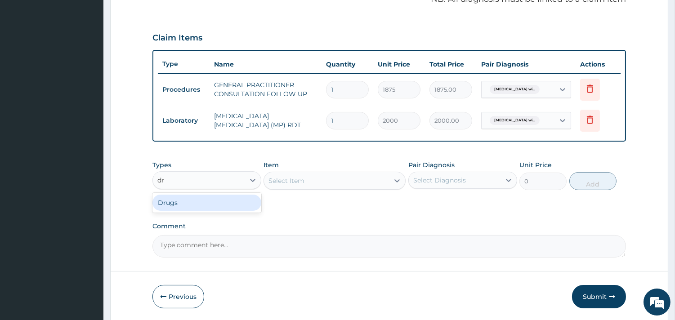
click at [191, 206] on div "Drugs" at bounding box center [206, 203] width 109 height 16
click at [291, 181] on div "Select Item" at bounding box center [335, 181] width 142 height 18
click at [320, 176] on div "Select Item" at bounding box center [335, 181] width 142 height 18
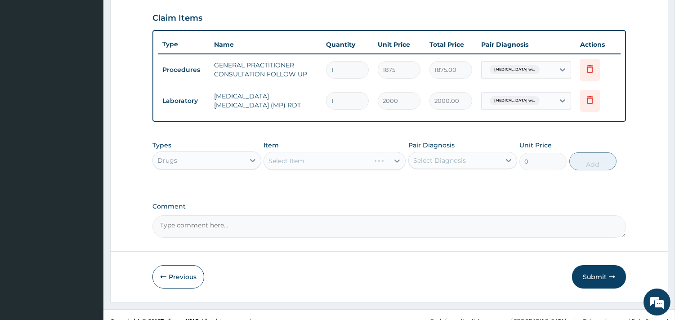
scroll to position [316, 0]
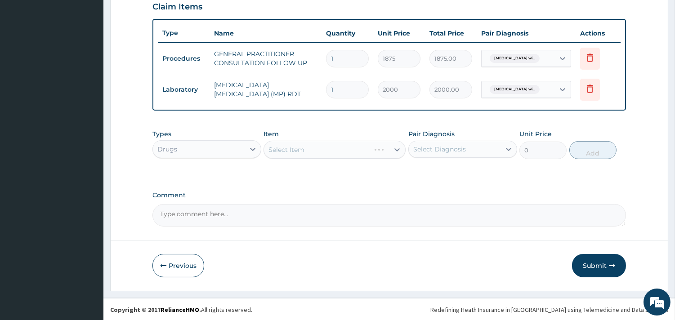
click at [348, 148] on div "Select Item" at bounding box center [335, 150] width 142 height 18
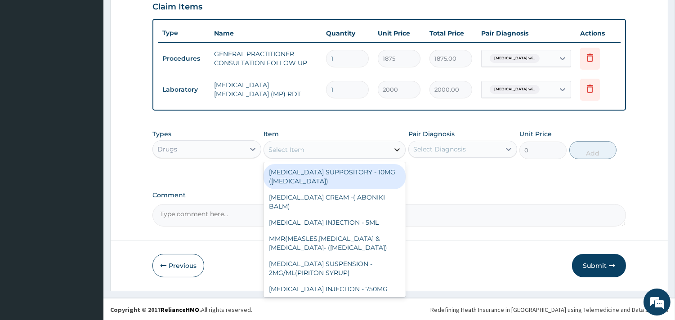
click at [393, 147] on icon at bounding box center [397, 149] width 9 height 9
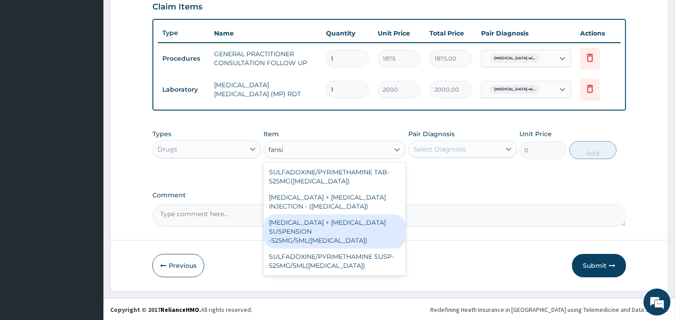
type input "fansid"
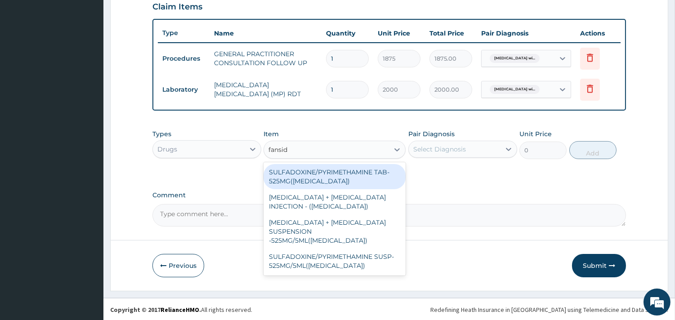
click at [335, 178] on div "SULFADOXINE/PYRIMETHAMINE TAB- 525MG(FANSIDAR)" at bounding box center [335, 176] width 142 height 25
type input "210"
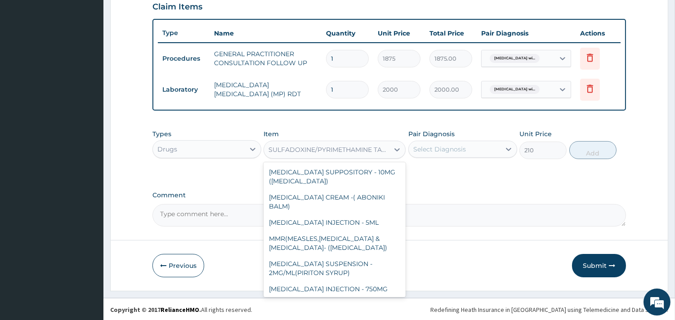
click at [356, 144] on div "SULFADOXINE/PYRIMETHAMINE TAB- 525MG([MEDICAL_DATA])" at bounding box center [326, 150] width 125 height 14
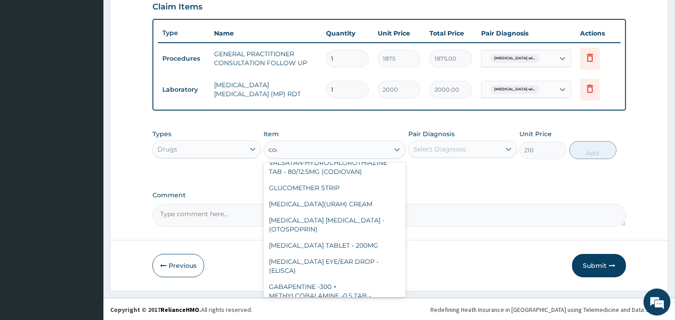
scroll to position [0, 0]
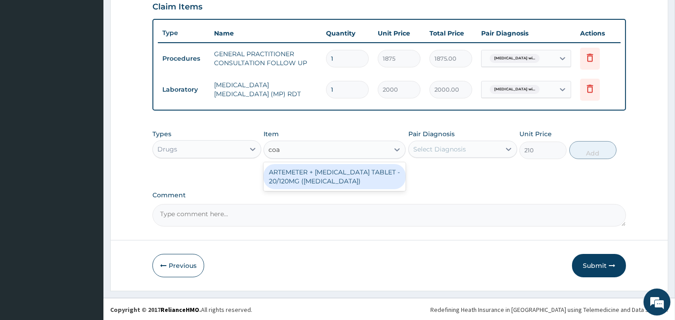
type input "coar"
click at [333, 173] on div "ARTEMETER + [MEDICAL_DATA] TABLET - 20/120MG ([MEDICAL_DATA])" at bounding box center [335, 176] width 142 height 25
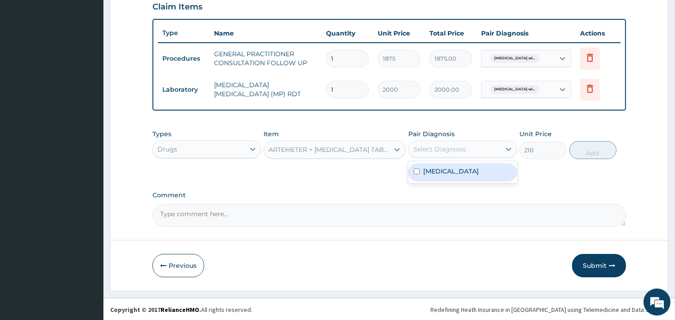
click at [431, 143] on div "Select Diagnosis" at bounding box center [455, 149] width 92 height 14
click at [456, 176] on label "[MEDICAL_DATA]" at bounding box center [451, 171] width 56 height 9
checkbox input "true"
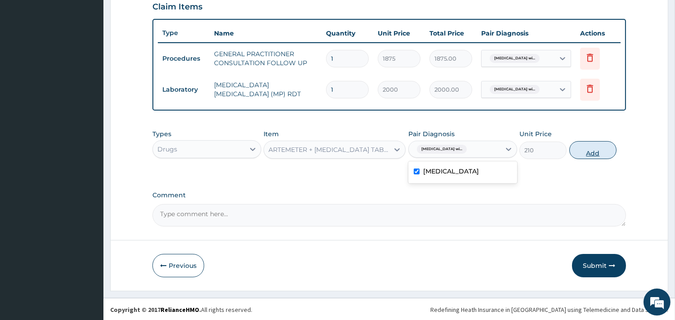
click at [588, 150] on button "Add" at bounding box center [592, 150] width 47 height 18
type input "0"
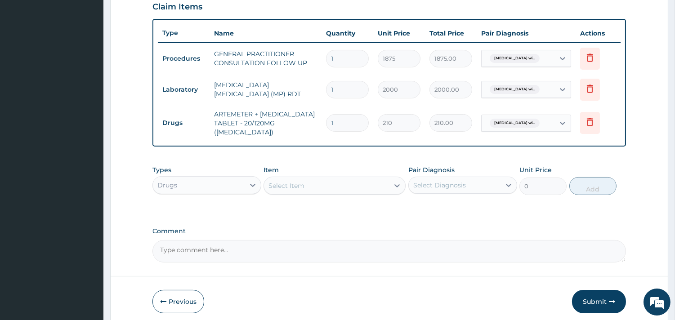
type input "12"
type input "2520.00"
type input "12"
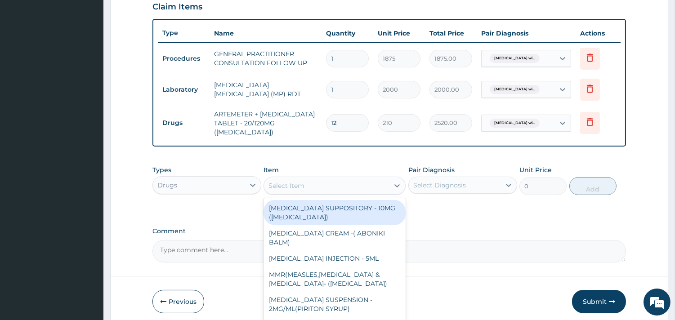
click at [307, 179] on div "Select Item" at bounding box center [326, 186] width 125 height 14
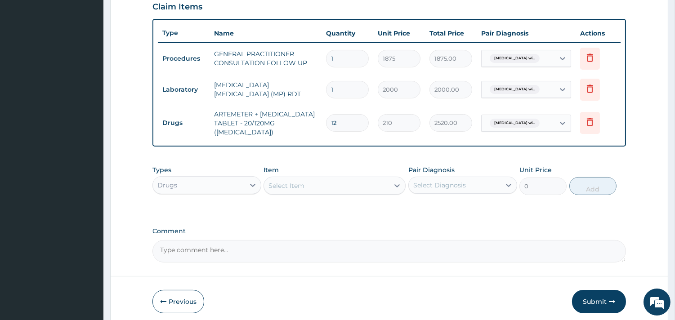
click at [313, 177] on div "Select Item" at bounding box center [335, 186] width 142 height 18
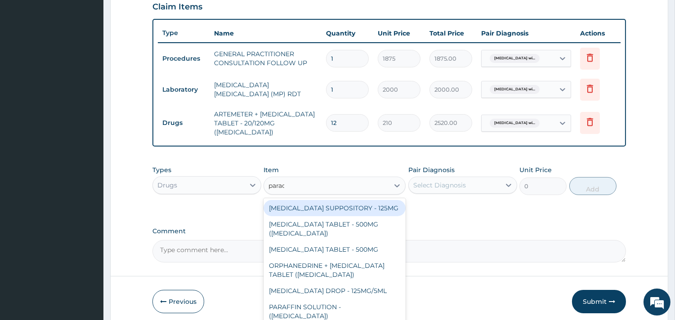
type input "parace"
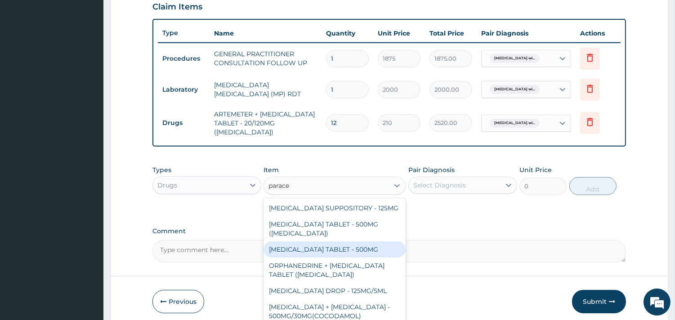
click at [369, 250] on div "[MEDICAL_DATA] TABLET - 500MG" at bounding box center [335, 249] width 142 height 16
type input "33.599999999999994"
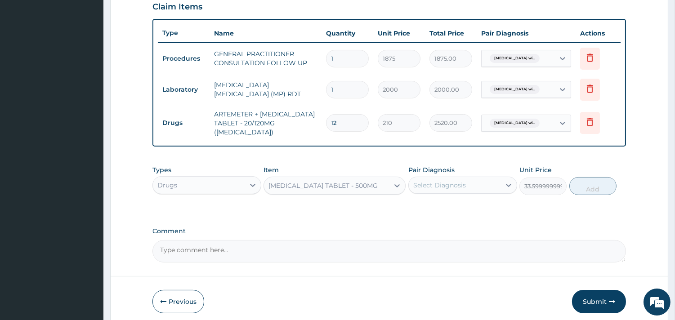
click at [457, 181] on div "Select Diagnosis" at bounding box center [439, 185] width 53 height 9
drag, startPoint x: 470, startPoint y: 215, endPoint x: 570, endPoint y: 189, distance: 103.0
click at [471, 212] on label "[MEDICAL_DATA]" at bounding box center [451, 207] width 56 height 9
checkbox input "true"
click at [583, 186] on button "Add" at bounding box center [592, 186] width 47 height 18
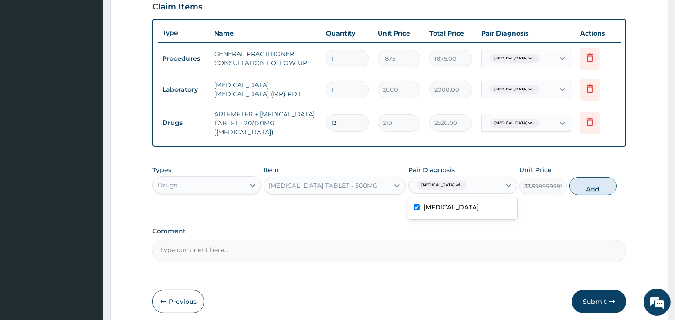
type input "0"
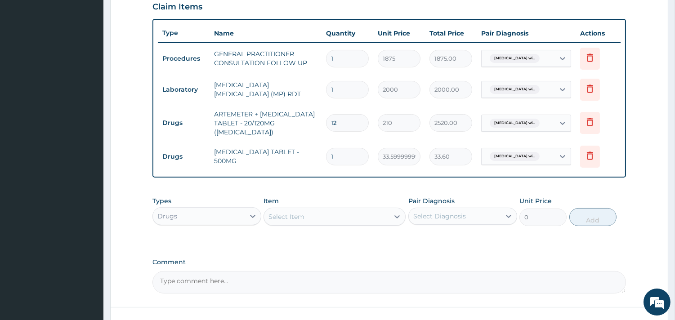
type input "18"
type input "604.80"
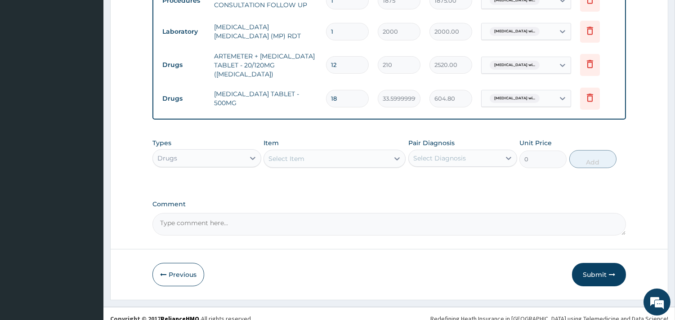
scroll to position [379, 0]
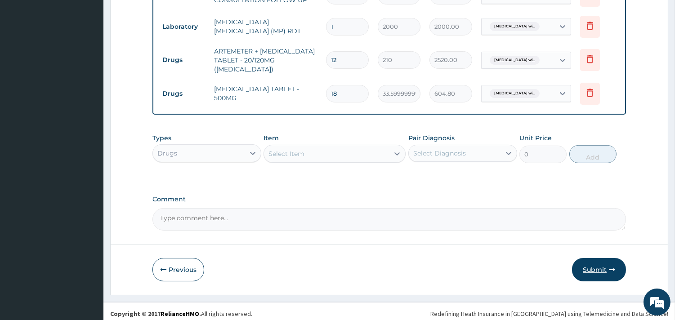
type input "18"
drag, startPoint x: 597, startPoint y: 268, endPoint x: 572, endPoint y: 266, distance: 25.2
click at [597, 267] on button "Submit" at bounding box center [599, 269] width 54 height 23
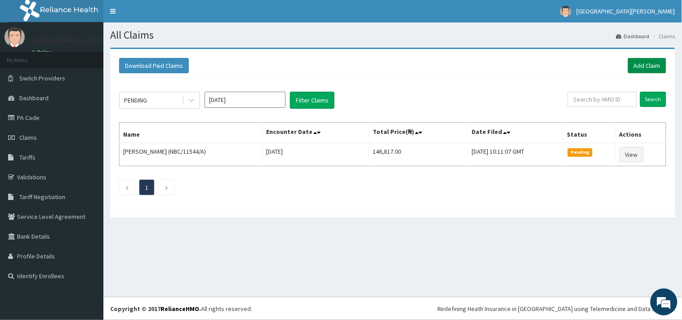
click at [642, 66] on link "Add Claim" at bounding box center [647, 65] width 38 height 15
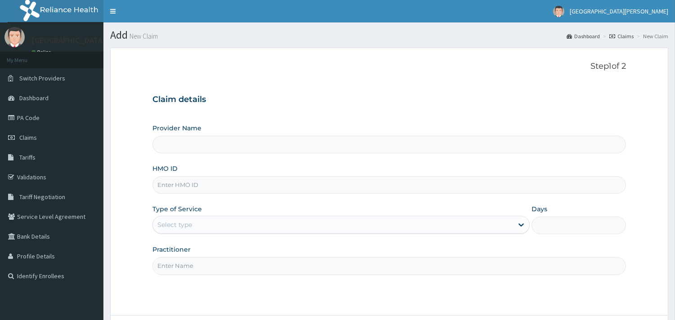
click at [212, 185] on input "HMO ID" at bounding box center [389, 185] width 474 height 18
paste input "NBC/10728/B"
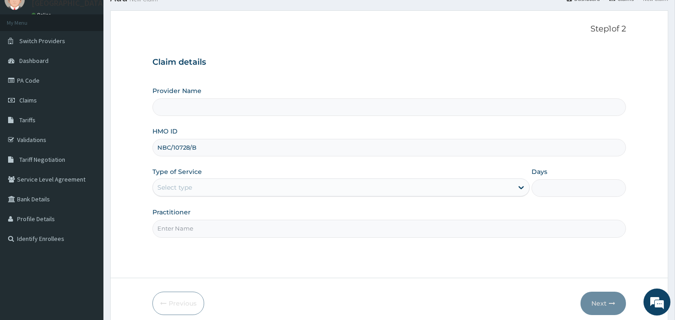
scroll to position [76, 0]
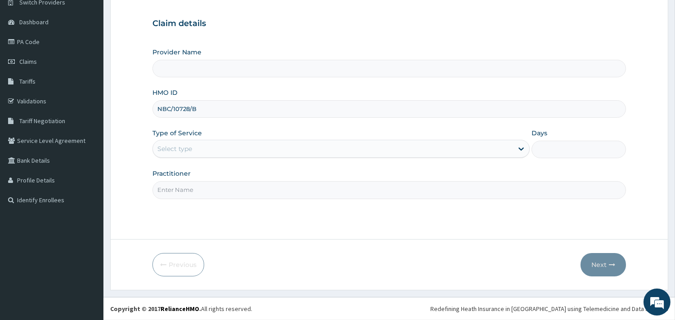
type input "NBC/10728/B"
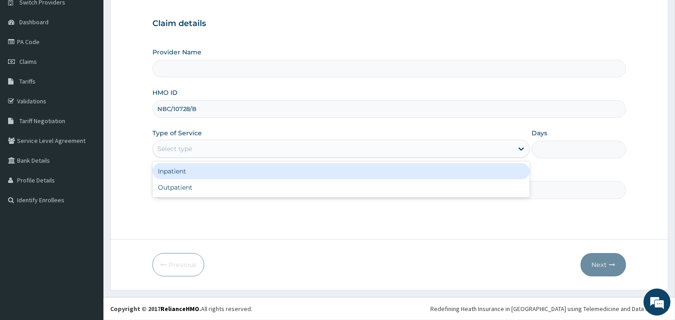
click at [209, 150] on div "Select type" at bounding box center [333, 149] width 360 height 14
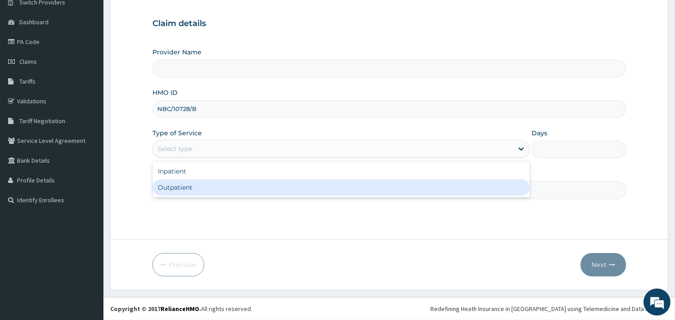
type input "ST. [PERSON_NAME][GEOGRAPHIC_DATA] -[GEOGRAPHIC_DATA]"
click at [215, 188] on div "Outpatient" at bounding box center [340, 187] width 377 height 16
type input "1"
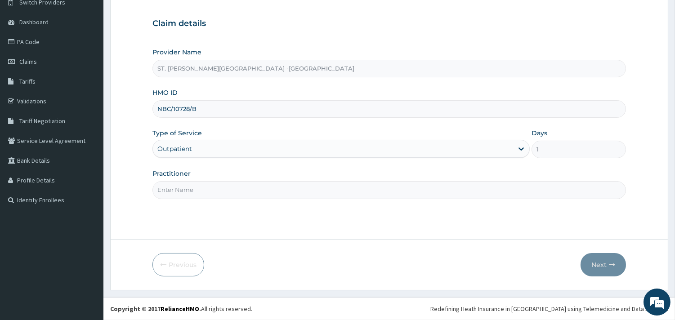
click at [215, 188] on input "Practitioner" at bounding box center [389, 190] width 474 height 18
type input "[PERSON_NAME]"
click at [612, 263] on icon "button" at bounding box center [612, 265] width 6 height 6
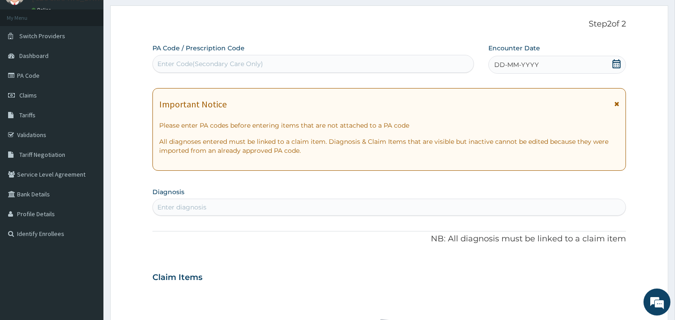
scroll to position [0, 0]
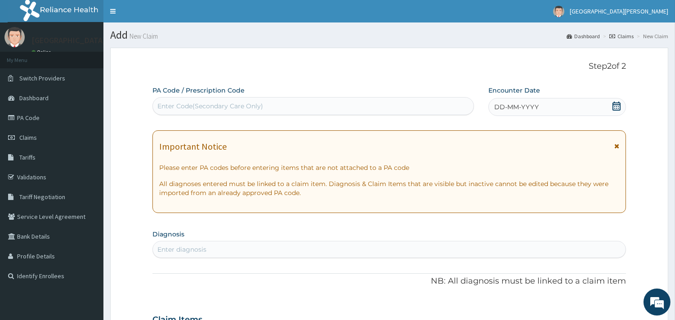
click at [617, 107] on icon at bounding box center [616, 106] width 9 height 9
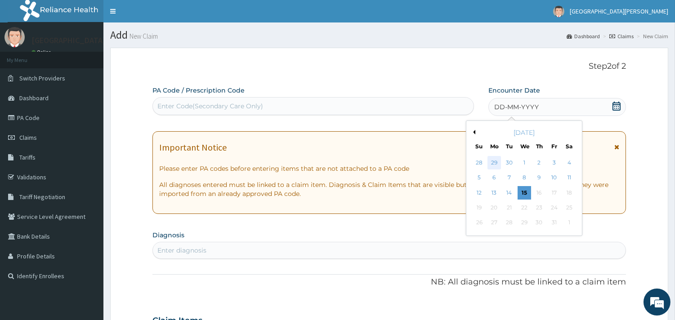
click at [494, 162] on div "29" at bounding box center [493, 162] width 13 height 13
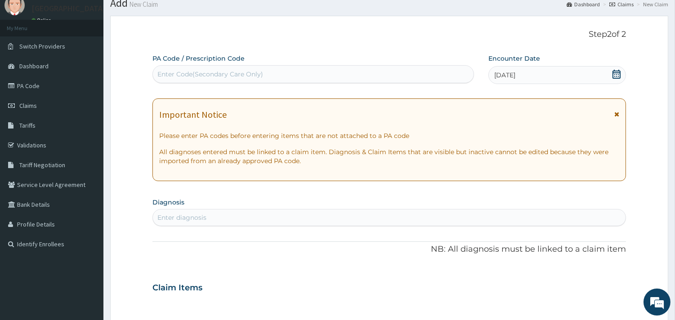
scroll to position [150, 0]
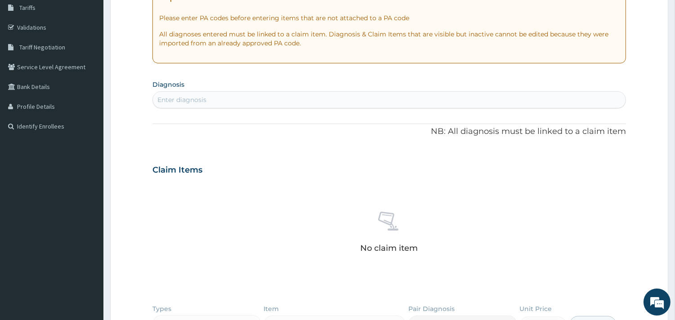
click at [293, 104] on div "Enter diagnosis" at bounding box center [389, 100] width 473 height 14
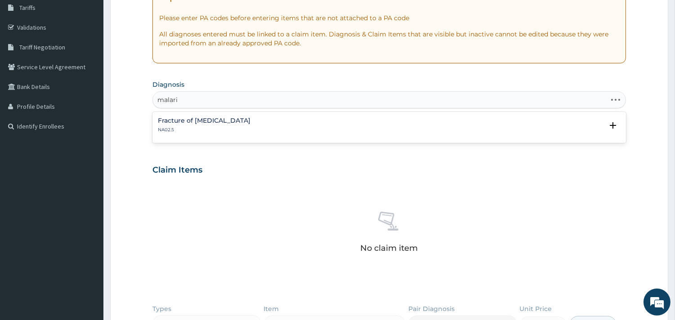
type input "[MEDICAL_DATA]"
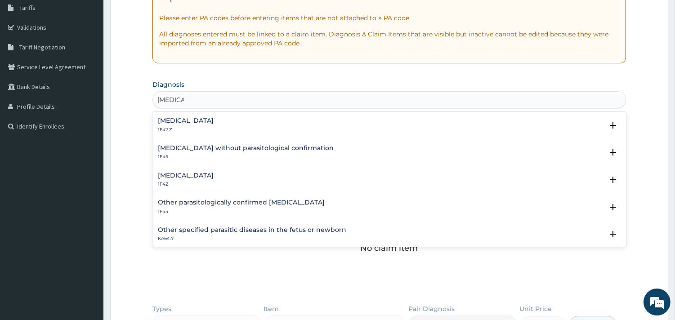
click at [211, 119] on h4 "[MEDICAL_DATA]" at bounding box center [186, 120] width 56 height 7
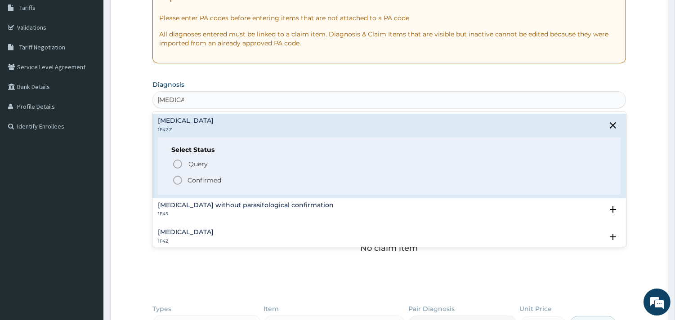
click at [178, 178] on icon "status option filled" at bounding box center [177, 180] width 11 height 11
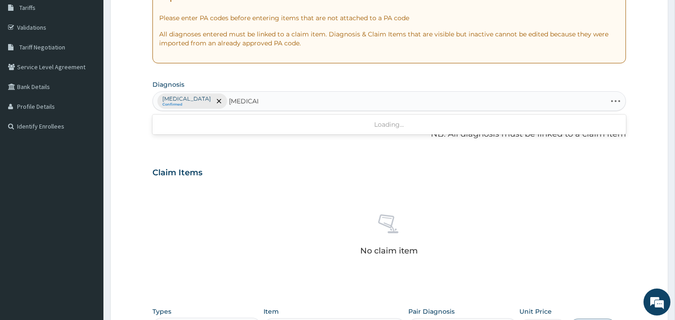
type input "[MEDICAL_DATA]"
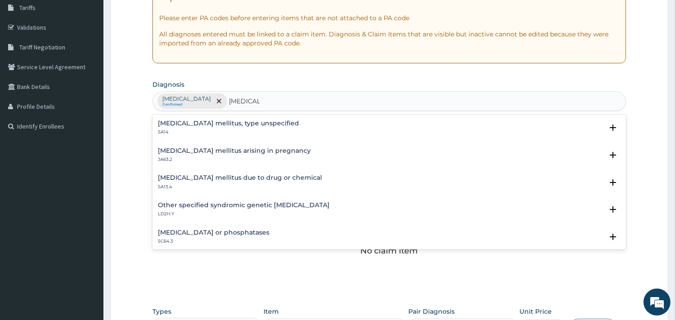
click at [246, 120] on h4 "[MEDICAL_DATA] mellitus, type unspecified" at bounding box center [228, 123] width 141 height 7
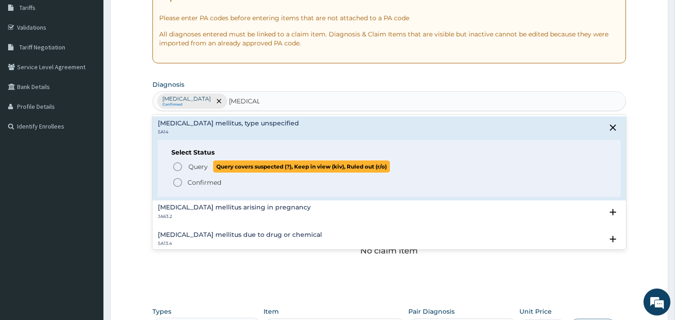
click at [179, 167] on icon "status option query" at bounding box center [177, 166] width 11 height 11
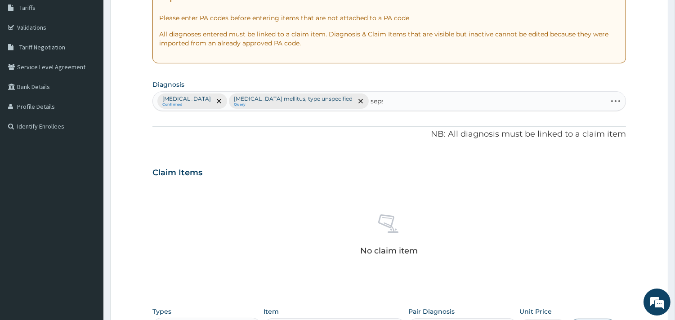
type input "[MEDICAL_DATA]"
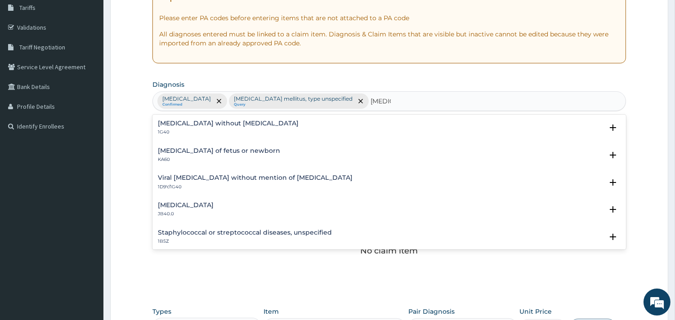
click at [223, 120] on h4 "Sepsis without septic shock" at bounding box center [228, 123] width 141 height 7
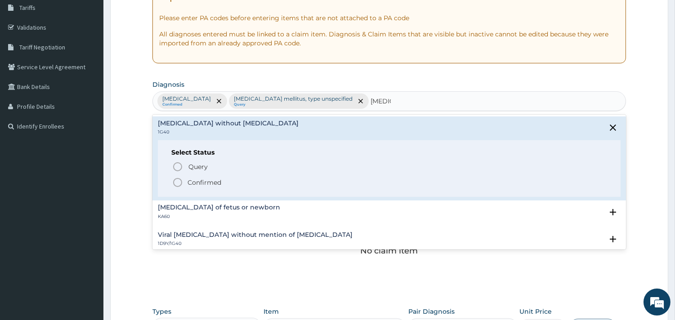
drag, startPoint x: 180, startPoint y: 180, endPoint x: 192, endPoint y: 174, distance: 13.1
click at [180, 180] on icon "status option filled" at bounding box center [177, 182] width 11 height 11
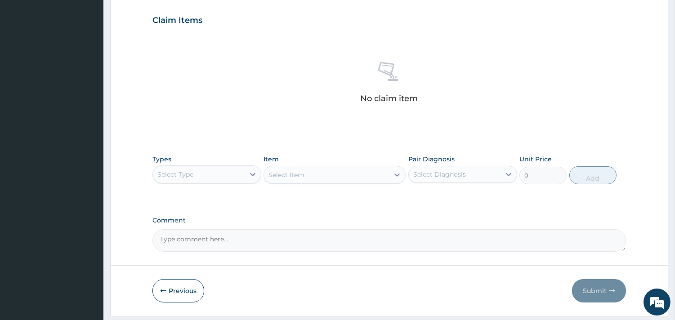
scroll to position [328, 0]
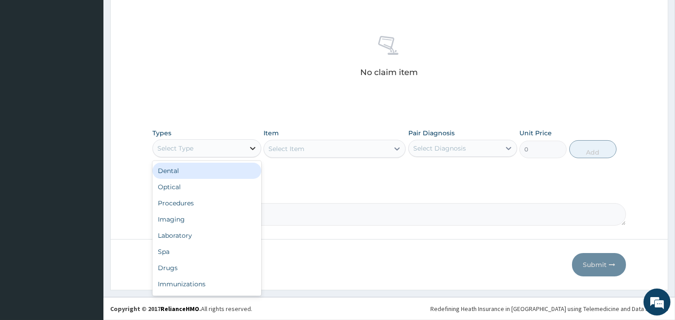
click at [250, 151] on icon at bounding box center [252, 148] width 9 height 9
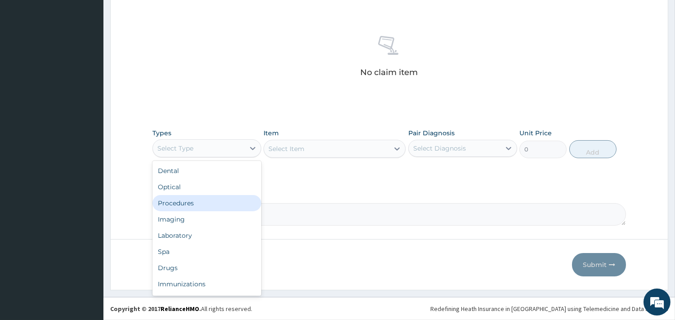
drag, startPoint x: 228, startPoint y: 204, endPoint x: 312, endPoint y: 176, distance: 88.6
click at [235, 201] on div "Procedures" at bounding box center [206, 203] width 109 height 16
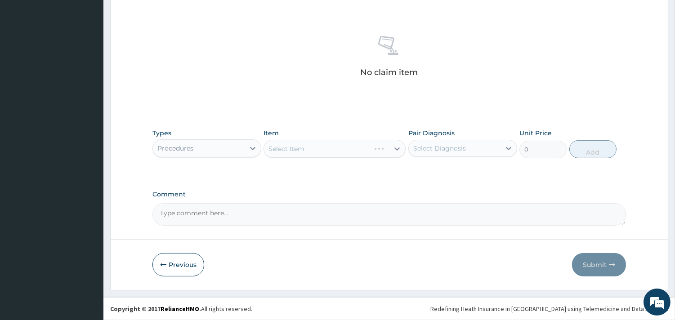
click at [340, 149] on div "Select Item" at bounding box center [335, 149] width 142 height 18
click at [488, 152] on div "Select Diagnosis" at bounding box center [455, 148] width 92 height 14
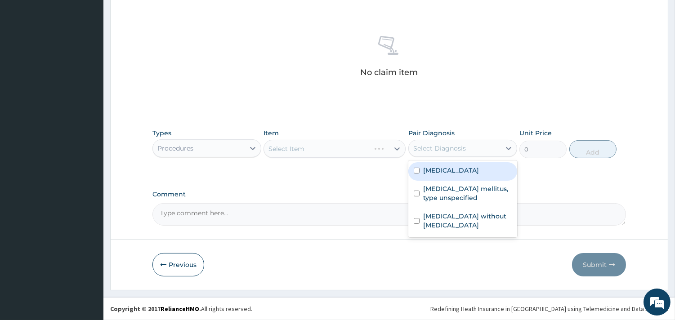
click at [478, 175] on label "Plasmodium malariae malaria without complication" at bounding box center [451, 170] width 56 height 9
checkbox input "true"
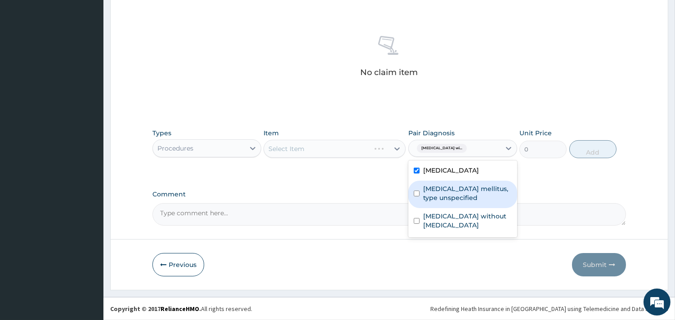
click at [477, 202] on label "Diabetes mellitus, type unspecified" at bounding box center [467, 193] width 89 height 18
checkbox input "true"
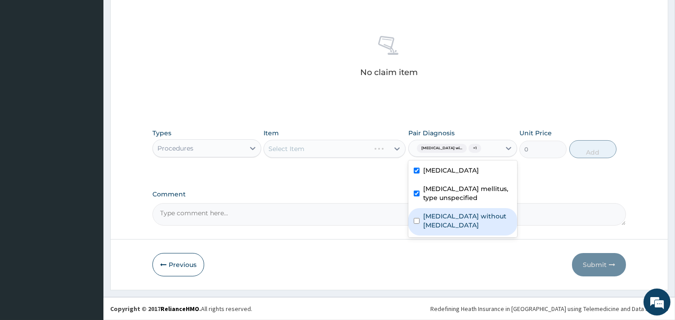
click at [474, 230] on label "Sepsis without septic shock" at bounding box center [467, 221] width 89 height 18
checkbox input "true"
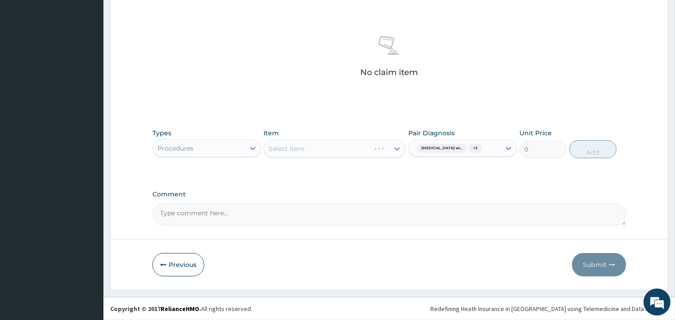
click at [397, 146] on div "Select Item" at bounding box center [335, 149] width 142 height 18
click at [396, 148] on div "Select Item" at bounding box center [335, 149] width 142 height 18
drag, startPoint x: 391, startPoint y: 124, endPoint x: 394, endPoint y: 142, distance: 18.2
click at [392, 124] on div "Types Procedures Item Select Item Pair Diagnosis Plasmodium malariae malaria wi…" at bounding box center [389, 143] width 474 height 39
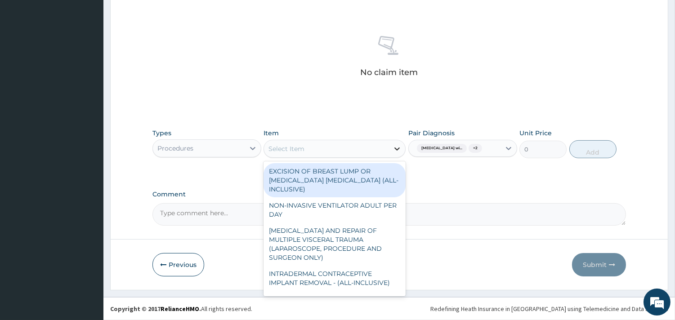
click at [398, 148] on icon at bounding box center [397, 148] width 9 height 9
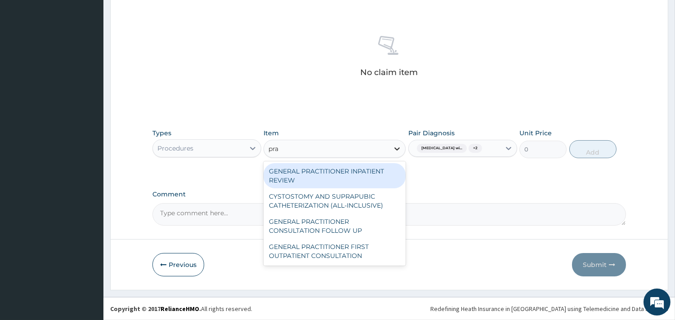
type input "prac"
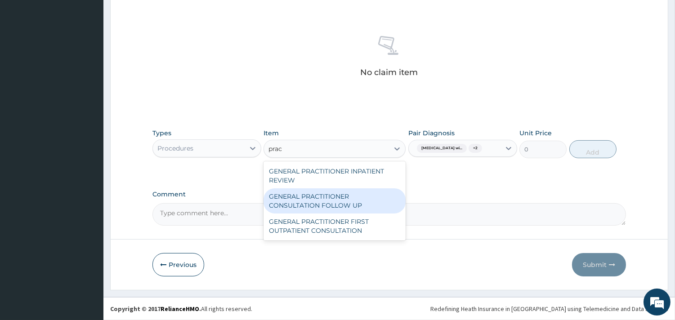
drag, startPoint x: 323, startPoint y: 199, endPoint x: 357, endPoint y: 183, distance: 37.4
click at [323, 198] on div "GENERAL PRACTITIONER CONSULTATION FOLLOW UP" at bounding box center [335, 200] width 142 height 25
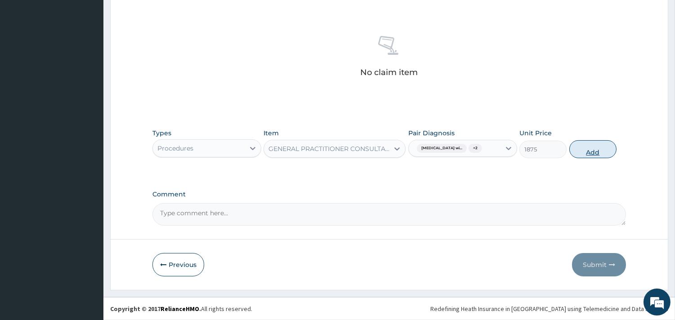
drag, startPoint x: 595, startPoint y: 153, endPoint x: 583, endPoint y: 156, distance: 12.1
click at [595, 156] on button "Add" at bounding box center [592, 149] width 47 height 18
type input "0"
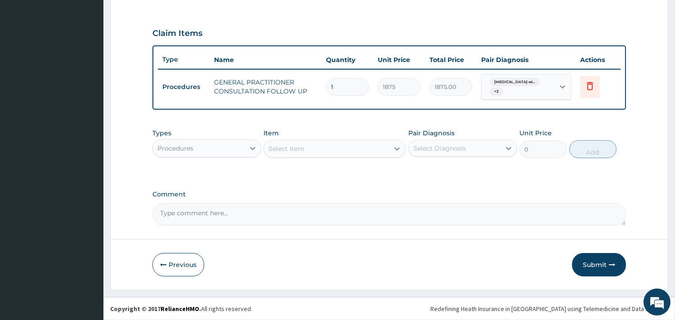
scroll to position [288, 0]
click at [254, 148] on icon at bounding box center [252, 149] width 5 height 3
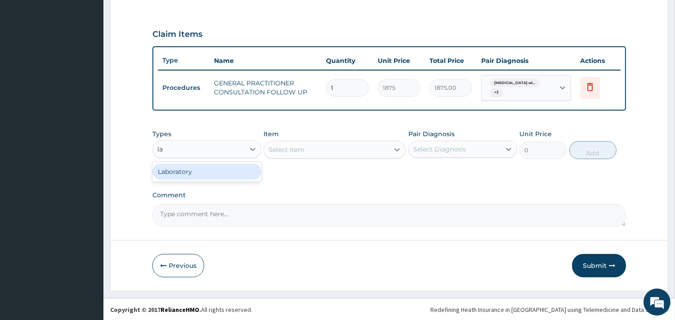
type input "lab"
drag, startPoint x: 223, startPoint y: 170, endPoint x: 340, endPoint y: 147, distance: 119.2
click at [226, 171] on div "Laboratory" at bounding box center [206, 172] width 109 height 16
click at [358, 146] on div "Select Item" at bounding box center [335, 150] width 142 height 18
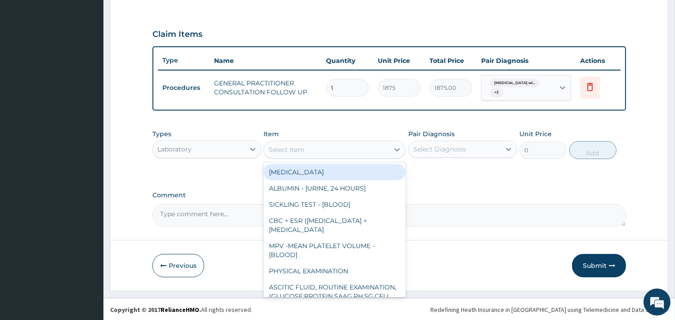
click at [294, 150] on div "Select Item" at bounding box center [286, 149] width 36 height 9
type input "m"
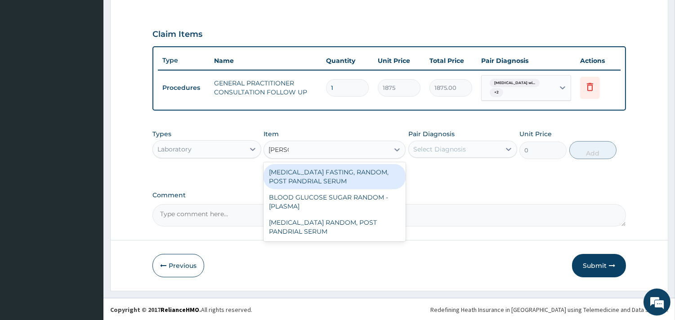
type input "random"
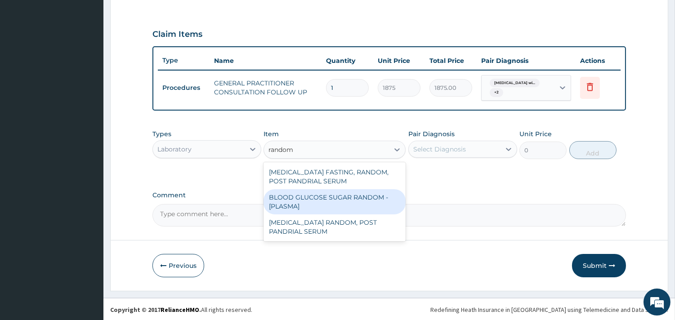
click at [338, 201] on div "BLOOD GLUCOSE SUGAR RANDOM - [PLASMA]" at bounding box center [335, 201] width 142 height 25
type input "1875"
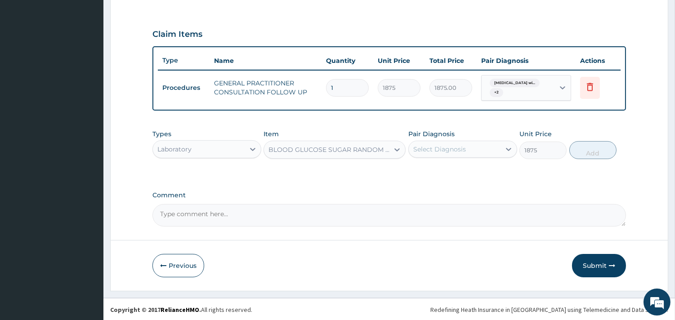
click at [456, 142] on div "Select Diagnosis" at bounding box center [455, 149] width 92 height 14
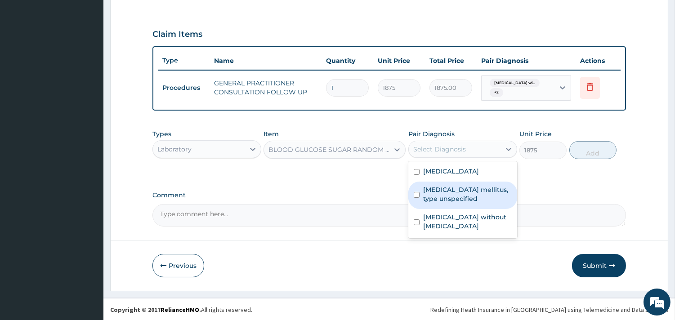
drag, startPoint x: 445, startPoint y: 215, endPoint x: 487, endPoint y: 200, distance: 44.4
click at [454, 203] on label "Diabetes mellitus, type unspecified" at bounding box center [467, 194] width 89 height 18
checkbox input "true"
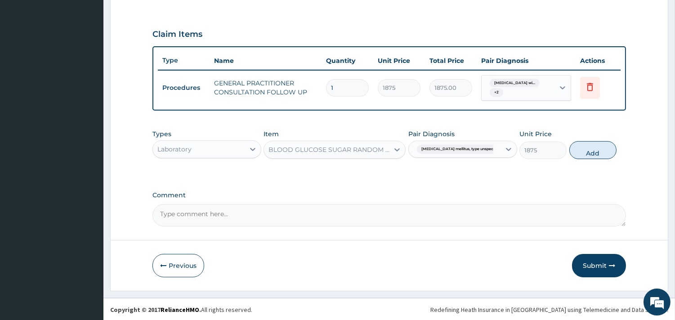
drag, startPoint x: 598, startPoint y: 148, endPoint x: 377, endPoint y: 173, distance: 222.7
click at [596, 148] on button "Add" at bounding box center [592, 150] width 47 height 18
type input "0"
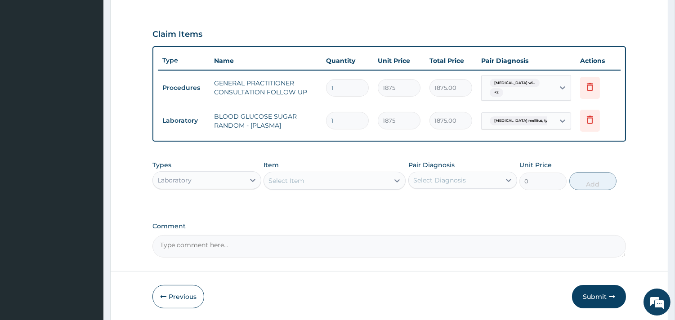
click at [331, 180] on div "Select Item" at bounding box center [326, 181] width 125 height 14
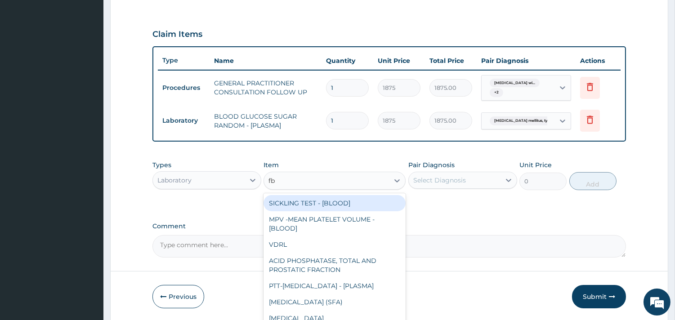
type input "fbc"
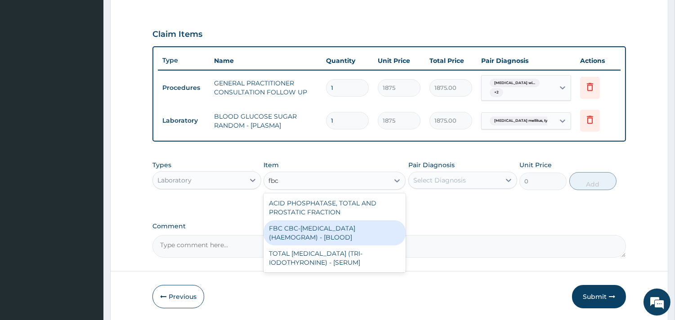
drag, startPoint x: 350, startPoint y: 228, endPoint x: 425, endPoint y: 191, distance: 83.9
click at [351, 228] on div "FBC CBC-COMPLETE BLOOD COUNT (HAEMOGRAM) - [BLOOD]" at bounding box center [335, 232] width 142 height 25
type input "5000"
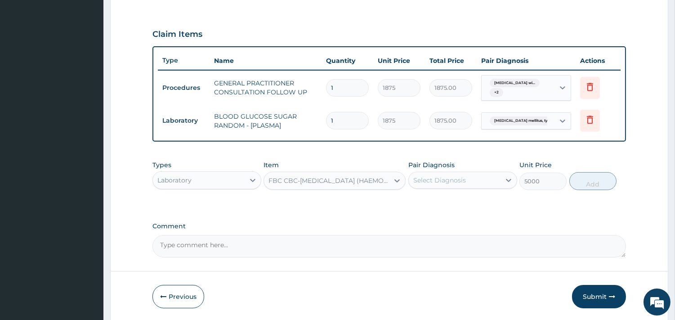
click at [438, 181] on div "Select Diagnosis" at bounding box center [439, 180] width 53 height 9
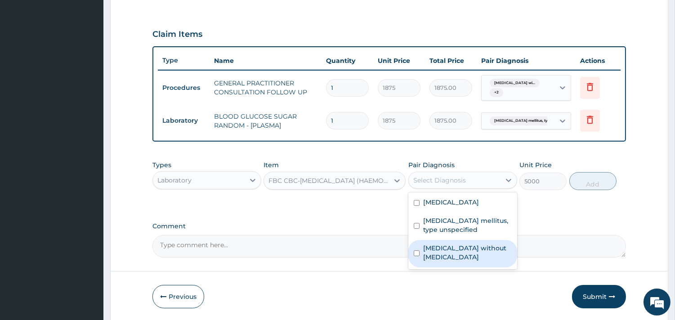
click at [455, 262] on label "Sepsis without septic shock" at bounding box center [467, 253] width 89 height 18
checkbox input "true"
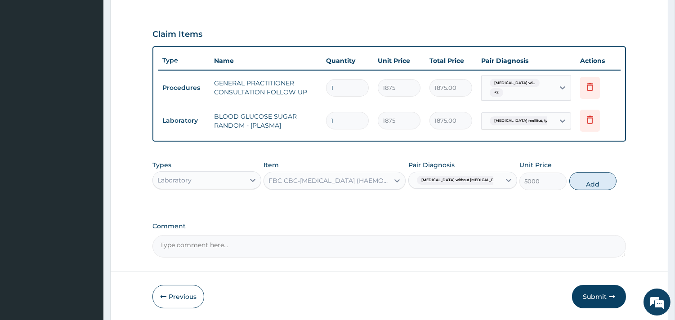
drag, startPoint x: 599, startPoint y: 178, endPoint x: 376, endPoint y: 196, distance: 224.2
click at [599, 179] on button "Add" at bounding box center [592, 181] width 47 height 18
type input "0"
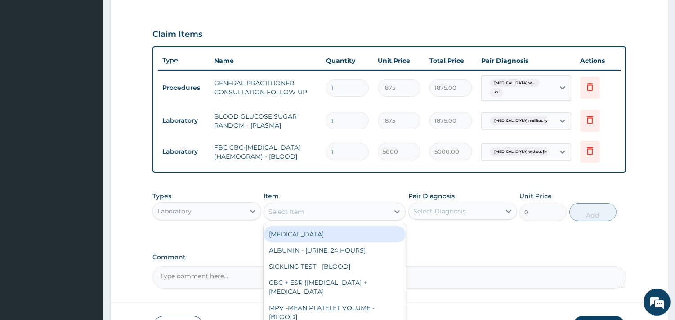
click at [339, 214] on div "Select Item" at bounding box center [326, 212] width 125 height 14
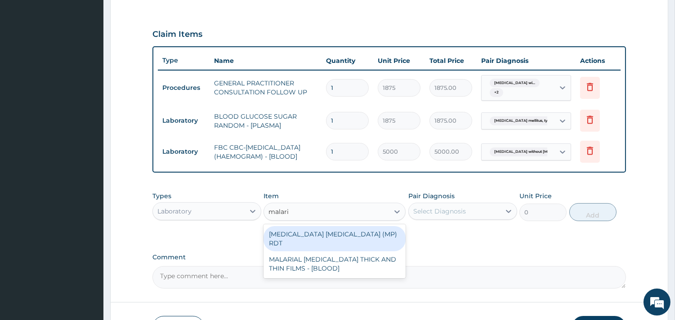
type input "malaria"
drag, startPoint x: 357, startPoint y: 237, endPoint x: 412, endPoint y: 228, distance: 55.6
click at [357, 237] on div "MALARIA PARASITE (MP) RDT" at bounding box center [335, 238] width 142 height 25
type input "2000"
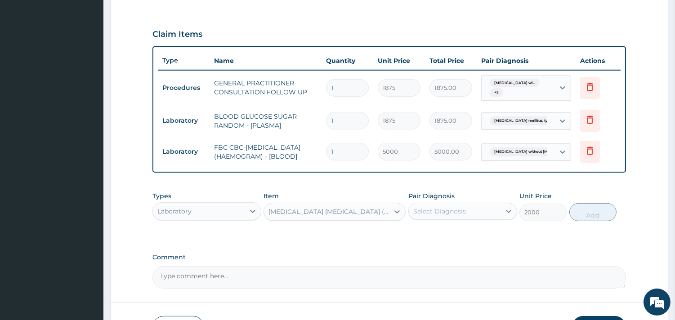
click at [462, 213] on div "Select Diagnosis" at bounding box center [439, 211] width 53 height 9
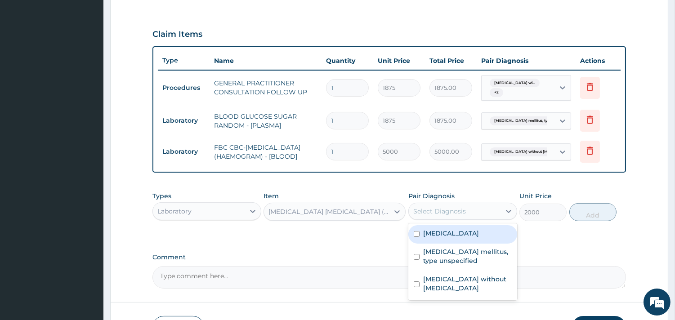
click at [460, 238] on label "Plasmodium malariae malaria without complication" at bounding box center [451, 233] width 56 height 9
checkbox input "true"
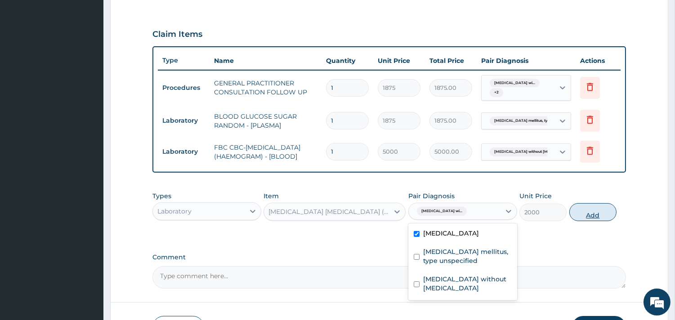
click at [590, 217] on button "Add" at bounding box center [592, 212] width 47 height 18
type input "0"
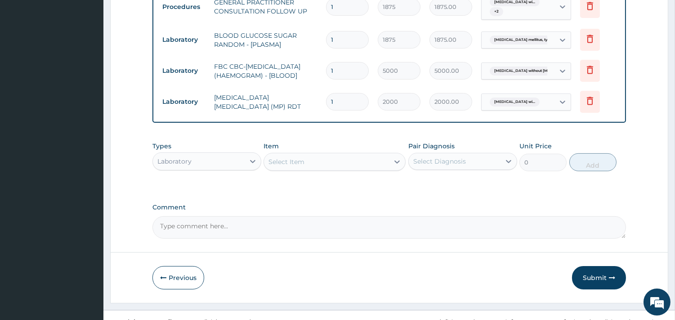
scroll to position [387, 0]
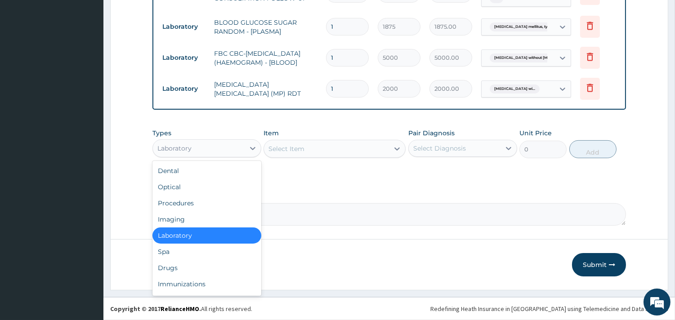
click at [215, 144] on div "Laboratory" at bounding box center [199, 148] width 92 height 14
type input "dr"
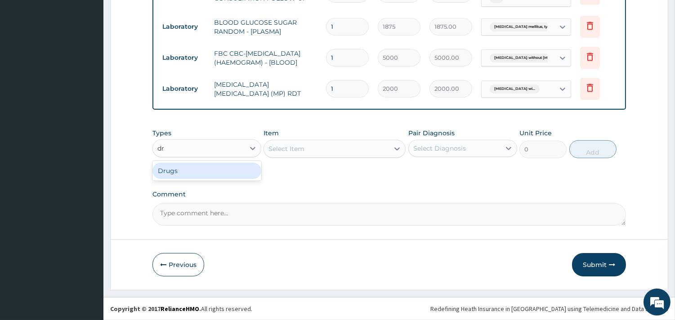
drag, startPoint x: 204, startPoint y: 176, endPoint x: 207, endPoint y: 170, distance: 7.4
click at [201, 177] on div "Drugs" at bounding box center [206, 171] width 109 height 16
drag, startPoint x: 308, startPoint y: 153, endPoint x: 272, endPoint y: 143, distance: 37.0
click at [308, 152] on div "Select Item" at bounding box center [335, 149] width 142 height 18
click at [293, 142] on div "Select Item" at bounding box center [335, 149] width 142 height 18
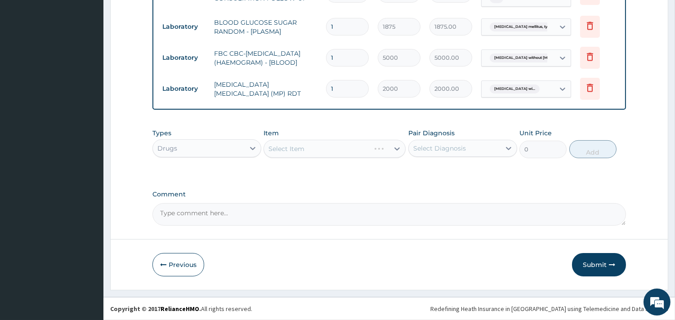
click at [385, 147] on div "Select Item" at bounding box center [335, 149] width 142 height 18
click at [396, 149] on div "Select Item" at bounding box center [335, 149] width 142 height 18
click at [398, 147] on icon at bounding box center [397, 148] width 9 height 9
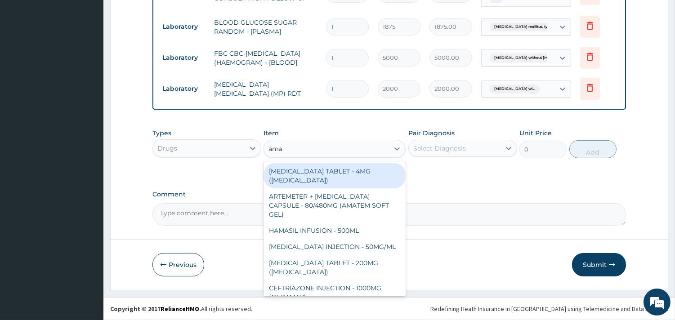
type input "amat"
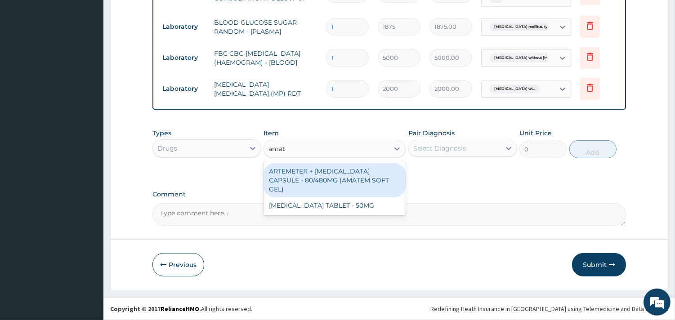
click at [370, 181] on div "ARTEMETER + LUMEFANTRINE CAPSULE - 80/480MG (AMATEM SOFT GEL)" at bounding box center [335, 180] width 142 height 34
type input "420"
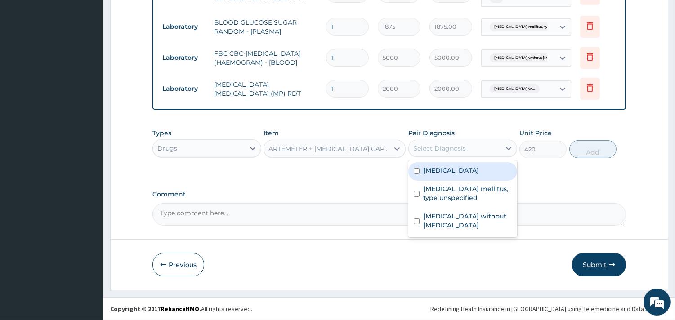
drag, startPoint x: 442, startPoint y: 147, endPoint x: 457, endPoint y: 174, distance: 30.4
click at [443, 147] on div "Select Diagnosis" at bounding box center [439, 148] width 53 height 9
click at [469, 175] on label "Plasmodium malariae malaria without complication" at bounding box center [451, 170] width 56 height 9
checkbox input "true"
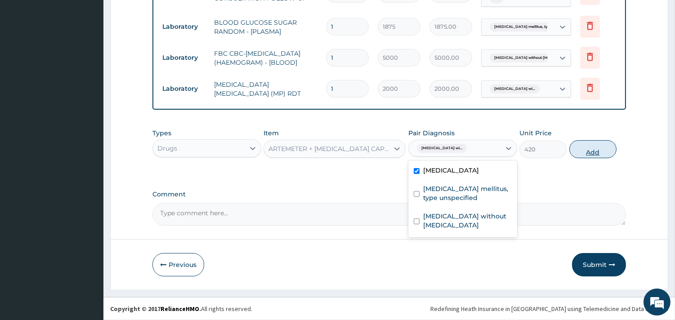
click at [600, 149] on button "Add" at bounding box center [592, 149] width 47 height 18
type input "0"
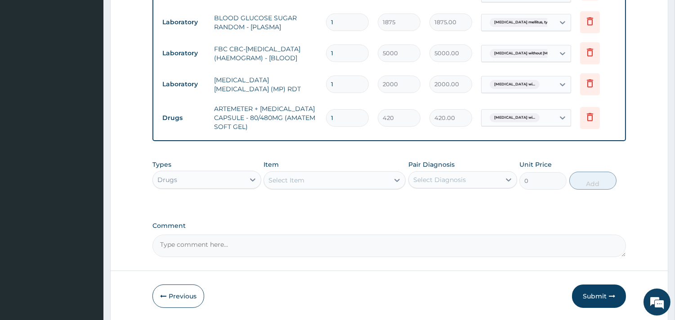
type input "0.00"
type input "6"
type input "0.00"
type input "6"
type input "2520.00"
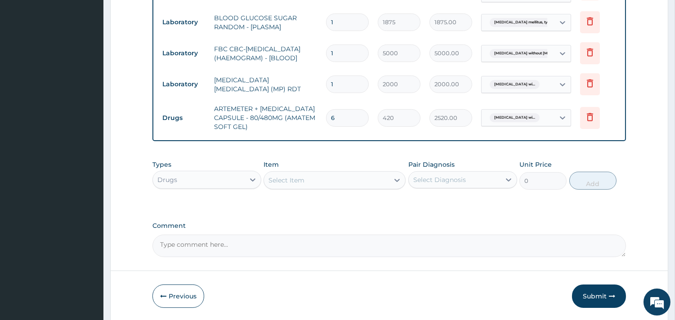
type input "6"
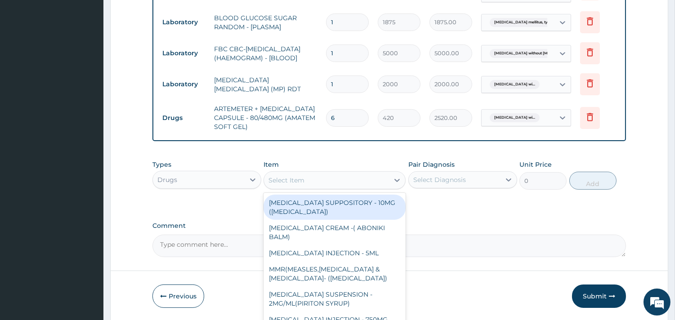
click at [291, 185] on div "Select Item" at bounding box center [286, 180] width 36 height 9
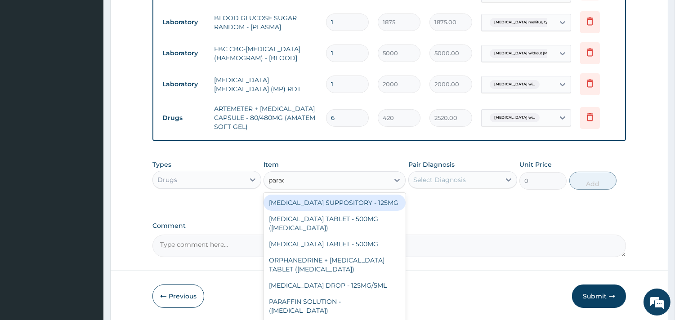
type input "parace"
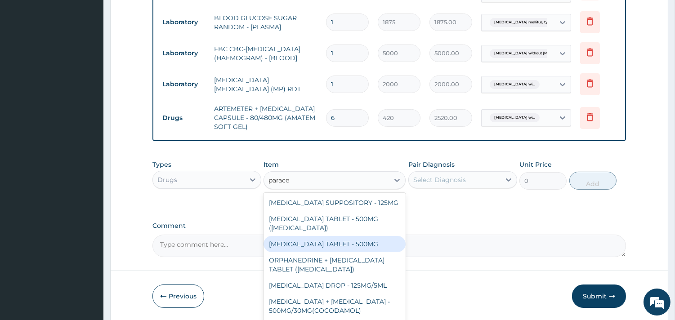
click at [342, 252] on div "PARACETAMOL TABLET - 500MG" at bounding box center [335, 244] width 142 height 16
type input "33.599999999999994"
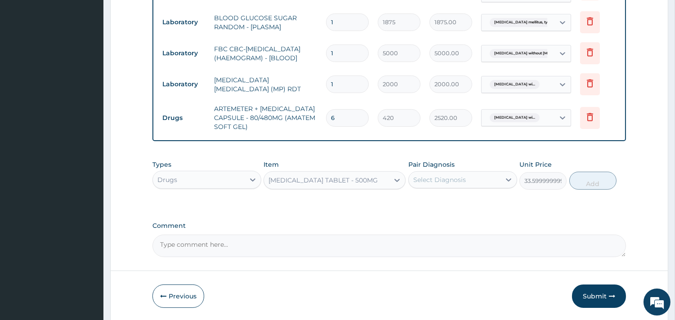
click at [443, 184] on div "Select Diagnosis" at bounding box center [439, 179] width 53 height 9
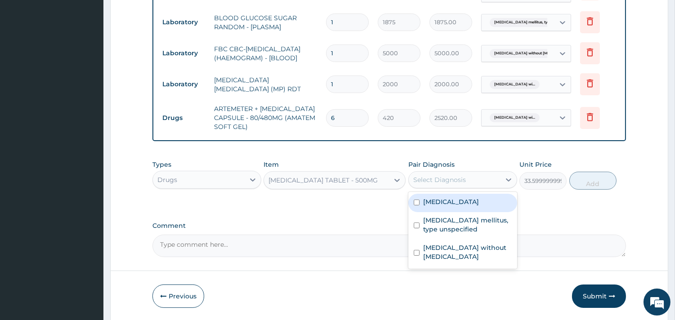
click at [457, 206] on label "Plasmodium malariae malaria without complication" at bounding box center [451, 201] width 56 height 9
checkbox input "true"
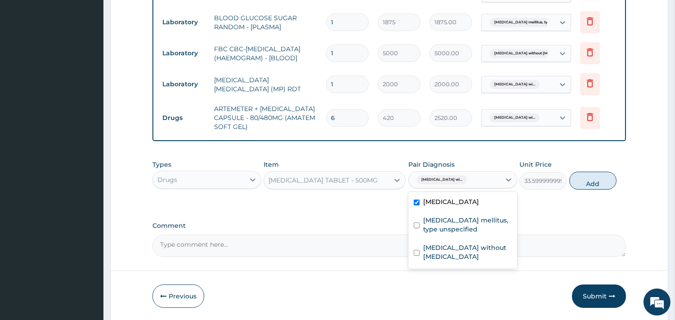
click at [593, 185] on button "Add" at bounding box center [592, 181] width 47 height 18
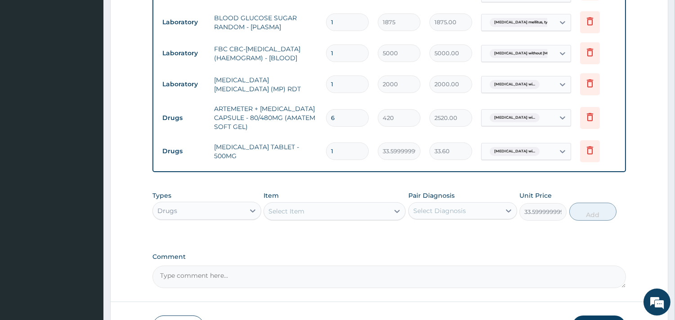
type input "0"
type input "18"
type input "604.80"
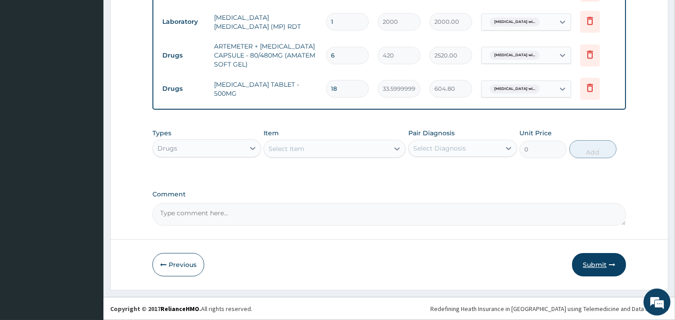
type input "18"
click at [599, 265] on button "Submit" at bounding box center [599, 264] width 54 height 23
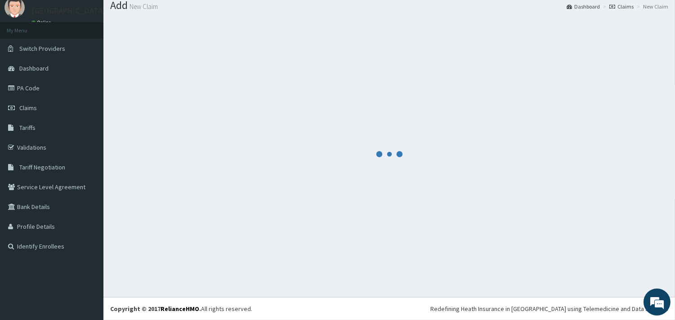
scroll to position [29, 0]
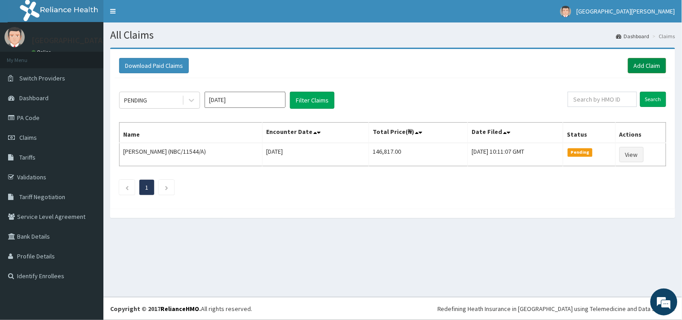
click at [642, 61] on link "Add Claim" at bounding box center [647, 65] width 38 height 15
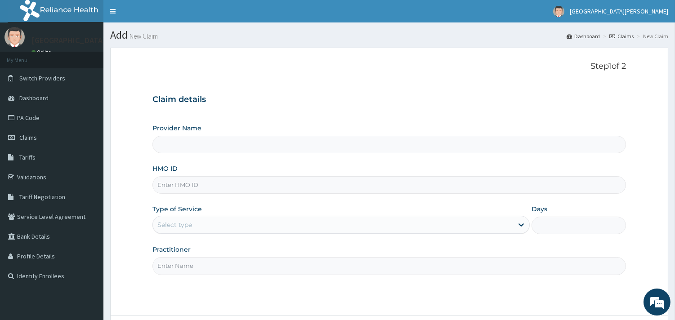
click at [275, 182] on input "HMO ID" at bounding box center [389, 185] width 474 height 18
paste input "NBC/10728/F"
type input "NBC/10728/F"
type input "ST. [PERSON_NAME][GEOGRAPHIC_DATA] -[GEOGRAPHIC_DATA]"
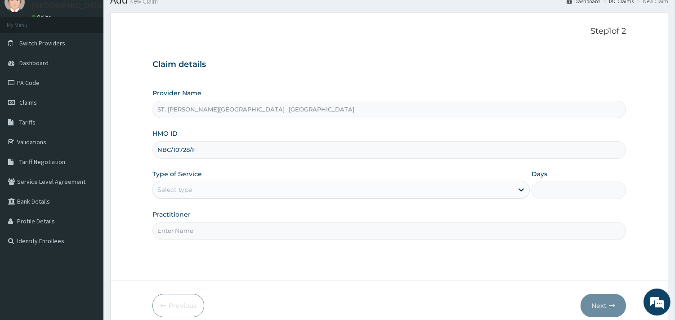
scroll to position [50, 0]
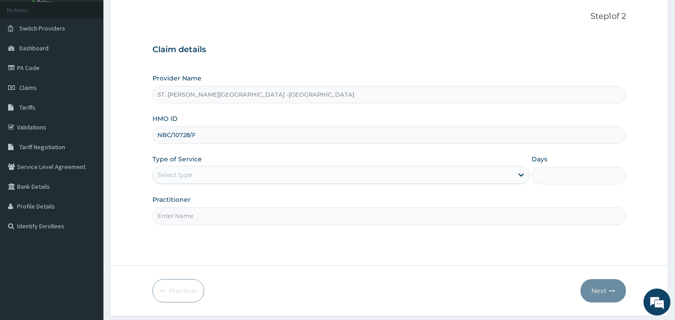
type input "NBC/10728/F"
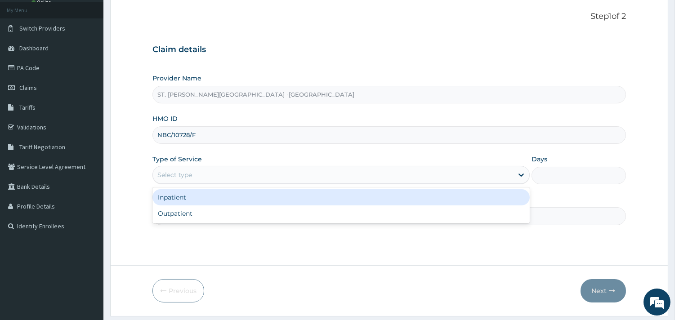
drag, startPoint x: 208, startPoint y: 170, endPoint x: 209, endPoint y: 191, distance: 21.2
click at [208, 170] on div "Select type" at bounding box center [333, 175] width 360 height 14
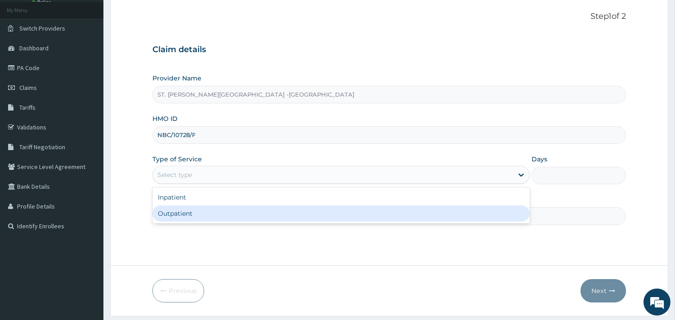
click at [208, 209] on div "Outpatient" at bounding box center [340, 214] width 377 height 16
type input "1"
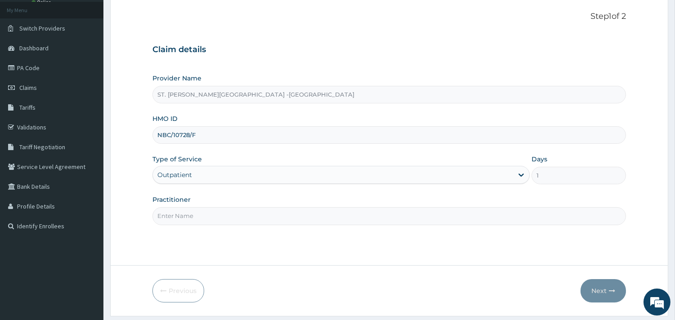
click at [208, 209] on input "Practitioner" at bounding box center [389, 216] width 474 height 18
type input "[PERSON_NAME]"
click at [603, 292] on button "Next" at bounding box center [603, 290] width 45 height 23
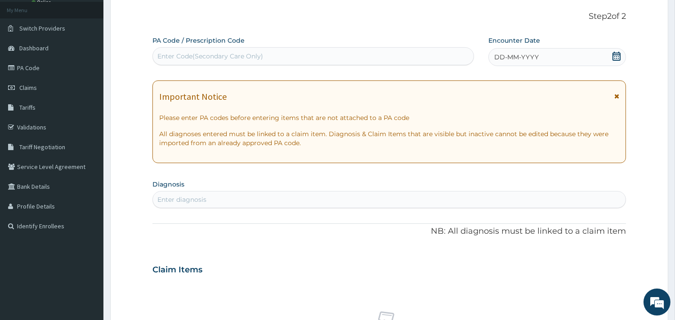
scroll to position [0, 0]
click at [34, 148] on span "Tariff Negotiation" at bounding box center [42, 147] width 46 height 8
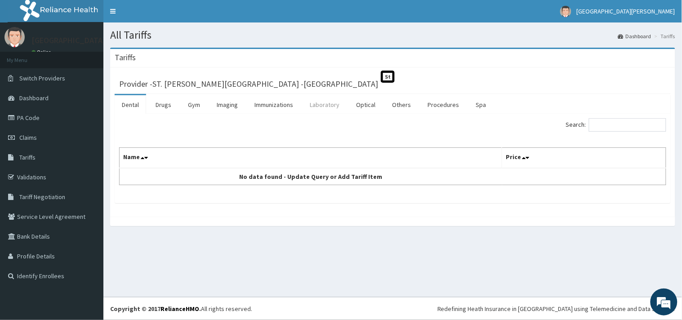
click at [316, 106] on link "Laboratory" at bounding box center [325, 104] width 44 height 19
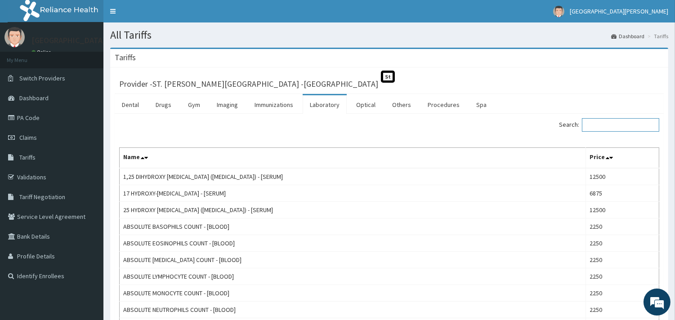
click at [633, 128] on input "Search:" at bounding box center [620, 124] width 77 height 13
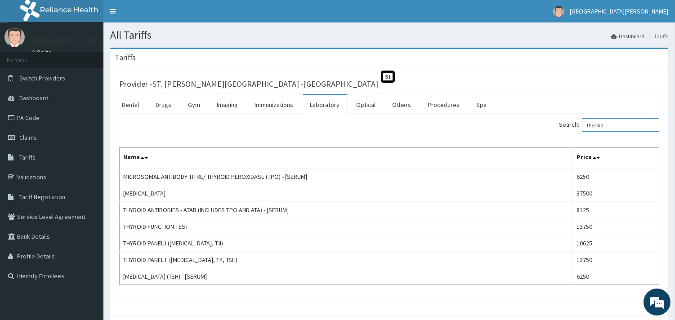
type input "thyroid"
click at [46, 140] on link "Claims" at bounding box center [51, 138] width 103 height 20
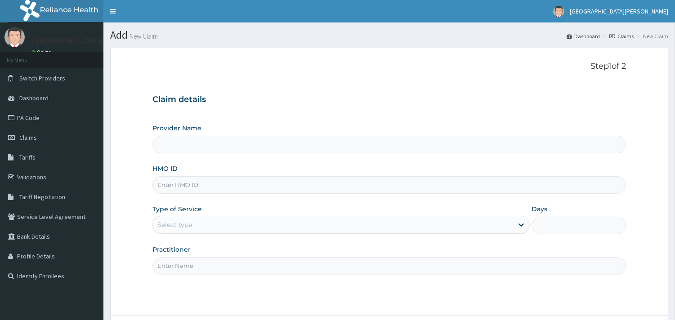
type input "ST. [PERSON_NAME][GEOGRAPHIC_DATA] -[GEOGRAPHIC_DATA]"
click at [273, 181] on input "HMO ID" at bounding box center [389, 185] width 474 height 18
paste input "NBC/10728/F"
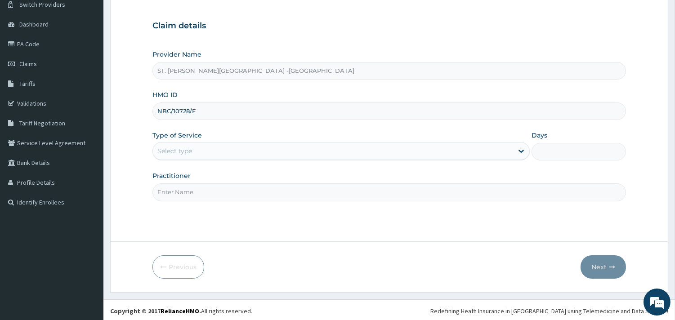
scroll to position [76, 0]
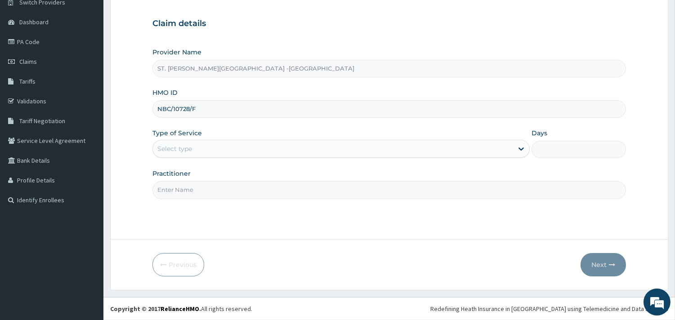
type input "NBC/10728/F"
click at [218, 142] on div "Select type" at bounding box center [333, 149] width 360 height 14
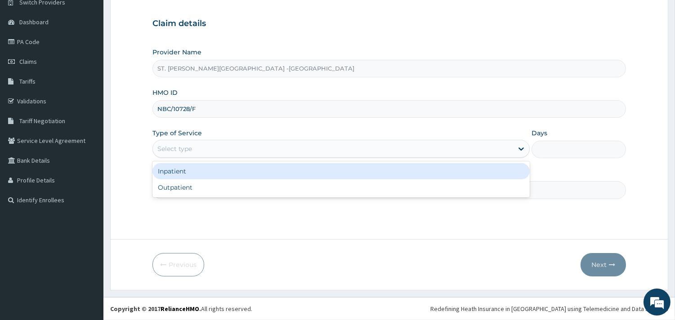
click at [225, 178] on div "Inpatient" at bounding box center [340, 171] width 377 height 16
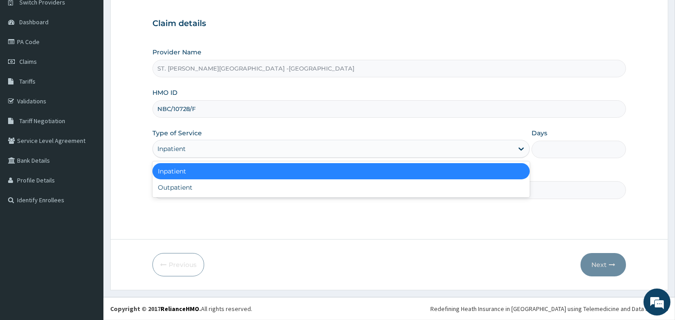
drag, startPoint x: 219, startPoint y: 143, endPoint x: 184, endPoint y: 207, distance: 73.6
click at [219, 145] on div "Inpatient" at bounding box center [333, 149] width 360 height 14
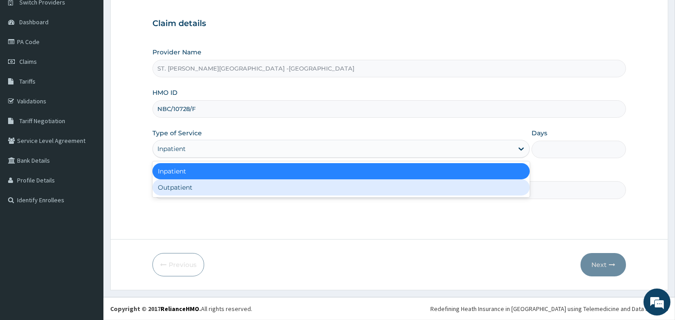
click at [181, 187] on div "Outpatient" at bounding box center [340, 187] width 377 height 16
type input "1"
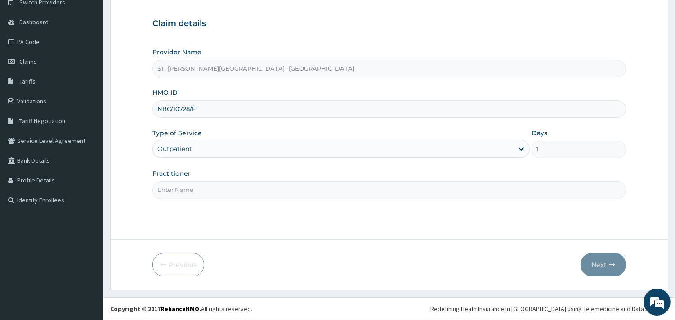
click at [196, 189] on input "Practitioner" at bounding box center [389, 190] width 474 height 18
type input "ONYESOH"
click at [604, 262] on button "Next" at bounding box center [603, 264] width 45 height 23
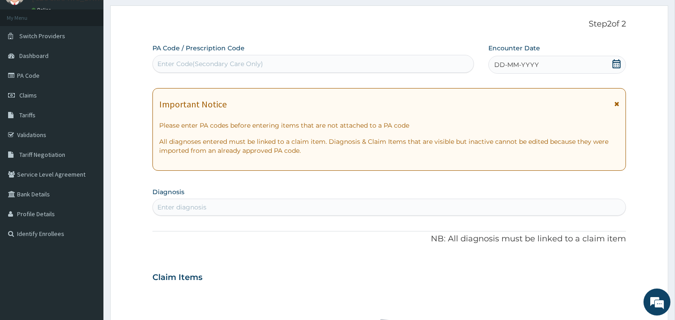
scroll to position [0, 0]
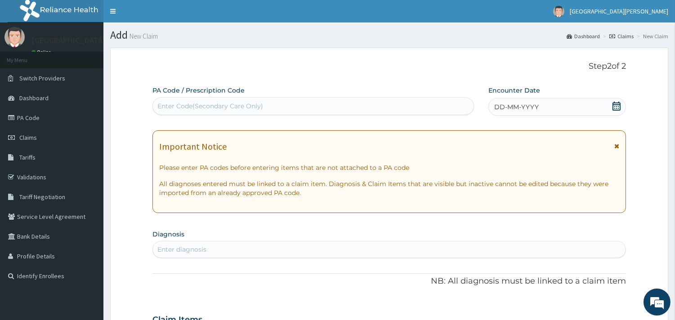
click at [614, 106] on icon at bounding box center [616, 106] width 9 height 9
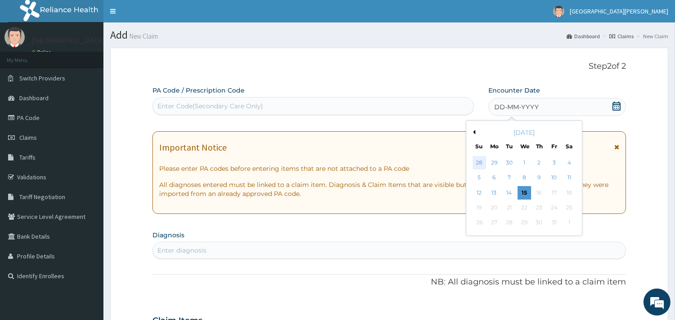
click at [480, 160] on div "28" at bounding box center [478, 162] width 13 height 13
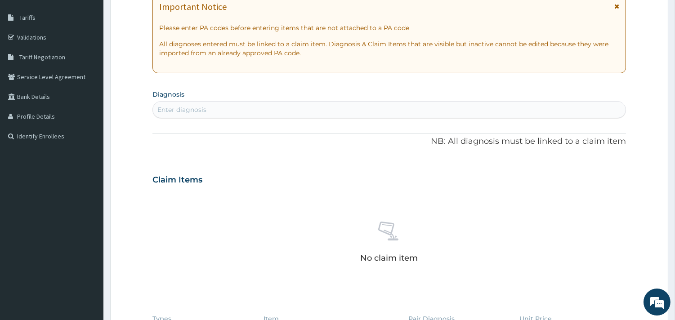
scroll to position [150, 0]
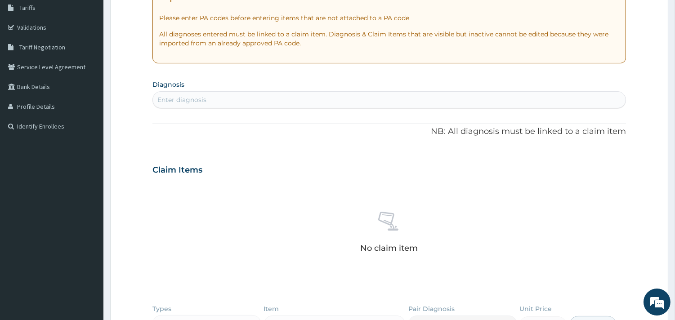
click at [296, 101] on div "Enter diagnosis" at bounding box center [389, 100] width 473 height 14
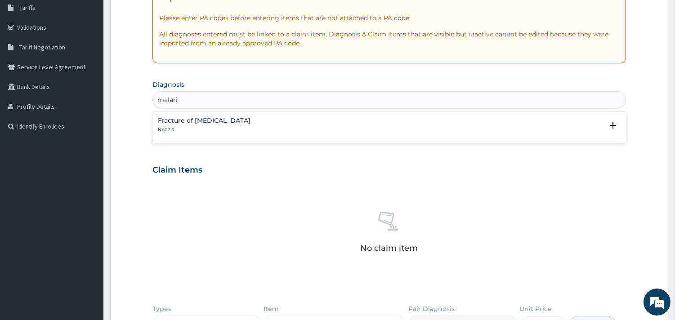
type input "[MEDICAL_DATA]"
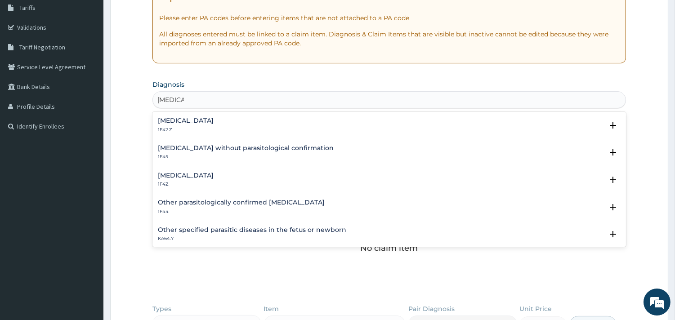
click at [213, 173] on h4 "[MEDICAL_DATA]" at bounding box center [186, 175] width 56 height 7
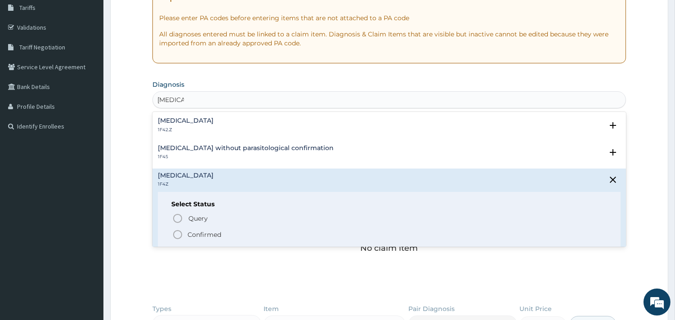
click at [178, 234] on icon "status option filled" at bounding box center [177, 234] width 11 height 11
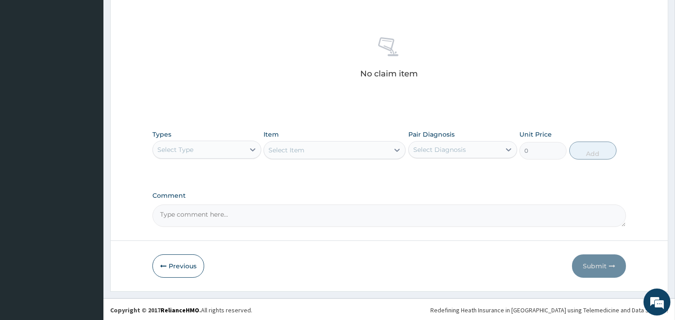
scroll to position [328, 0]
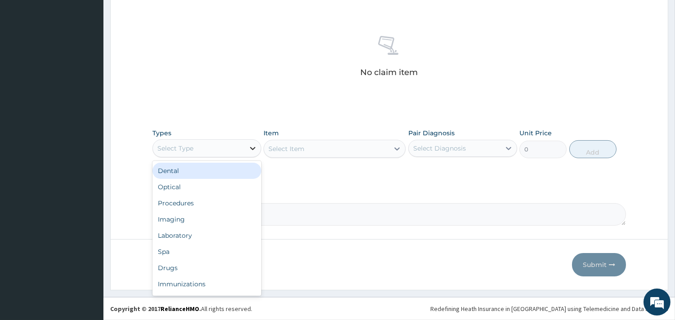
click at [250, 148] on icon at bounding box center [252, 148] width 5 height 3
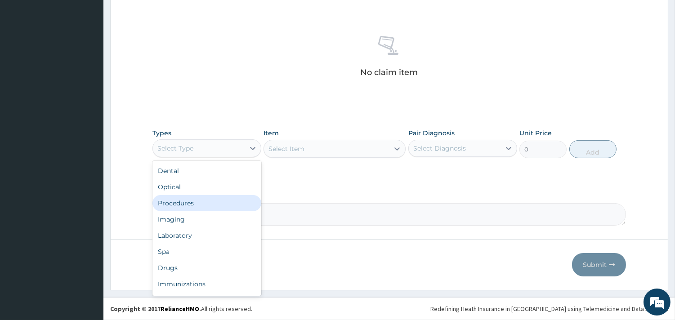
click at [223, 198] on div "Procedures" at bounding box center [206, 203] width 109 height 16
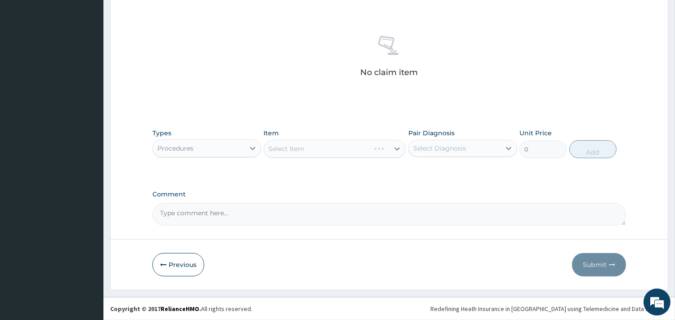
click at [311, 145] on div "Select Item" at bounding box center [335, 149] width 142 height 18
click at [397, 146] on div "Select Item" at bounding box center [335, 149] width 142 height 18
click at [394, 148] on div "Select Item" at bounding box center [335, 149] width 142 height 18
click at [389, 150] on div "Select Item" at bounding box center [335, 149] width 142 height 18
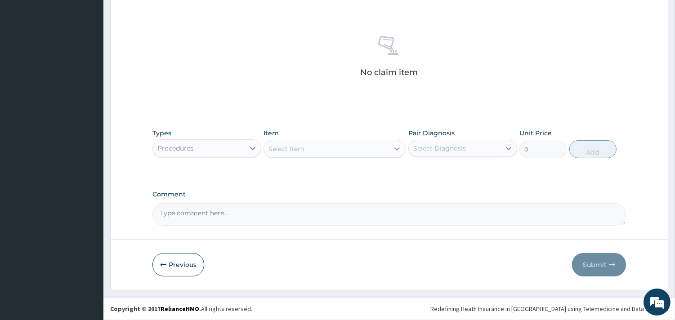
click at [391, 149] on div at bounding box center [397, 149] width 16 height 16
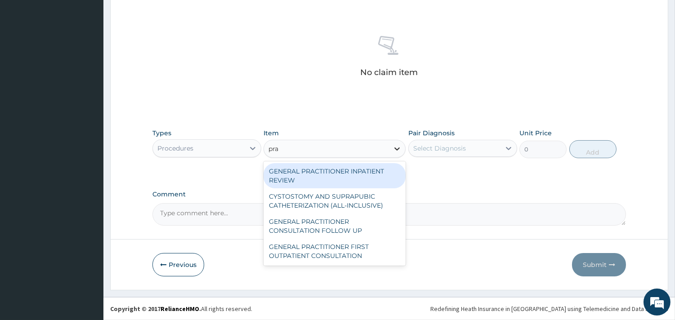
type input "prac"
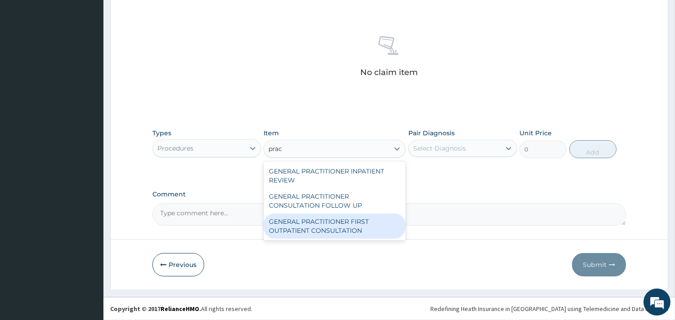
click at [361, 229] on div "GENERAL PRACTITIONER FIRST OUTPATIENT CONSULTATION" at bounding box center [335, 226] width 142 height 25
type input "3750"
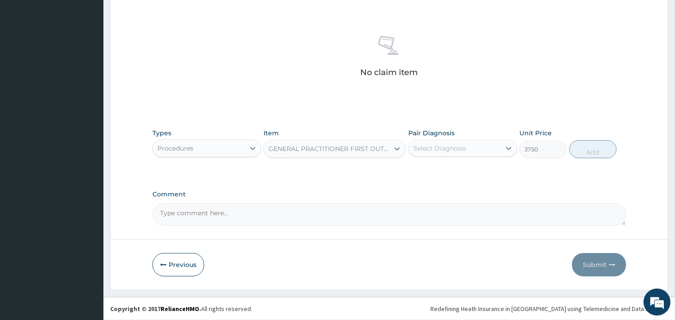
click at [455, 146] on div "Select Diagnosis" at bounding box center [439, 148] width 53 height 9
click at [450, 169] on label "Malaria, unspecified" at bounding box center [451, 170] width 56 height 9
checkbox input "true"
click at [591, 145] on button "Add" at bounding box center [592, 149] width 47 height 18
type input "0"
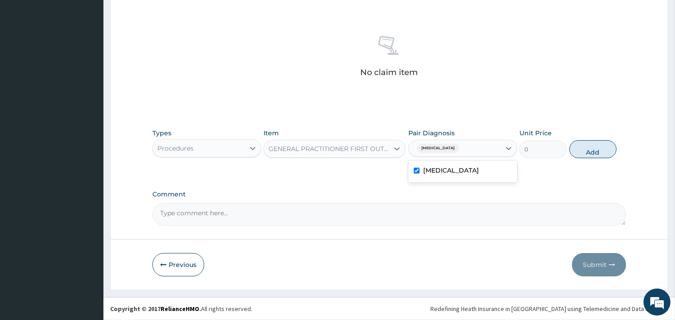
scroll to position [285, 0]
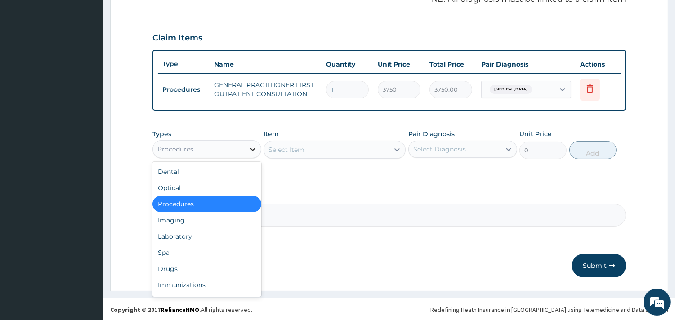
click at [250, 148] on icon at bounding box center [252, 149] width 9 height 9
type input "l"
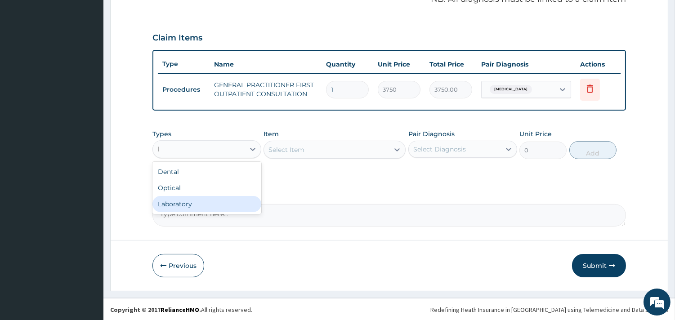
click at [215, 198] on div "Laboratory" at bounding box center [206, 204] width 109 height 16
click at [299, 145] on div "Select Item" at bounding box center [335, 150] width 142 height 18
click at [397, 147] on div "Select Item" at bounding box center [335, 150] width 142 height 18
click at [381, 153] on div "Select Item" at bounding box center [335, 150] width 142 height 18
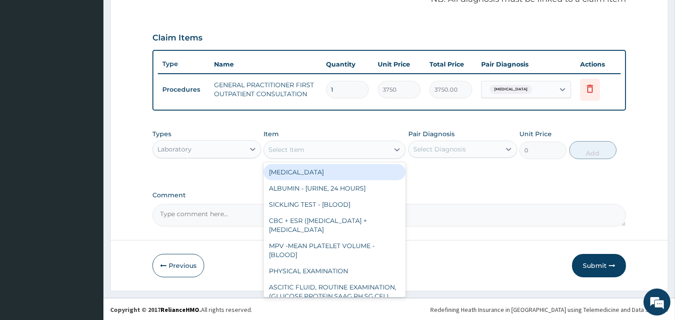
click at [370, 149] on div "Select Item" at bounding box center [326, 150] width 125 height 14
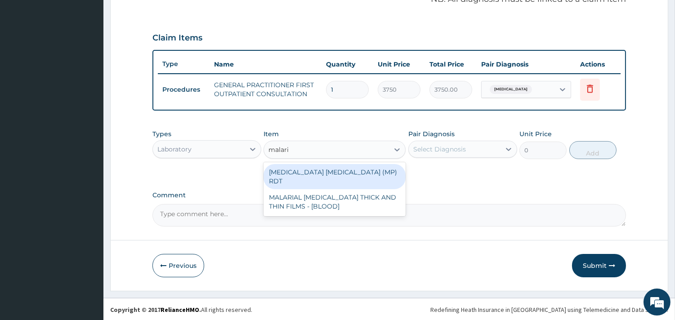
type input "malaria"
click at [371, 174] on div "MALARIA PARASITE (MP) RDT" at bounding box center [335, 176] width 142 height 25
type input "2000"
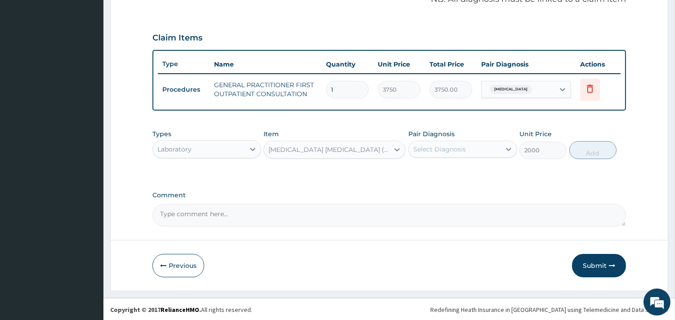
click at [446, 146] on div "Select Diagnosis" at bounding box center [439, 149] width 53 height 9
click at [433, 172] on label "Malaria, unspecified" at bounding box center [451, 171] width 56 height 9
checkbox input "true"
click at [588, 148] on button "Add" at bounding box center [592, 150] width 47 height 18
type input "0"
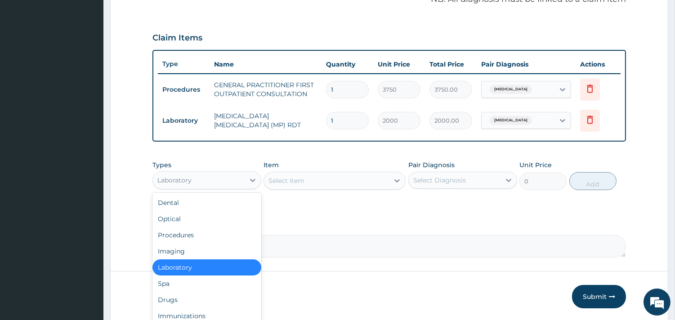
click at [201, 175] on div "Laboratory" at bounding box center [199, 180] width 92 height 14
type input "dr"
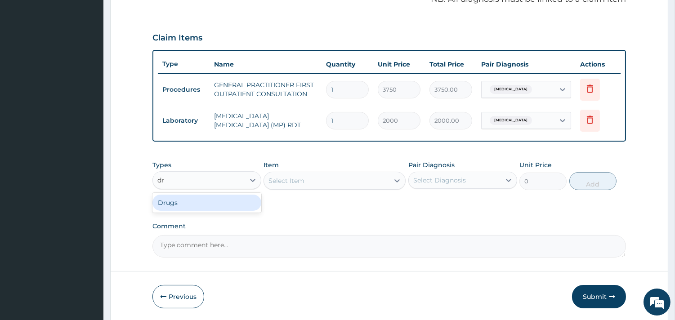
click at [192, 201] on div "Drugs" at bounding box center [206, 203] width 109 height 16
click at [293, 174] on div "Select Item" at bounding box center [335, 181] width 142 height 18
click at [317, 182] on div "Select Item" at bounding box center [335, 181] width 142 height 18
click at [318, 182] on div "Select Item" at bounding box center [335, 181] width 142 height 18
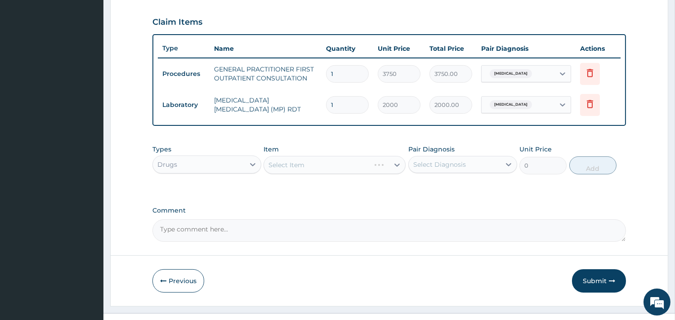
scroll to position [316, 0]
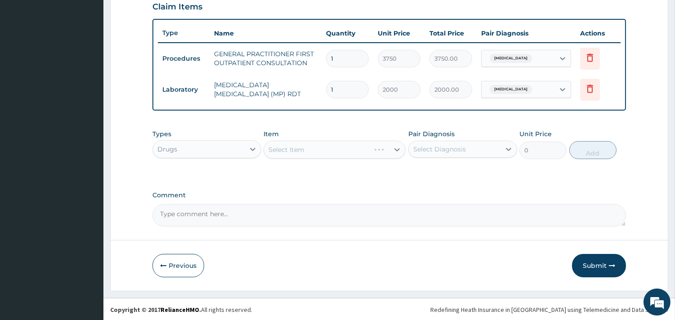
click at [396, 148] on div "Select Item" at bounding box center [335, 150] width 142 height 18
click at [447, 150] on div "Select Diagnosis" at bounding box center [439, 149] width 53 height 9
click at [439, 171] on label "Malaria, unspecified" at bounding box center [451, 171] width 56 height 9
checkbox input "true"
click at [394, 148] on div "Select Item" at bounding box center [335, 150] width 142 height 18
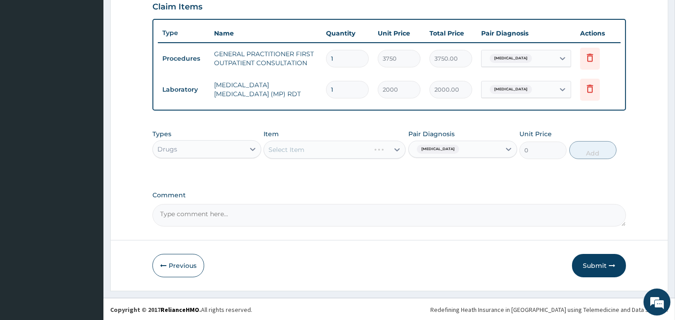
click at [397, 149] on div "Select Item" at bounding box center [335, 150] width 142 height 18
click at [395, 147] on icon at bounding box center [397, 149] width 9 height 9
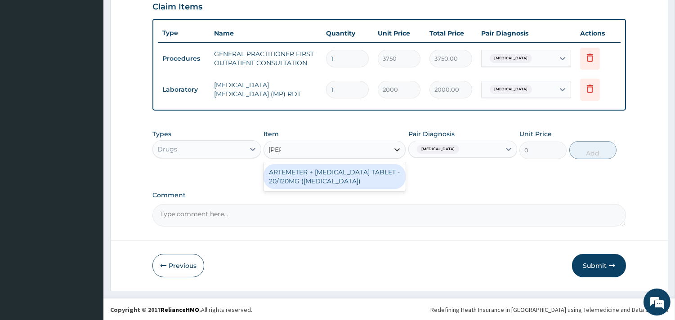
type input "coart"
click at [343, 179] on div "ARTEMETER + LUMEFANTRINE TABLET - 20/120MG (COARTEM)" at bounding box center [335, 176] width 142 height 25
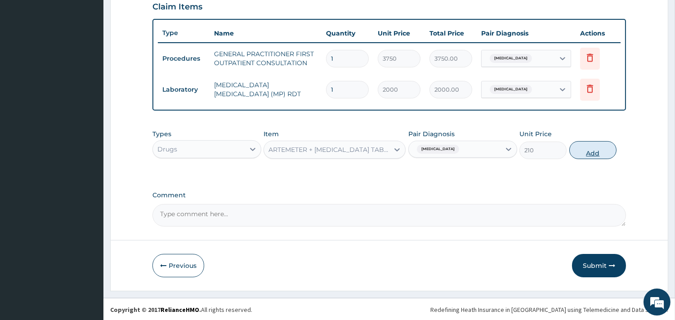
click at [597, 150] on button "Add" at bounding box center [592, 150] width 47 height 18
type input "0"
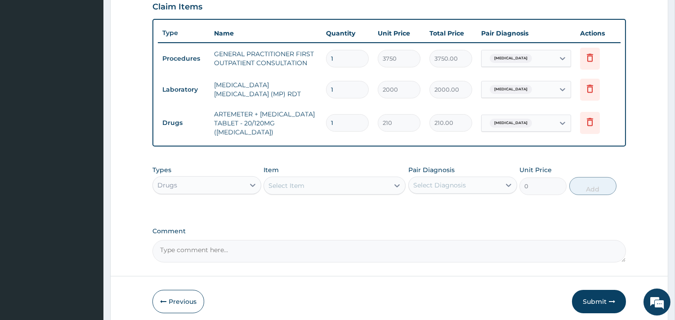
type input "0.00"
type input "6"
type input "1260.00"
type input "6"
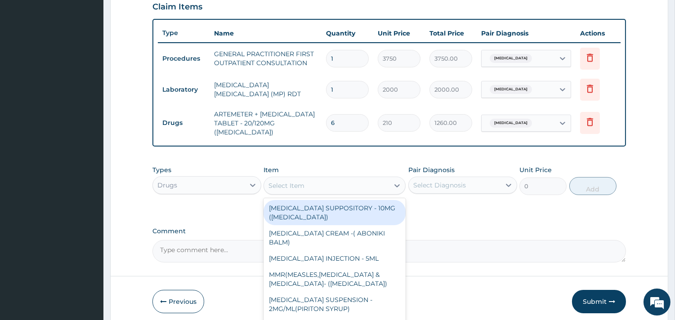
click at [369, 179] on div "Select Item" at bounding box center [326, 186] width 125 height 14
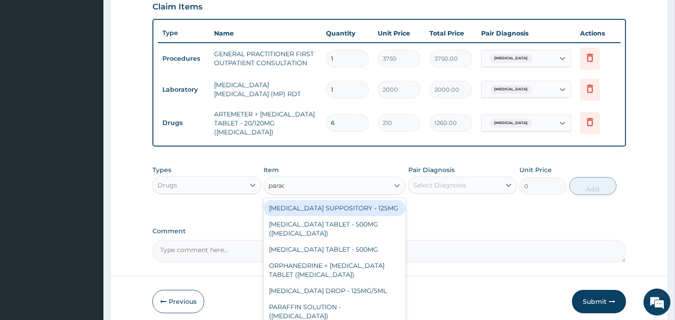
type input "parace"
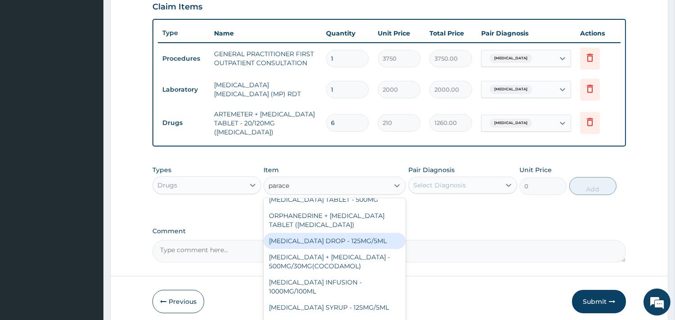
scroll to position [77, 0]
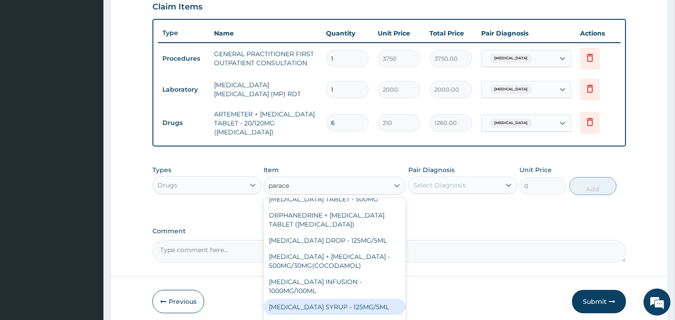
click at [375, 299] on div "PARACETAMOL SYRUP - 125MG/5ML" at bounding box center [335, 307] width 142 height 16
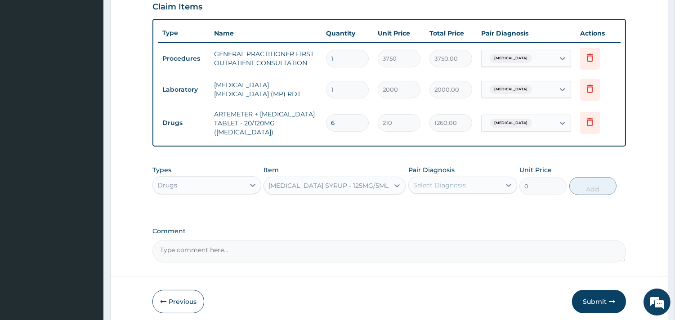
type input "840"
click at [455, 181] on div "Select Diagnosis" at bounding box center [439, 185] width 53 height 9
click at [450, 203] on label "Malaria, unspecified" at bounding box center [451, 207] width 56 height 9
checkbox input "true"
click at [594, 177] on button "Add" at bounding box center [592, 186] width 47 height 18
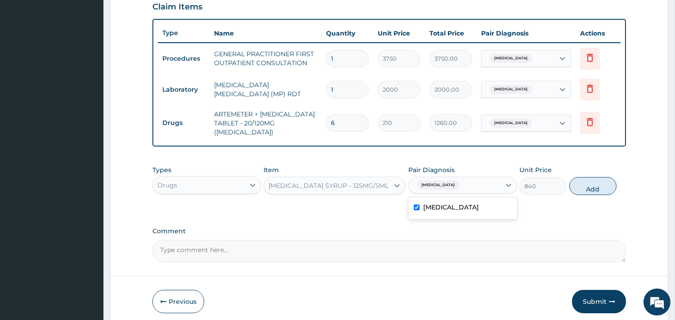
type input "0"
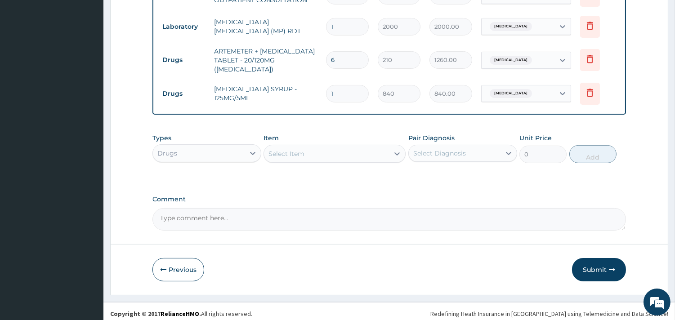
click at [599, 270] on button "Submit" at bounding box center [599, 269] width 54 height 23
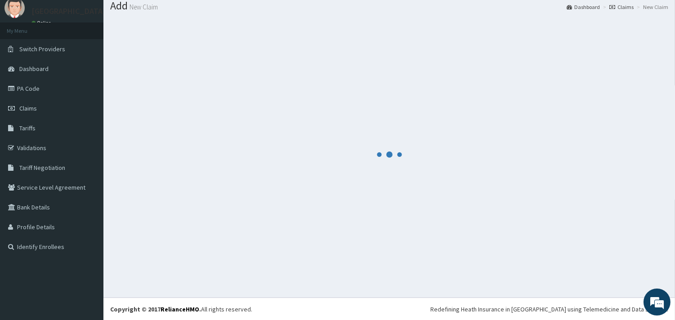
scroll to position [379, 0]
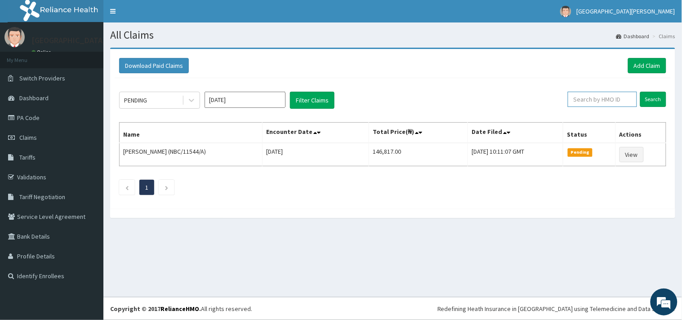
click at [588, 99] on input "text" at bounding box center [602, 99] width 69 height 15
paste input "AEN/10273/D"
click at [568, 98] on input "AEN/10273/D" at bounding box center [587, 99] width 63 height 15
click at [658, 96] on input "Search" at bounding box center [653, 99] width 26 height 15
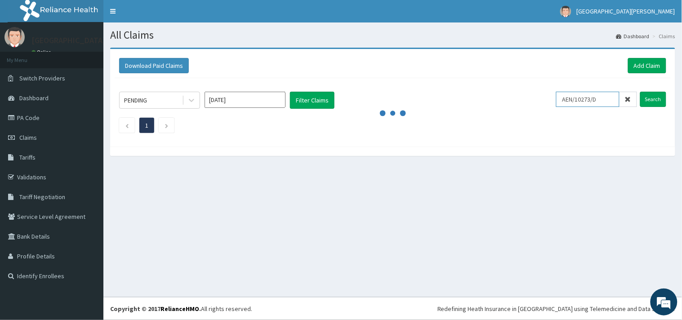
click at [568, 99] on input "AEN/10273/D" at bounding box center [587, 99] width 63 height 15
drag, startPoint x: 612, startPoint y: 101, endPoint x: 548, endPoint y: 104, distance: 64.0
click at [548, 104] on div "PENDING Oct 2025 Filter Claims AEN/10273/D Search" at bounding box center [392, 100] width 547 height 17
paste input "SFA/10246/A"
click at [567, 100] on input "SFA/10246/A" at bounding box center [587, 99] width 63 height 15
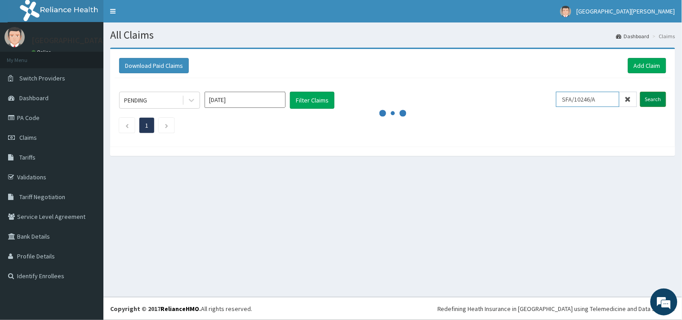
type input "SFA/10246/A"
click at [650, 102] on input "Search" at bounding box center [653, 99] width 26 height 15
click at [188, 100] on icon at bounding box center [191, 100] width 9 height 9
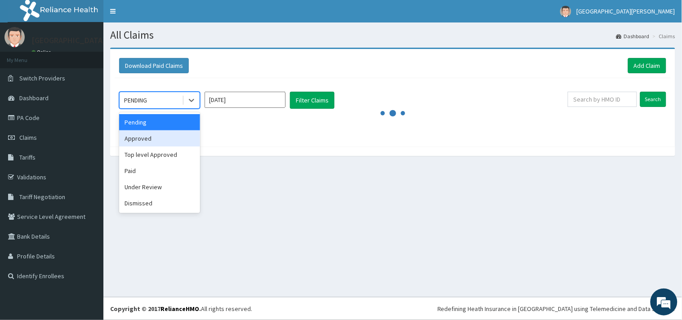
click at [141, 137] on div "Approved" at bounding box center [159, 138] width 81 height 16
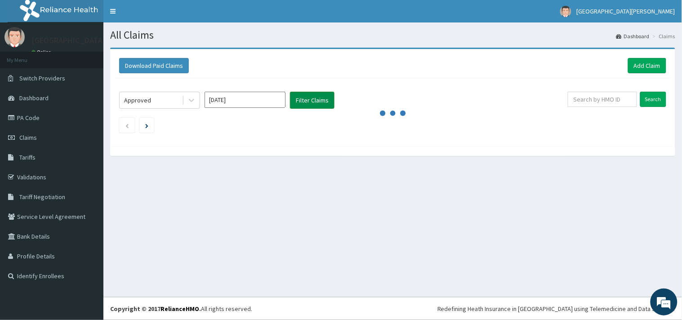
click at [322, 95] on button "Filter Claims" at bounding box center [312, 100] width 45 height 17
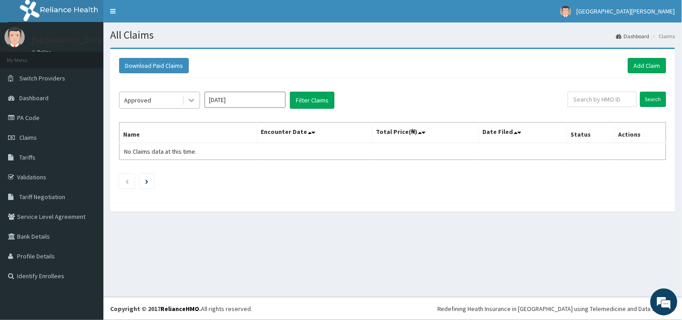
click at [189, 100] on icon at bounding box center [191, 100] width 9 height 9
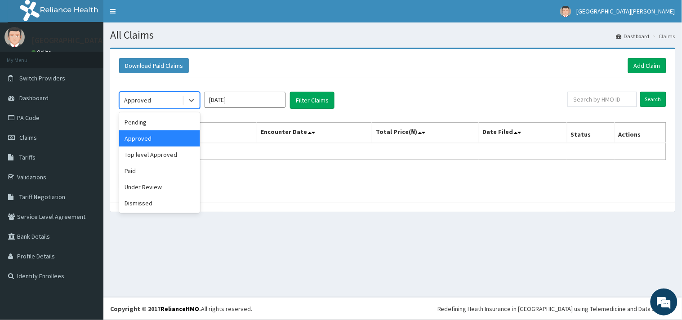
drag, startPoint x: 159, startPoint y: 141, endPoint x: 230, endPoint y: 120, distance: 74.7
click at [159, 141] on div "Approved" at bounding box center [159, 138] width 81 height 16
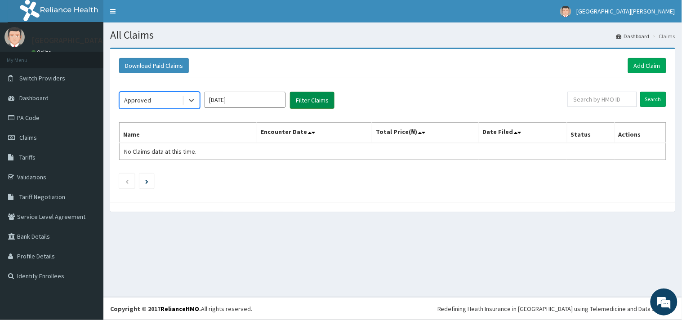
click at [312, 96] on button "Filter Claims" at bounding box center [312, 100] width 45 height 17
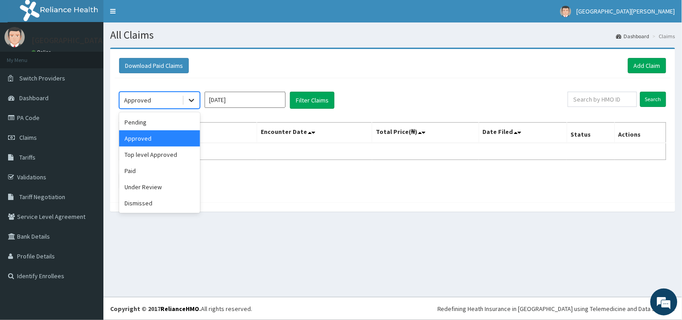
click at [190, 98] on icon at bounding box center [191, 100] width 9 height 9
click at [158, 122] on div "Pending" at bounding box center [159, 122] width 81 height 16
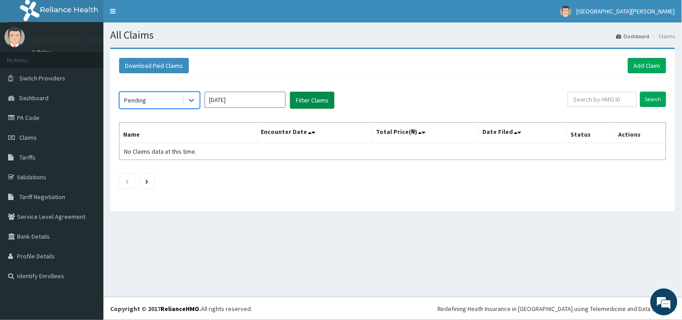
click at [313, 95] on button "Filter Claims" at bounding box center [312, 100] width 45 height 17
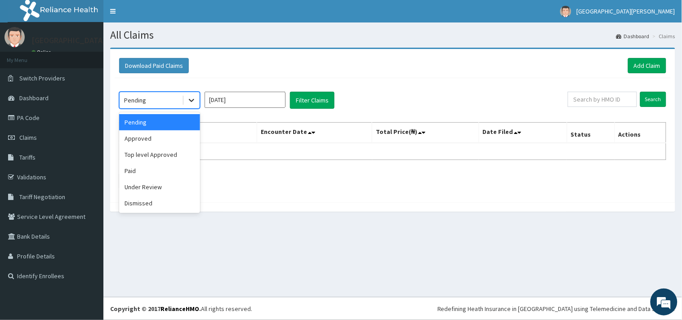
click at [193, 102] on icon at bounding box center [191, 100] width 9 height 9
click at [154, 154] on div "Top level Approved" at bounding box center [159, 155] width 81 height 16
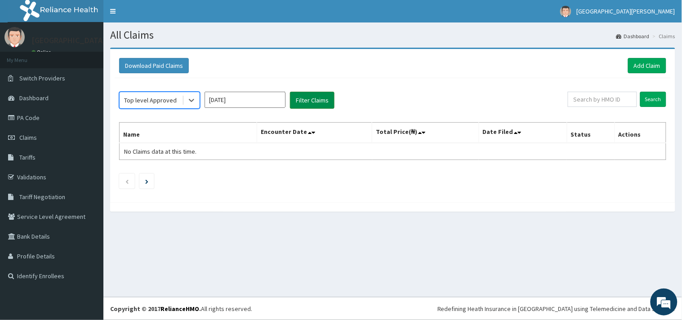
click at [317, 97] on button "Filter Claims" at bounding box center [312, 100] width 45 height 17
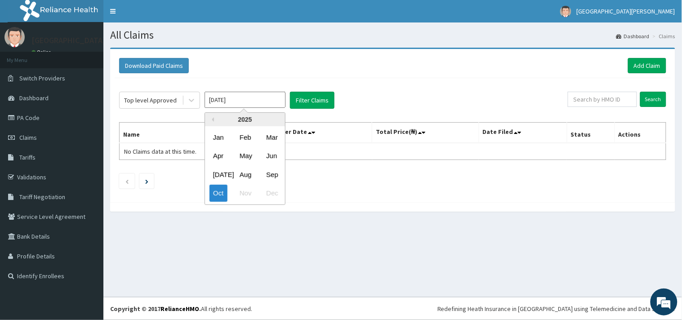
click at [243, 99] on input "Oct 2025" at bounding box center [245, 100] width 81 height 16
drag, startPoint x: 222, startPoint y: 189, endPoint x: 289, endPoint y: 126, distance: 92.3
click at [221, 189] on div "Oct" at bounding box center [219, 193] width 18 height 17
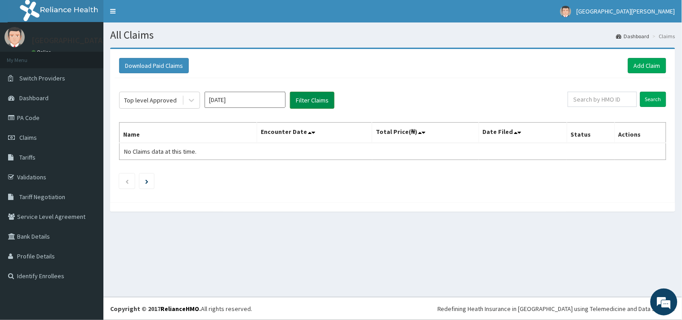
click at [309, 99] on button "Filter Claims" at bounding box center [312, 100] width 45 height 17
click at [188, 98] on icon at bounding box center [191, 100] width 9 height 9
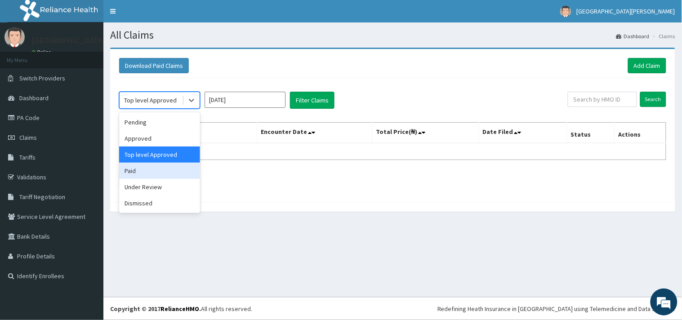
drag, startPoint x: 152, startPoint y: 170, endPoint x: 148, endPoint y: 171, distance: 4.7
click at [150, 171] on div "Paid" at bounding box center [159, 171] width 81 height 16
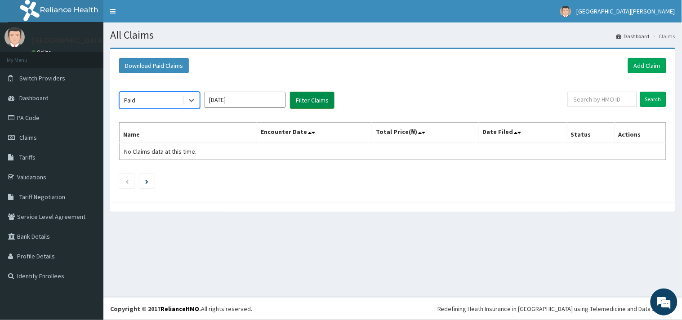
click at [315, 100] on button "Filter Claims" at bounding box center [312, 100] width 45 height 17
click at [192, 98] on icon at bounding box center [191, 100] width 9 height 9
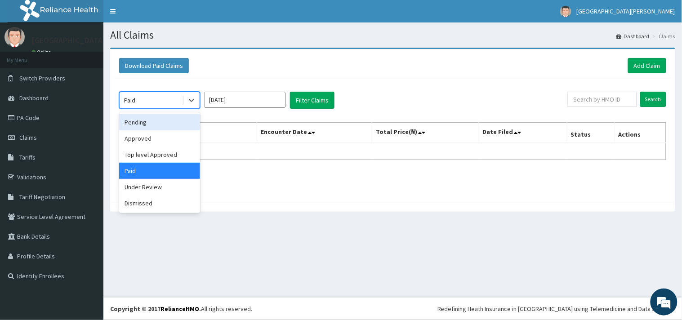
click at [167, 122] on div "Pending" at bounding box center [159, 122] width 81 height 16
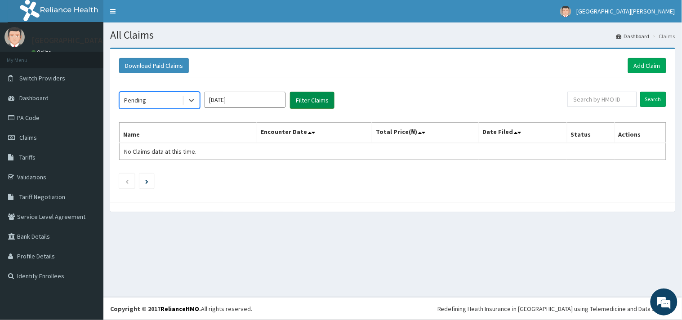
click at [305, 103] on button "Filter Claims" at bounding box center [312, 100] width 45 height 17
click at [317, 95] on button "Filter Claims" at bounding box center [312, 100] width 45 height 17
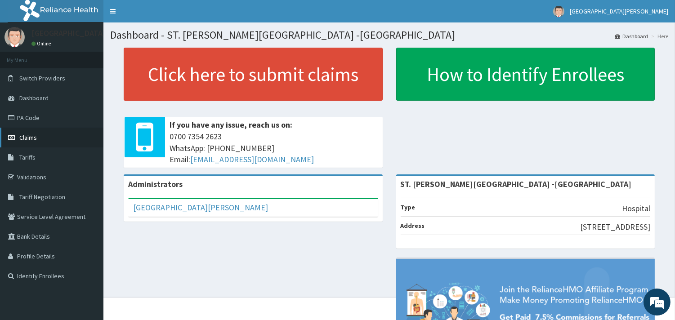
click at [45, 139] on link "Claims" at bounding box center [51, 138] width 103 height 20
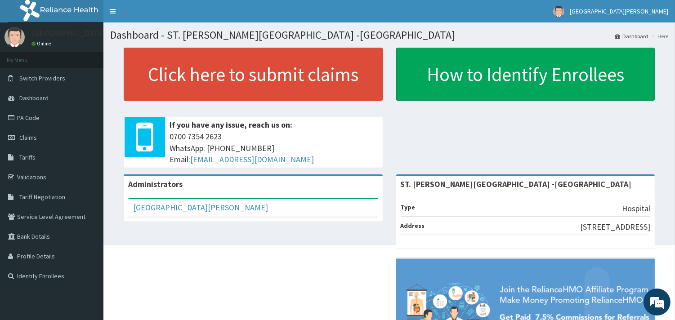
drag, startPoint x: 49, startPoint y: 138, endPoint x: 104, endPoint y: 135, distance: 54.5
click at [49, 138] on link "Claims" at bounding box center [51, 138] width 103 height 20
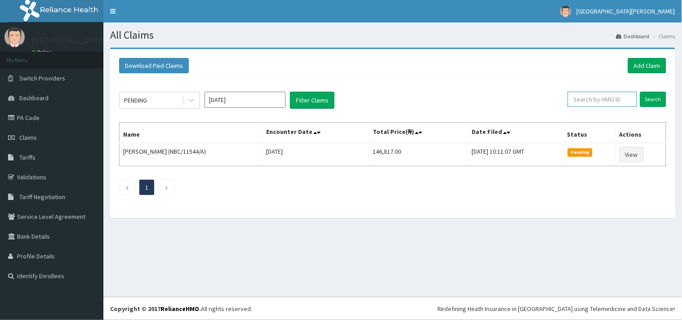
click at [619, 99] on input "text" at bounding box center [602, 99] width 69 height 15
paste input "SFA/10246/A"
click at [568, 97] on input "SFA/10246/A" at bounding box center [587, 99] width 63 height 15
type input "SFA/10246/A"
click at [653, 94] on input "Search" at bounding box center [653, 99] width 26 height 15
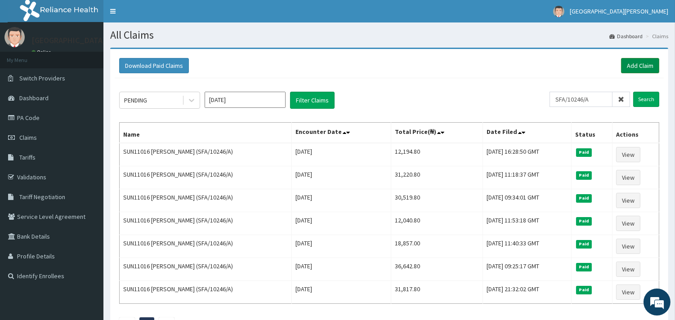
click at [636, 65] on link "Add Claim" at bounding box center [640, 65] width 38 height 15
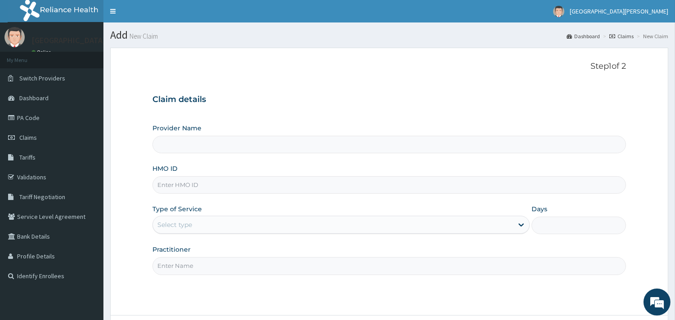
type input "ST. [PERSON_NAME][GEOGRAPHIC_DATA] -[GEOGRAPHIC_DATA]"
click at [212, 185] on input "HMO ID" at bounding box center [389, 185] width 474 height 18
paste input "SFA/10246/A"
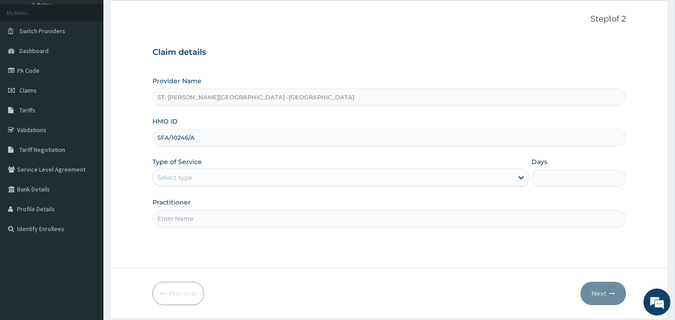
scroll to position [50, 0]
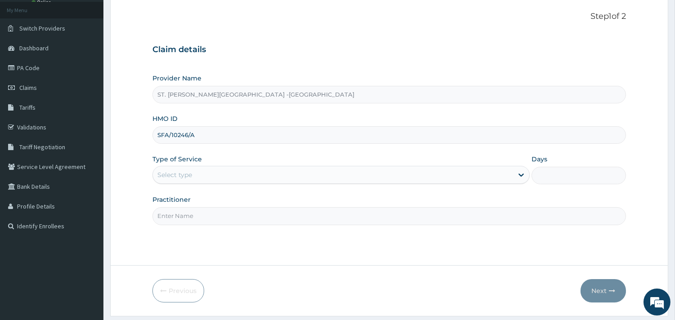
type input "SFA/10246/A"
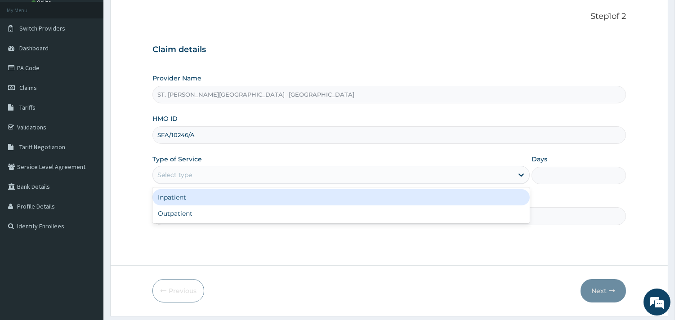
click at [230, 174] on div "Select type" at bounding box center [333, 175] width 360 height 14
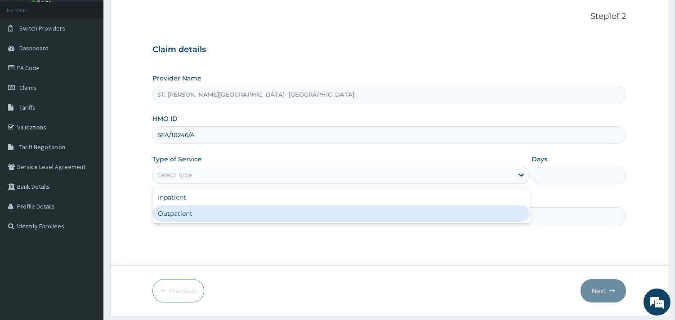
click at [213, 218] on div "Outpatient" at bounding box center [340, 214] width 377 height 16
type input "1"
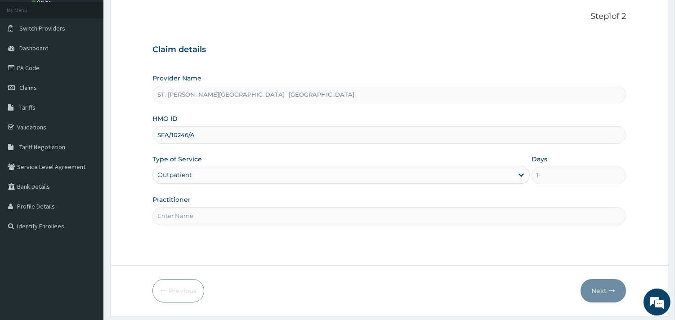
click at [213, 217] on input "Practitioner" at bounding box center [389, 216] width 474 height 18
type input "FUBARA"
click at [603, 291] on button "Next" at bounding box center [603, 290] width 45 height 23
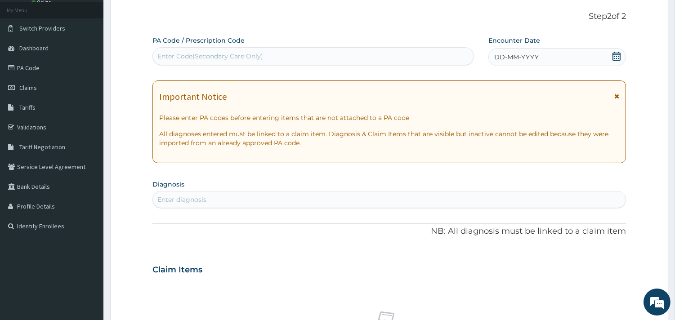
click at [619, 56] on icon at bounding box center [616, 56] width 9 height 9
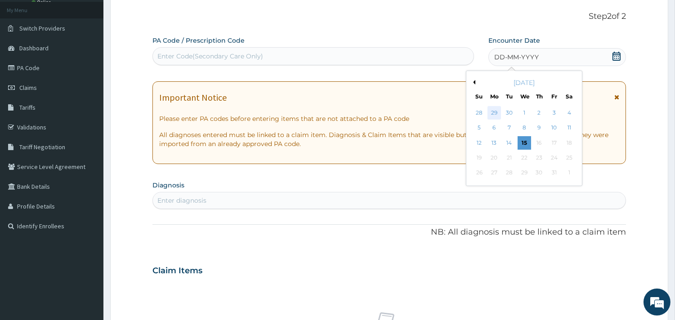
click at [493, 112] on div "29" at bounding box center [493, 112] width 13 height 13
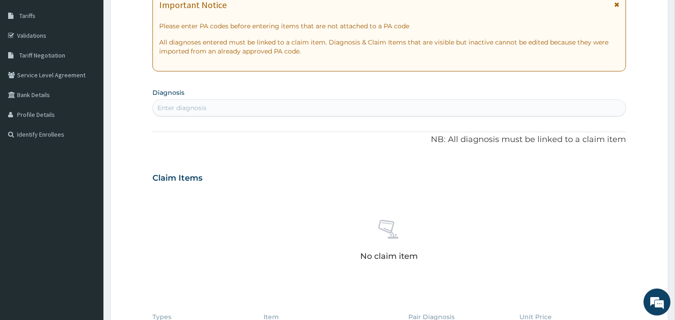
scroll to position [150, 0]
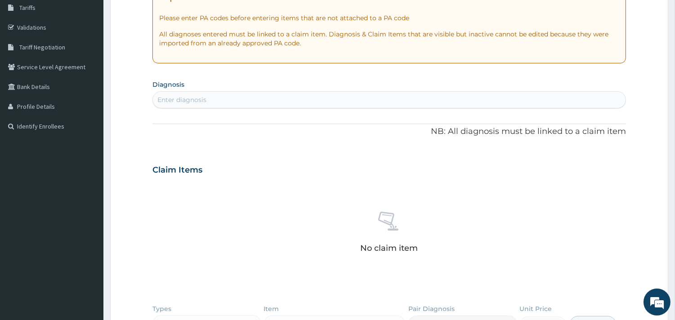
click at [230, 97] on div "Enter diagnosis" at bounding box center [389, 100] width 473 height 14
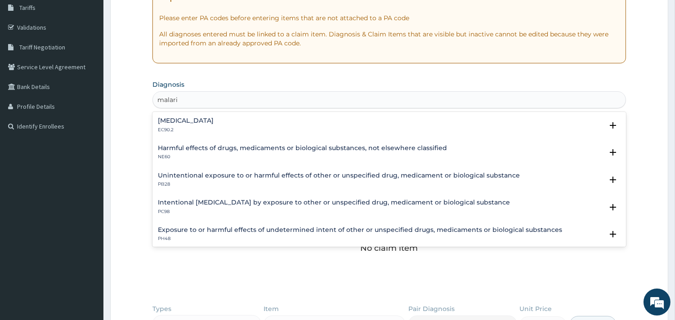
type input "malaria"
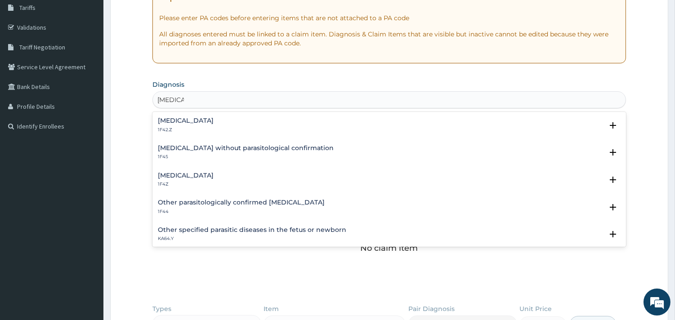
click at [214, 120] on h4 "Plasmodium malariae malaria without complication" at bounding box center [186, 120] width 56 height 7
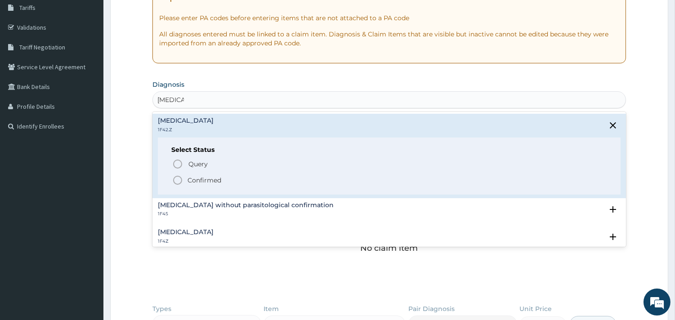
click at [181, 178] on circle "status option filled" at bounding box center [178, 180] width 8 height 8
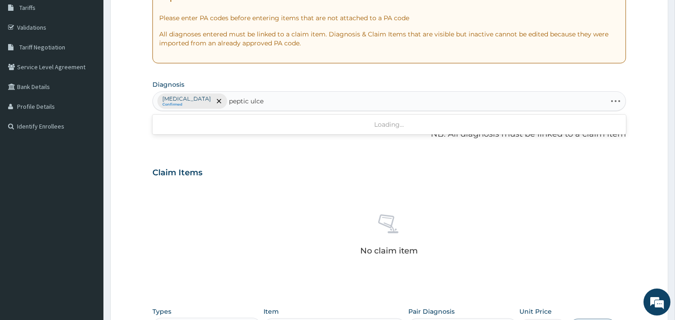
type input "peptic ulcer"
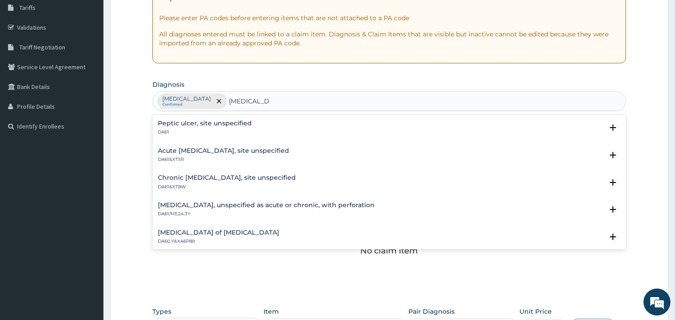
click at [179, 124] on h4 "Peptic ulcer, site unspecified" at bounding box center [205, 123] width 94 height 7
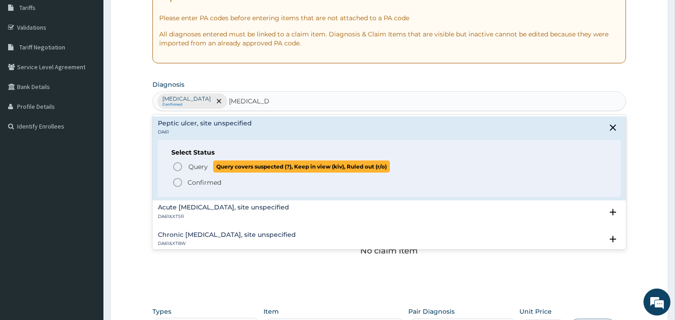
click at [180, 166] on icon "status option query" at bounding box center [177, 166] width 11 height 11
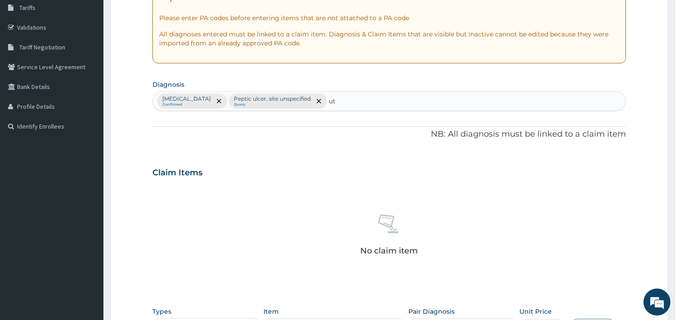
type input "uti"
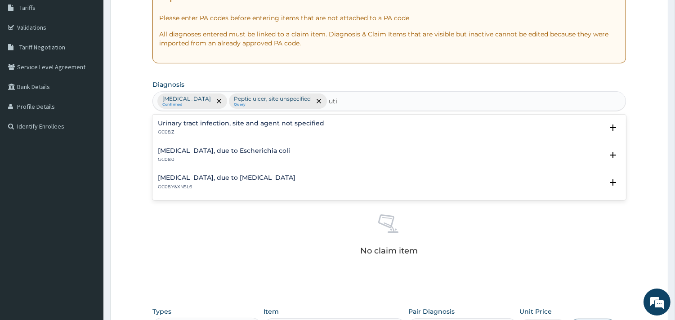
click at [216, 121] on h4 "Urinary tract infection, site and agent not specified" at bounding box center [241, 123] width 166 height 7
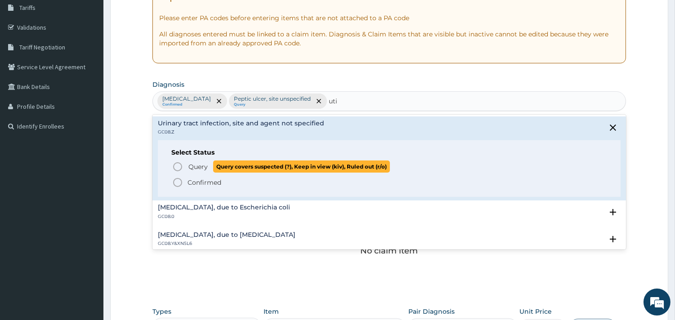
drag, startPoint x: 175, startPoint y: 164, endPoint x: 180, endPoint y: 164, distance: 4.5
click at [176, 164] on icon "status option query" at bounding box center [177, 166] width 11 height 11
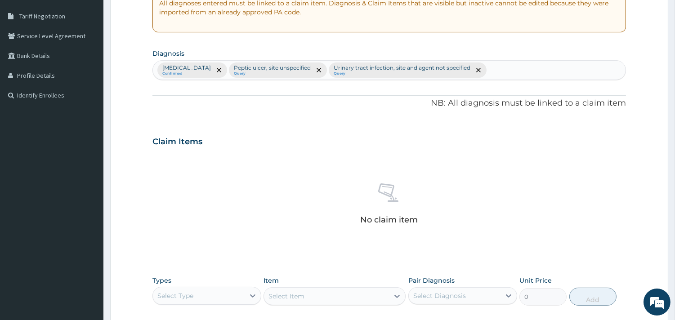
scroll to position [300, 0]
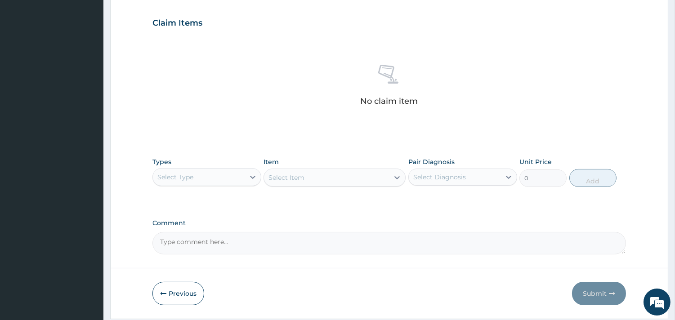
click at [239, 173] on div "Select Type" at bounding box center [199, 177] width 92 height 14
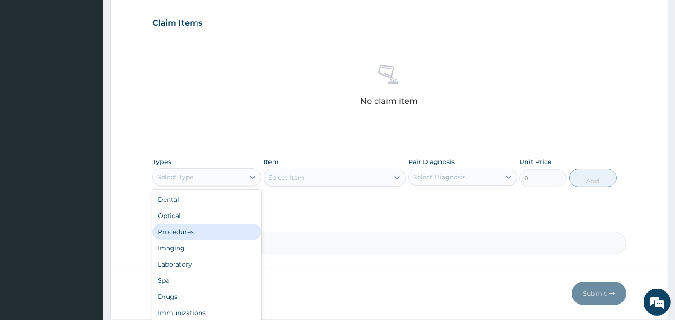
drag, startPoint x: 234, startPoint y: 232, endPoint x: 263, endPoint y: 218, distance: 31.8
click at [234, 231] on div "Procedures" at bounding box center [206, 232] width 109 height 16
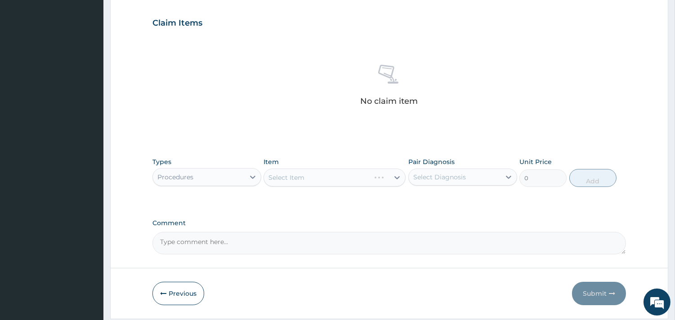
click at [342, 177] on div "Select Item" at bounding box center [335, 178] width 142 height 18
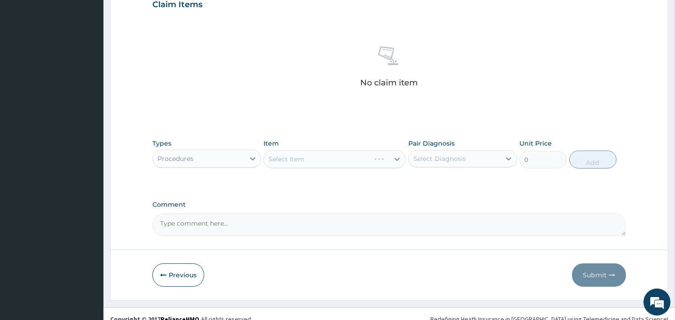
scroll to position [328, 0]
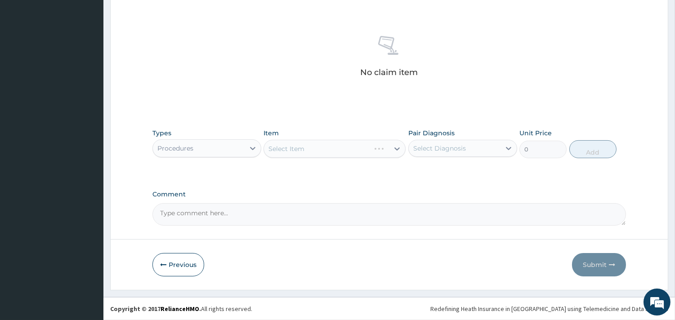
click at [396, 146] on div "Select Item" at bounding box center [335, 149] width 142 height 18
click at [398, 151] on icon at bounding box center [397, 148] width 9 height 9
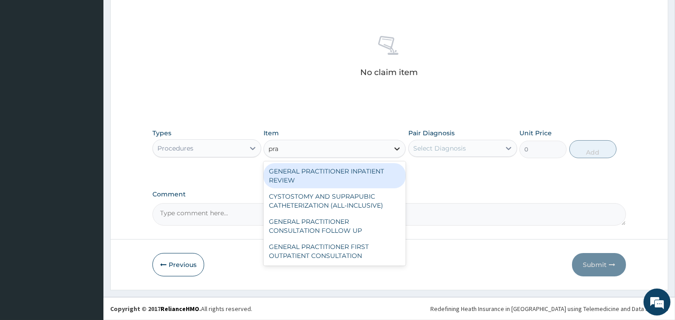
type input "prac"
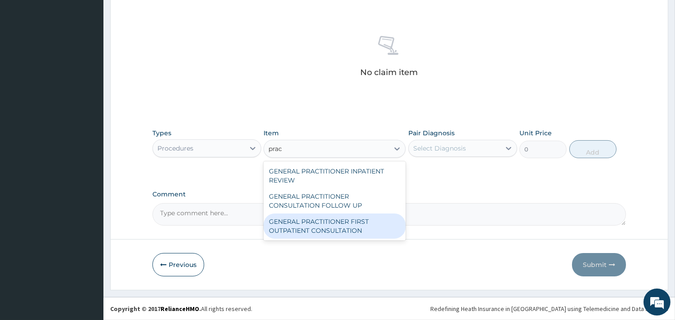
click at [315, 231] on div "GENERAL PRACTITIONER FIRST OUTPATIENT CONSULTATION" at bounding box center [335, 226] width 142 height 25
type input "3750"
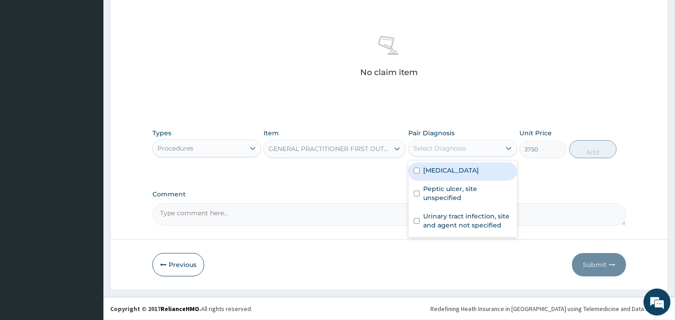
click at [469, 147] on div "Select Diagnosis" at bounding box center [455, 148] width 92 height 14
click at [441, 175] on label "Plasmodium malariae malaria without complication" at bounding box center [451, 170] width 56 height 9
checkbox input "true"
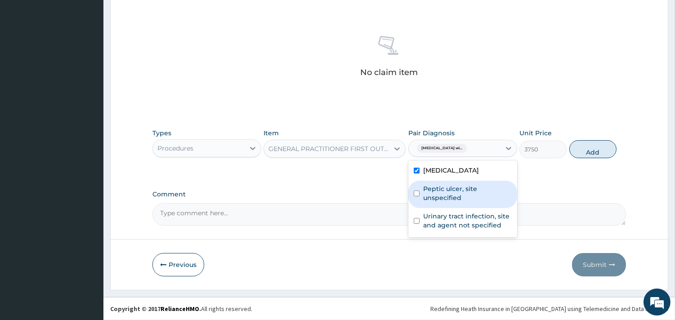
click at [448, 202] on label "Peptic ulcer, site unspecified" at bounding box center [467, 193] width 89 height 18
checkbox input "true"
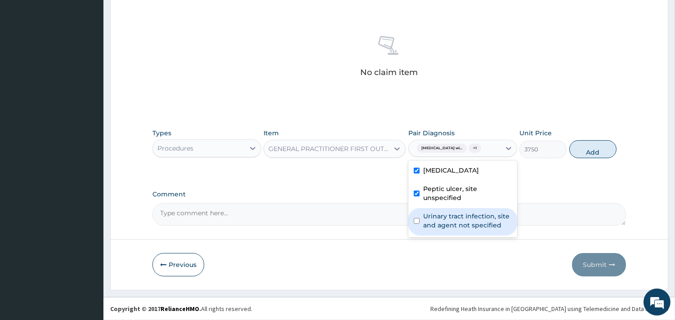
drag, startPoint x: 454, startPoint y: 246, endPoint x: 478, endPoint y: 237, distance: 25.5
click at [455, 230] on label "Urinary tract infection, site and agent not specified" at bounding box center [467, 221] width 89 height 18
checkbox input "true"
click at [585, 158] on button "Add" at bounding box center [592, 149] width 47 height 18
type input "0"
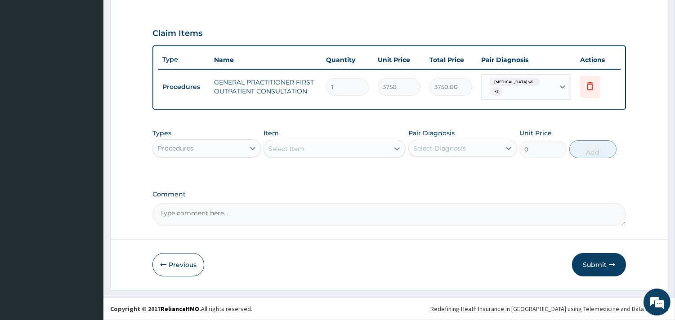
scroll to position [288, 0]
click at [242, 147] on div "Procedures" at bounding box center [199, 149] width 92 height 14
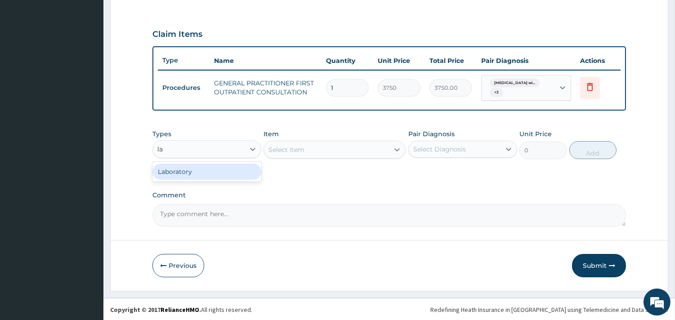
type input "lab"
click at [230, 165] on div "Laboratory" at bounding box center [206, 172] width 109 height 16
click at [319, 149] on div "Select Item" at bounding box center [335, 150] width 142 height 18
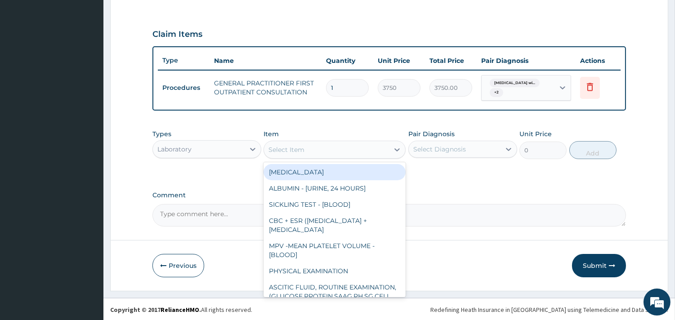
click at [372, 147] on div "Select Item" at bounding box center [326, 150] width 125 height 14
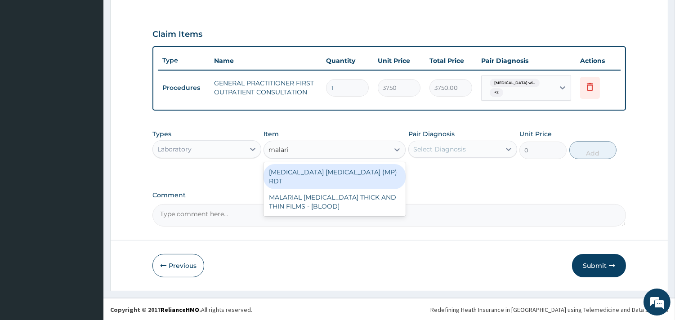
type input "malaria"
click at [342, 169] on div "MALARIA PARASITE (MP) RDT" at bounding box center [335, 176] width 142 height 25
type input "2000"
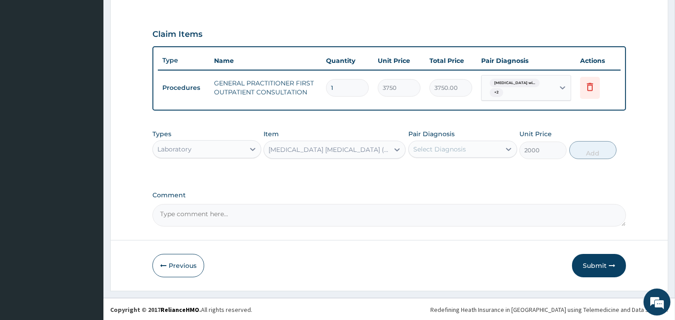
click at [447, 150] on div "Select Diagnosis" at bounding box center [439, 149] width 53 height 9
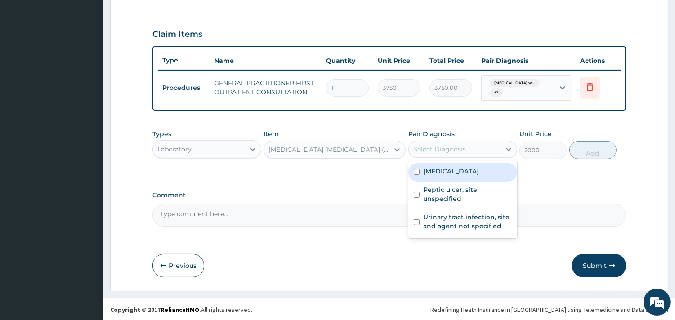
drag, startPoint x: 448, startPoint y: 174, endPoint x: 563, endPoint y: 150, distance: 117.2
click at [451, 174] on label "Plasmodium malariae malaria without complication" at bounding box center [451, 171] width 56 height 9
checkbox input "true"
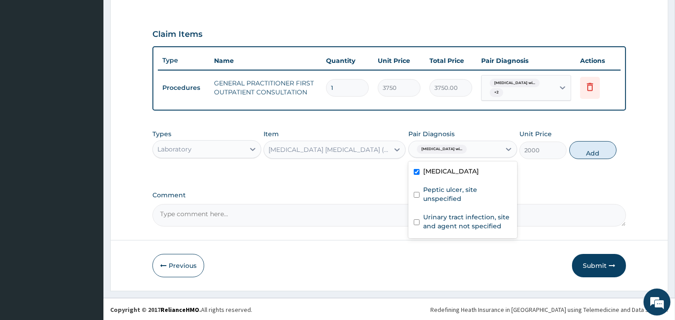
click at [595, 149] on button "Add" at bounding box center [592, 150] width 47 height 18
type input "0"
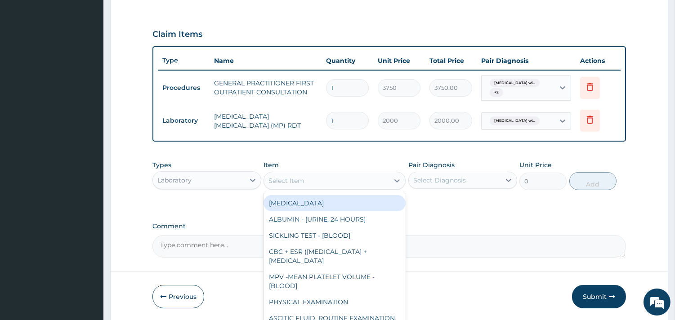
click at [349, 180] on div "Select Item" at bounding box center [326, 181] width 125 height 14
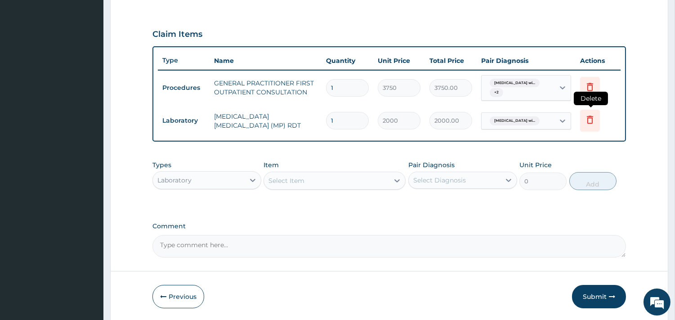
click at [585, 117] on icon at bounding box center [590, 119] width 11 height 11
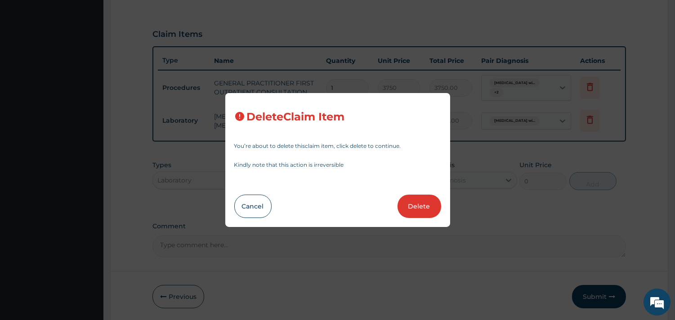
click at [431, 202] on button "Delete" at bounding box center [420, 206] width 44 height 23
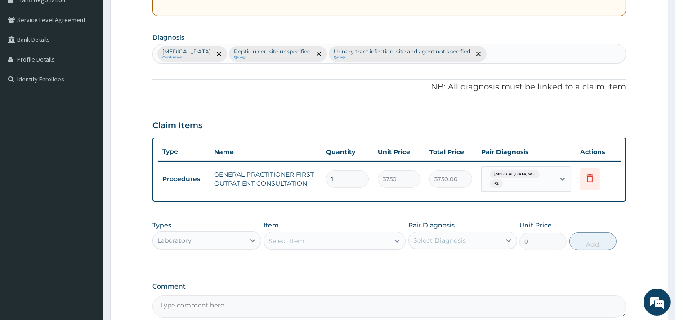
scroll to position [188, 0]
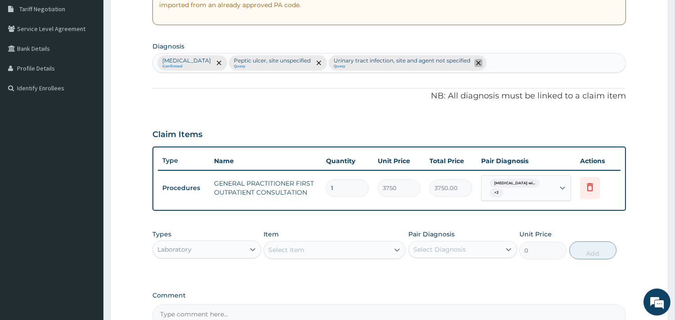
click at [481, 63] on icon "remove selection option" at bounding box center [478, 63] width 4 height 4
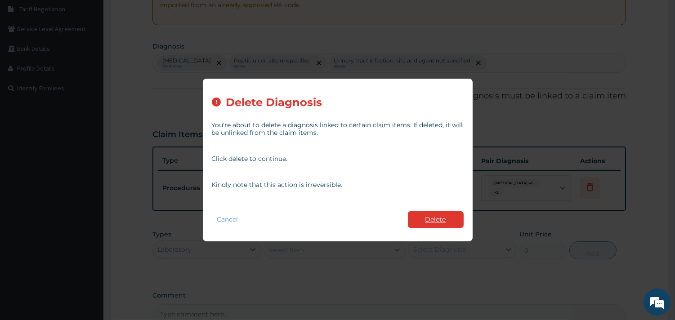
click at [430, 218] on button "Delete" at bounding box center [436, 219] width 56 height 17
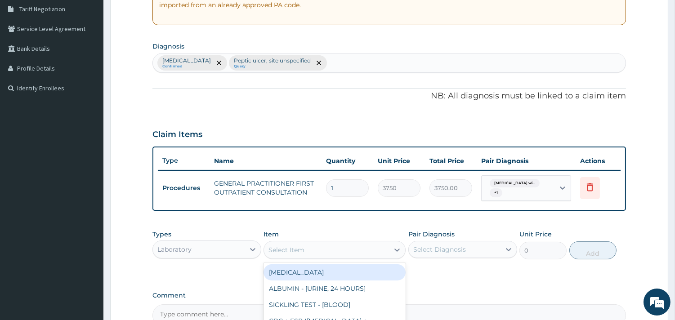
click at [300, 247] on div "Select Item" at bounding box center [286, 250] width 36 height 9
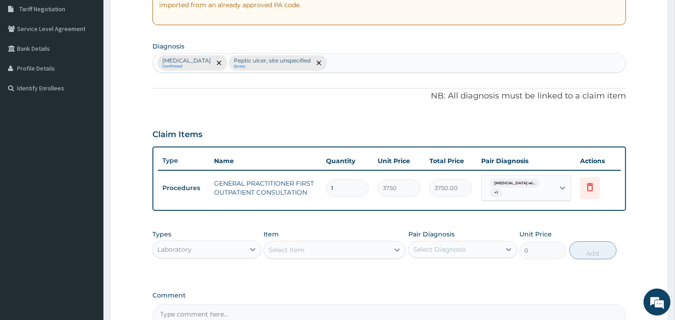
click at [240, 246] on div "Laboratory" at bounding box center [199, 249] width 92 height 14
type input "dr"
click at [213, 269] on div "Drugs" at bounding box center [206, 272] width 109 height 16
click at [303, 248] on div "Select Item" at bounding box center [335, 250] width 142 height 18
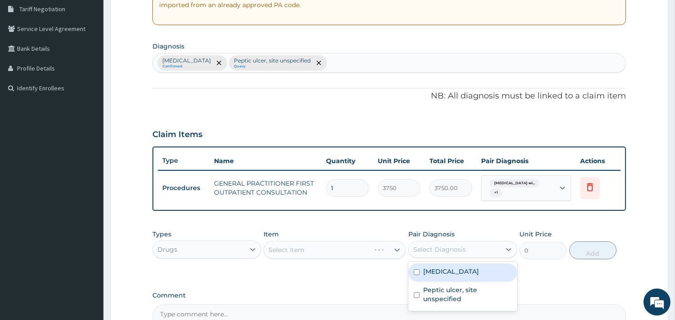
click at [461, 245] on div "Select Diagnosis" at bounding box center [439, 249] width 53 height 9
click at [455, 273] on label "Plasmodium malariae malaria without complication" at bounding box center [451, 271] width 56 height 9
checkbox input "true"
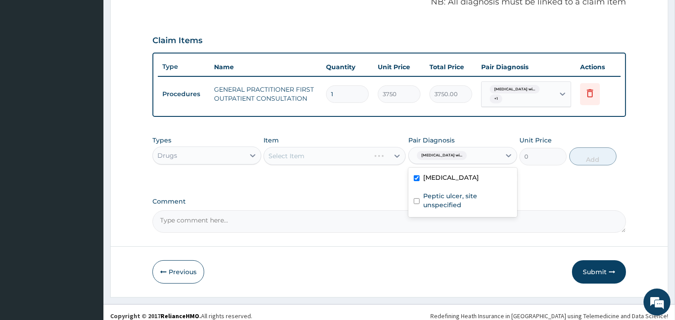
scroll to position [288, 0]
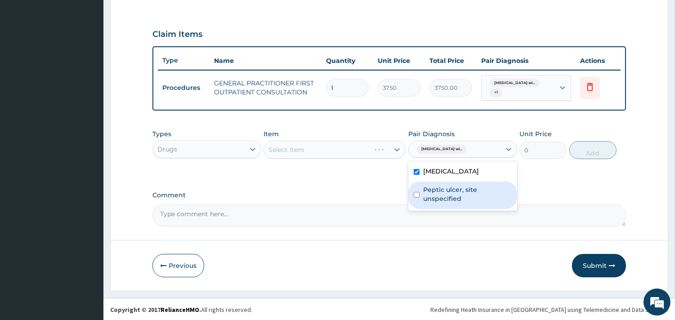
click at [448, 203] on label "Peptic ulcer, site unspecified" at bounding box center [467, 194] width 89 height 18
checkbox input "true"
click at [433, 176] on label "Plasmodium malariae malaria without complication" at bounding box center [451, 171] width 56 height 9
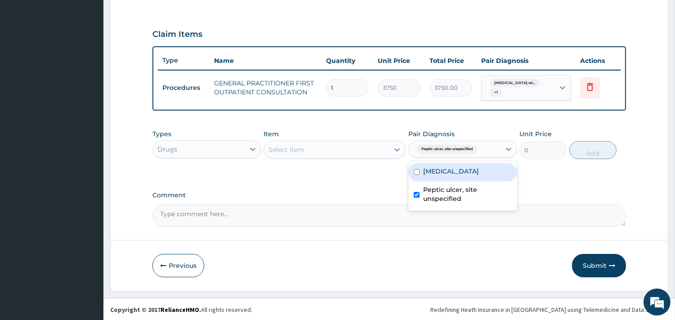
click at [432, 174] on label "Plasmodium malariae malaria without complication" at bounding box center [451, 171] width 56 height 9
checkbox input "true"
click at [435, 203] on label "Peptic ulcer, site unspecified" at bounding box center [467, 194] width 89 height 18
checkbox input "false"
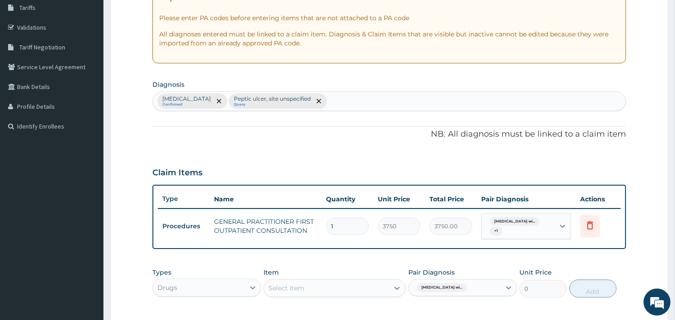
scroll to position [138, 0]
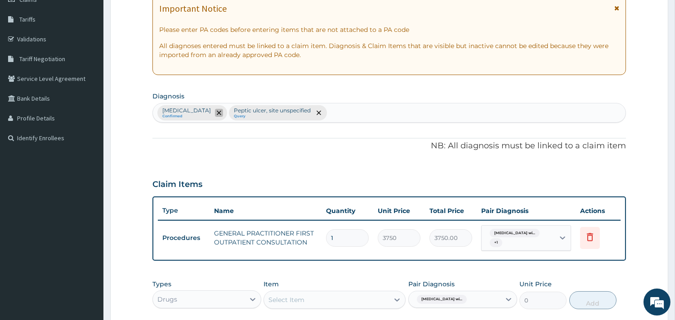
click at [221, 112] on icon "remove selection option" at bounding box center [219, 113] width 4 height 4
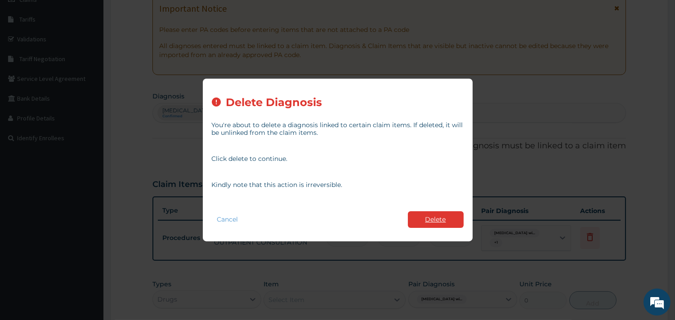
click at [421, 222] on button "Delete" at bounding box center [436, 219] width 56 height 17
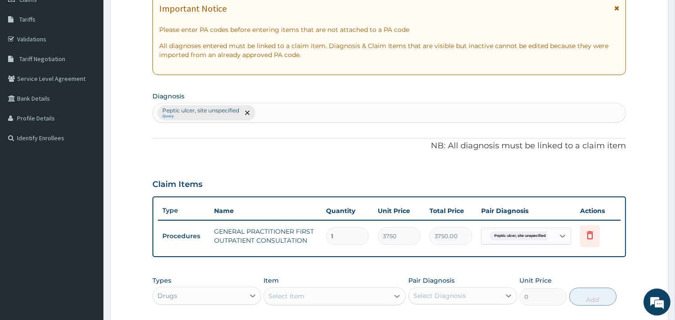
click at [275, 111] on div "Peptic ulcer, site unspecified Query" at bounding box center [389, 112] width 473 height 19
type input "uti"
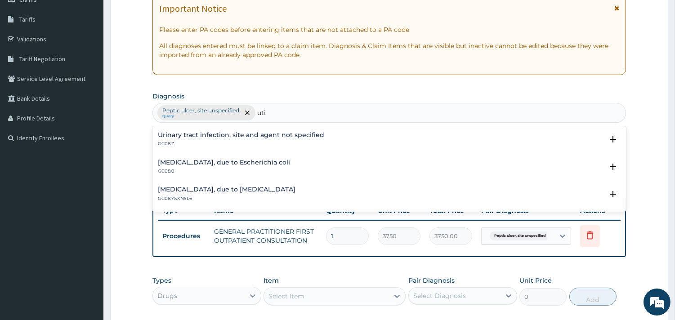
click at [223, 133] on h4 "Urinary tract infection, site and agent not specified" at bounding box center [241, 135] width 166 height 7
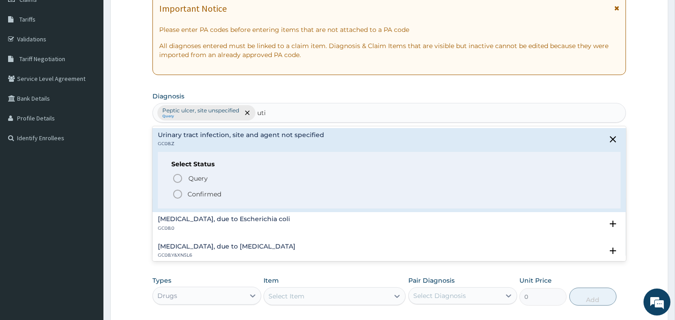
click at [174, 192] on icon "status option filled" at bounding box center [177, 194] width 11 height 11
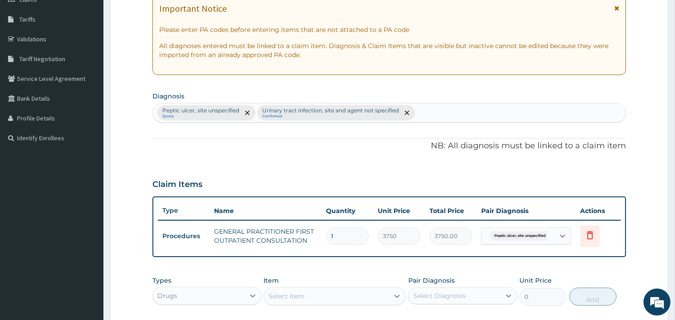
scroll to position [285, 0]
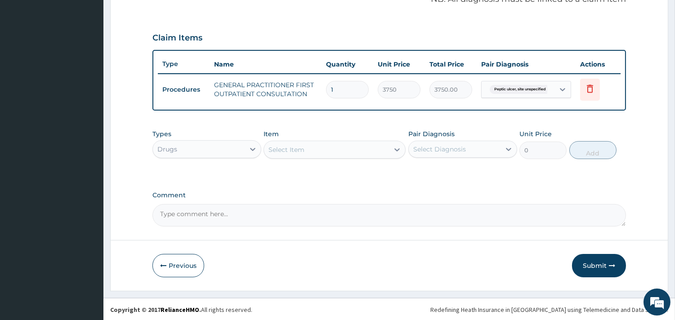
click at [317, 148] on div "Select Item" at bounding box center [326, 150] width 125 height 14
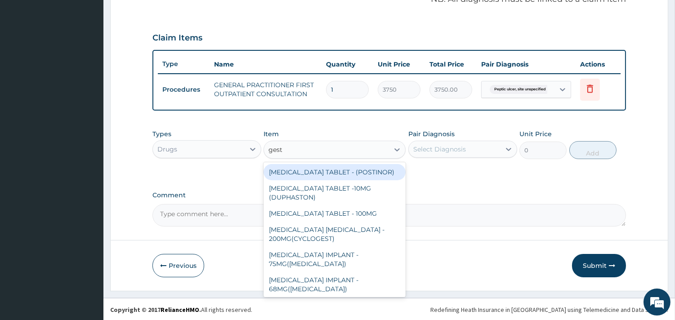
type input "gesti"
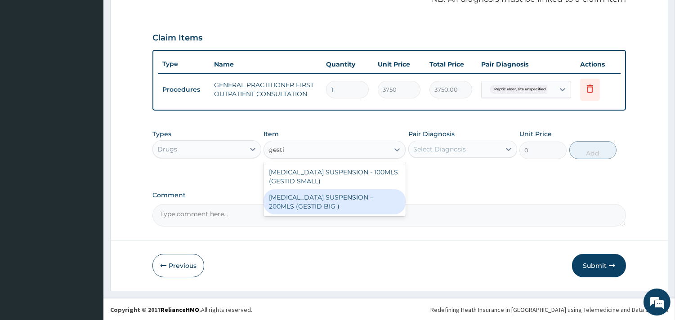
drag, startPoint x: 344, startPoint y: 198, endPoint x: 352, endPoint y: 194, distance: 8.7
click at [345, 197] on div "ANTACID SUSPENSION – 200MLS (GESTID BIG )" at bounding box center [335, 201] width 142 height 25
type input "1680"
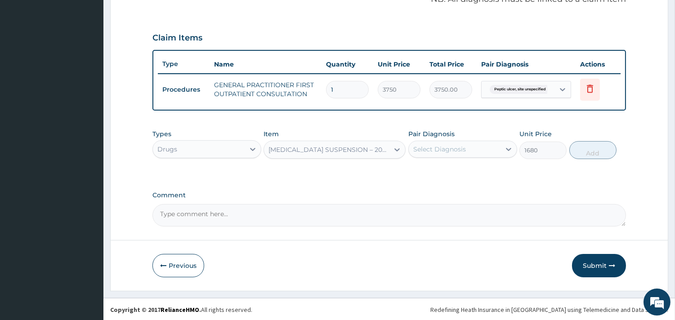
click at [457, 142] on div "Select Diagnosis" at bounding box center [455, 149] width 92 height 14
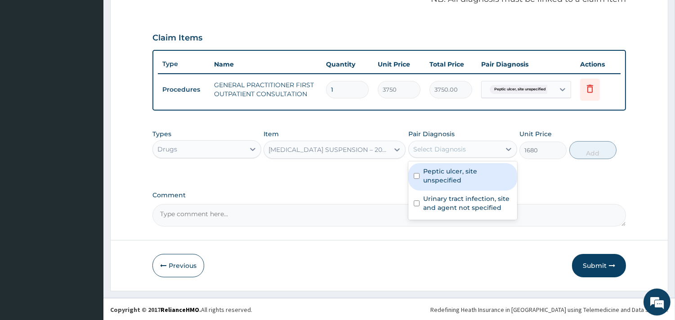
click at [463, 174] on label "Peptic ulcer, site unspecified" at bounding box center [467, 176] width 89 height 18
checkbox input "true"
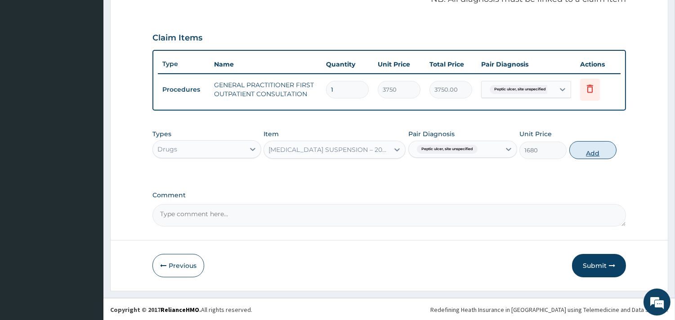
click at [595, 152] on button "Add" at bounding box center [592, 150] width 47 height 18
type input "0"
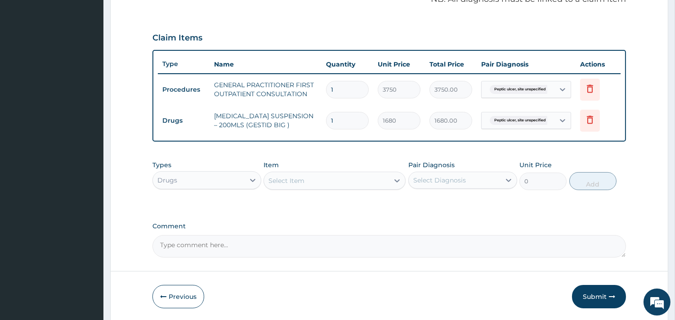
click at [283, 177] on div "Select Item" at bounding box center [286, 180] width 36 height 9
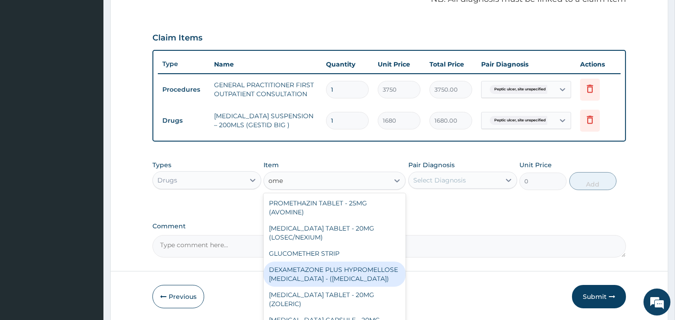
type input "omep"
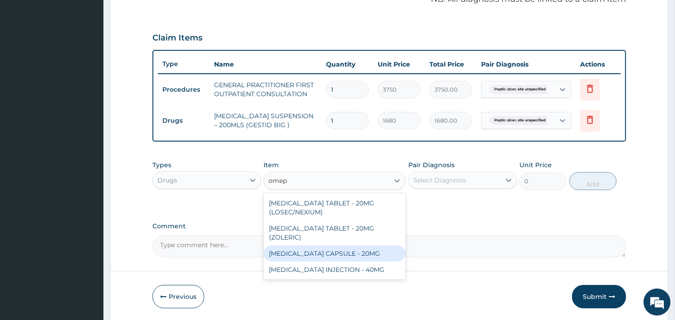
click at [361, 248] on div "OMEPRAZOLE CAPSULE - 20MG" at bounding box center [335, 254] width 142 height 16
type input "140"
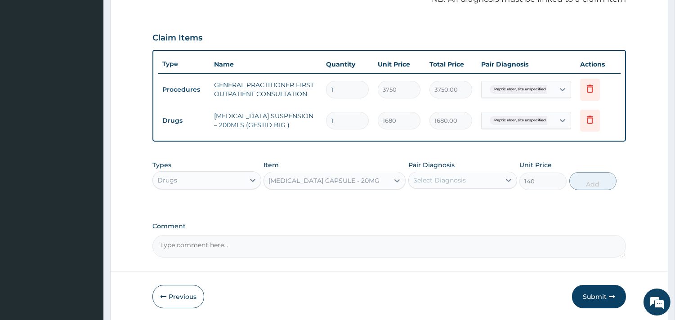
click at [443, 173] on div "Select Diagnosis" at bounding box center [455, 180] width 92 height 14
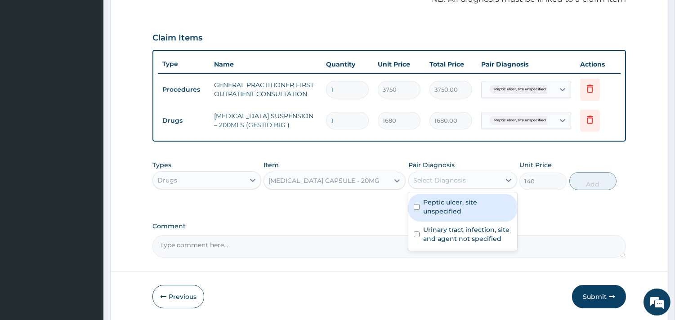
drag, startPoint x: 442, startPoint y: 202, endPoint x: 549, endPoint y: 195, distance: 106.8
click at [452, 204] on label "Peptic ulcer, site unspecified" at bounding box center [467, 207] width 89 height 18
checkbox input "true"
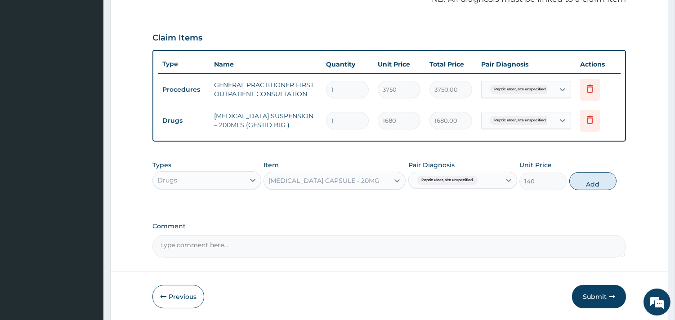
drag, startPoint x: 585, startPoint y: 180, endPoint x: 532, endPoint y: 183, distance: 53.1
click at [586, 180] on button "Add" at bounding box center [592, 181] width 47 height 18
type input "0"
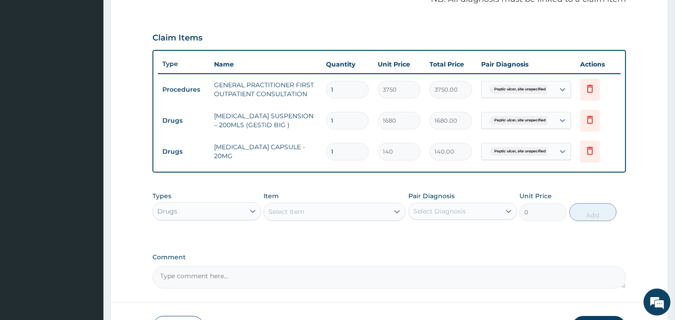
type input "14"
type input "1960.00"
type input "14"
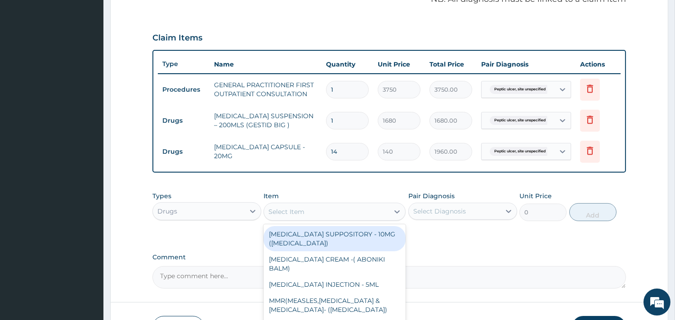
click at [306, 212] on div "Select Item" at bounding box center [326, 212] width 125 height 14
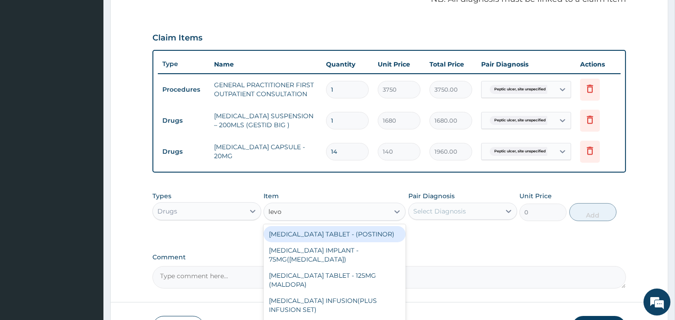
type input "levof"
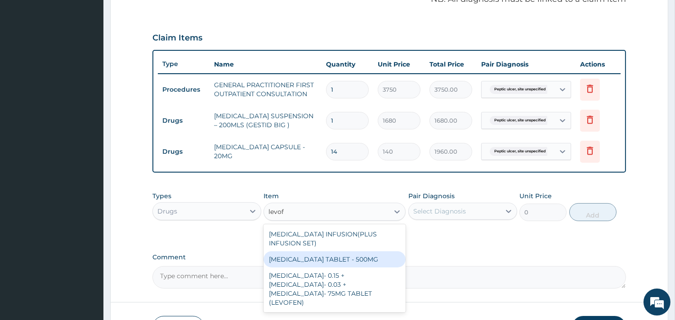
click at [340, 257] on div "LEVOFLOXACIN TABLET - 500MG" at bounding box center [335, 259] width 142 height 16
type input "196"
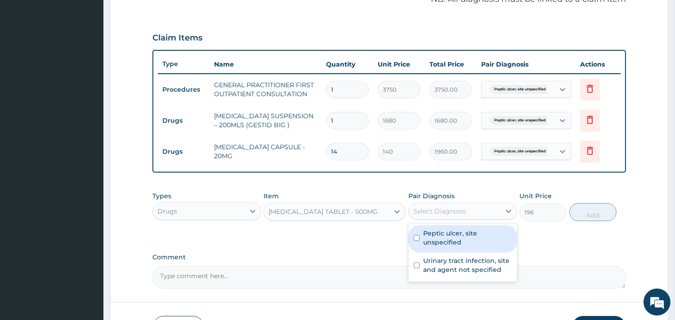
click at [442, 211] on div "Select Diagnosis" at bounding box center [439, 211] width 53 height 9
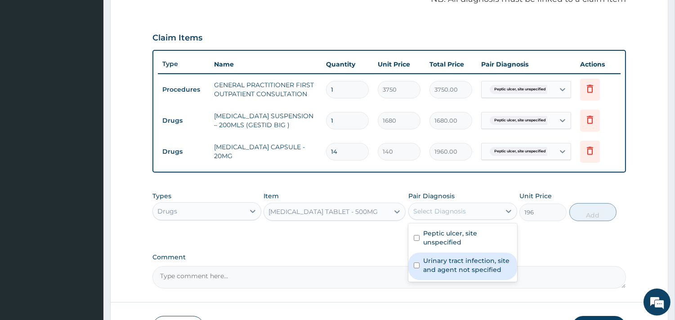
drag, startPoint x: 450, startPoint y: 264, endPoint x: 550, endPoint y: 235, distance: 104.2
click at [451, 263] on label "Urinary tract infection, site and agent not specified" at bounding box center [467, 265] width 89 height 18
checkbox input "true"
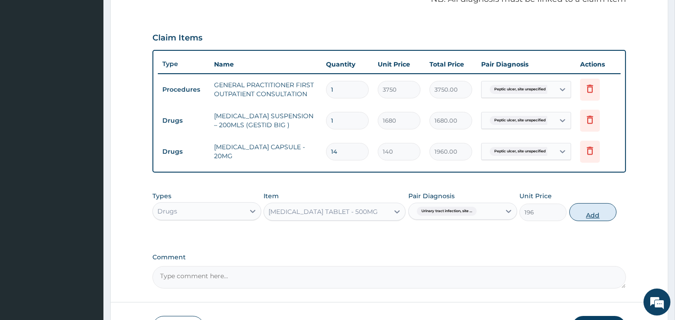
click at [582, 213] on button "Add" at bounding box center [592, 212] width 47 height 18
type input "0"
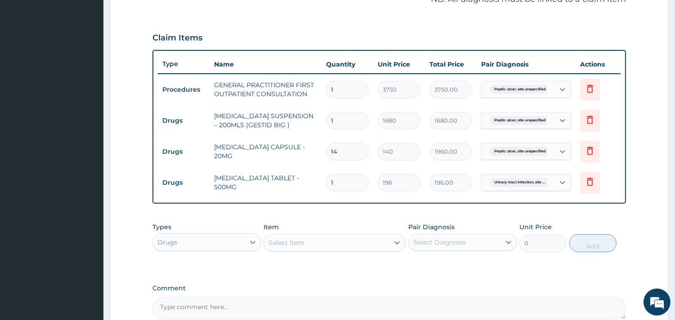
type input "10"
type input "1960.00"
type input "10"
click at [331, 236] on div "Select Item" at bounding box center [326, 243] width 125 height 14
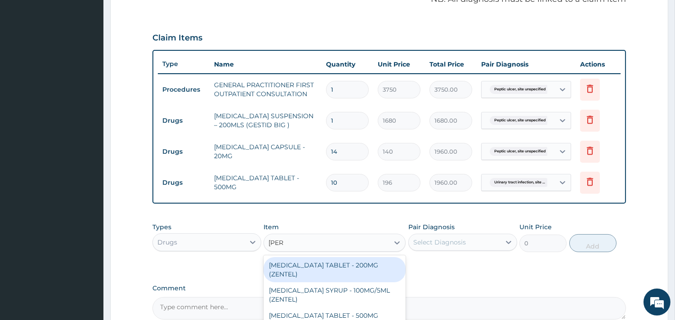
type input "zente"
click at [367, 263] on div "ALBENDAZOLE TABLET - 200MG (ZENTEL)" at bounding box center [335, 269] width 142 height 25
type input "560"
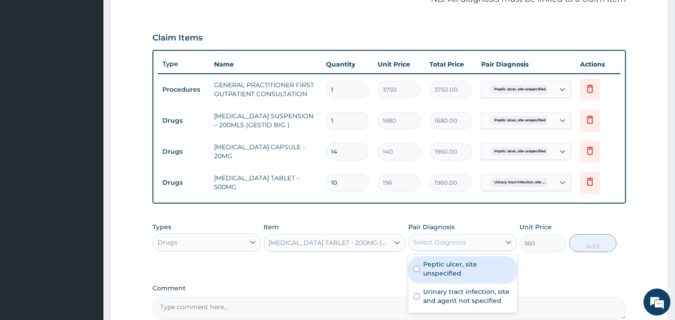
click at [451, 243] on div "Select Diagnosis" at bounding box center [439, 242] width 53 height 9
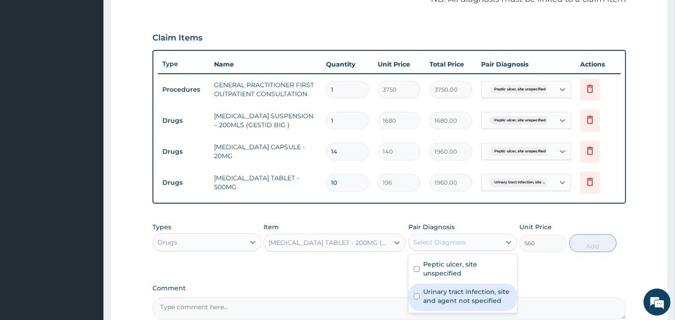
click at [465, 293] on label "Urinary tract infection, site and agent not specified" at bounding box center [467, 296] width 89 height 18
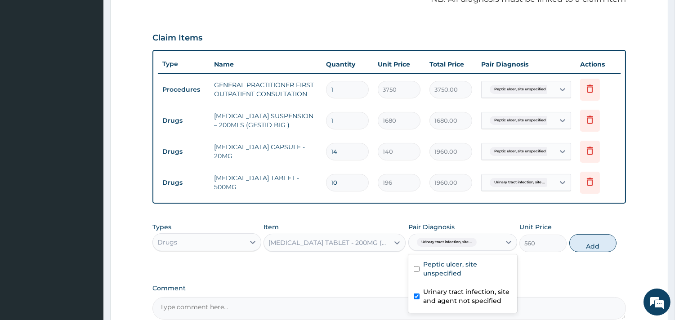
click at [461, 294] on label "Urinary tract infection, site and agent not specified" at bounding box center [467, 296] width 89 height 18
checkbox input "false"
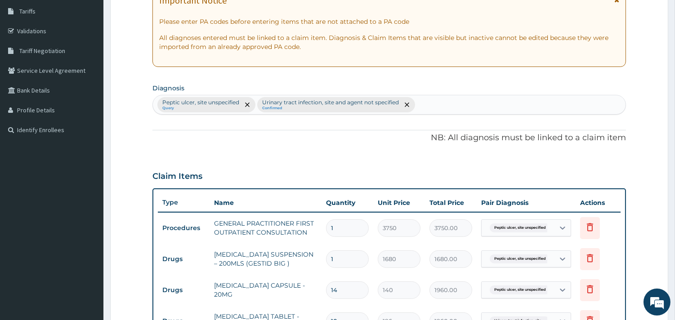
scroll to position [129, 0]
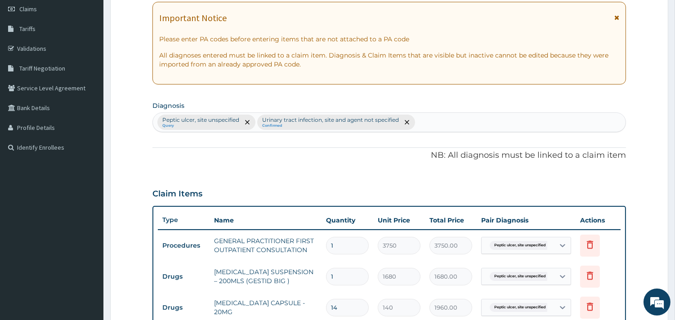
click at [432, 122] on div "Peptic ulcer, site unspecified Query Urinary tract infection, site and agent no…" at bounding box center [389, 122] width 473 height 19
type input "helminth"
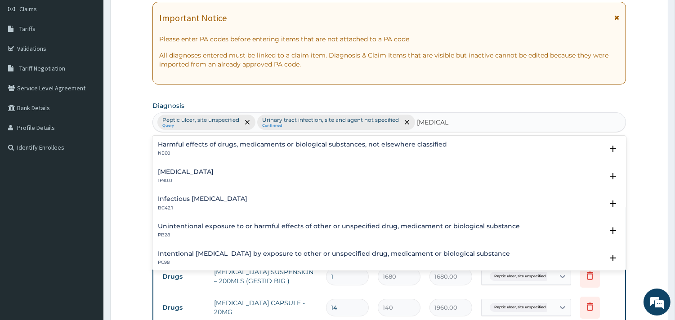
click at [201, 172] on h4 "Mixed intestinal helminthiases" at bounding box center [186, 172] width 56 height 7
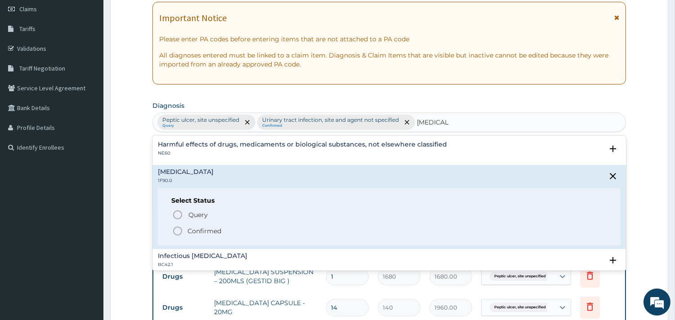
click at [176, 230] on icon "status option filled" at bounding box center [177, 231] width 11 height 11
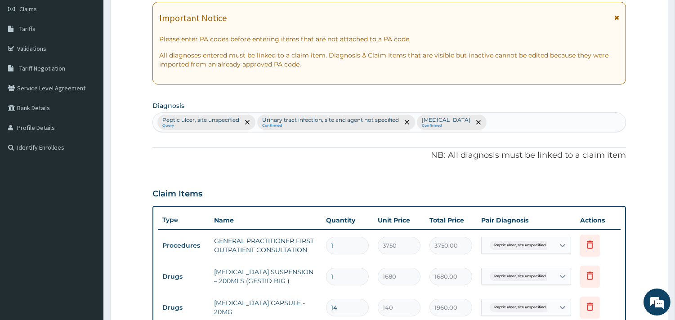
scroll to position [329, 0]
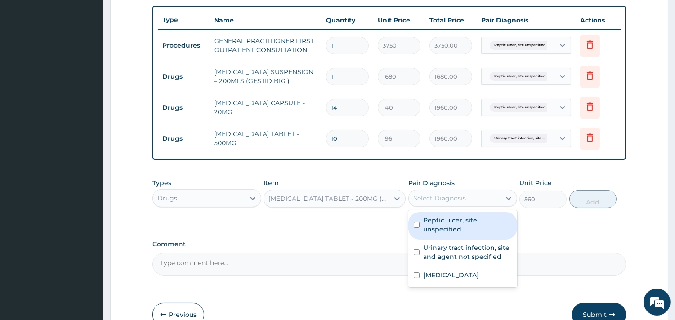
click at [427, 200] on div "Select Diagnosis" at bounding box center [439, 198] width 53 height 9
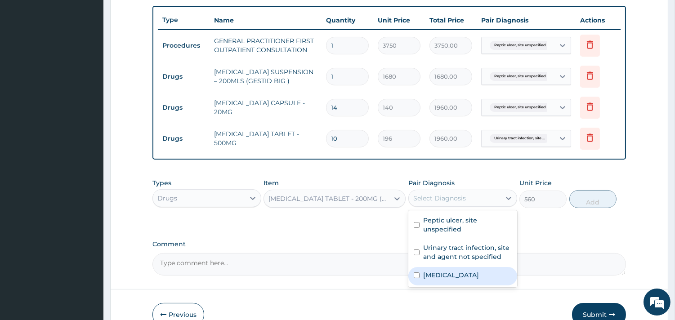
click at [440, 272] on label "Mixed intestinal helminthiases" at bounding box center [451, 275] width 56 height 9
checkbox input "true"
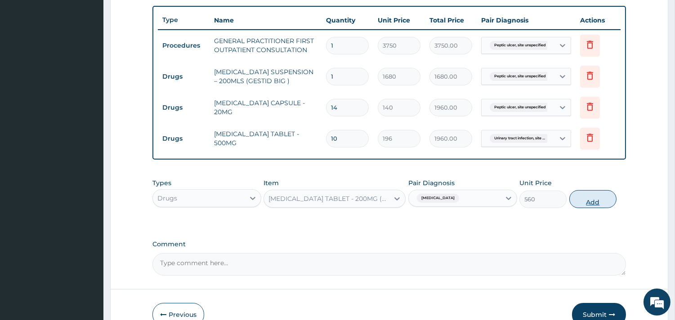
click at [590, 200] on button "Add" at bounding box center [592, 199] width 47 height 18
type input "0"
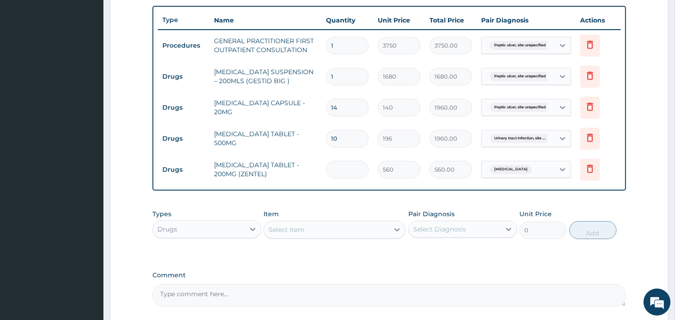
type input "0.00"
type input "2"
type input "1120.00"
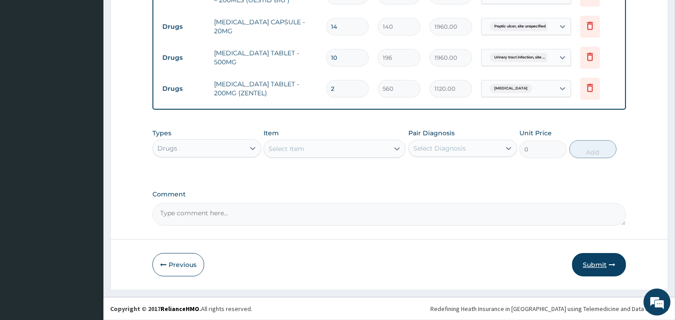
type input "2"
click at [596, 268] on button "Submit" at bounding box center [599, 264] width 54 height 23
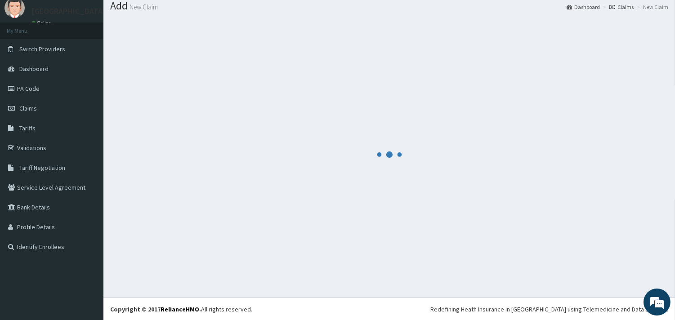
scroll to position [410, 0]
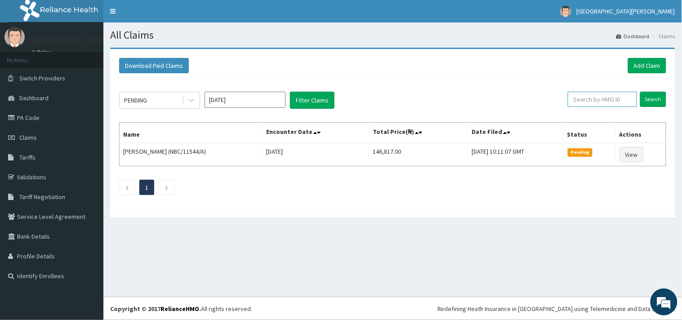
click at [614, 100] on input "text" at bounding box center [602, 99] width 69 height 15
paste input "AEN/10116/B"
click at [566, 97] on input "AEN/10116/B" at bounding box center [587, 99] width 63 height 15
type input "AEN/10116/B"
click at [657, 97] on input "Search" at bounding box center [653, 99] width 26 height 15
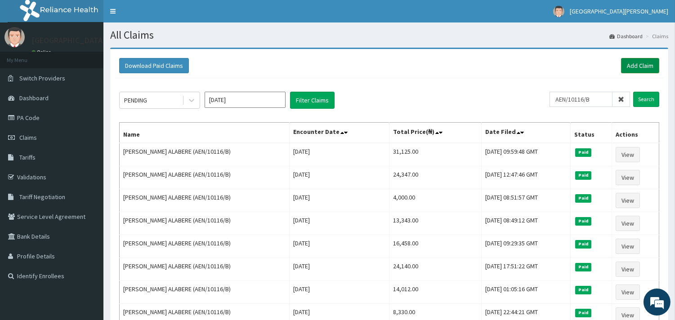
click at [639, 67] on link "Add Claim" at bounding box center [640, 65] width 38 height 15
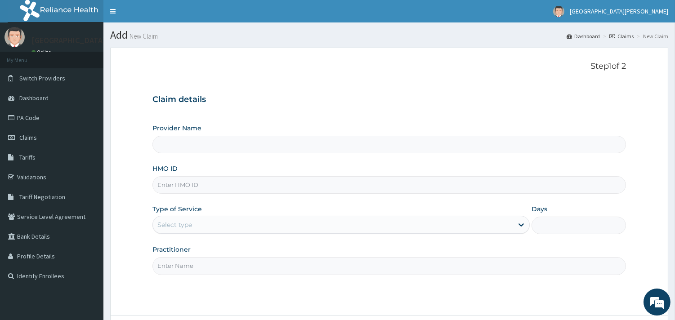
click at [215, 183] on input "HMO ID" at bounding box center [389, 185] width 474 height 18
paste input "AEN/10116/B"
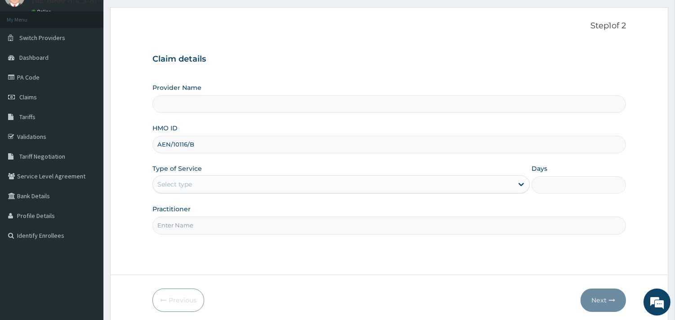
scroll to position [76, 0]
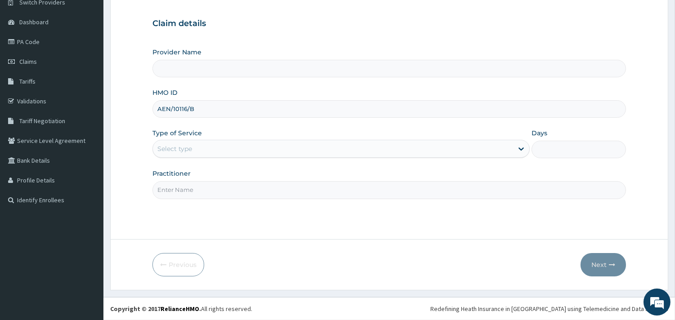
type input "AEN/10116/B"
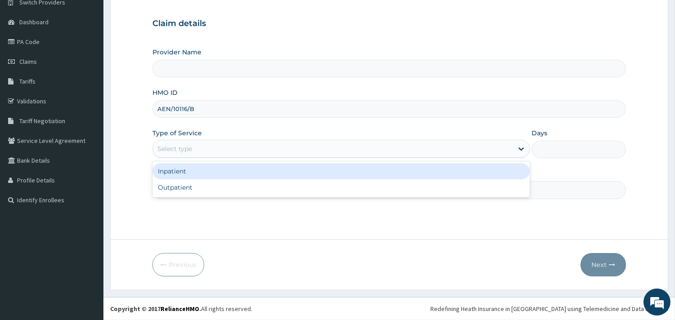
drag, startPoint x: 198, startPoint y: 149, endPoint x: 201, endPoint y: 154, distance: 5.9
click at [199, 150] on div "Select type" at bounding box center [333, 149] width 360 height 14
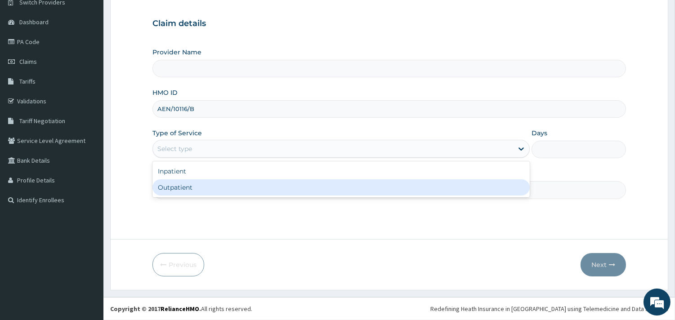
click at [197, 192] on div "Outpatient" at bounding box center [340, 187] width 377 height 16
type input "1"
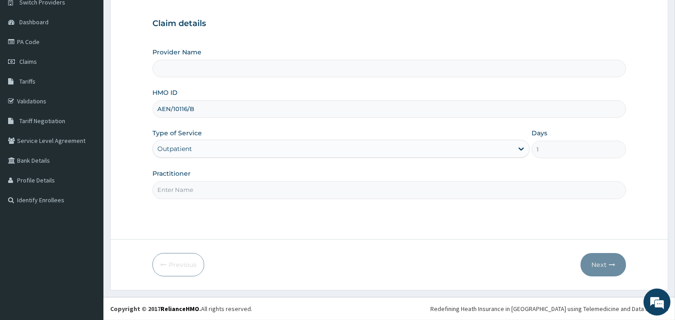
click at [197, 195] on input "Practitioner" at bounding box center [389, 190] width 474 height 18
type input "ONYESOH"
click at [601, 261] on button "Next" at bounding box center [603, 264] width 45 height 23
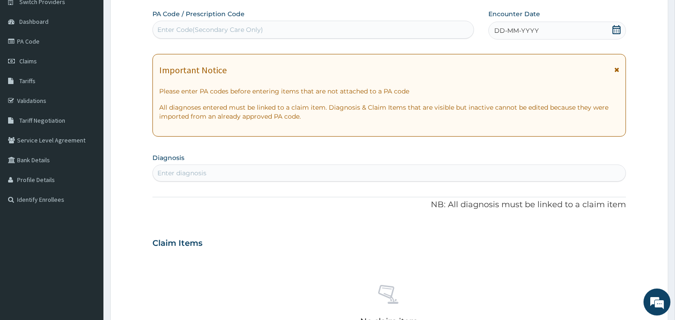
scroll to position [0, 0]
click at [296, 30] on div "Enter Code(Secondary Care Only)" at bounding box center [313, 29] width 321 height 14
paste input "PA/08A621"
type input "PA/08A621"
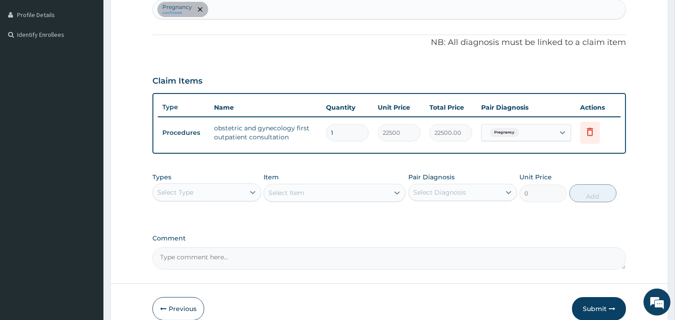
scroll to position [285, 0]
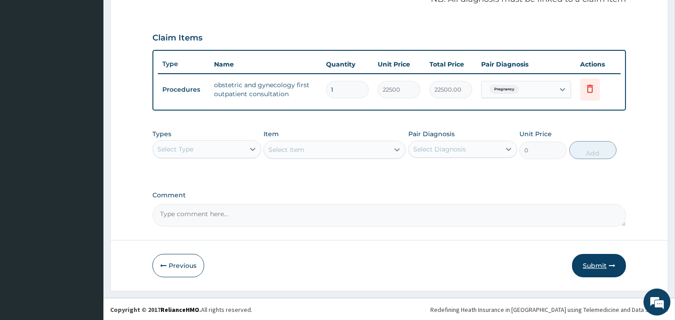
click at [606, 264] on button "Submit" at bounding box center [599, 265] width 54 height 23
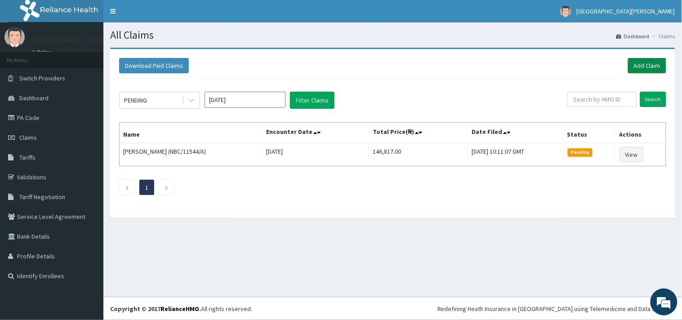
click at [648, 63] on link "Add Claim" at bounding box center [647, 65] width 38 height 15
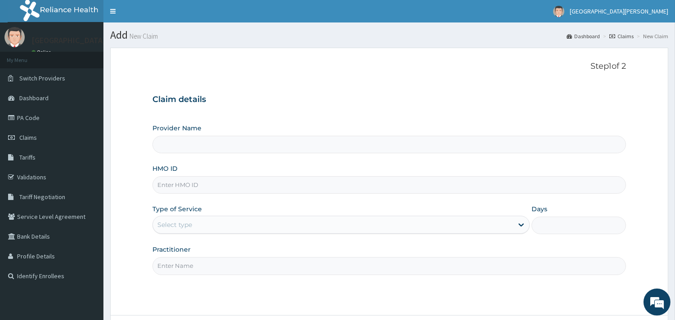
click at [262, 179] on input "HMO ID" at bounding box center [389, 185] width 474 height 18
paste input "PA/08A621"
type input "PA/08A621"
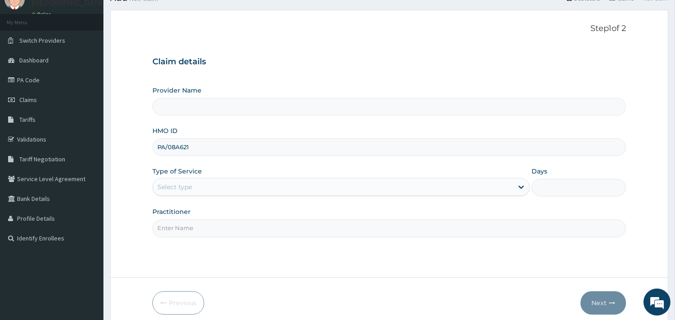
scroll to position [76, 0]
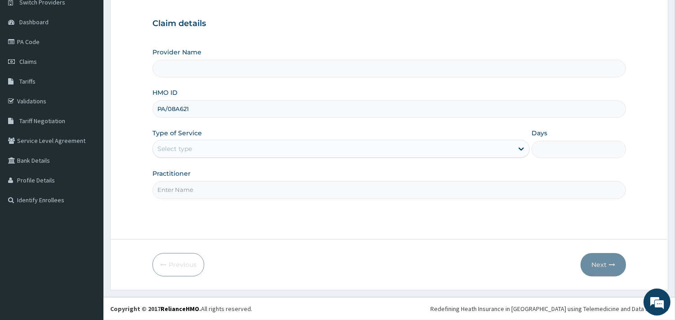
type input "ST. Catherine's Specialist Hospital -Rivers"
drag, startPoint x: 205, startPoint y: 111, endPoint x: 148, endPoint y: 104, distance: 57.1
click at [148, 104] on form "Step 1 of 2 Claim details Provider Name ST. Catherine's Specialist Hospital -Ri…" at bounding box center [389, 131] width 558 height 319
click at [236, 102] on input "HMO ID" at bounding box center [389, 109] width 474 height 18
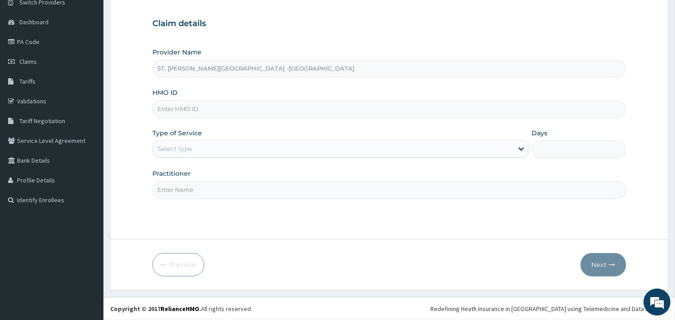
paste input "AEN/10116/B"
type input "AEN/10116/B"
click at [223, 145] on div "Select type" at bounding box center [333, 149] width 360 height 14
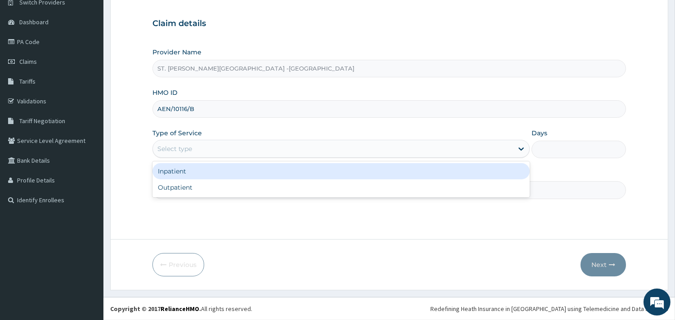
paste input "PA/7DA0CA"
type input "P"
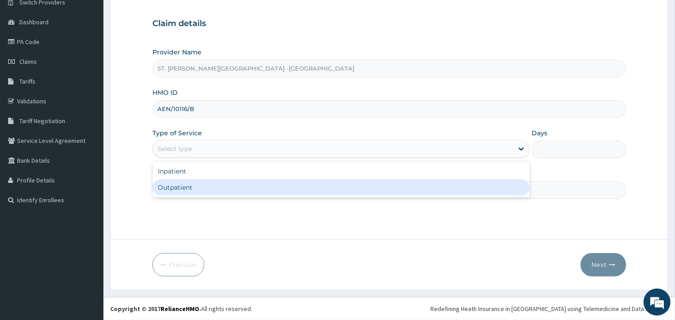
click at [210, 188] on div "Outpatient" at bounding box center [340, 187] width 377 height 16
type input "1"
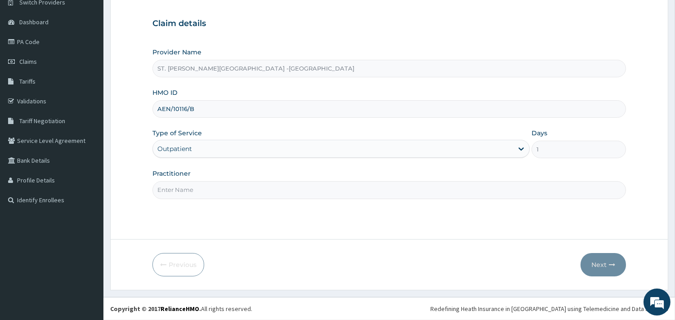
click at [199, 191] on input "Practitioner" at bounding box center [389, 190] width 474 height 18
type input "ONYESOH"
click at [607, 265] on button "Next" at bounding box center [603, 264] width 45 height 23
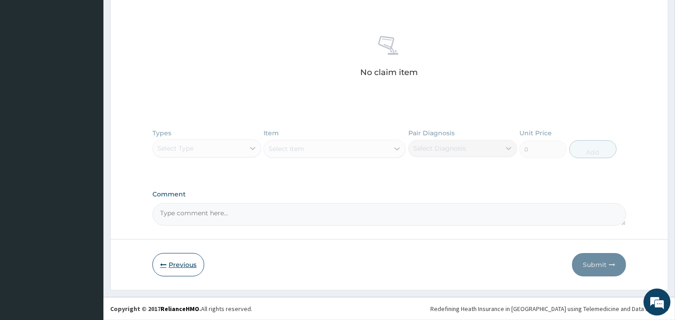
click at [180, 261] on button "Previous" at bounding box center [178, 264] width 52 height 23
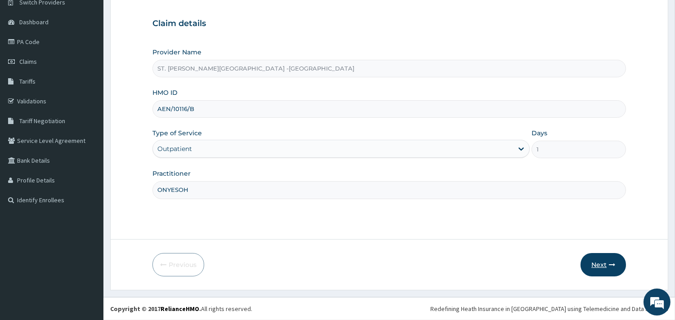
click at [606, 266] on button "Next" at bounding box center [603, 264] width 45 height 23
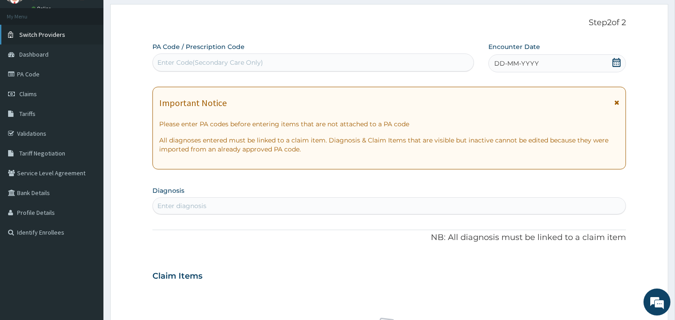
scroll to position [26, 0]
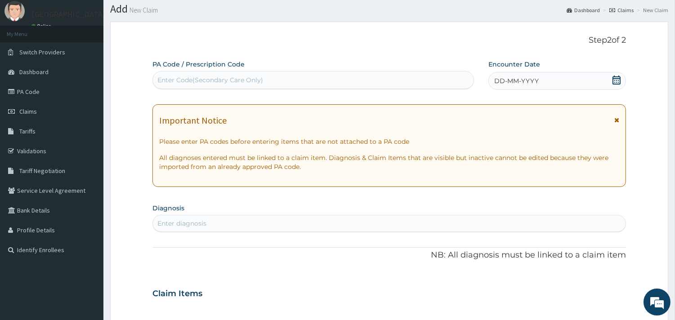
click at [288, 84] on div "Enter Code(Secondary Care Only)" at bounding box center [313, 80] width 321 height 14
click at [304, 82] on div "Enter Code(Secondary Care Only)" at bounding box center [313, 80] width 321 height 14
paste input "PA/08A621"
type input "PA/08A621"
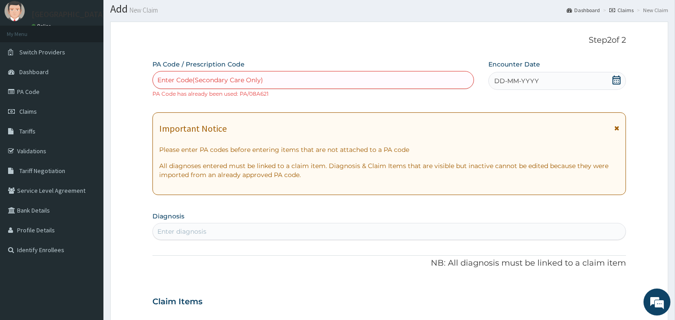
click at [274, 80] on div "Enter Code(Secondary Care Only)" at bounding box center [313, 80] width 321 height 14
paste input "PA/7DA0CA"
type input "PA/7DA0CA"
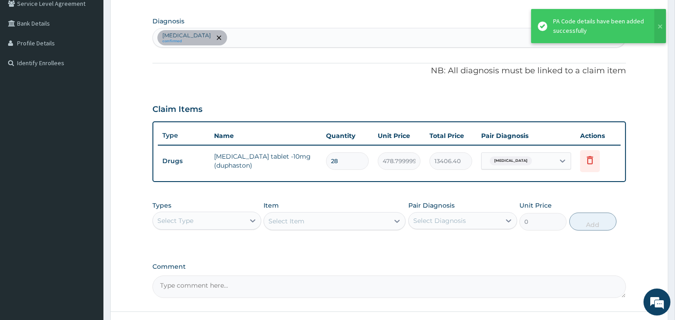
scroll to position [263, 0]
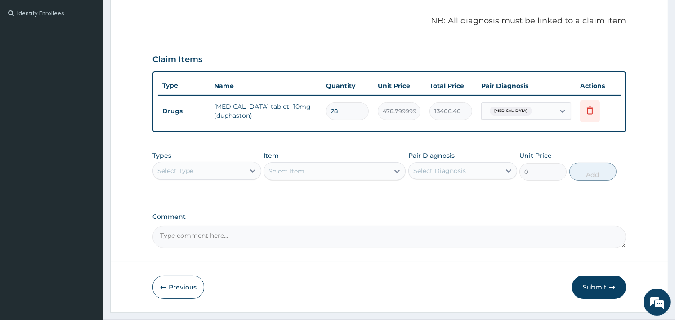
click at [237, 167] on div "Select Type" at bounding box center [199, 171] width 92 height 14
type input "lab"
drag, startPoint x: 219, startPoint y: 192, endPoint x: 241, endPoint y: 179, distance: 25.5
click at [219, 192] on div "Laboratory" at bounding box center [206, 193] width 109 height 16
click at [302, 173] on div "Select Item" at bounding box center [335, 171] width 142 height 18
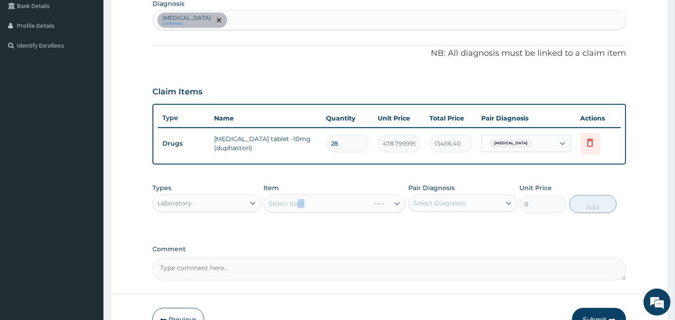
scroll to position [213, 0]
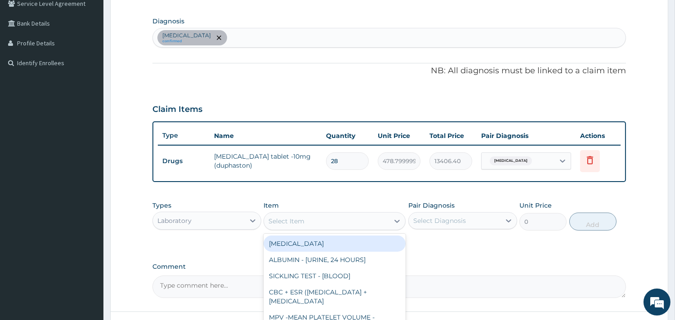
click at [331, 219] on div "Select Item" at bounding box center [326, 221] width 125 height 14
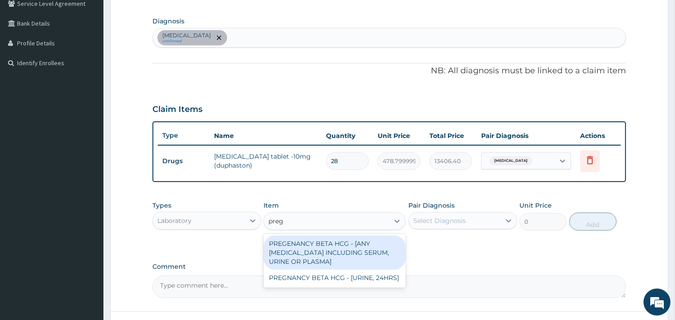
type input "pregn"
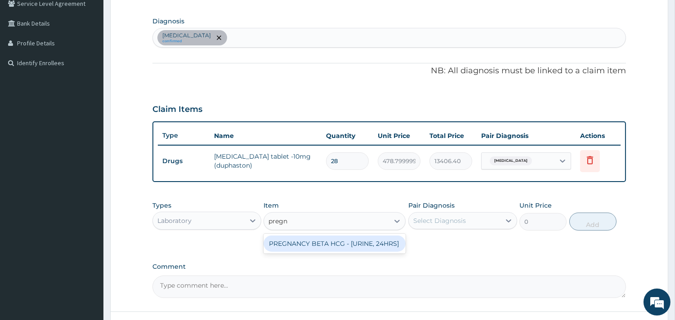
drag, startPoint x: 338, startPoint y: 250, endPoint x: 352, endPoint y: 247, distance: 14.3
click at [340, 250] on div "PREGNANCY BETA HCG - [URINE, 24HRS]" at bounding box center [335, 244] width 142 height 16
type input "2500"
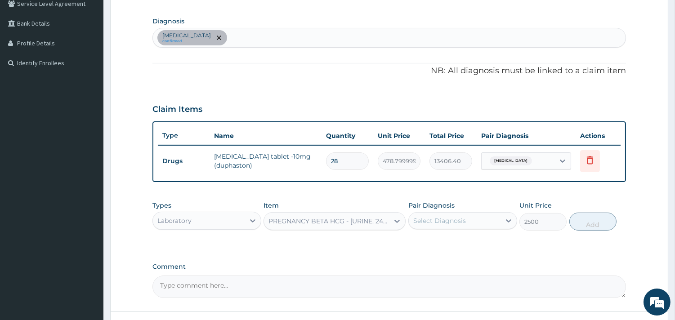
click at [455, 214] on div "Select Diagnosis" at bounding box center [455, 221] width 92 height 14
drag, startPoint x: 461, startPoint y: 246, endPoint x: 486, endPoint y: 240, distance: 25.2
click at [464, 246] on div "Recurrent miscarriage" at bounding box center [462, 244] width 109 height 18
checkbox input "true"
drag, startPoint x: 590, startPoint y: 219, endPoint x: 597, endPoint y: 225, distance: 8.9
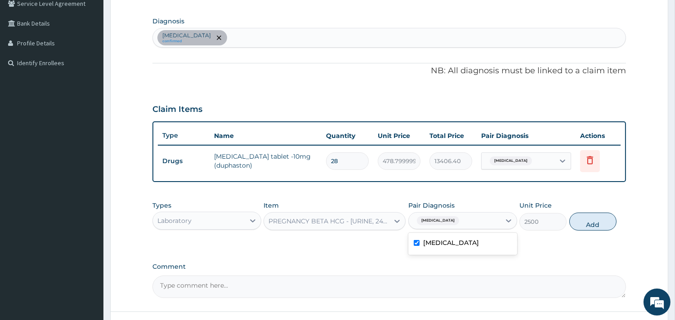
click at [591, 219] on button "Add" at bounding box center [592, 222] width 47 height 18
type input "0"
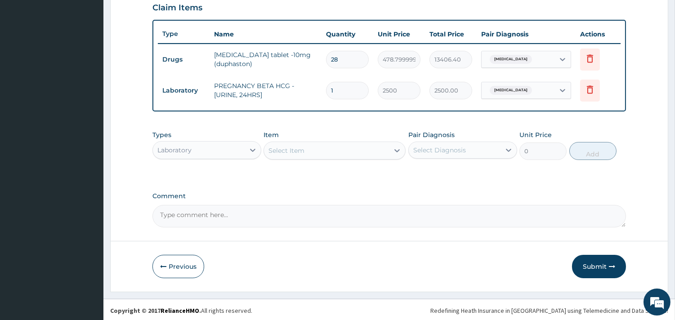
scroll to position [316, 0]
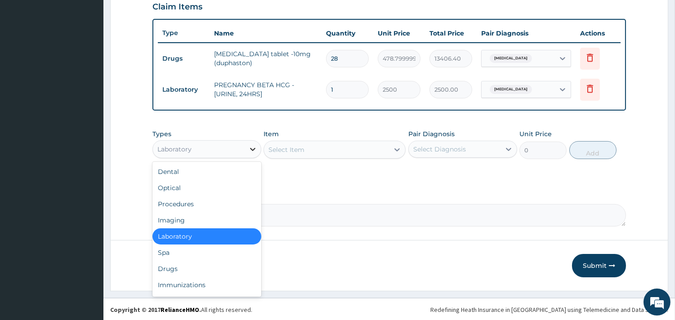
click at [256, 145] on icon at bounding box center [252, 149] width 9 height 9
type input "dr"
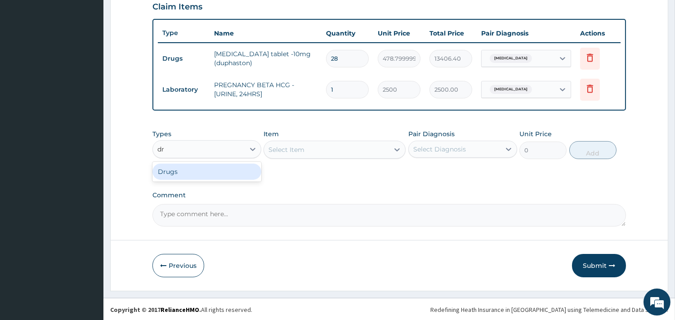
drag, startPoint x: 232, startPoint y: 169, endPoint x: 270, endPoint y: 154, distance: 41.4
click at [233, 169] on div "Drugs" at bounding box center [206, 172] width 109 height 16
click at [297, 151] on div "Select Item" at bounding box center [335, 150] width 142 height 18
drag, startPoint x: 340, startPoint y: 199, endPoint x: 208, endPoint y: 46, distance: 202.1
click at [336, 193] on div "Comment" at bounding box center [389, 209] width 474 height 35
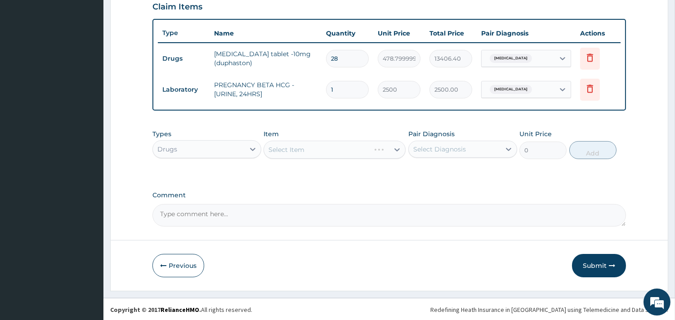
click at [315, 150] on div "Select Item" at bounding box center [335, 150] width 142 height 18
click at [248, 149] on icon at bounding box center [252, 149] width 9 height 9
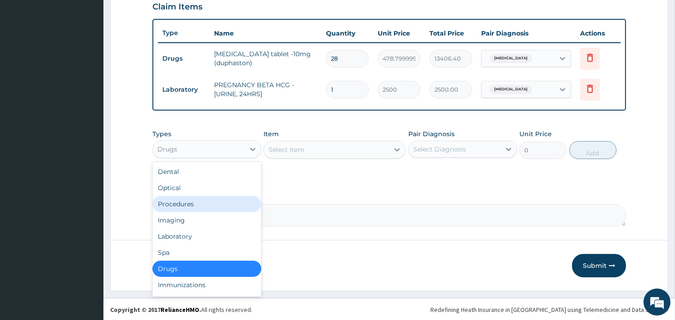
drag, startPoint x: 201, startPoint y: 200, endPoint x: 233, endPoint y: 190, distance: 33.0
click at [203, 200] on div "Procedures" at bounding box center [206, 204] width 109 height 16
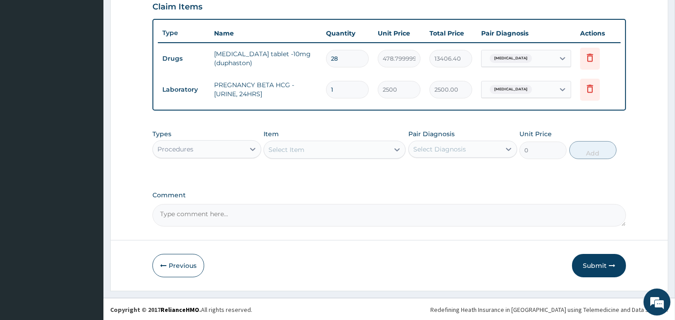
click at [309, 151] on div "Select Item" at bounding box center [326, 150] width 125 height 14
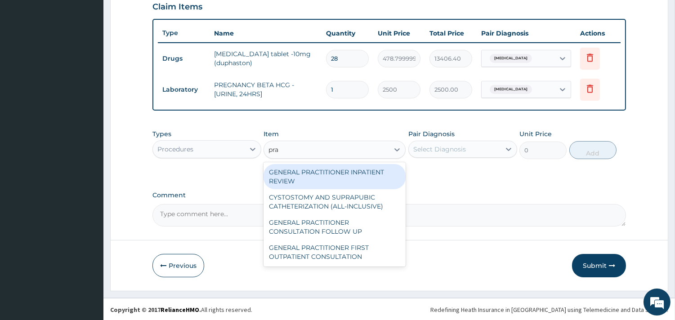
type input "prac"
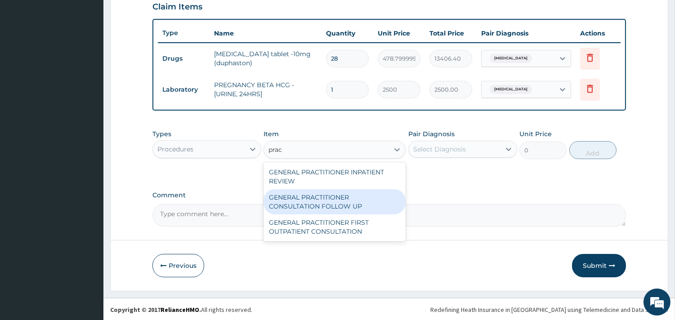
click at [337, 201] on div "GENERAL PRACTITIONER CONSULTATION FOLLOW UP" at bounding box center [335, 201] width 142 height 25
type input "1875"
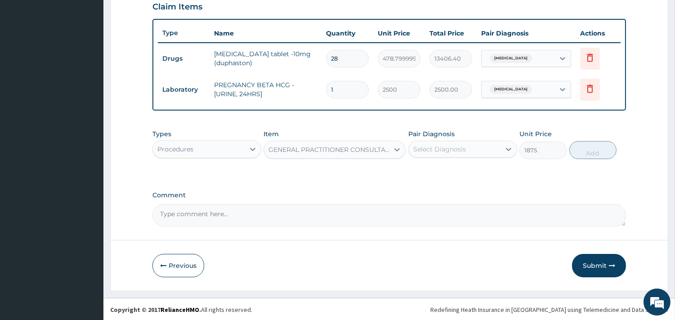
click at [444, 147] on div "Select Diagnosis" at bounding box center [439, 149] width 53 height 9
click at [464, 173] on label "Recurrent miscarriage" at bounding box center [451, 171] width 56 height 9
checkbox input "true"
click at [581, 150] on button "Add" at bounding box center [592, 150] width 47 height 18
type input "0"
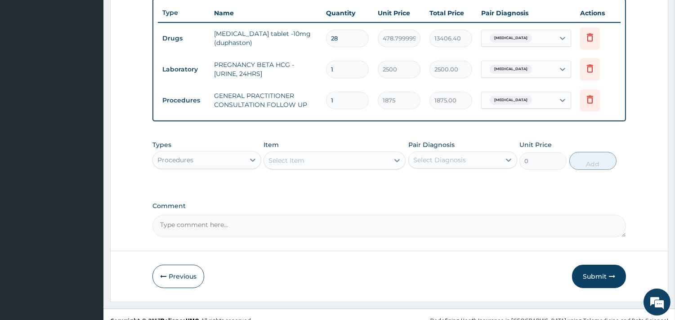
scroll to position [347, 0]
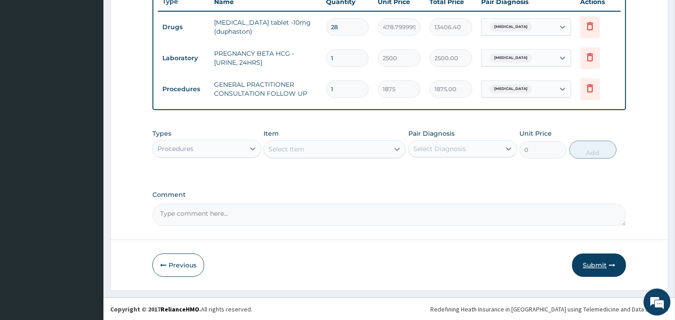
click at [604, 263] on button "Submit" at bounding box center [599, 265] width 54 height 23
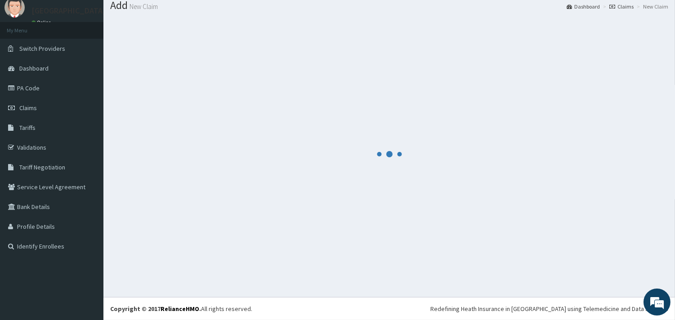
scroll to position [29, 0]
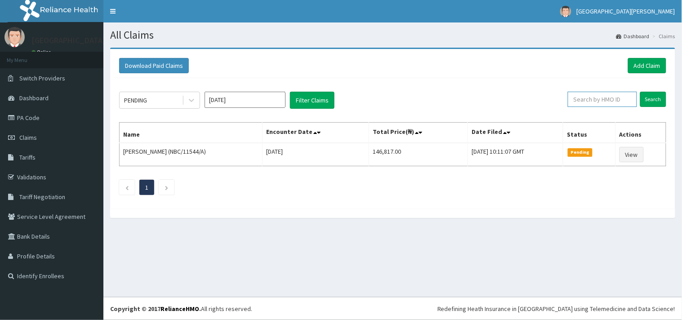
click at [618, 94] on input "text" at bounding box center [602, 99] width 69 height 15
paste input "AEN/10116/B"
click at [567, 98] on input "AEN/10116/B" at bounding box center [587, 99] width 63 height 15
type input "AEN/10116/B"
click at [653, 104] on input "Search" at bounding box center [653, 99] width 26 height 15
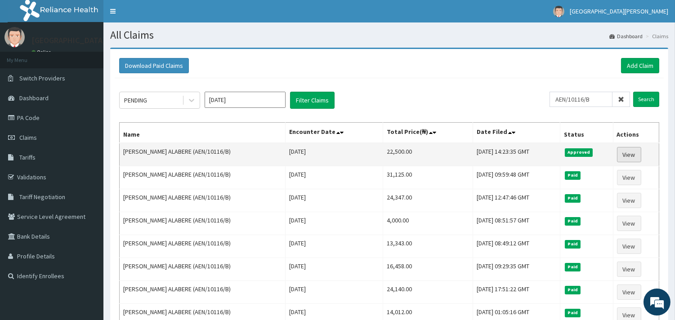
click at [629, 148] on link "View" at bounding box center [629, 154] width 24 height 15
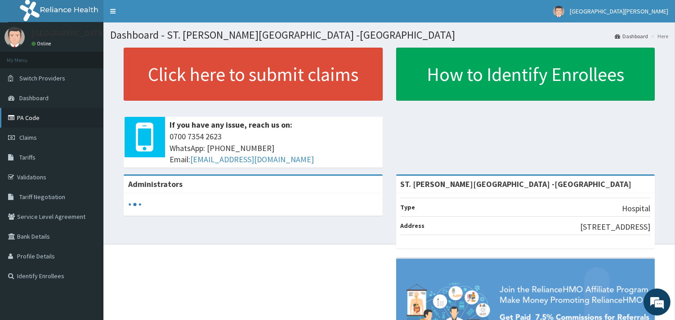
click at [47, 116] on link "PA Code" at bounding box center [51, 118] width 103 height 20
